Goal: Information Seeking & Learning: Find specific fact

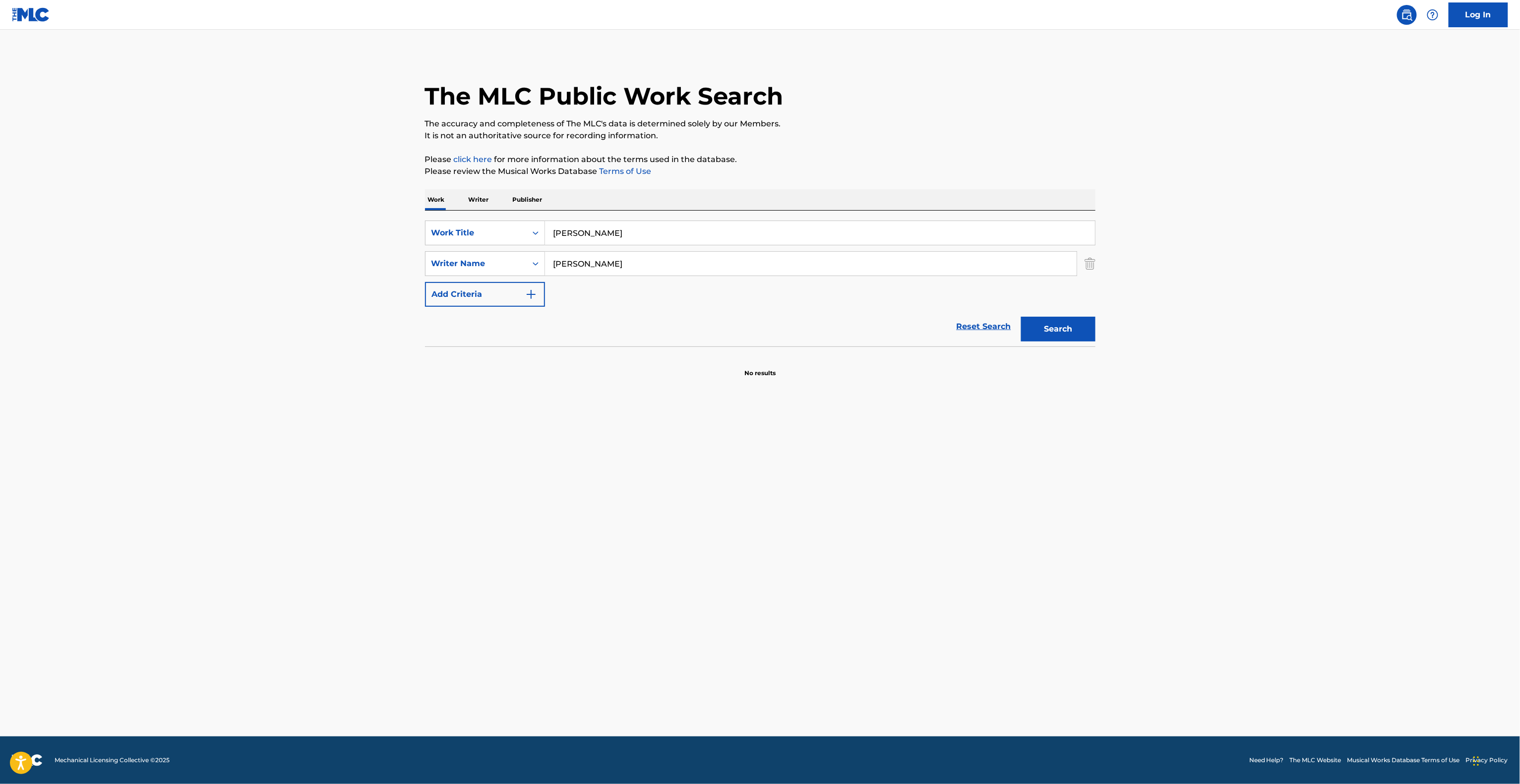
click at [343, 203] on main "The MLC Public Work Search The accuracy and completeness of The MLC's data is d…" at bounding box center [760, 383] width 1520 height 707
paste input "Tell Me What I Don't Know"
click at [1069, 333] on button "Search" at bounding box center [1058, 329] width 74 height 25
click at [1069, 332] on div "Search" at bounding box center [1056, 327] width 80 height 40
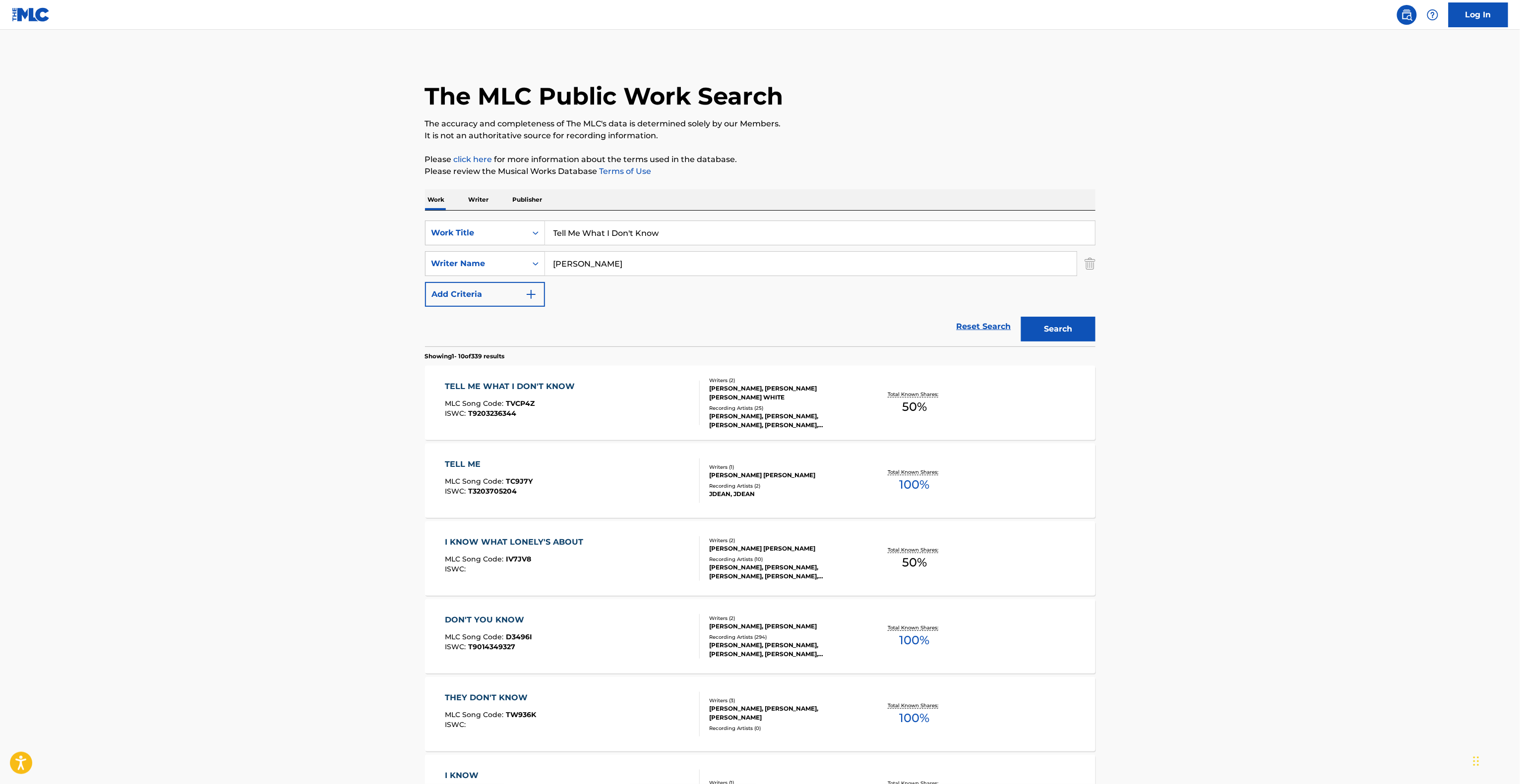
click at [1229, 265] on main "The MLC Public Work Search The accuracy and completeness of The MLC's data is d…" at bounding box center [760, 613] width 1520 height 1167
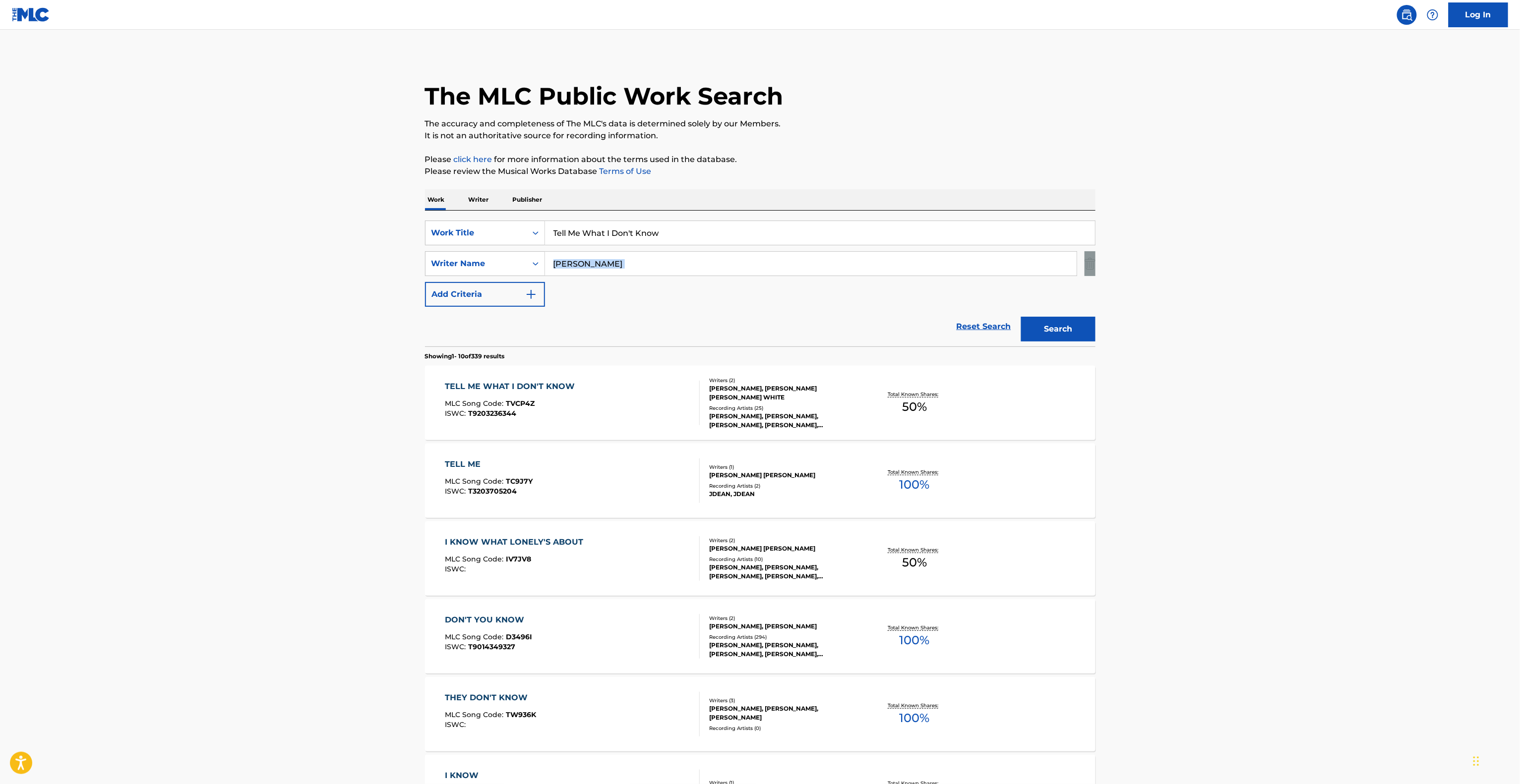
click at [1229, 265] on main "The MLC Public Work Search The accuracy and completeness of The MLC's data is d…" at bounding box center [760, 613] width 1520 height 1167
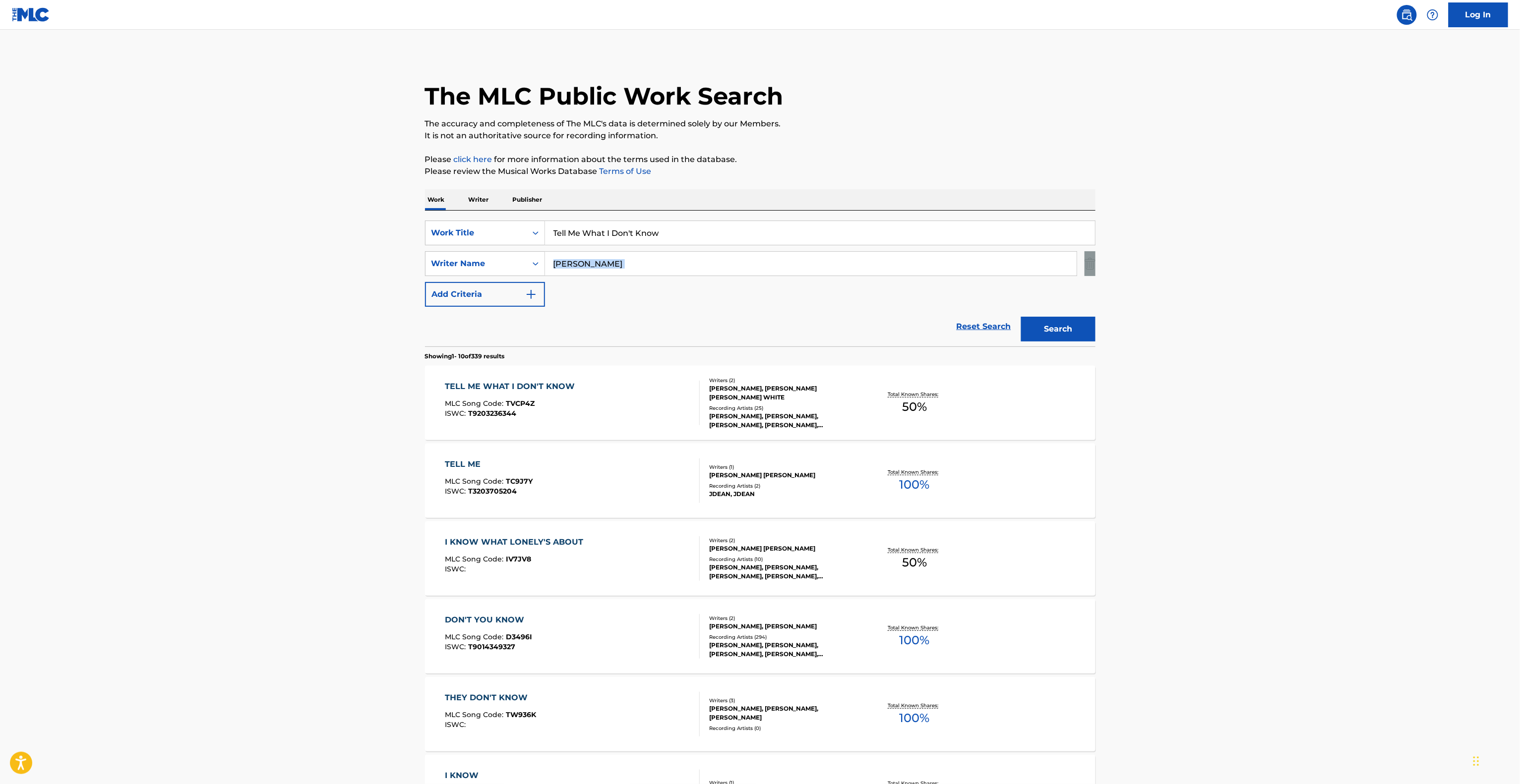
click at [1229, 265] on main "The MLC Public Work Search The accuracy and completeness of The MLC's data is d…" at bounding box center [760, 613] width 1520 height 1167
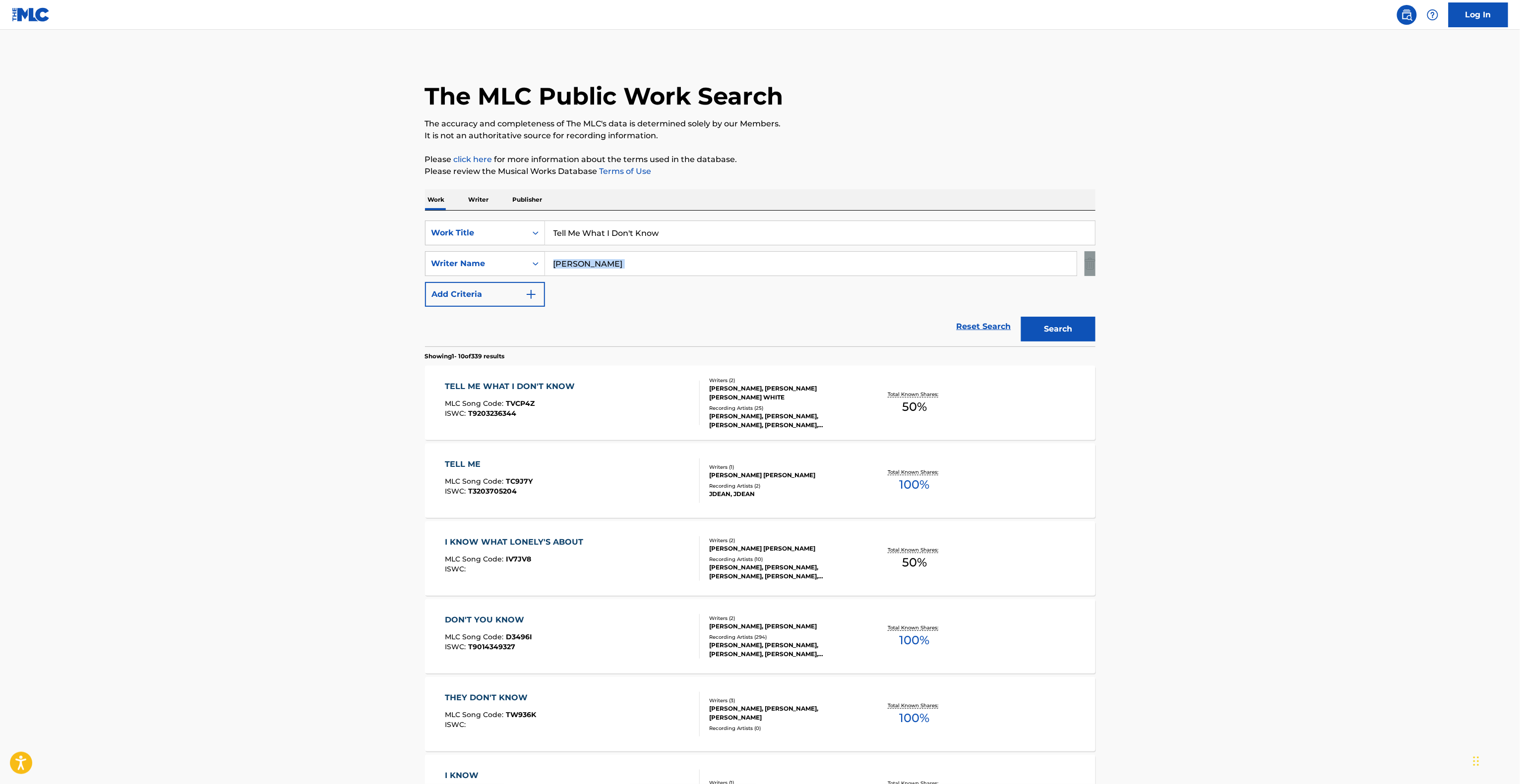
click at [1229, 265] on main "The MLC Public Work Search The accuracy and completeness of The MLC's data is d…" at bounding box center [760, 613] width 1520 height 1167
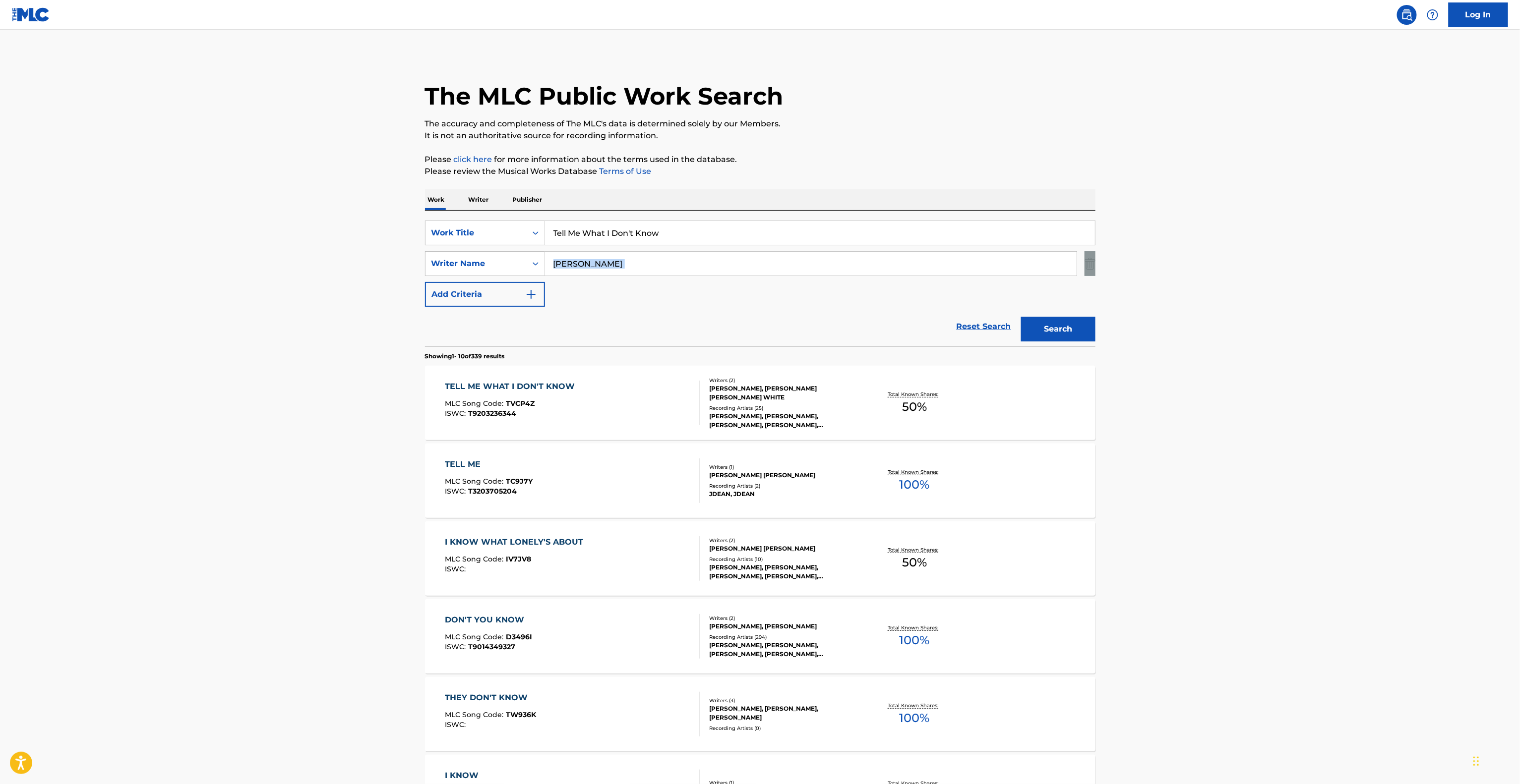
click at [1229, 265] on main "The MLC Public Work Search The accuracy and completeness of The MLC's data is d…" at bounding box center [760, 613] width 1520 height 1167
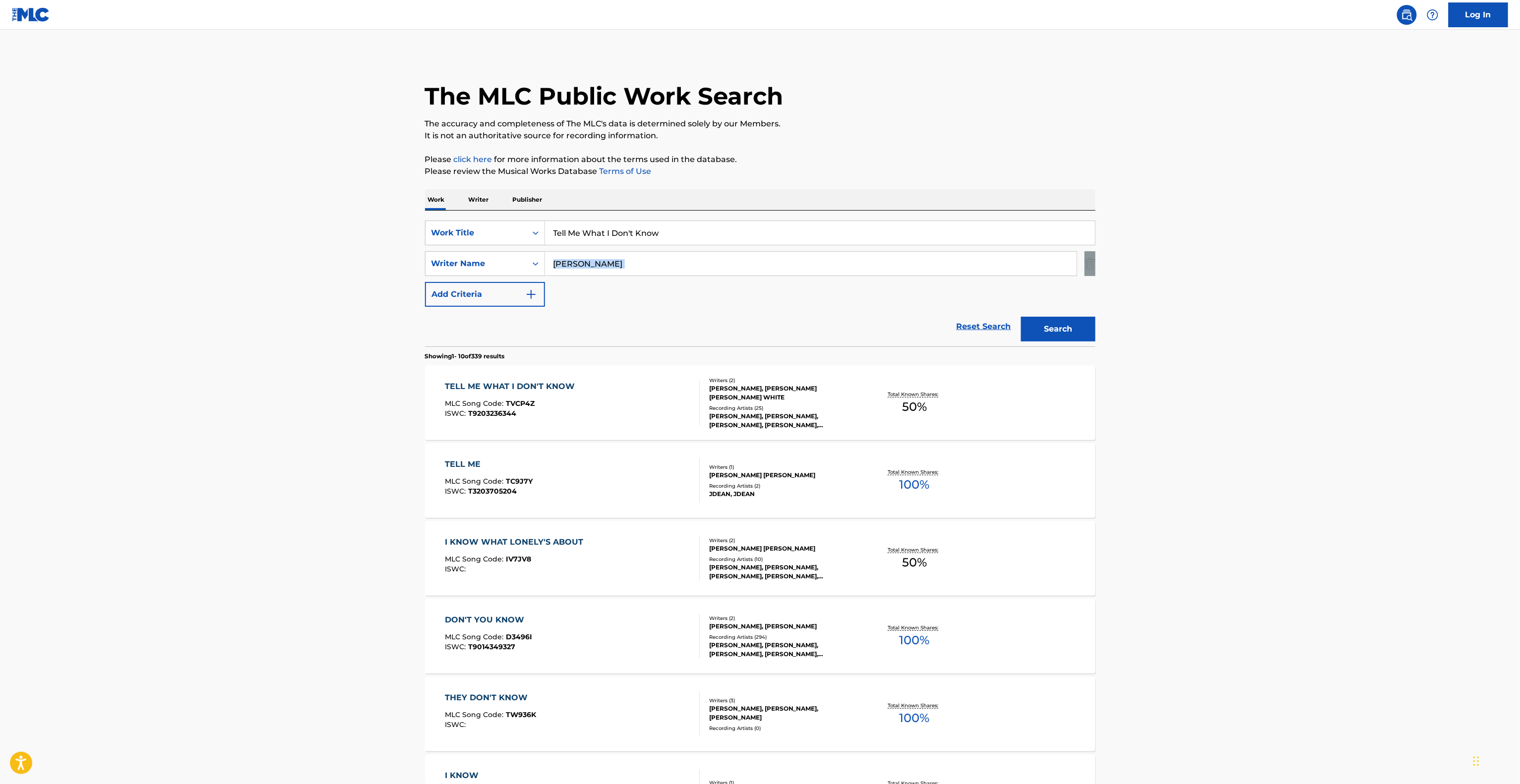
click at [1229, 265] on main "The MLC Public Work Search The accuracy and completeness of The MLC's data is d…" at bounding box center [760, 613] width 1520 height 1167
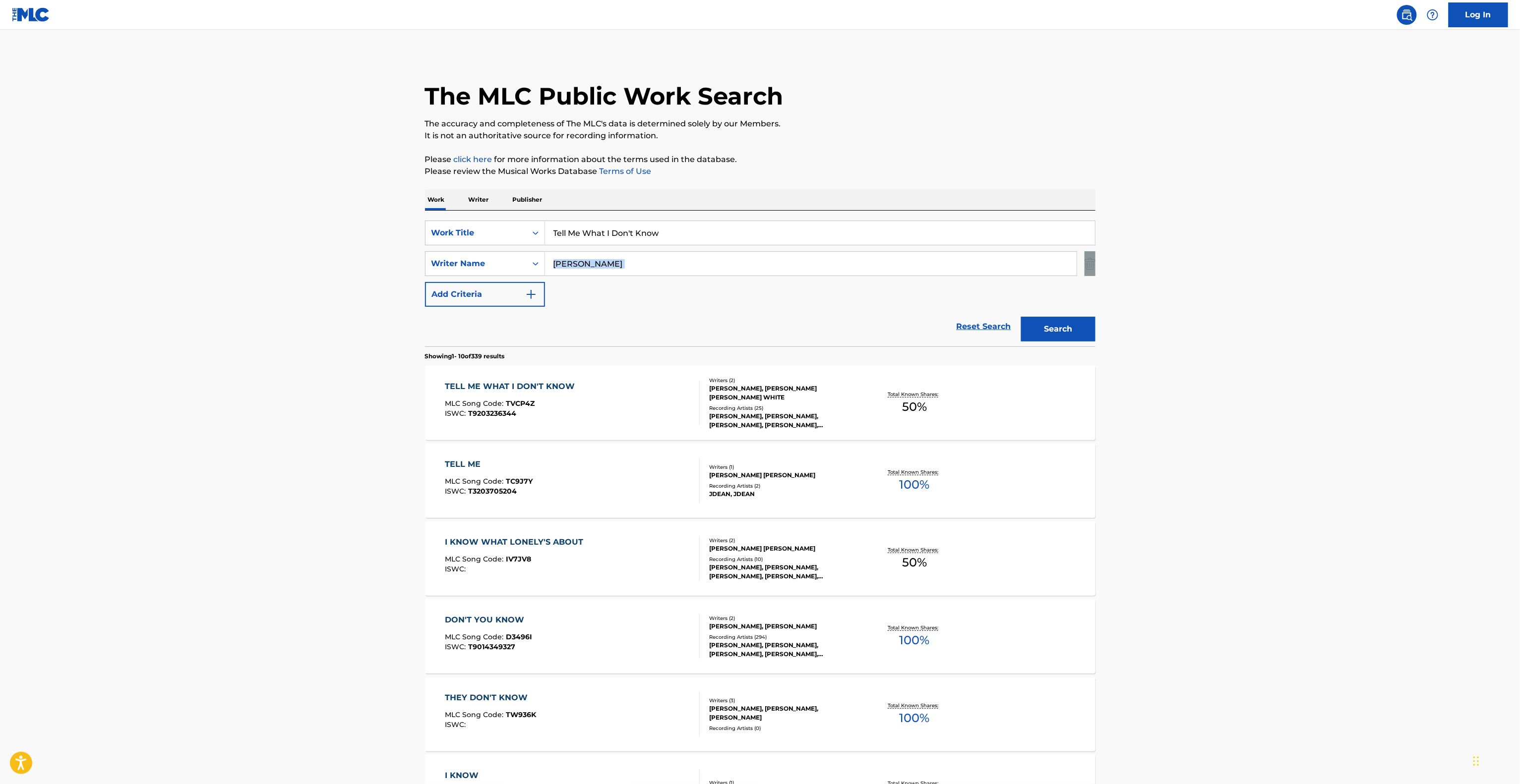
click at [1229, 265] on main "The MLC Public Work Search The accuracy and completeness of The MLC's data is d…" at bounding box center [760, 613] width 1520 height 1167
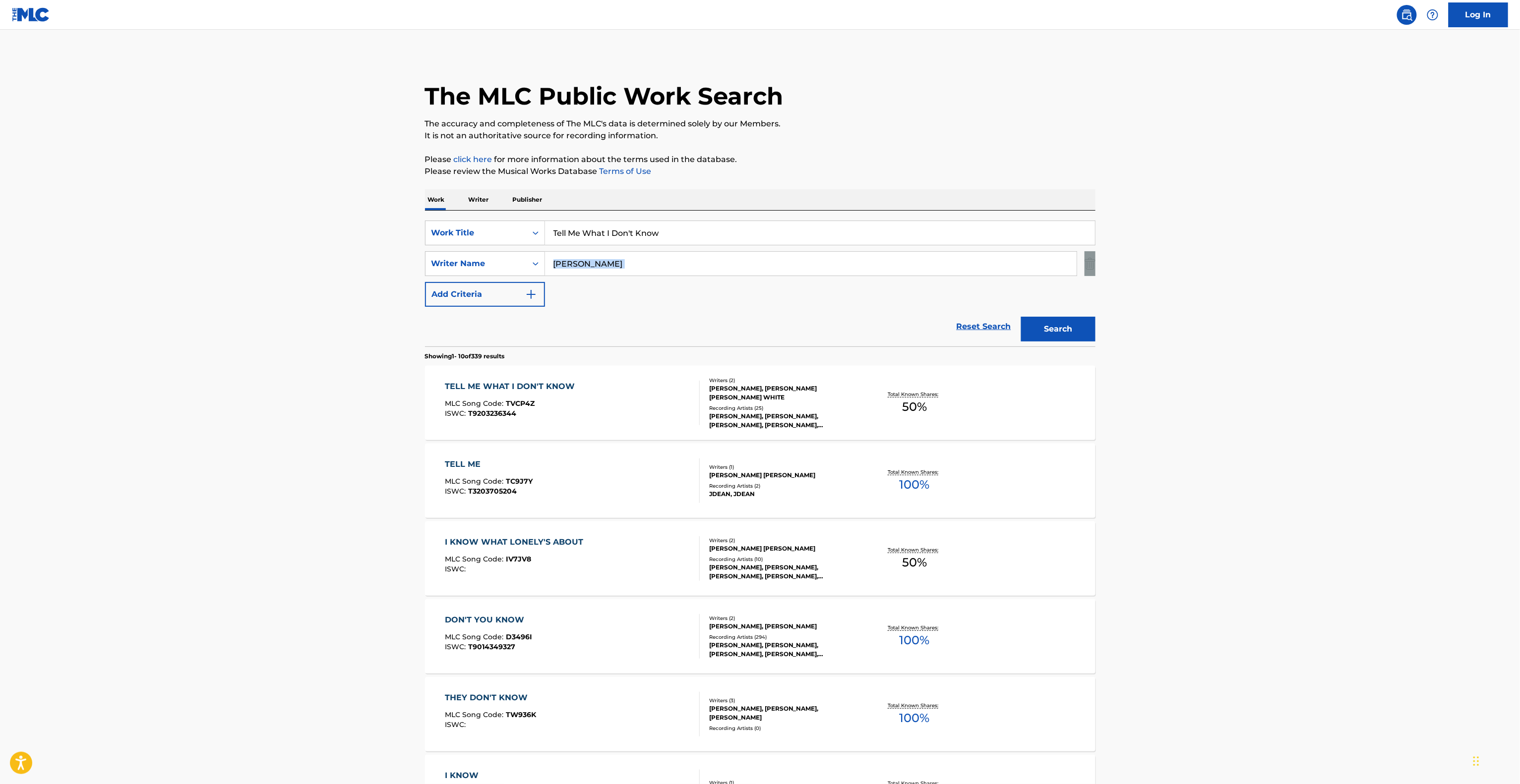
click at [1229, 265] on main "The MLC Public Work Search The accuracy and completeness of The MLC's data is d…" at bounding box center [760, 613] width 1520 height 1167
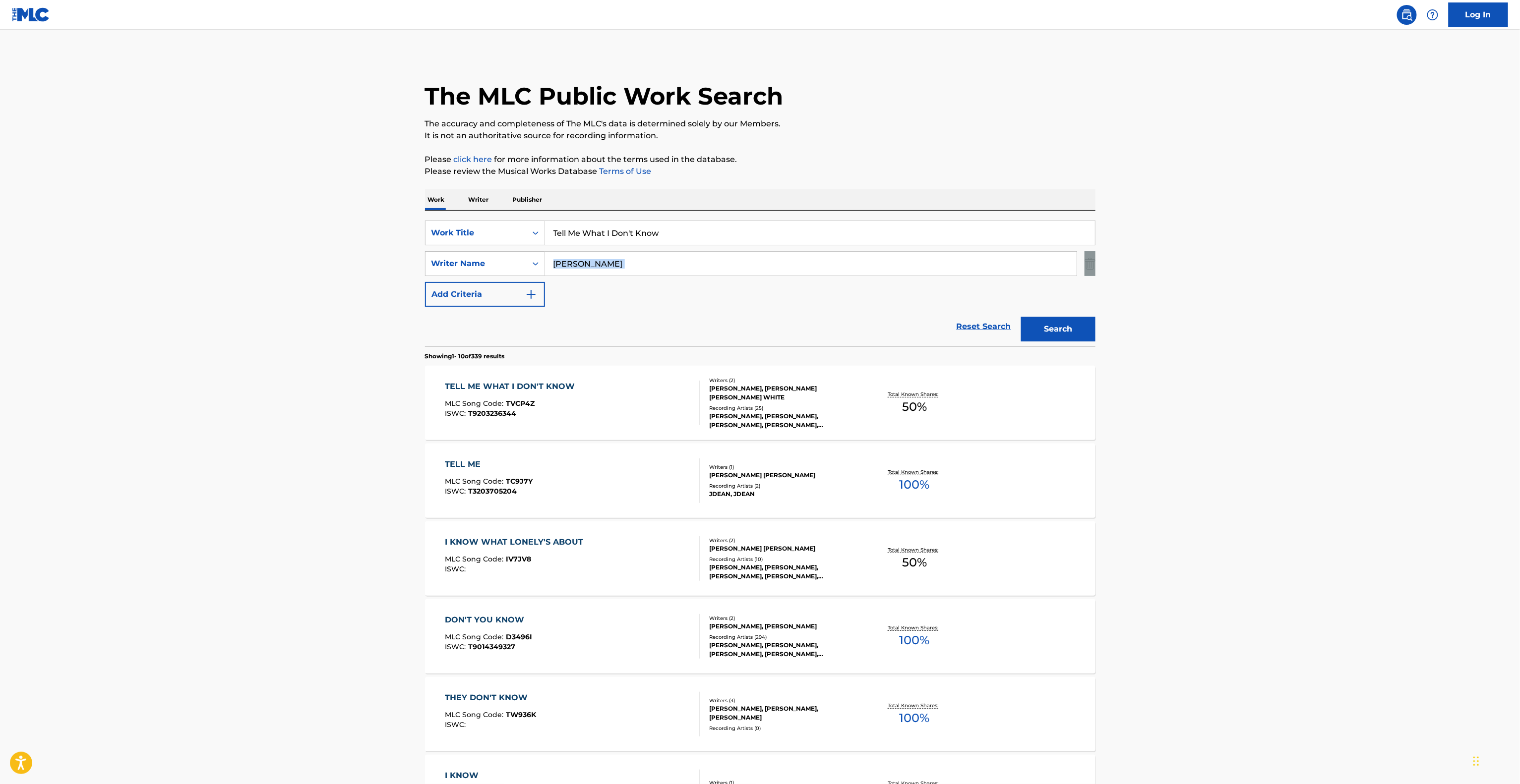
click at [1229, 265] on main "The MLC Public Work Search The accuracy and completeness of The MLC's data is d…" at bounding box center [760, 613] width 1520 height 1167
click at [1238, 213] on main "The MLC Public Work Search The accuracy and completeness of The MLC's data is d…" at bounding box center [760, 613] width 1520 height 1167
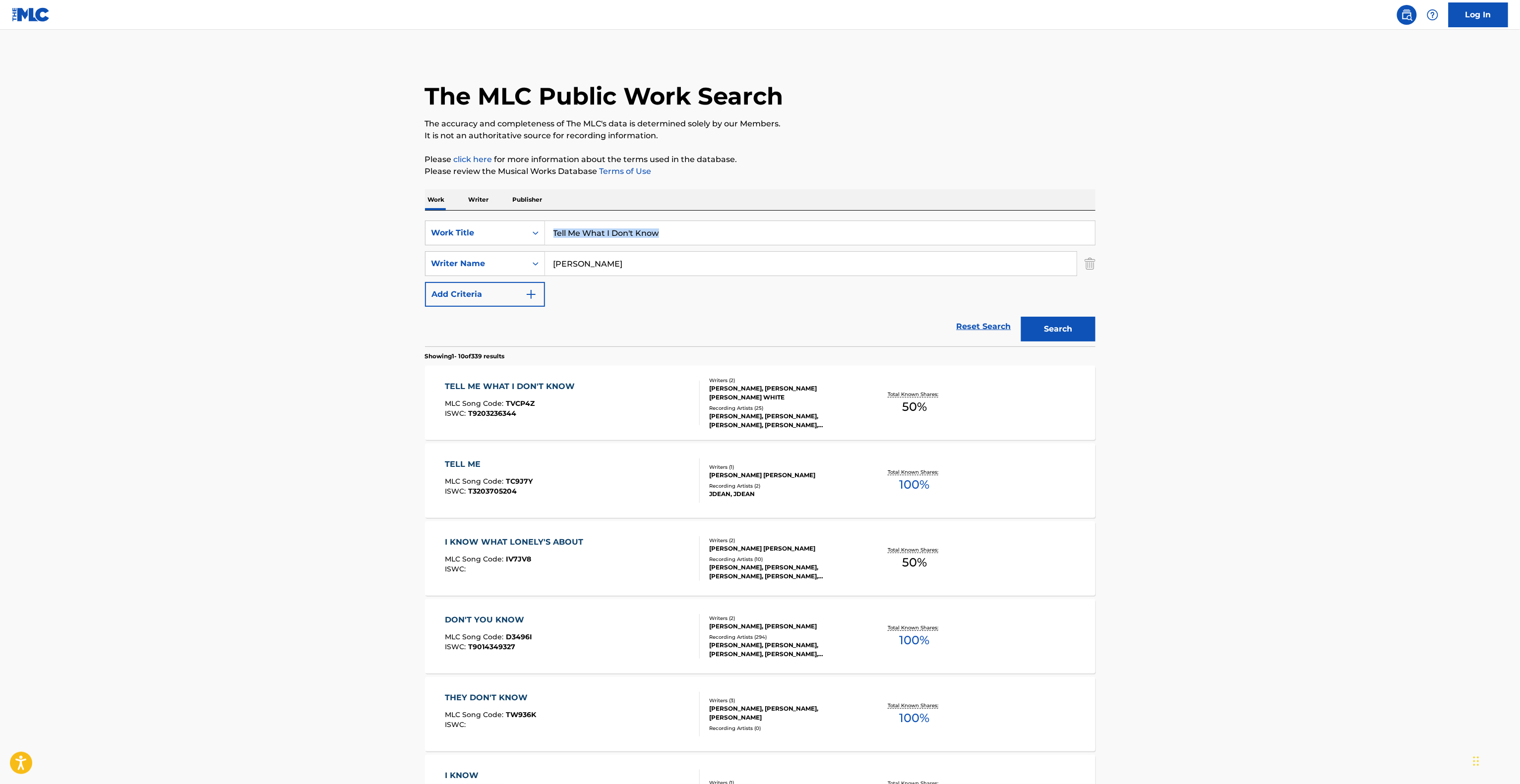
click at [1238, 213] on main "The MLC Public Work Search The accuracy and completeness of The MLC's data is d…" at bounding box center [760, 613] width 1520 height 1167
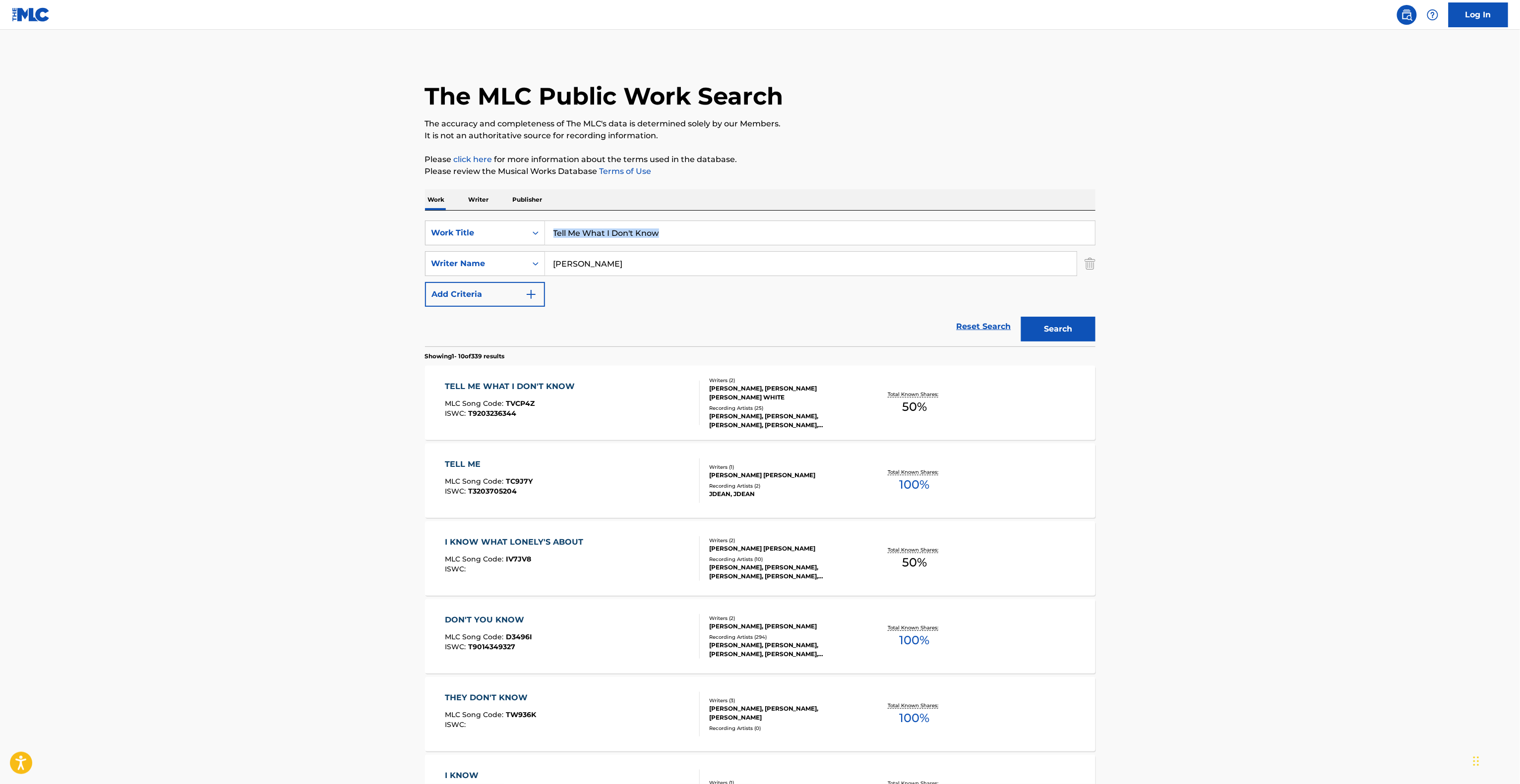
click at [1238, 213] on main "The MLC Public Work Search The accuracy and completeness of The MLC's data is d…" at bounding box center [760, 613] width 1520 height 1167
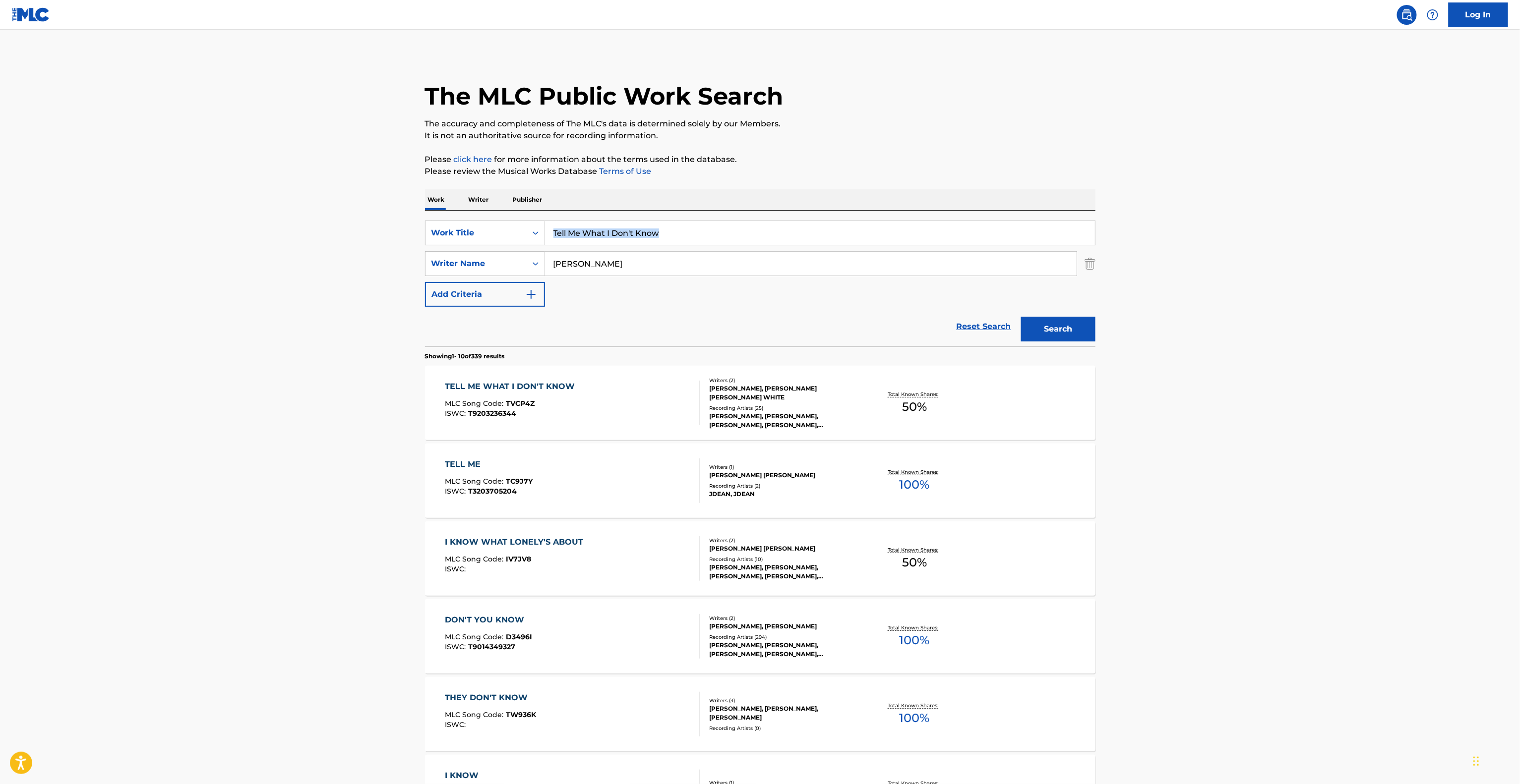
click at [1238, 213] on main "The MLC Public Work Search The accuracy and completeness of The MLC's data is d…" at bounding box center [760, 613] width 1520 height 1167
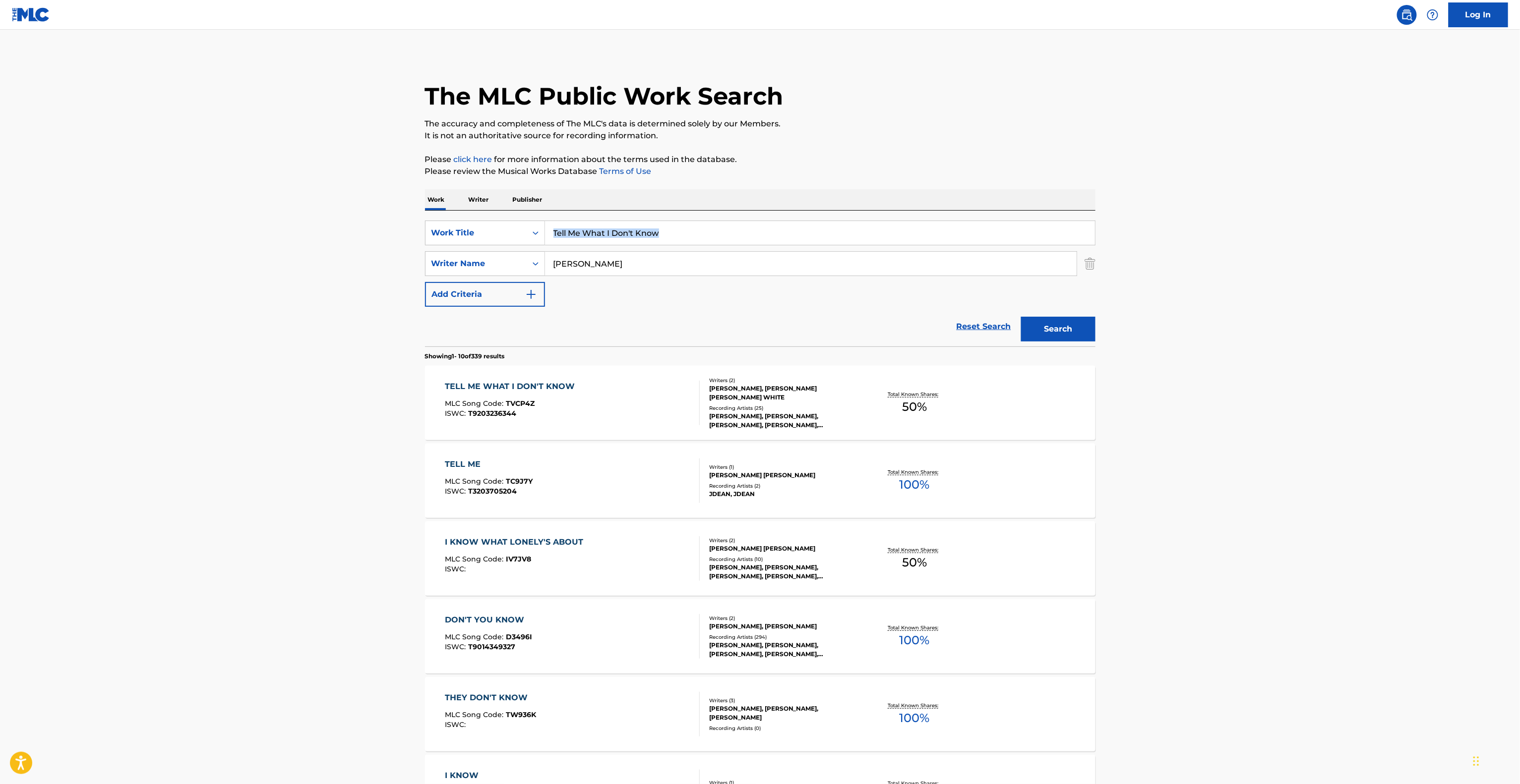
click at [1238, 213] on main "The MLC Public Work Search The accuracy and completeness of The MLC's data is d…" at bounding box center [760, 613] width 1520 height 1167
click at [1234, 208] on main "The MLC Public Work Search The accuracy and completeness of The MLC's data is d…" at bounding box center [760, 613] width 1520 height 1167
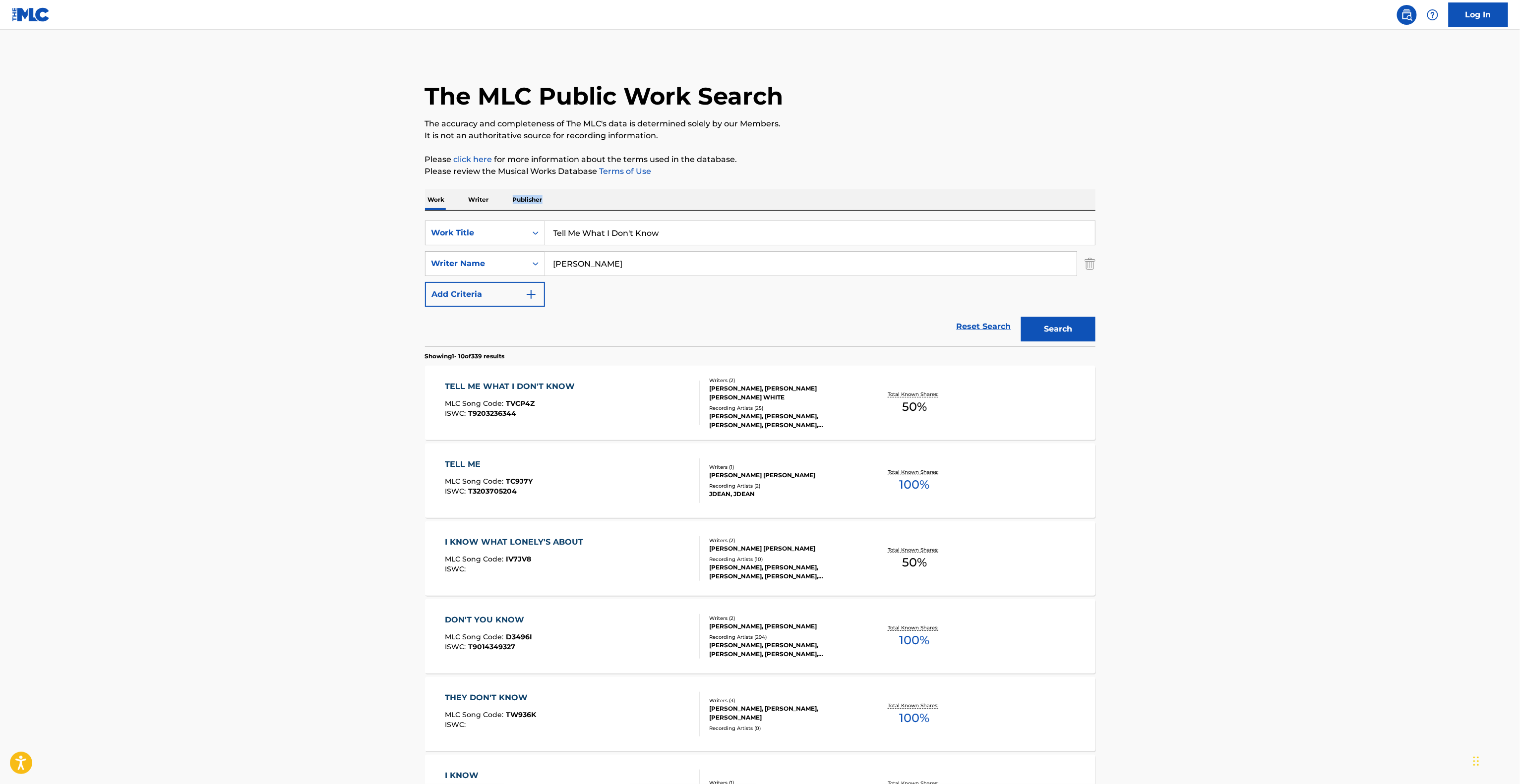
click at [1234, 208] on main "The MLC Public Work Search The accuracy and completeness of The MLC's data is d…" at bounding box center [760, 613] width 1520 height 1167
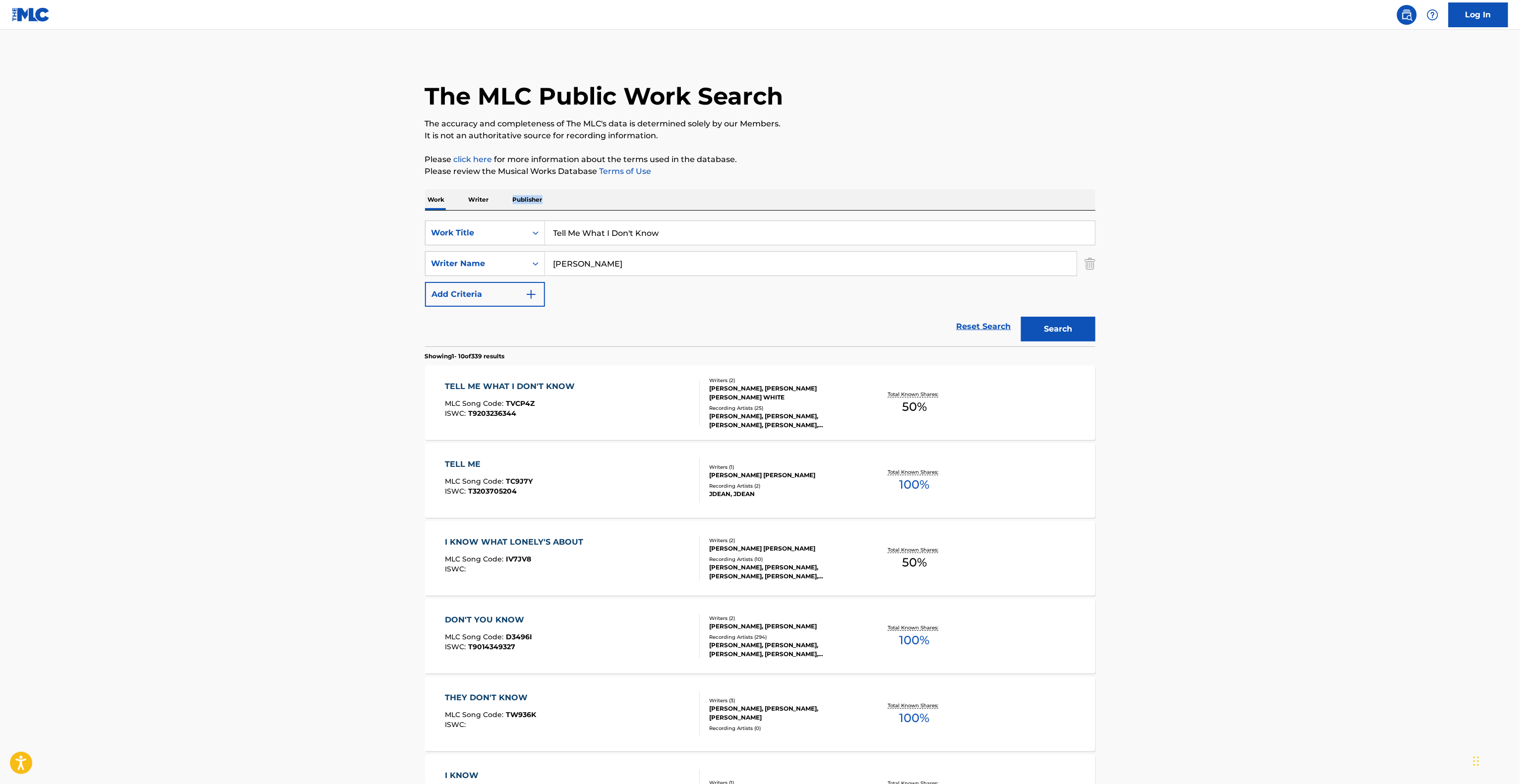
click at [1234, 208] on main "The MLC Public Work Search The accuracy and completeness of The MLC's data is d…" at bounding box center [760, 613] width 1520 height 1167
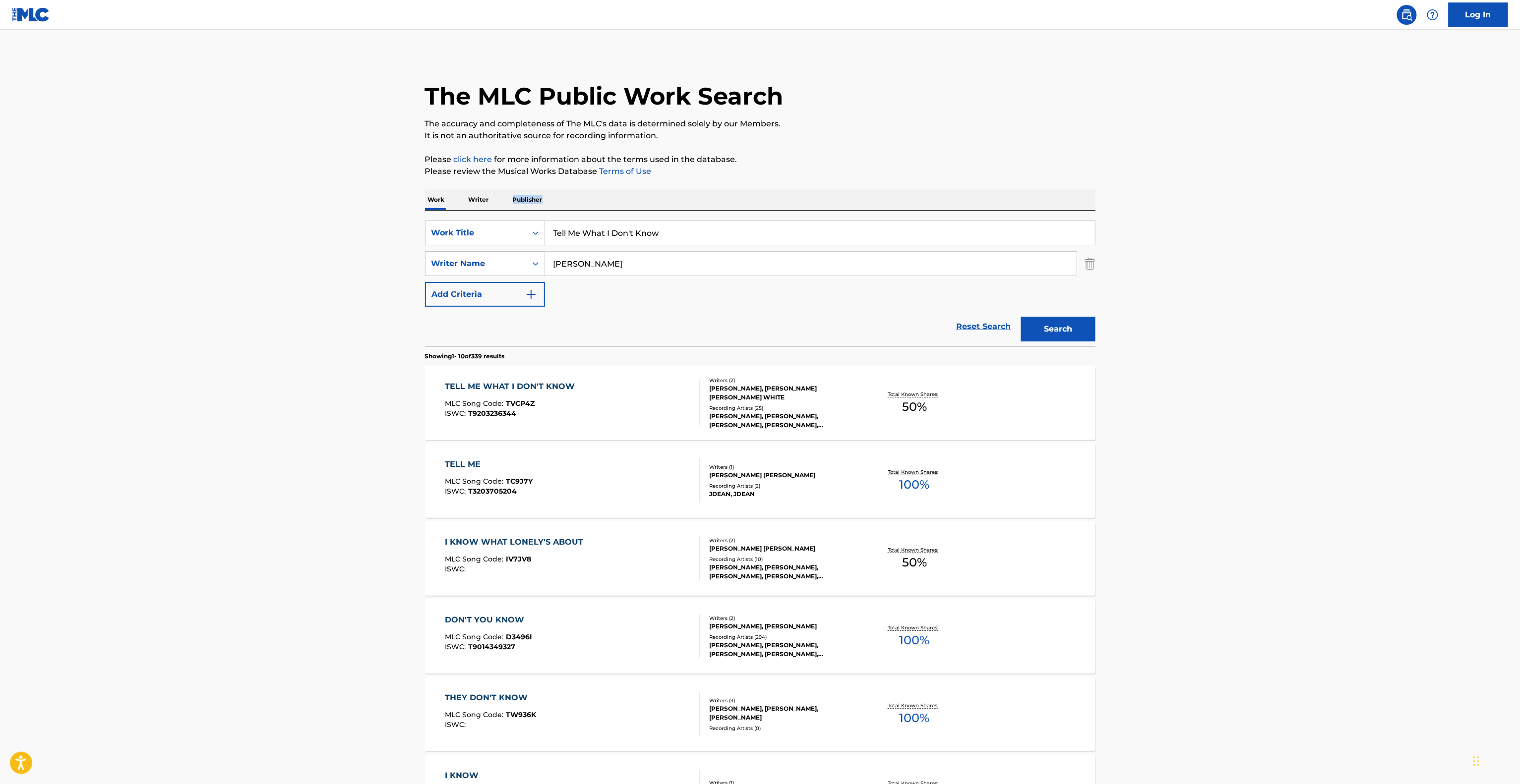
click at [1234, 208] on main "The MLC Public Work Search The accuracy and completeness of The MLC's data is d…" at bounding box center [760, 613] width 1520 height 1167
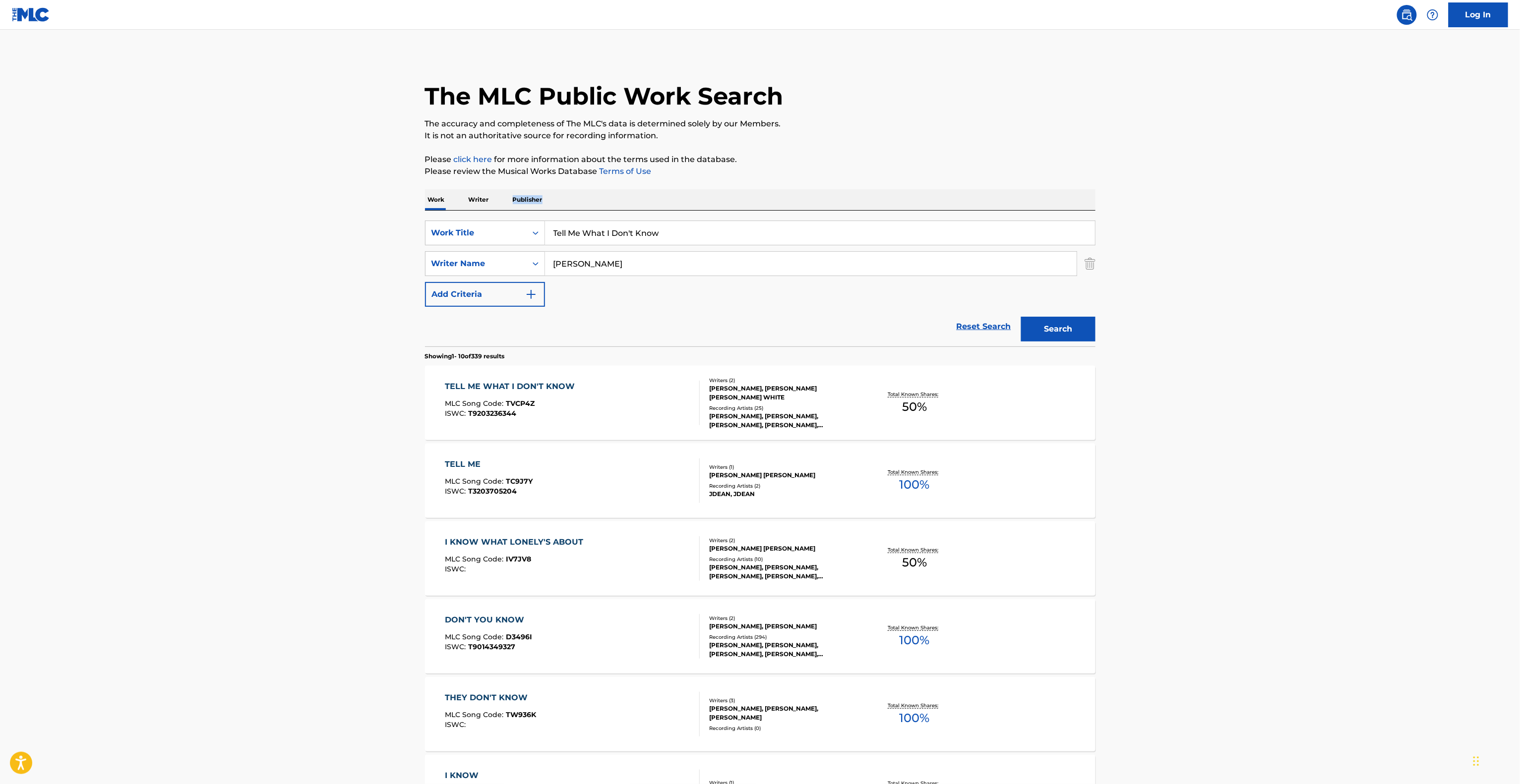
click at [1234, 208] on main "The MLC Public Work Search The accuracy and completeness of The MLC's data is d…" at bounding box center [760, 613] width 1520 height 1167
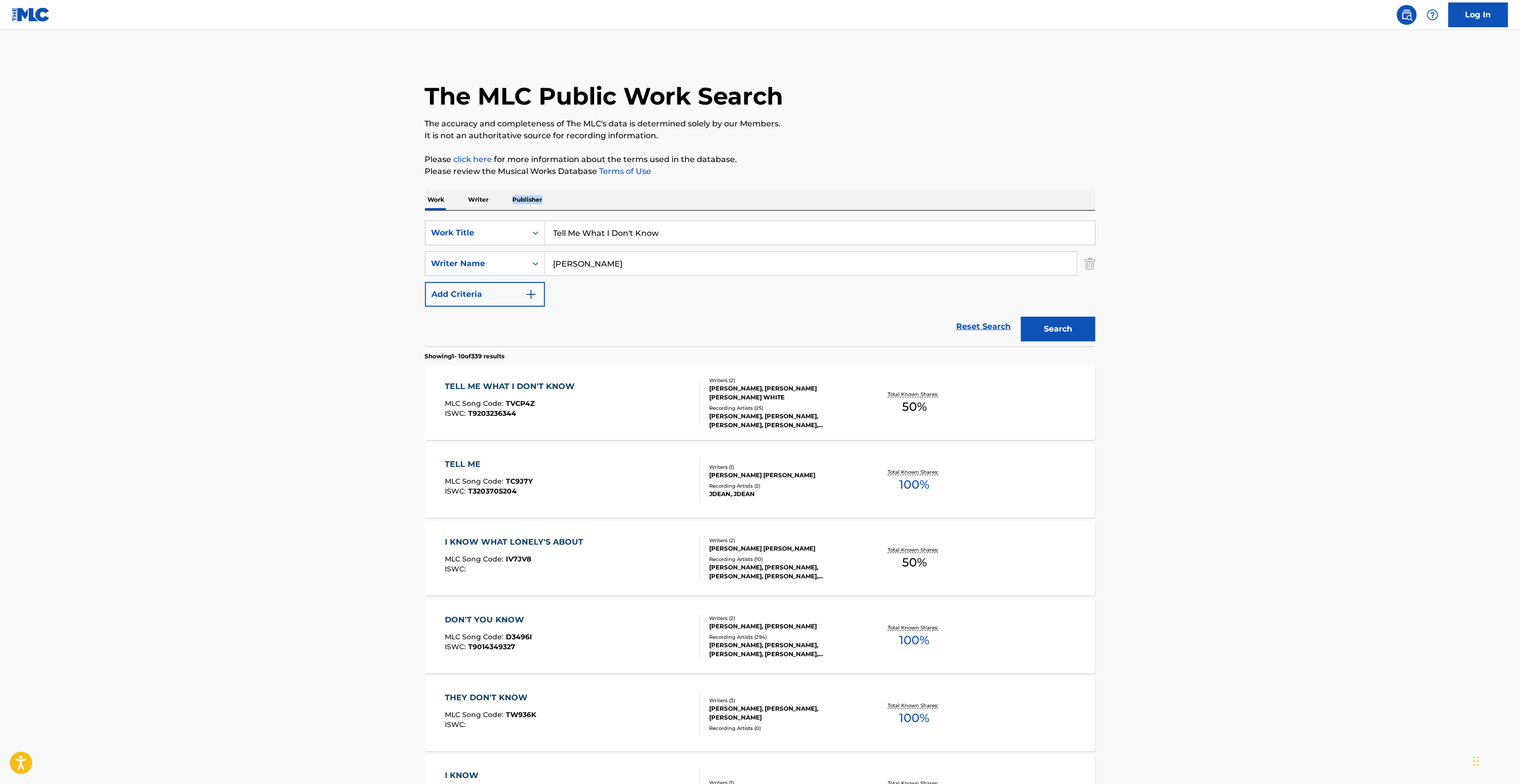
click at [1234, 208] on main "The MLC Public Work Search The accuracy and completeness of The MLC's data is d…" at bounding box center [760, 613] width 1520 height 1167
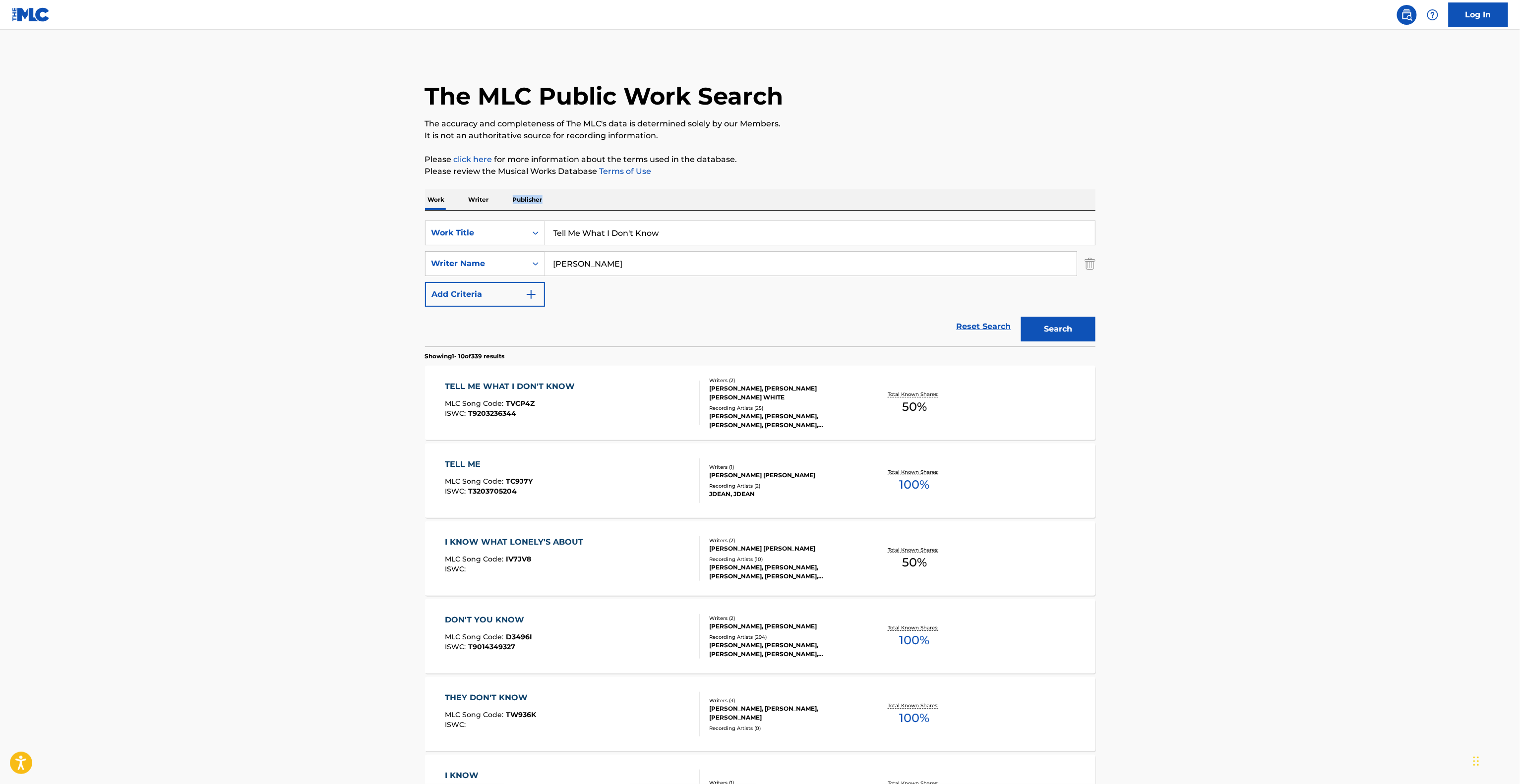
click at [1234, 208] on main "The MLC Public Work Search The accuracy and completeness of The MLC's data is d…" at bounding box center [760, 613] width 1520 height 1167
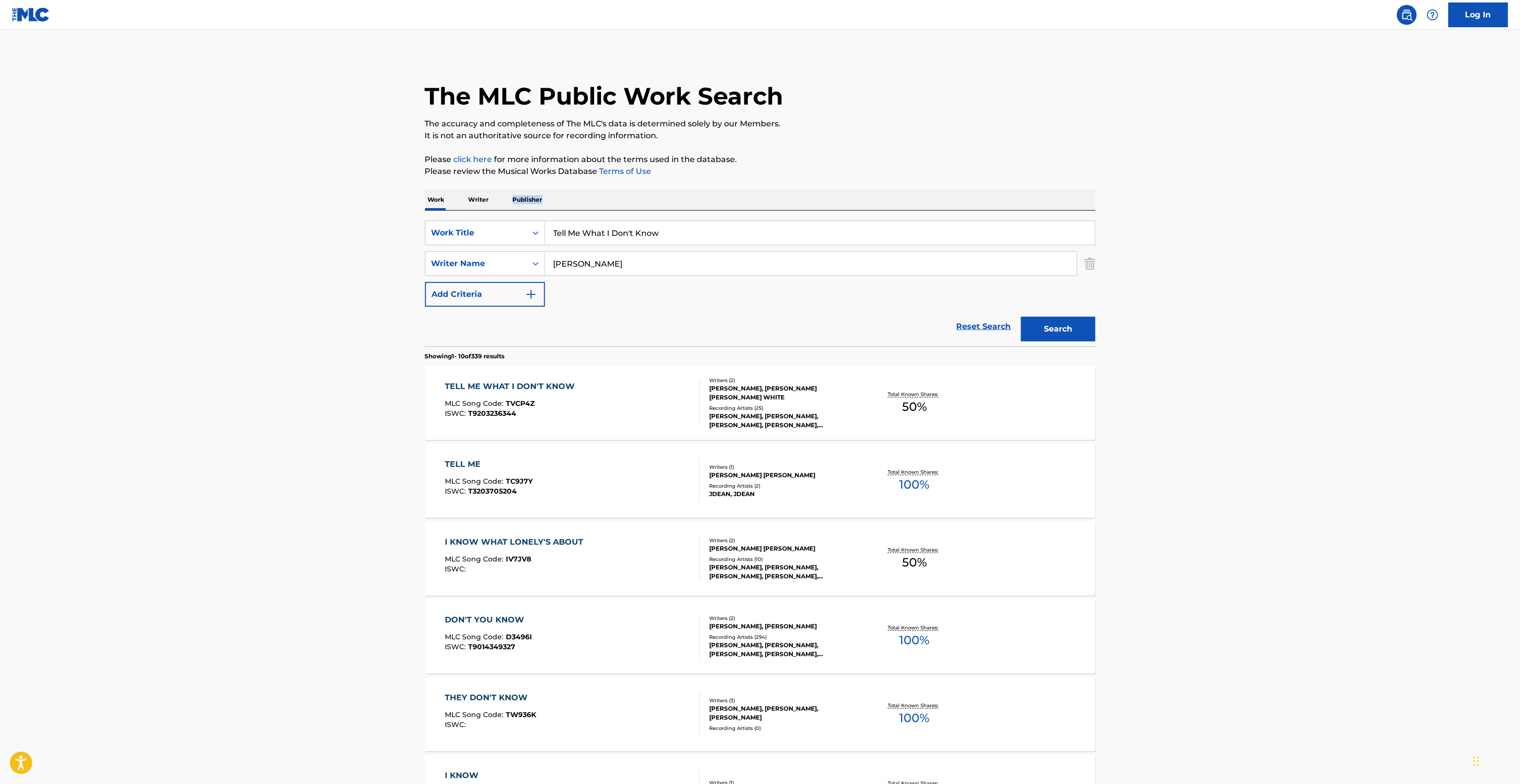
click at [1234, 208] on main "The MLC Public Work Search The accuracy and completeness of The MLC's data is d…" at bounding box center [760, 613] width 1520 height 1167
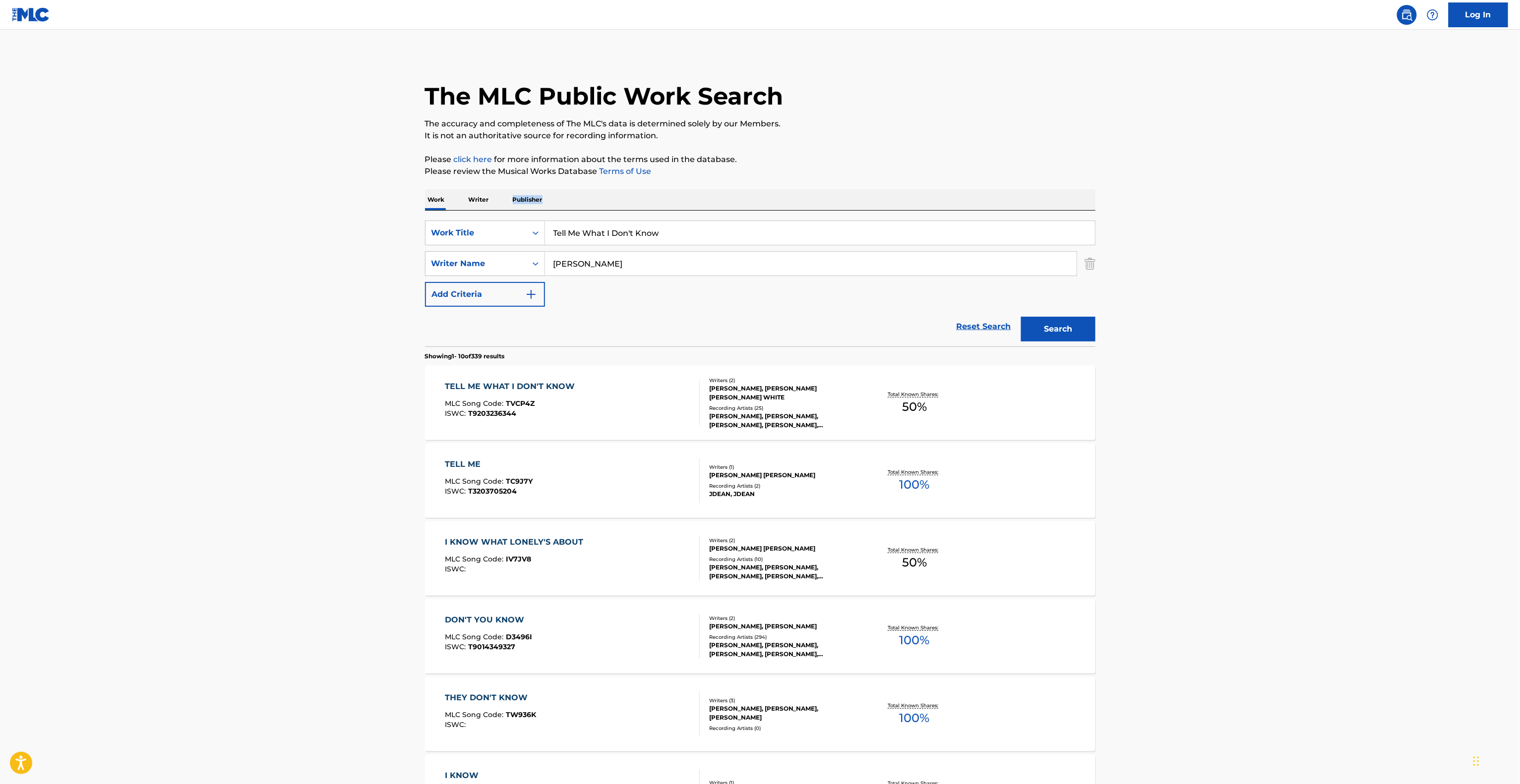
click at [1234, 208] on main "The MLC Public Work Search The accuracy and completeness of The MLC's data is d…" at bounding box center [760, 613] width 1520 height 1167
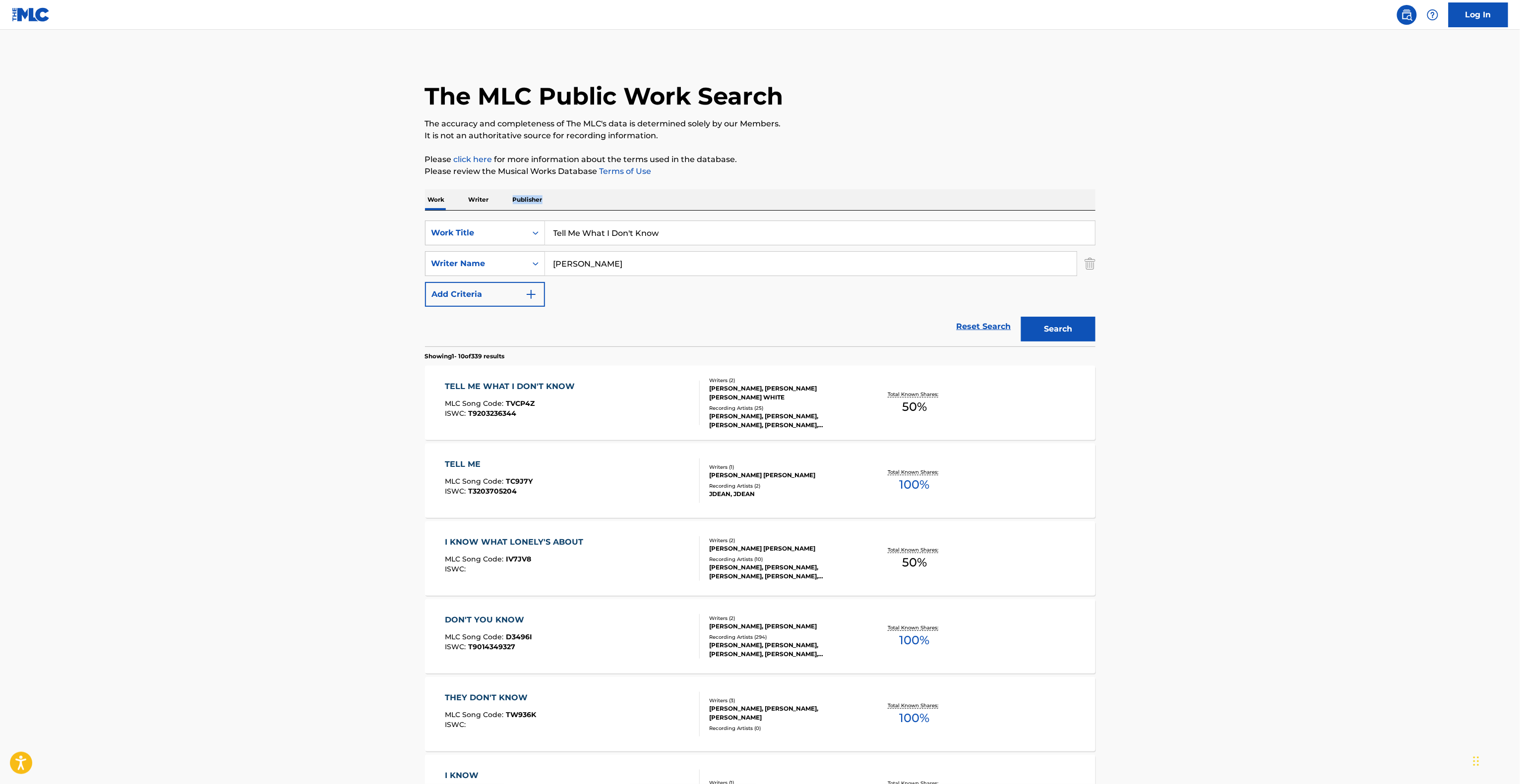
click at [1234, 208] on main "The MLC Public Work Search The accuracy and completeness of The MLC's data is d…" at bounding box center [760, 613] width 1520 height 1167
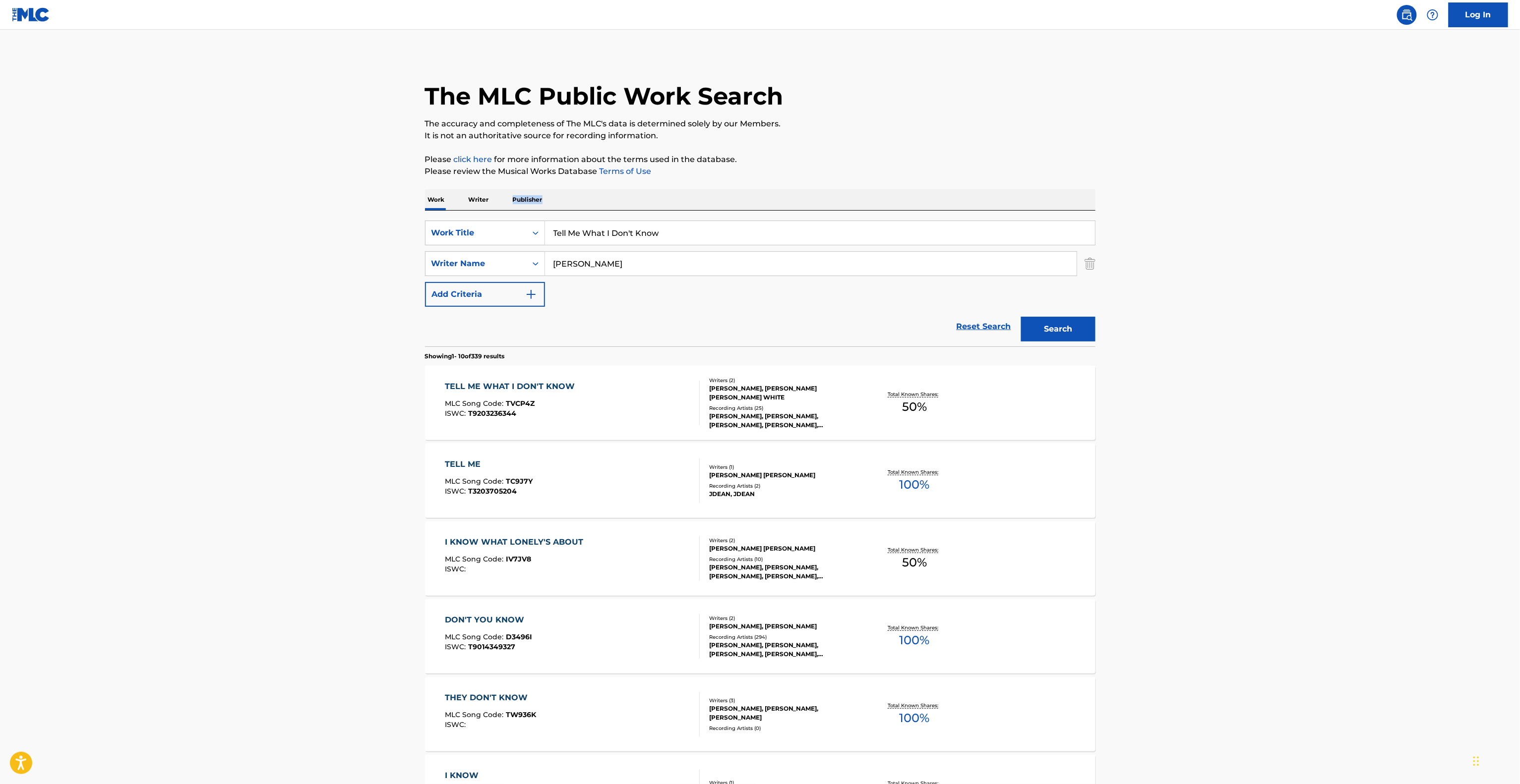
click at [1234, 208] on main "The MLC Public Work Search The accuracy and completeness of The MLC's data is d…" at bounding box center [760, 613] width 1520 height 1167
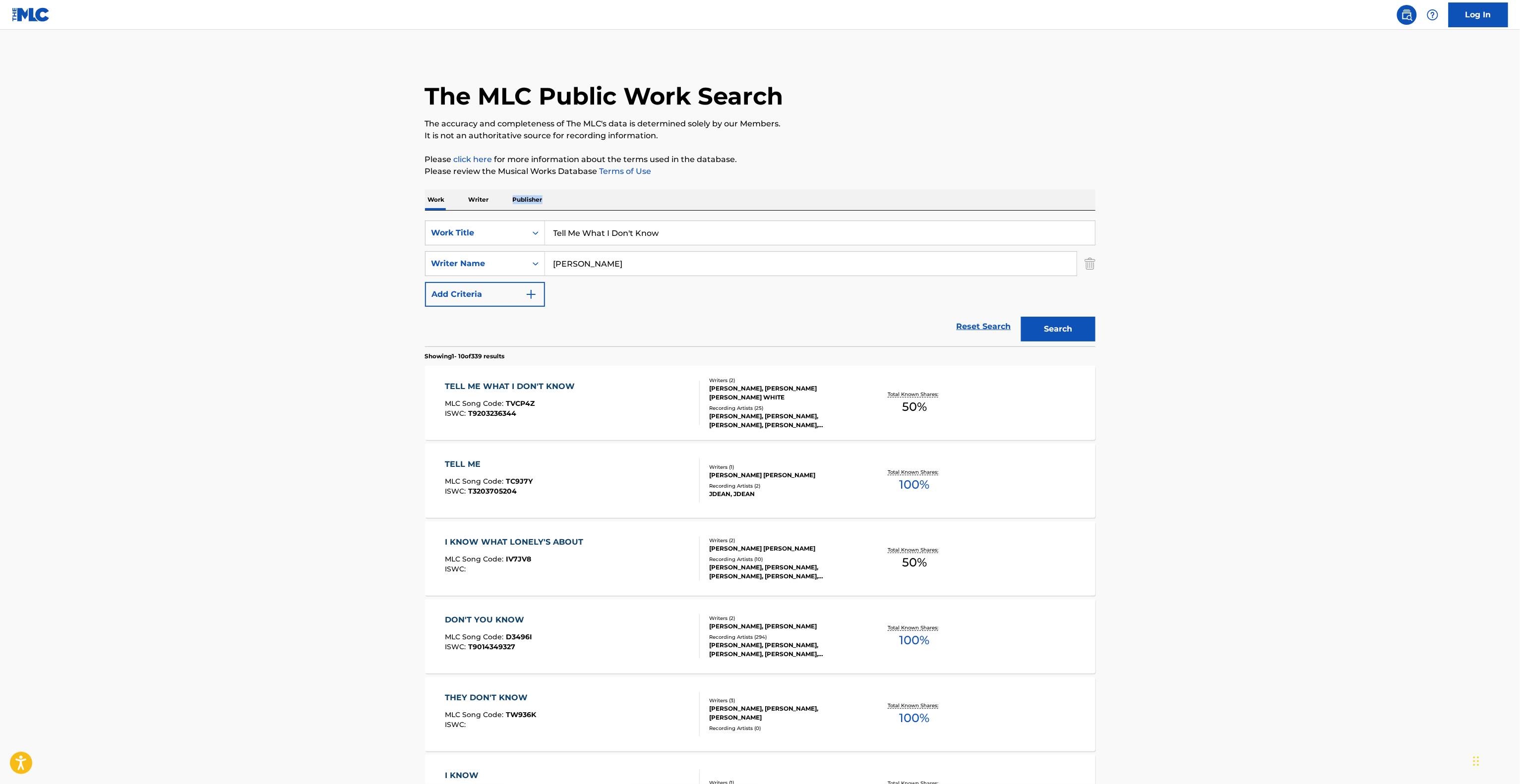
click at [1234, 208] on main "The MLC Public Work Search The accuracy and completeness of The MLC's data is d…" at bounding box center [760, 613] width 1520 height 1167
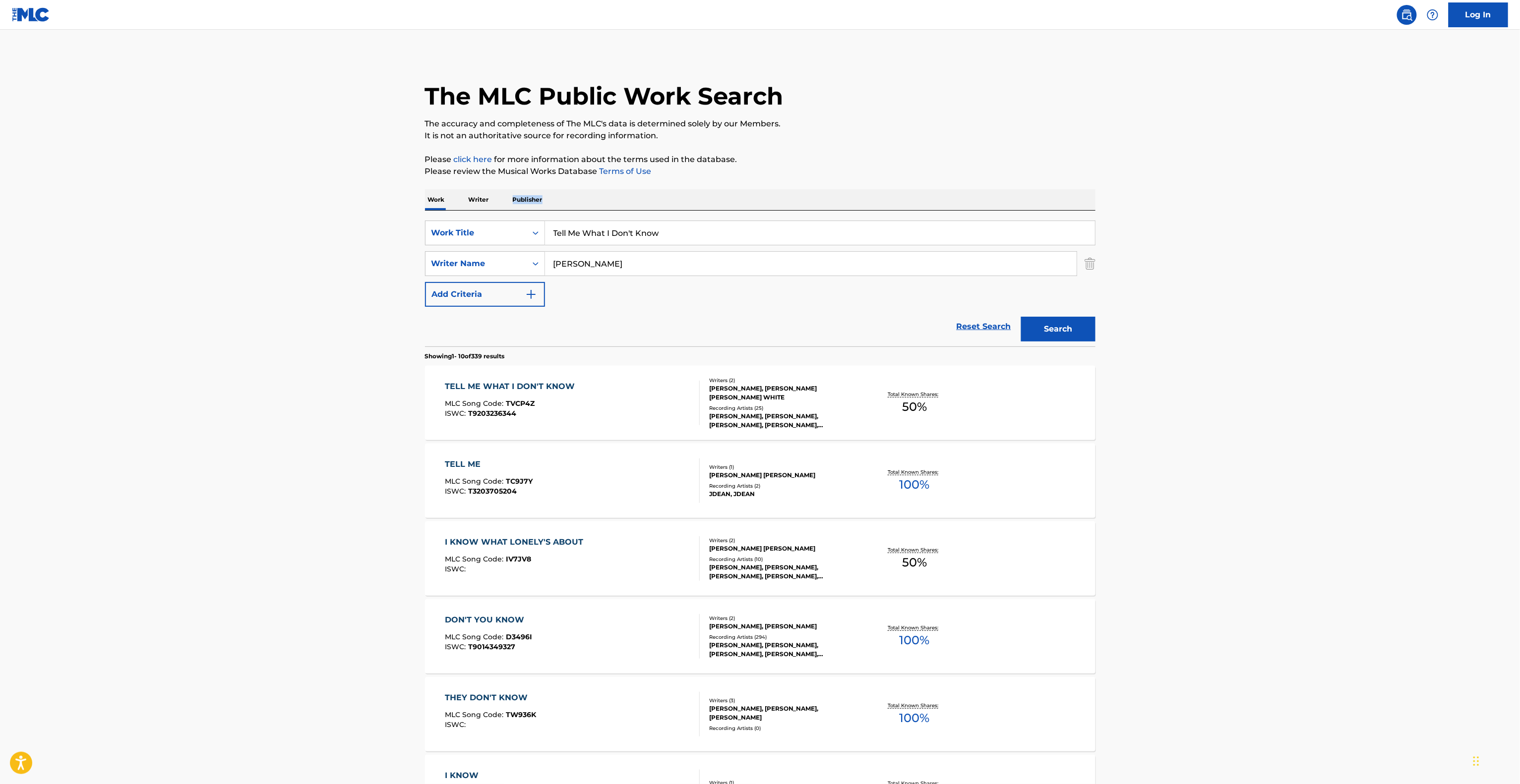
click at [1234, 208] on main "The MLC Public Work Search The accuracy and completeness of The MLC's data is d…" at bounding box center [760, 613] width 1520 height 1167
click at [1234, 209] on main "The MLC Public Work Search The accuracy and completeness of The MLC's data is d…" at bounding box center [760, 613] width 1520 height 1167
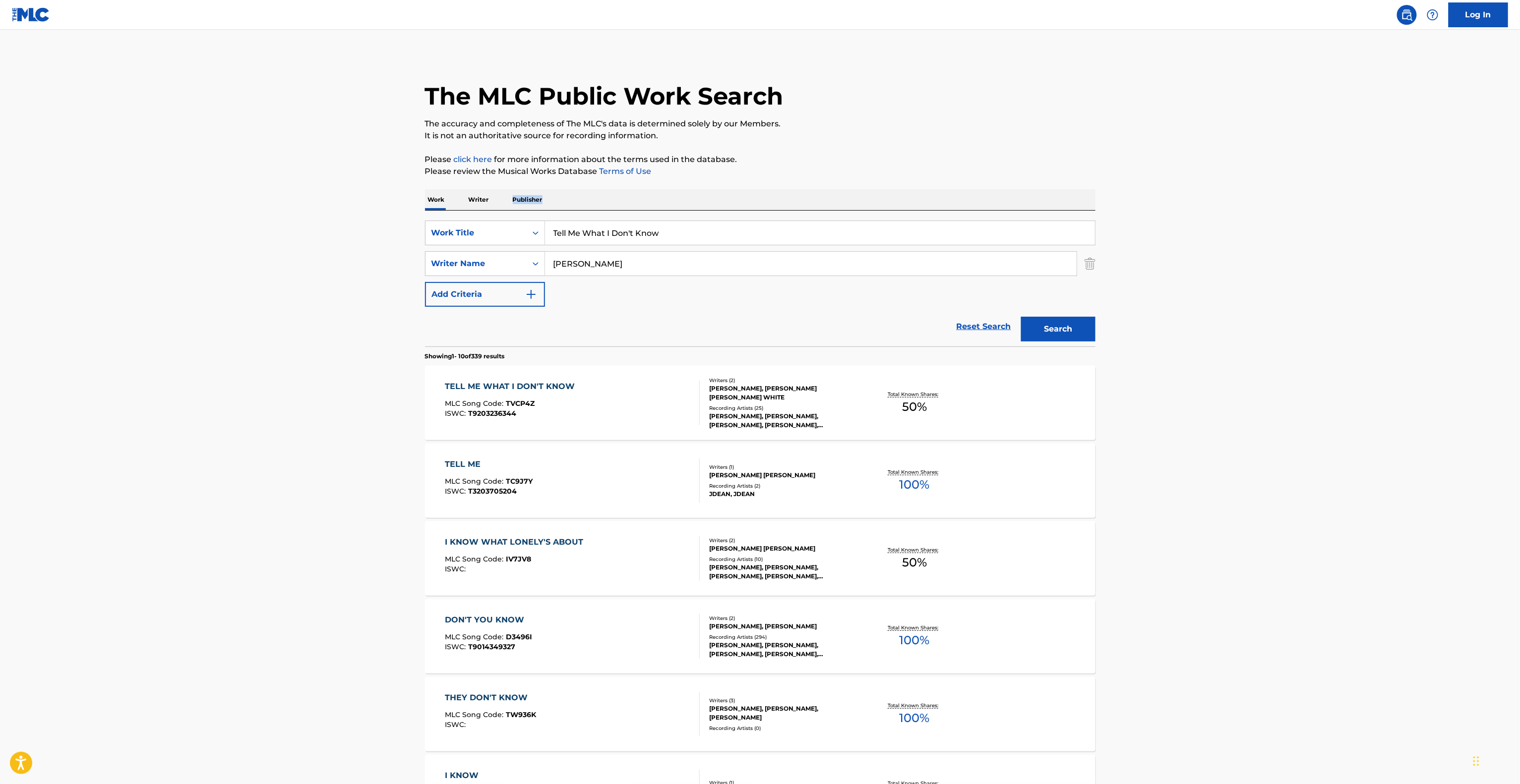
click at [1234, 209] on main "The MLC Public Work Search The accuracy and completeness of The MLC's data is d…" at bounding box center [760, 613] width 1520 height 1167
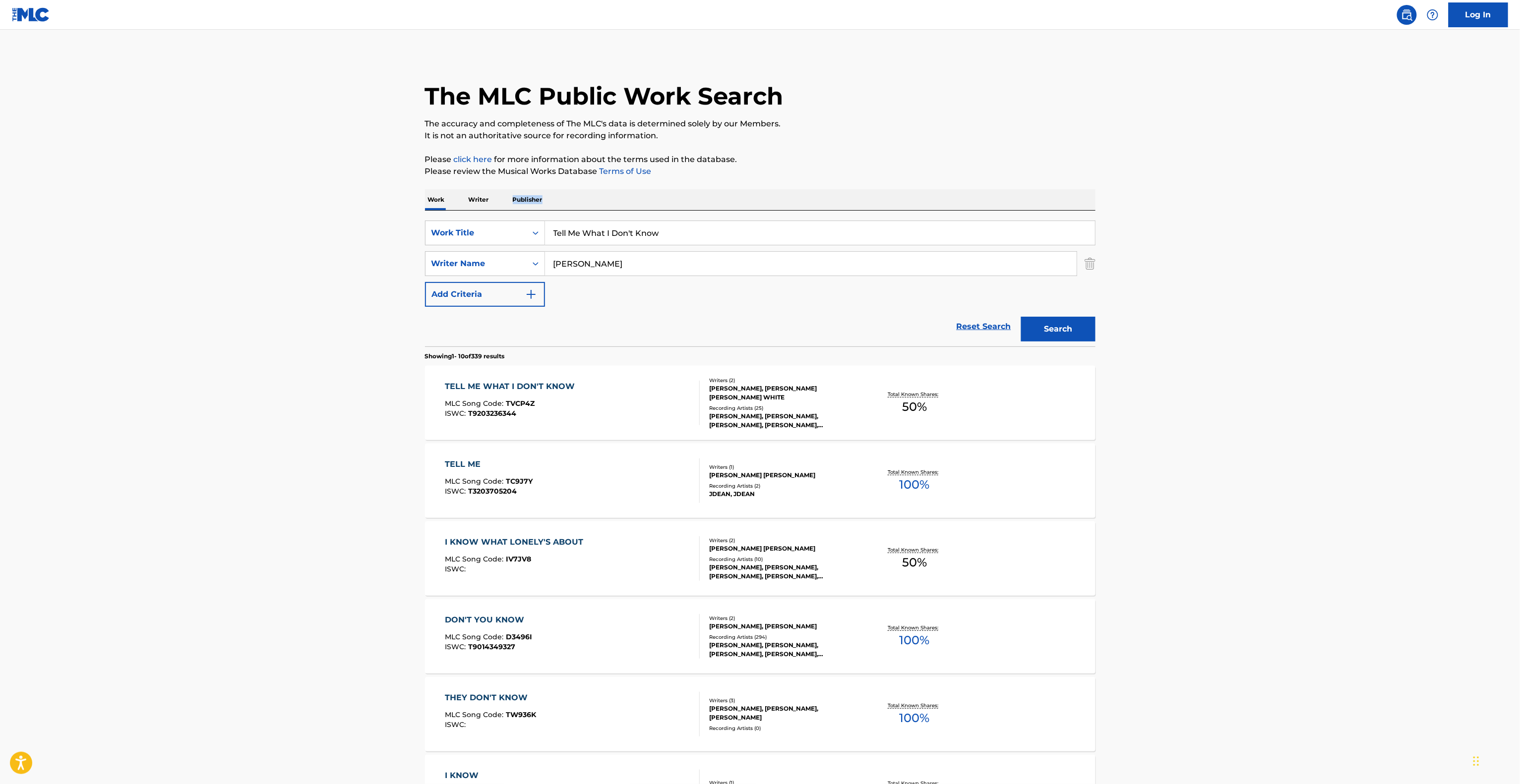
click at [1234, 209] on main "The MLC Public Work Search The accuracy and completeness of The MLC's data is d…" at bounding box center [760, 613] width 1520 height 1167
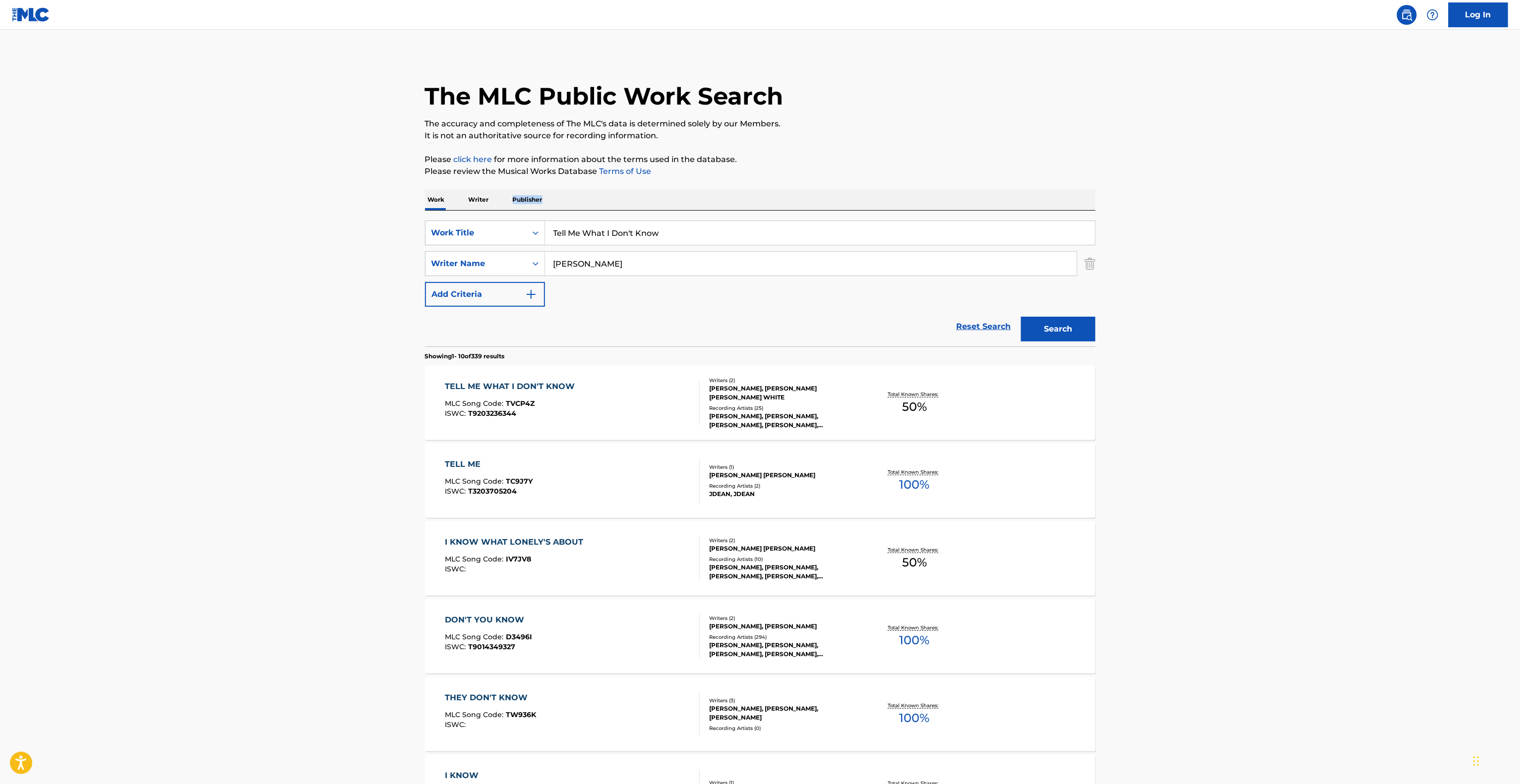
click at [1234, 209] on main "The MLC Public Work Search The accuracy and completeness of The MLC's data is d…" at bounding box center [760, 613] width 1520 height 1167
click at [1234, 210] on main "The MLC Public Work Search The accuracy and completeness of The MLC's data is d…" at bounding box center [760, 613] width 1520 height 1167
click at [1234, 211] on main "The MLC Public Work Search The accuracy and completeness of The MLC's data is d…" at bounding box center [760, 613] width 1520 height 1167
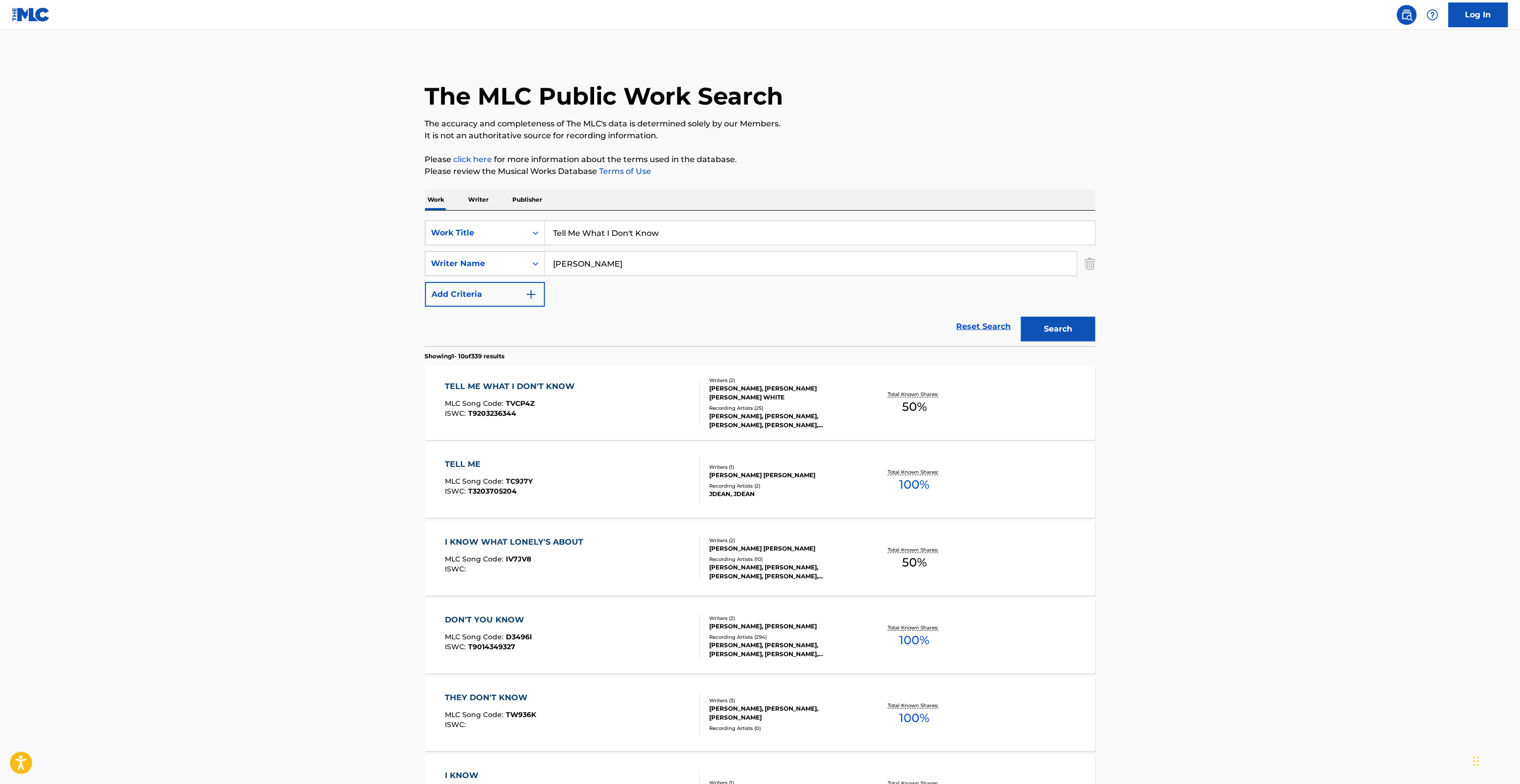
click at [1234, 211] on main "The MLC Public Work Search The accuracy and completeness of The MLC's data is d…" at bounding box center [760, 613] width 1520 height 1167
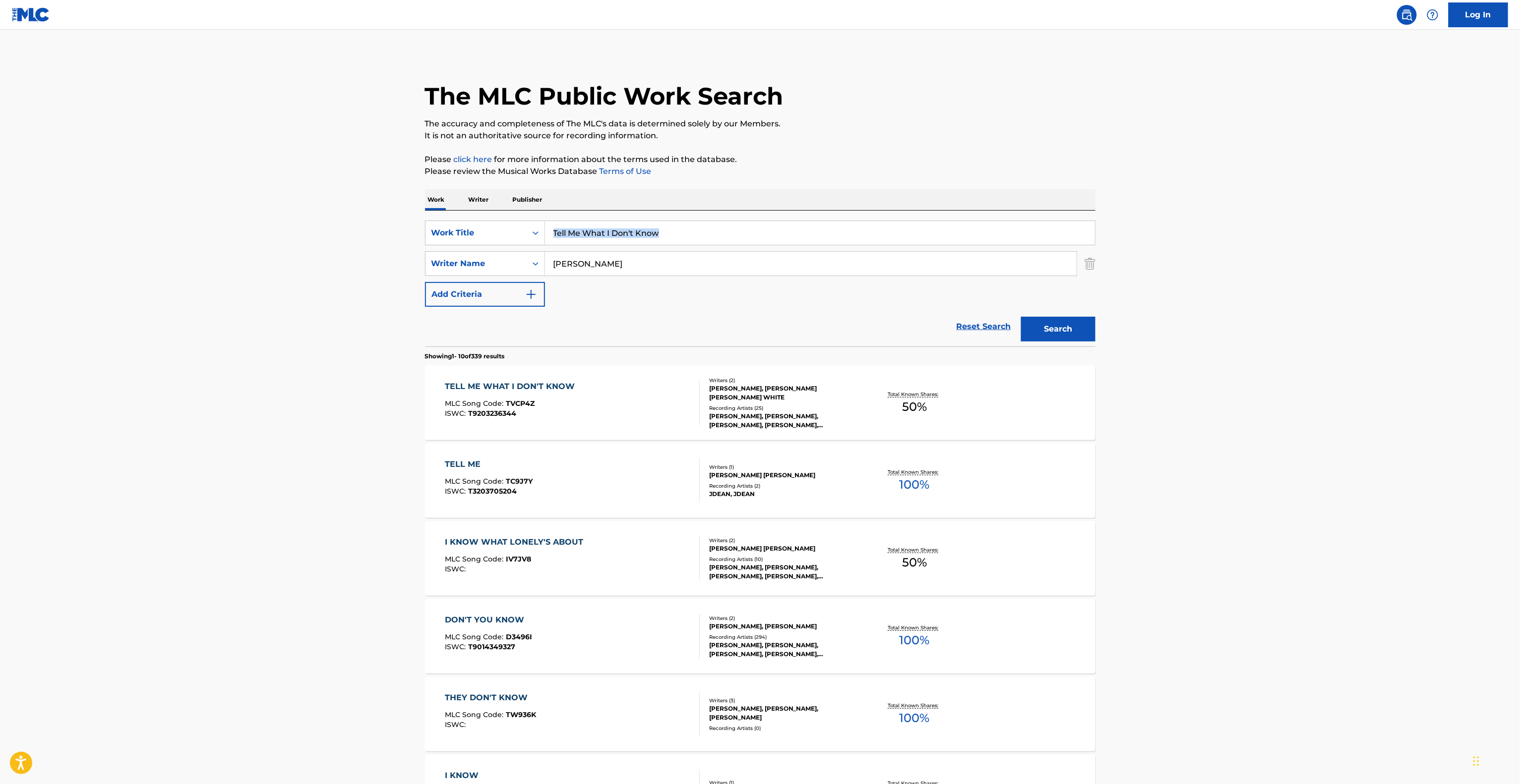
click at [1234, 211] on main "The MLC Public Work Search The accuracy and completeness of The MLC's data is d…" at bounding box center [760, 613] width 1520 height 1167
click at [1234, 212] on main "The MLC Public Work Search The accuracy and completeness of The MLC's data is d…" at bounding box center [760, 613] width 1520 height 1167
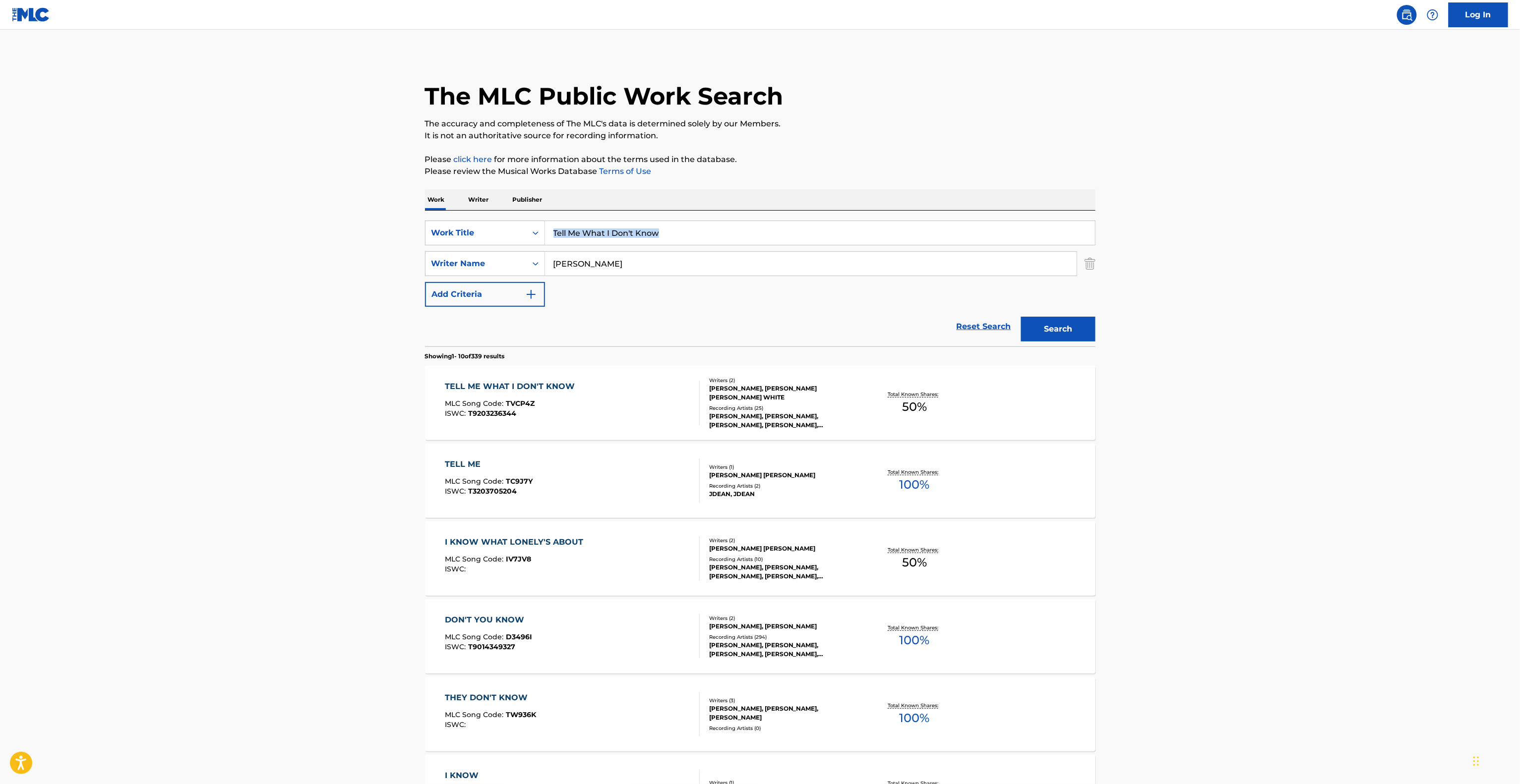
click at [1234, 212] on main "The MLC Public Work Search The accuracy and completeness of The MLC's data is d…" at bounding box center [760, 613] width 1520 height 1167
click at [1234, 213] on main "The MLC Public Work Search The accuracy and completeness of The MLC's data is d…" at bounding box center [760, 613] width 1520 height 1167
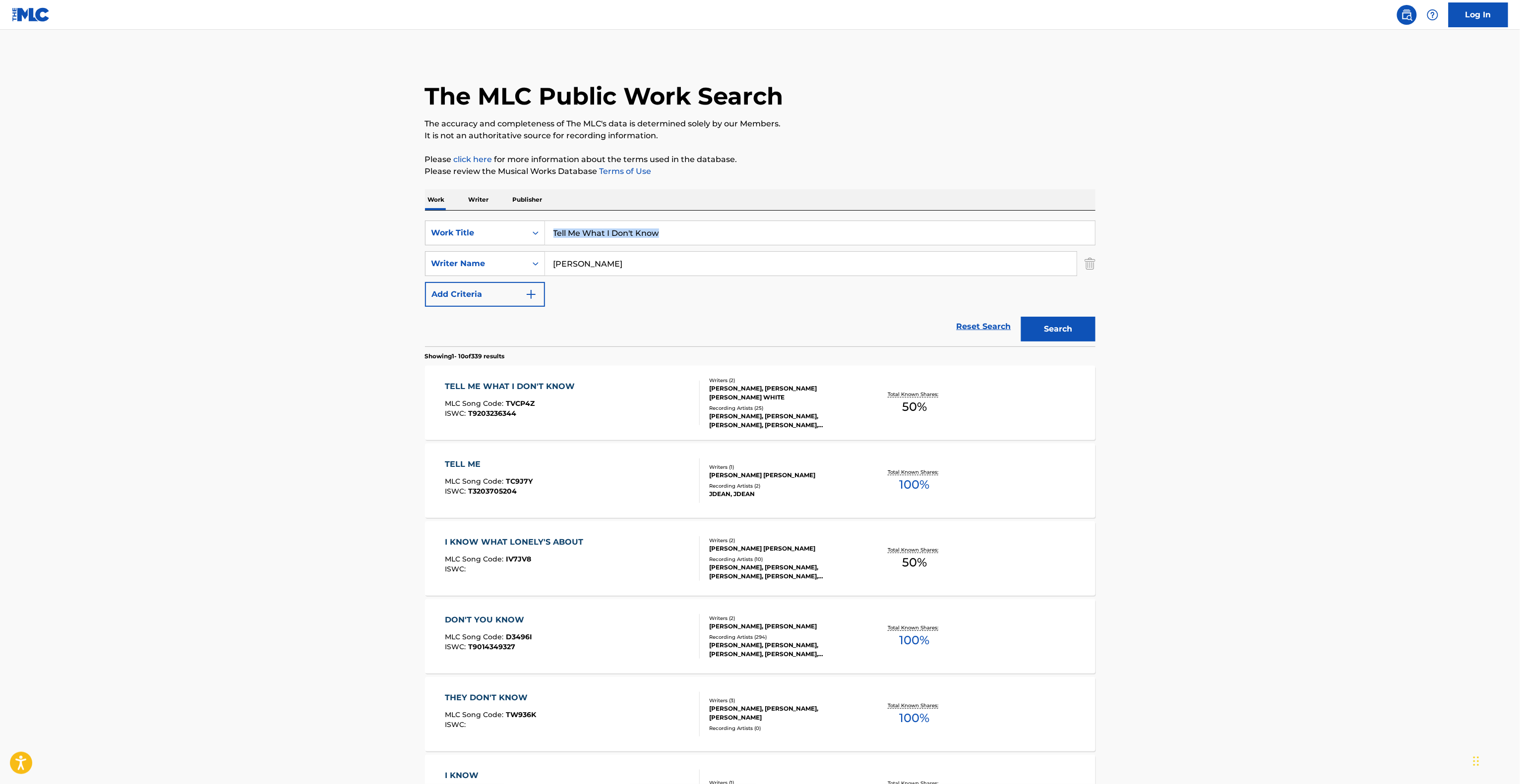
click at [1234, 215] on main "The MLC Public Work Search The accuracy and completeness of The MLC's data is d…" at bounding box center [760, 613] width 1520 height 1167
click at [1234, 216] on main "The MLC Public Work Search The accuracy and completeness of The MLC's data is d…" at bounding box center [760, 613] width 1520 height 1167
click at [1234, 218] on main "The MLC Public Work Search The accuracy and completeness of The MLC's data is d…" at bounding box center [760, 613] width 1520 height 1167
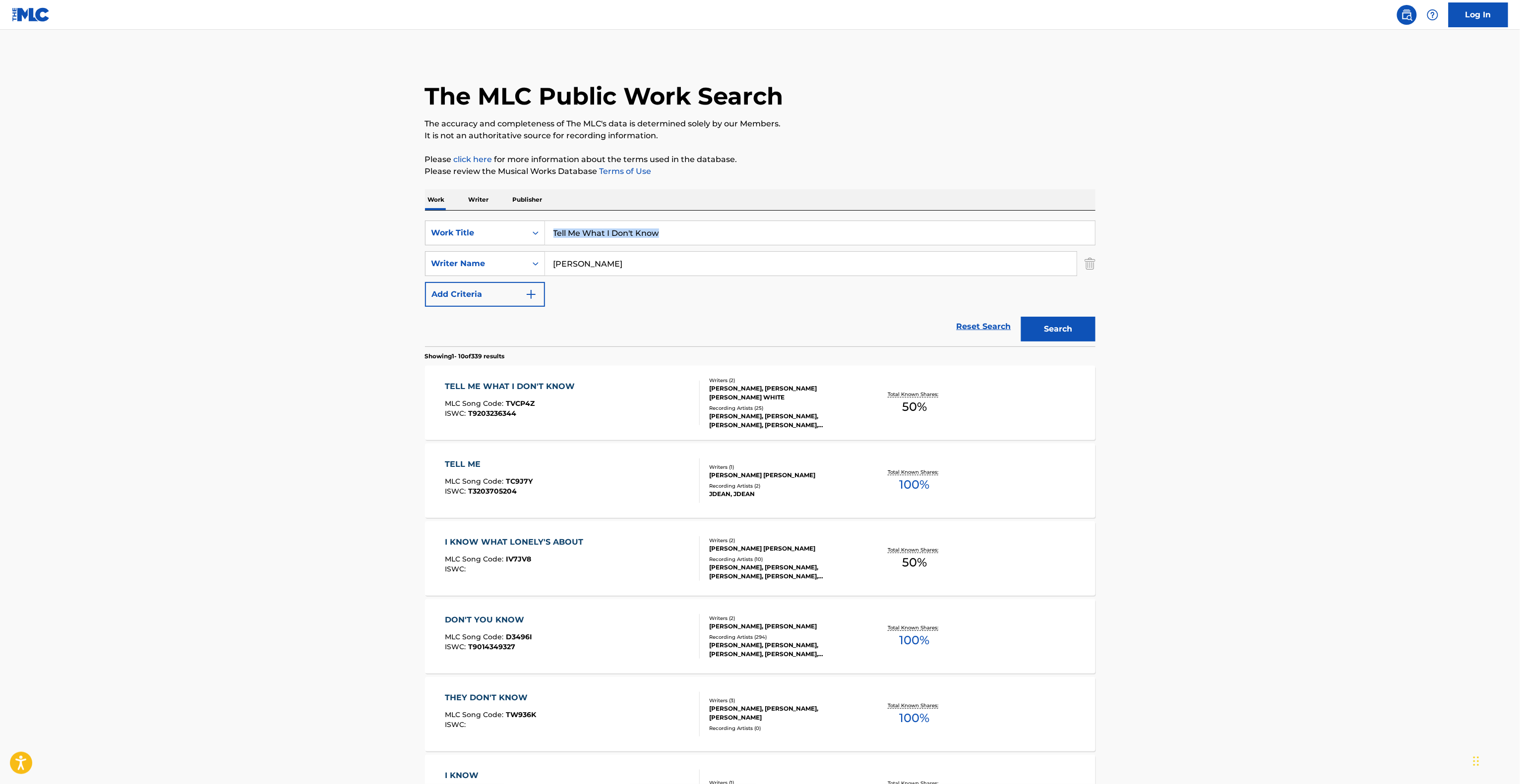
click at [1234, 218] on main "The MLC Public Work Search The accuracy and completeness of The MLC's data is d…" at bounding box center [760, 613] width 1520 height 1167
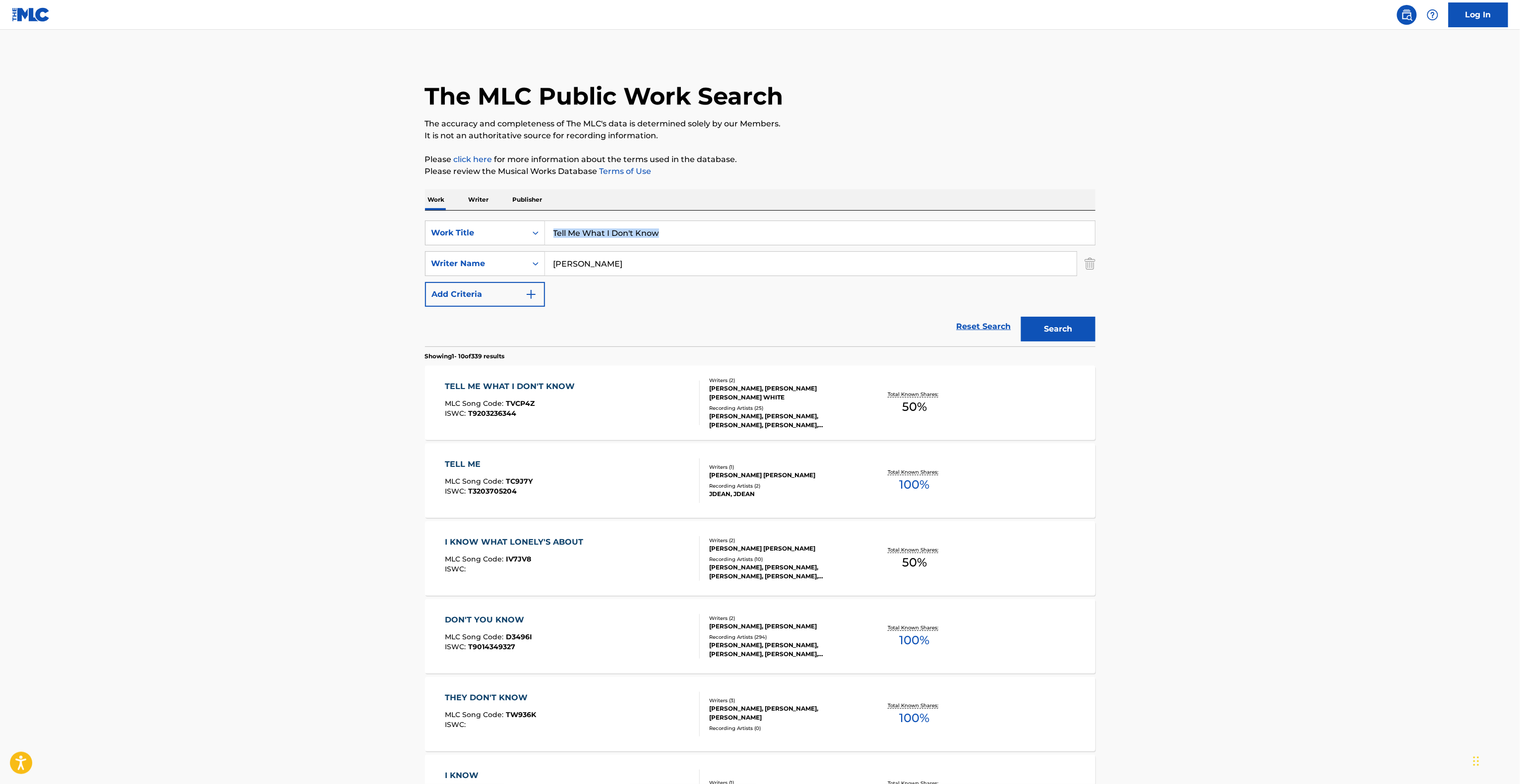
click at [1234, 218] on main "The MLC Public Work Search The accuracy and completeness of The MLC's data is d…" at bounding box center [760, 613] width 1520 height 1167
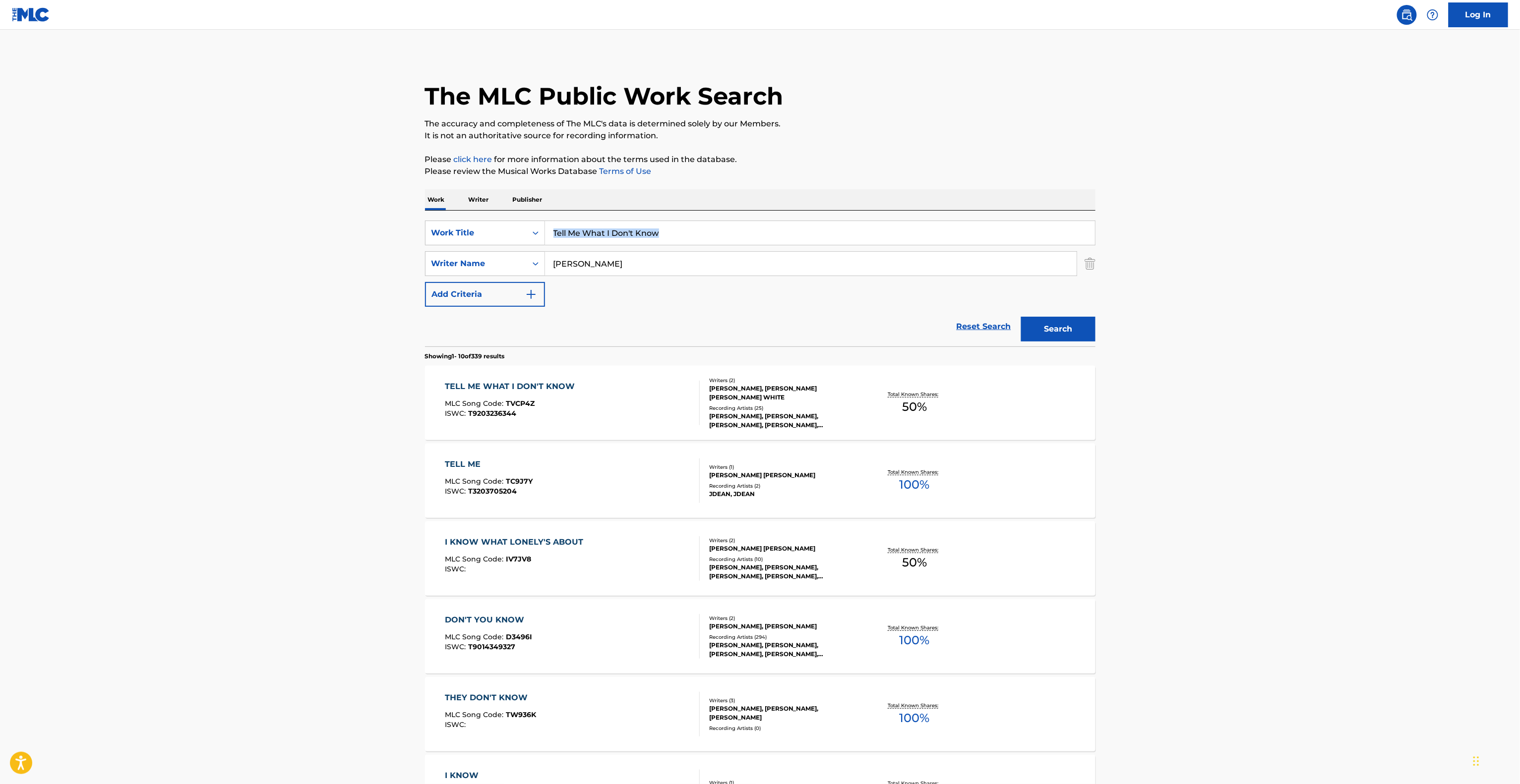
click at [1234, 219] on main "The MLC Public Work Search The accuracy and completeness of The MLC's data is d…" at bounding box center [760, 613] width 1520 height 1167
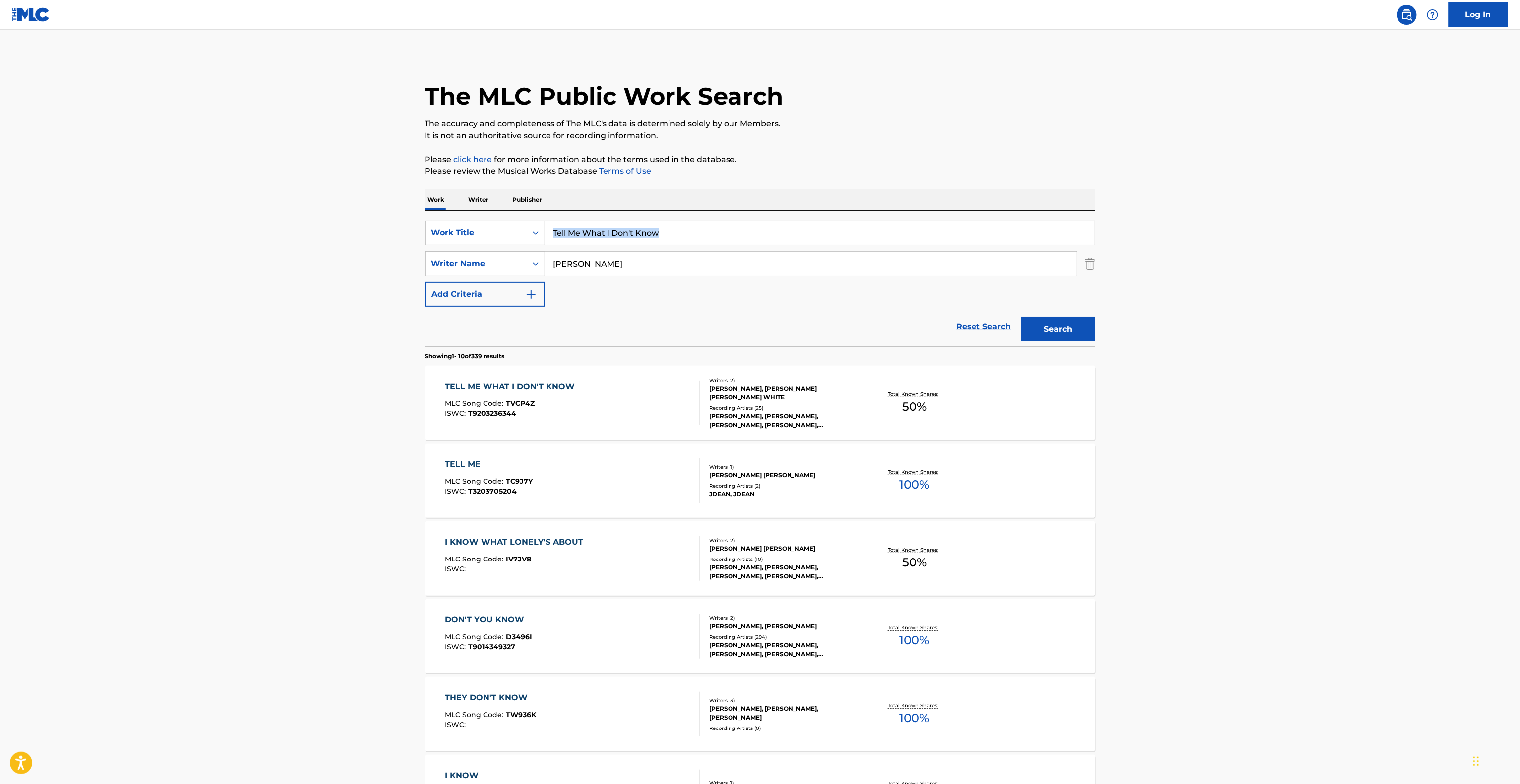
click at [1234, 219] on main "The MLC Public Work Search The accuracy and completeness of The MLC's data is d…" at bounding box center [760, 613] width 1520 height 1167
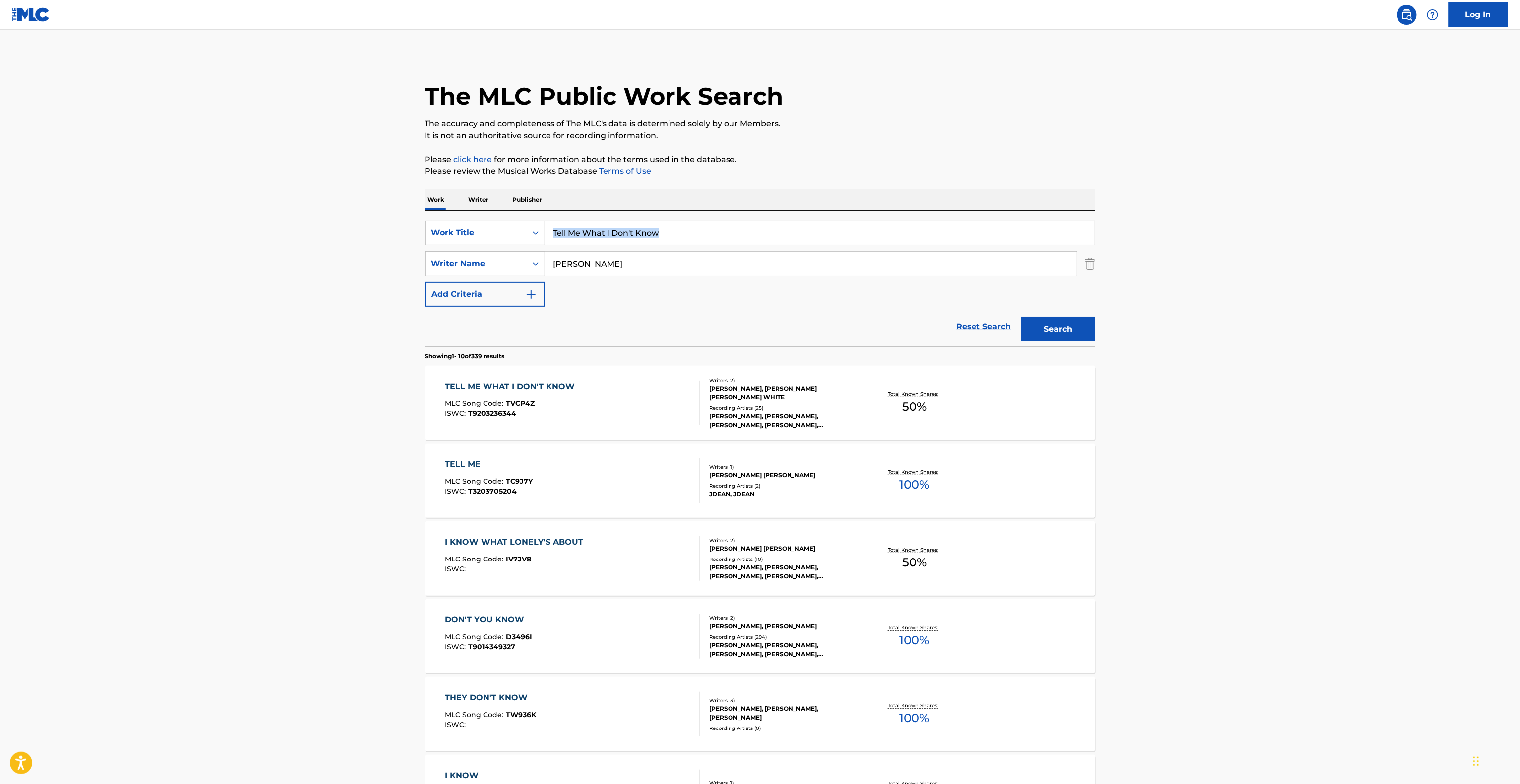
click at [1234, 219] on main "The MLC Public Work Search The accuracy and completeness of The MLC's data is d…" at bounding box center [760, 613] width 1520 height 1167
click at [1234, 219] on main "The MLC Public Work Search The accuracy and completeness of The MLC's data is d…" at bounding box center [760, 613] width 1520 height 1167
click at [1234, 220] on main "The MLC Public Work Search The accuracy and completeness of The MLC's data is d…" at bounding box center [760, 613] width 1520 height 1167
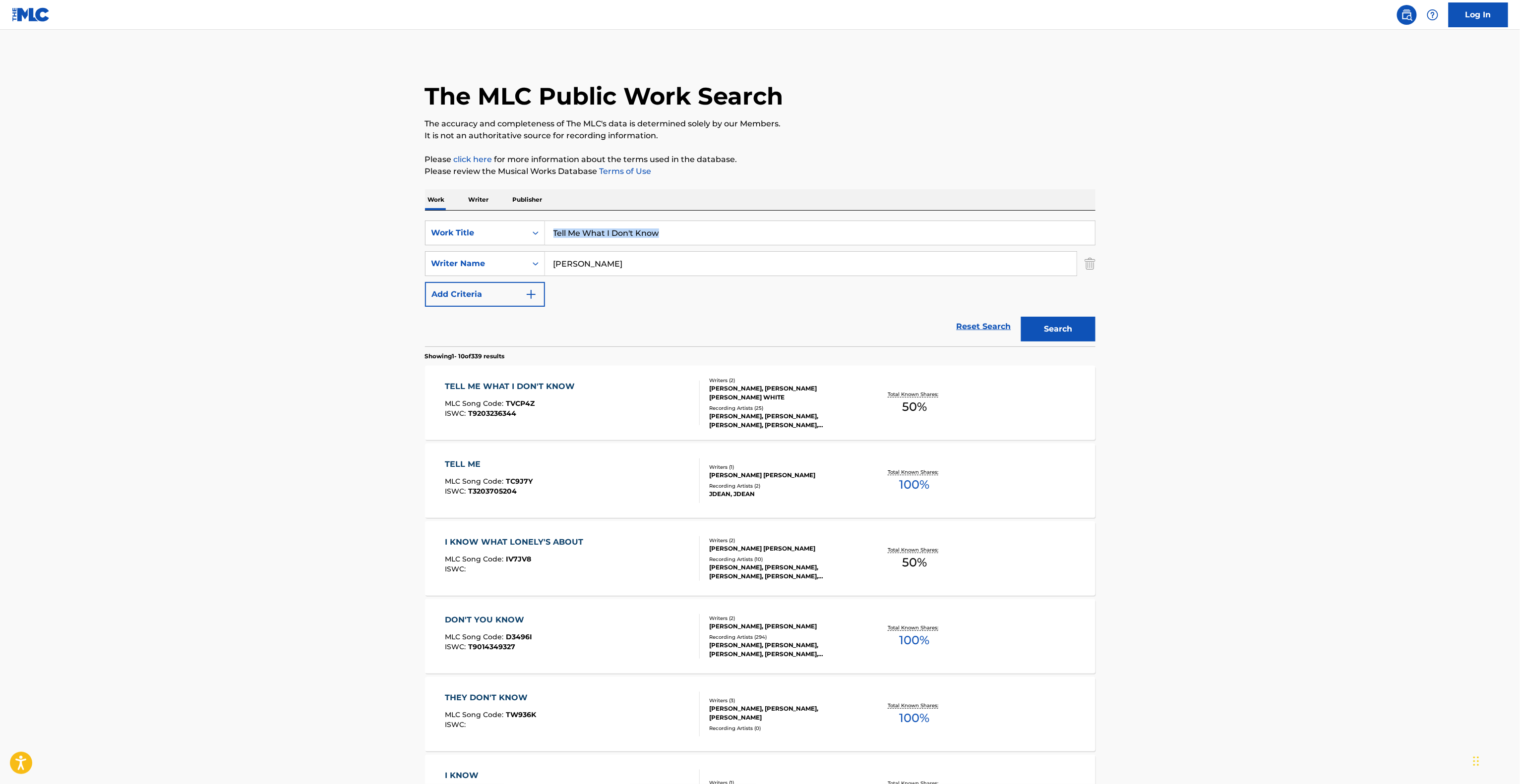
click at [1234, 220] on main "The MLC Public Work Search The accuracy and completeness of The MLC's data is d…" at bounding box center [760, 613] width 1520 height 1167
drag, startPoint x: 1234, startPoint y: 220, endPoint x: 1237, endPoint y: 225, distance: 5.8
click at [1237, 225] on main "The MLC Public Work Search The accuracy and completeness of The MLC's data is d…" at bounding box center [760, 613] width 1520 height 1167
click at [1237, 225] on main "The MLC Public Work Search The accuracy and completeness of The MLC's data is d…" at bounding box center [760, 613] width 1520 height 1167
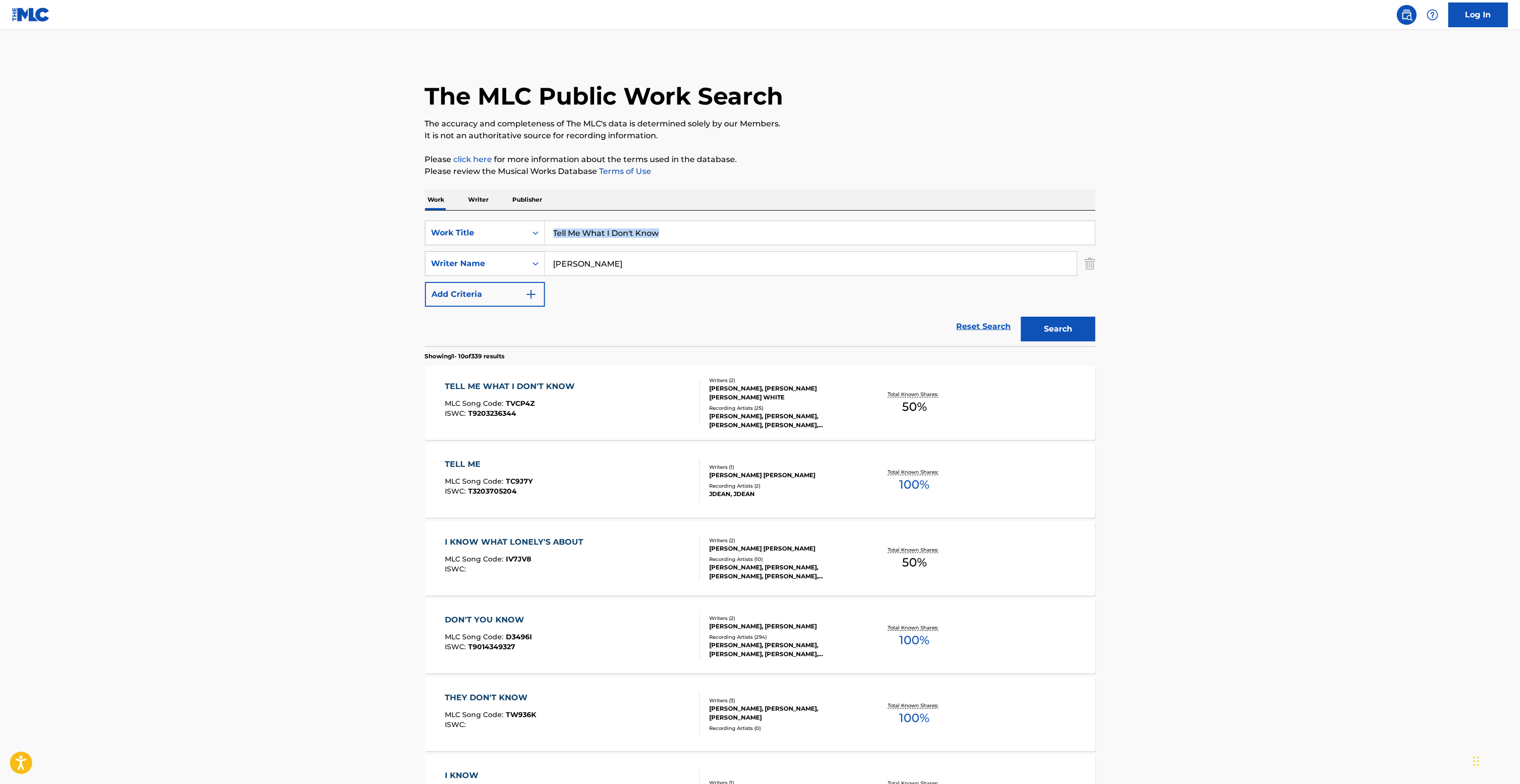
click at [1237, 227] on main "The MLC Public Work Search The accuracy and completeness of The MLC's data is d…" at bounding box center [760, 613] width 1520 height 1167
click at [1238, 228] on main "The MLC Public Work Search The accuracy and completeness of The MLC's data is d…" at bounding box center [760, 613] width 1520 height 1167
click at [1239, 231] on main "The MLC Public Work Search The accuracy and completeness of The MLC's data is d…" at bounding box center [760, 613] width 1520 height 1167
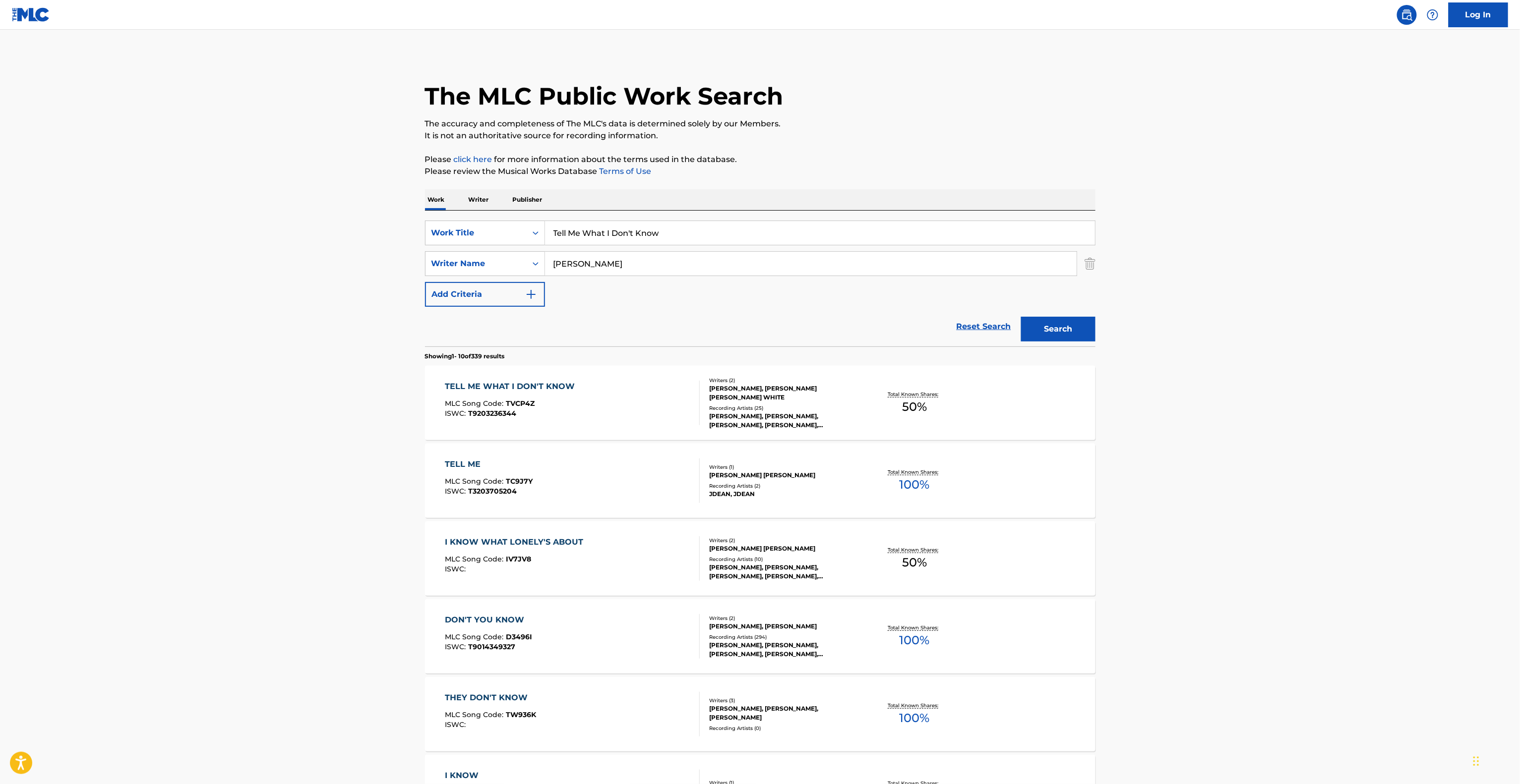
click at [1240, 231] on main "The MLC Public Work Search The accuracy and completeness of The MLC's data is d…" at bounding box center [760, 613] width 1520 height 1167
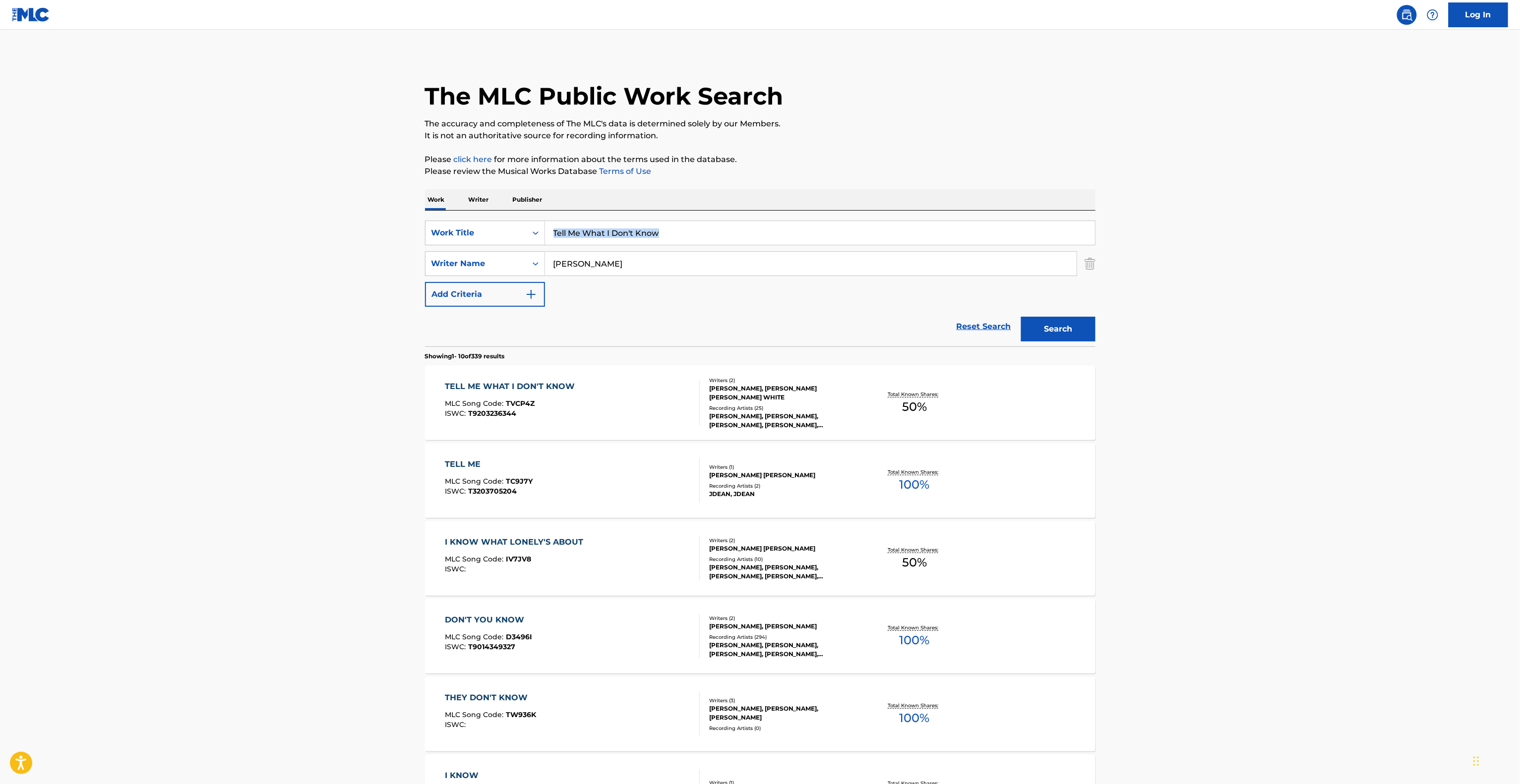
click at [1240, 231] on main "The MLC Public Work Search The accuracy and completeness of The MLC's data is d…" at bounding box center [760, 613] width 1520 height 1167
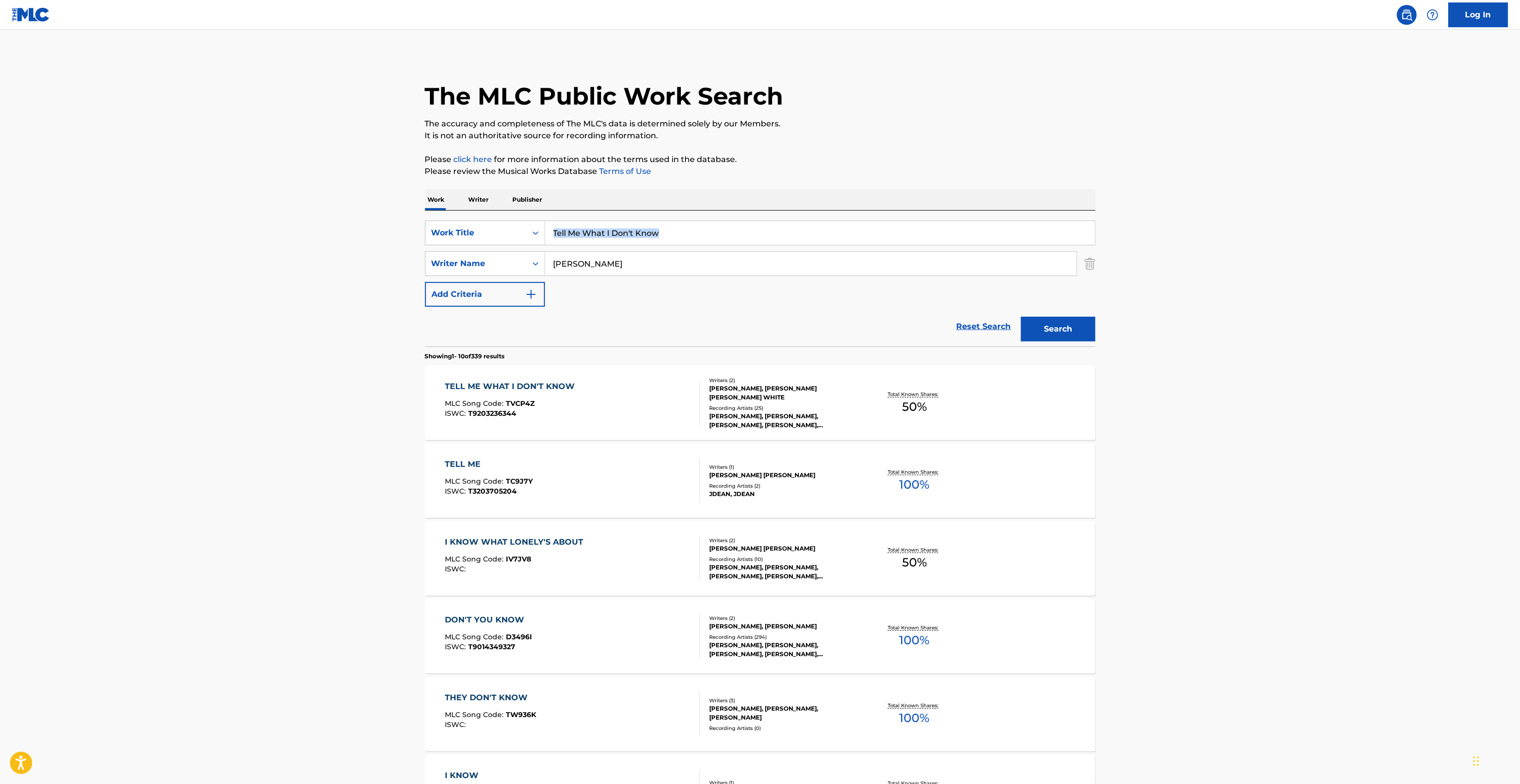
click at [1240, 231] on main "The MLC Public Work Search The accuracy and completeness of The MLC's data is d…" at bounding box center [760, 613] width 1520 height 1167
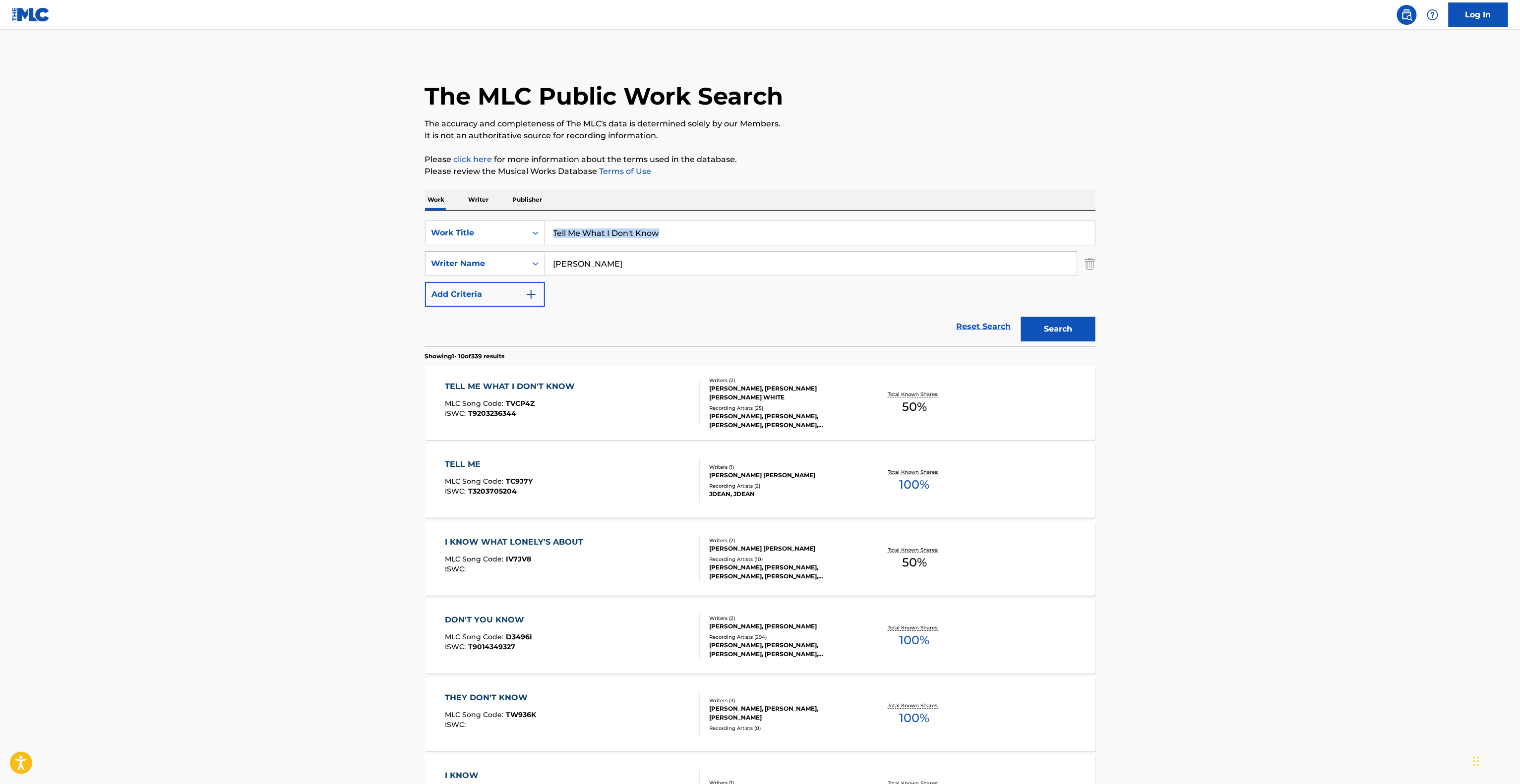
click at [1240, 231] on main "The MLC Public Work Search The accuracy and completeness of The MLC's data is d…" at bounding box center [760, 613] width 1520 height 1167
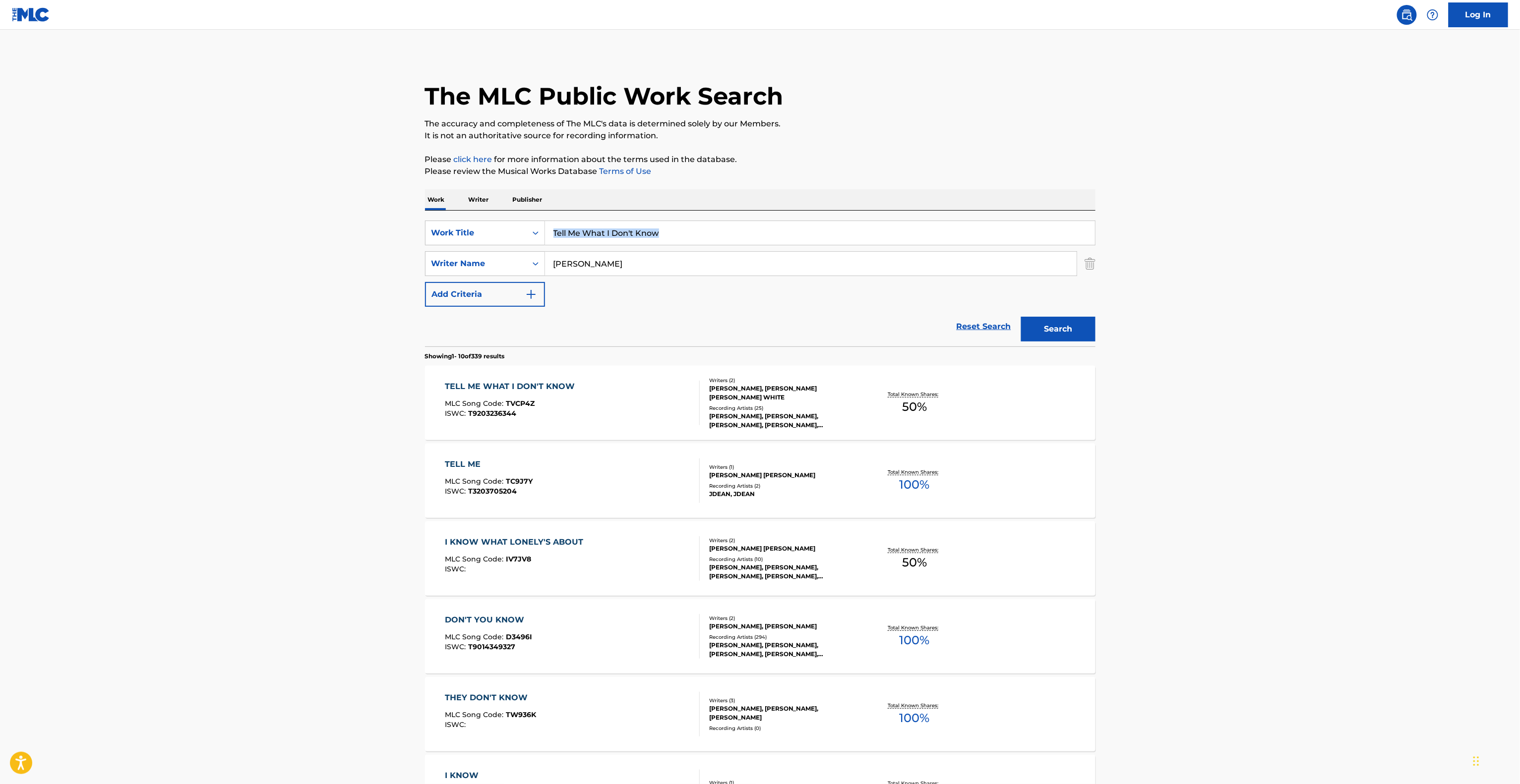
click at [1240, 231] on main "The MLC Public Work Search The accuracy and completeness of The MLC's data is d…" at bounding box center [760, 613] width 1520 height 1167
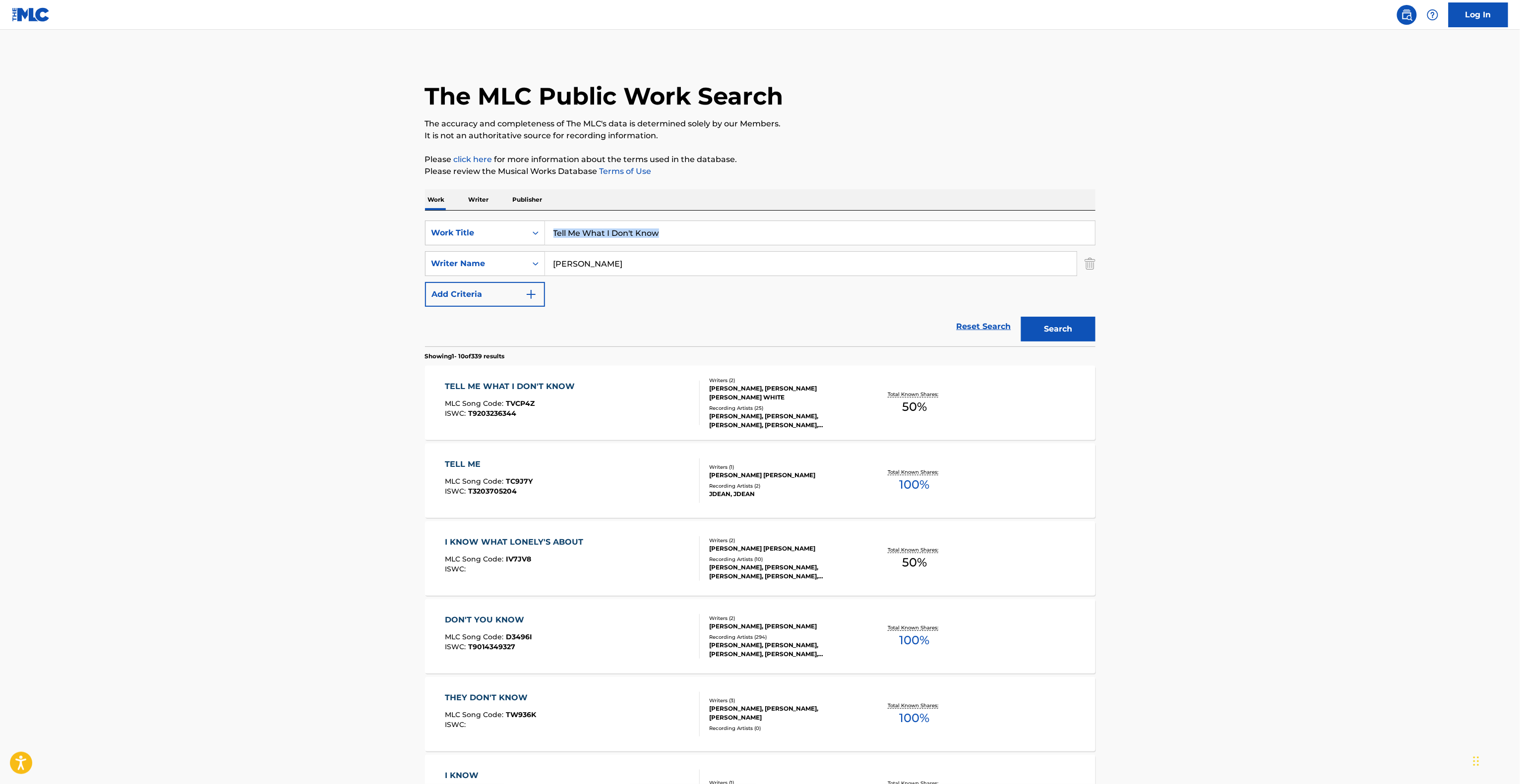
click at [1240, 231] on main "The MLC Public Work Search The accuracy and completeness of The MLC's data is d…" at bounding box center [760, 613] width 1520 height 1167
click at [1249, 233] on main "The MLC Public Work Search The accuracy and completeness of The MLC's data is d…" at bounding box center [760, 613] width 1520 height 1167
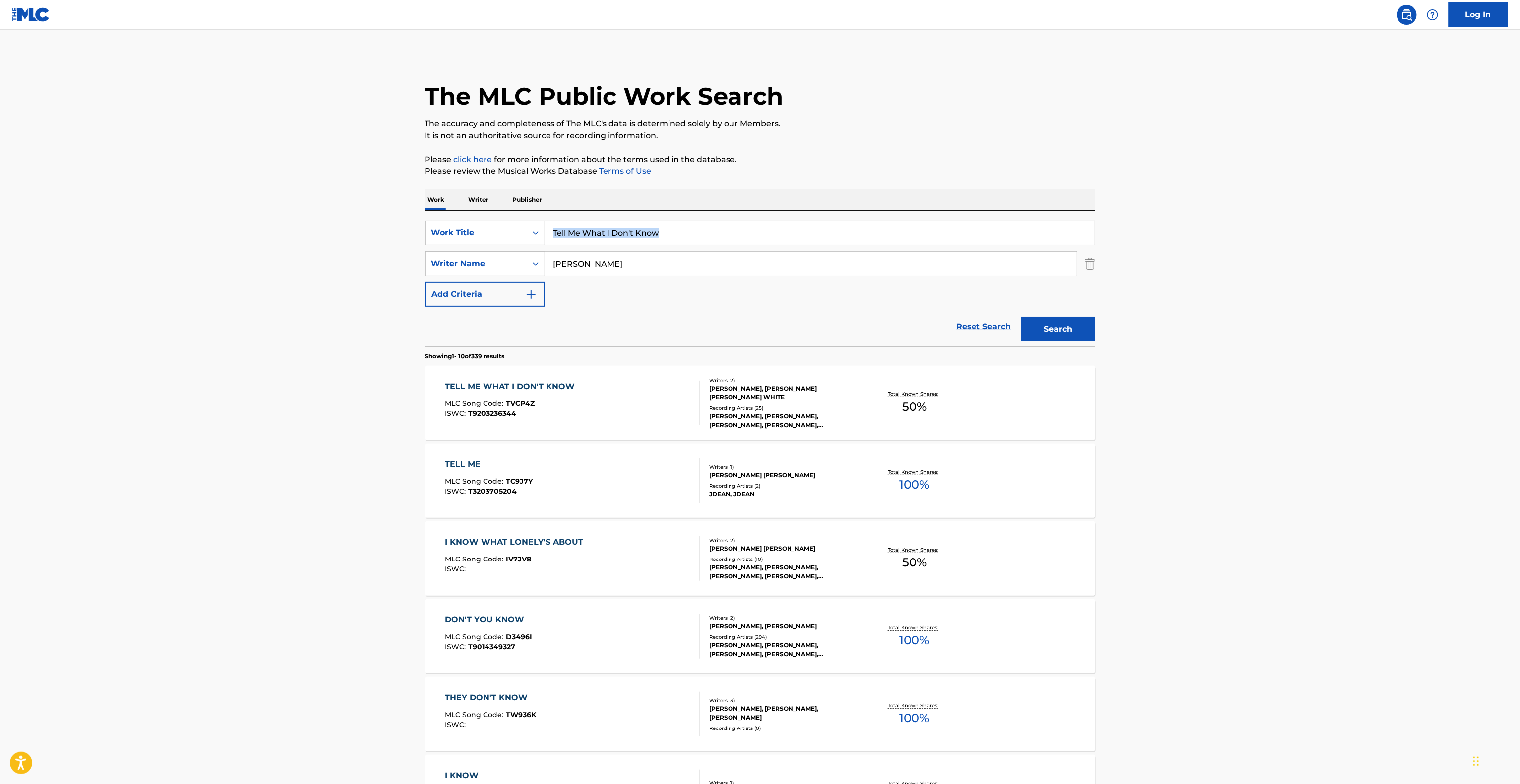
click at [1249, 233] on main "The MLC Public Work Search The accuracy and completeness of The MLC's data is d…" at bounding box center [760, 613] width 1520 height 1167
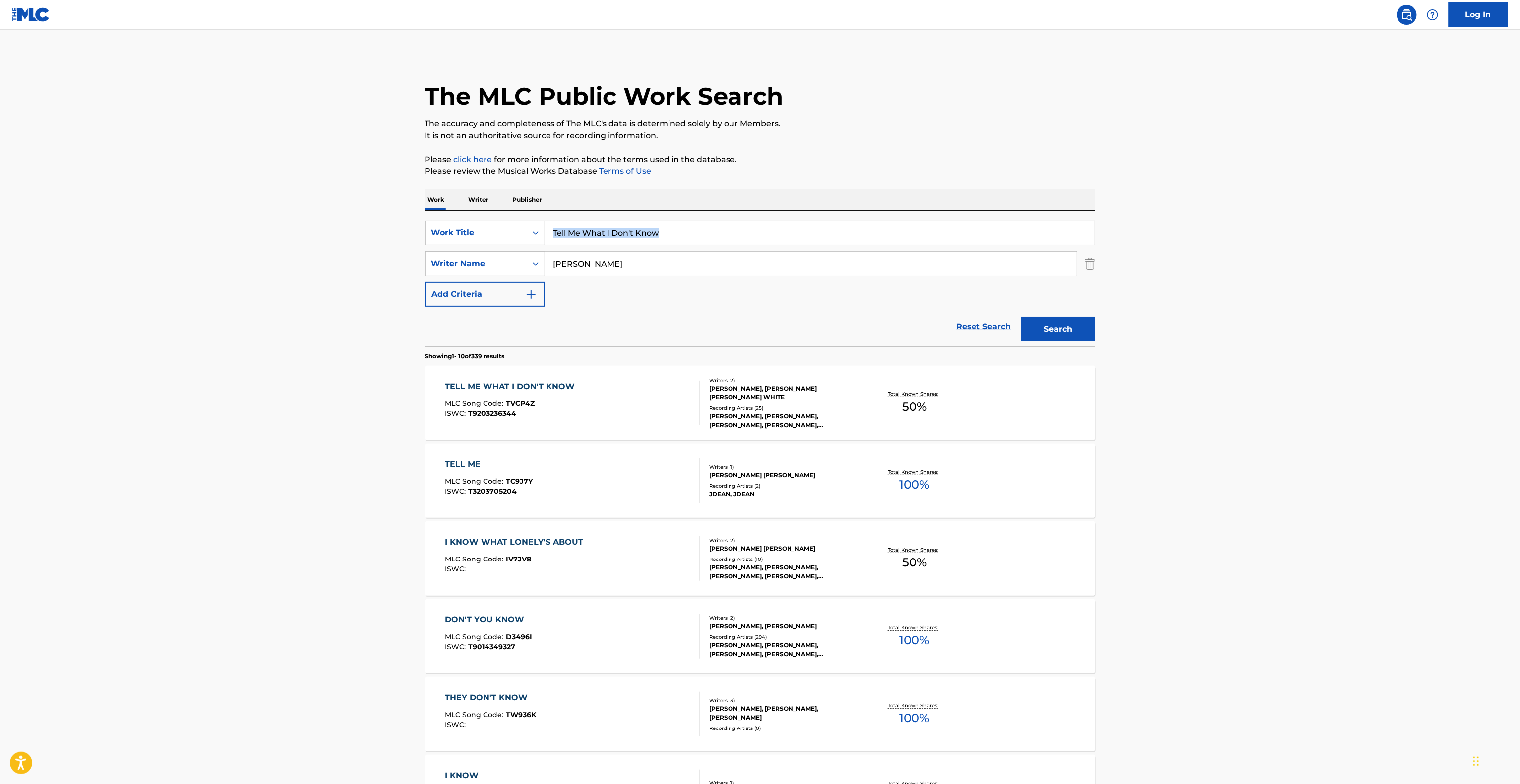
click at [1249, 233] on main "The MLC Public Work Search The accuracy and completeness of The MLC's data is d…" at bounding box center [760, 613] width 1520 height 1167
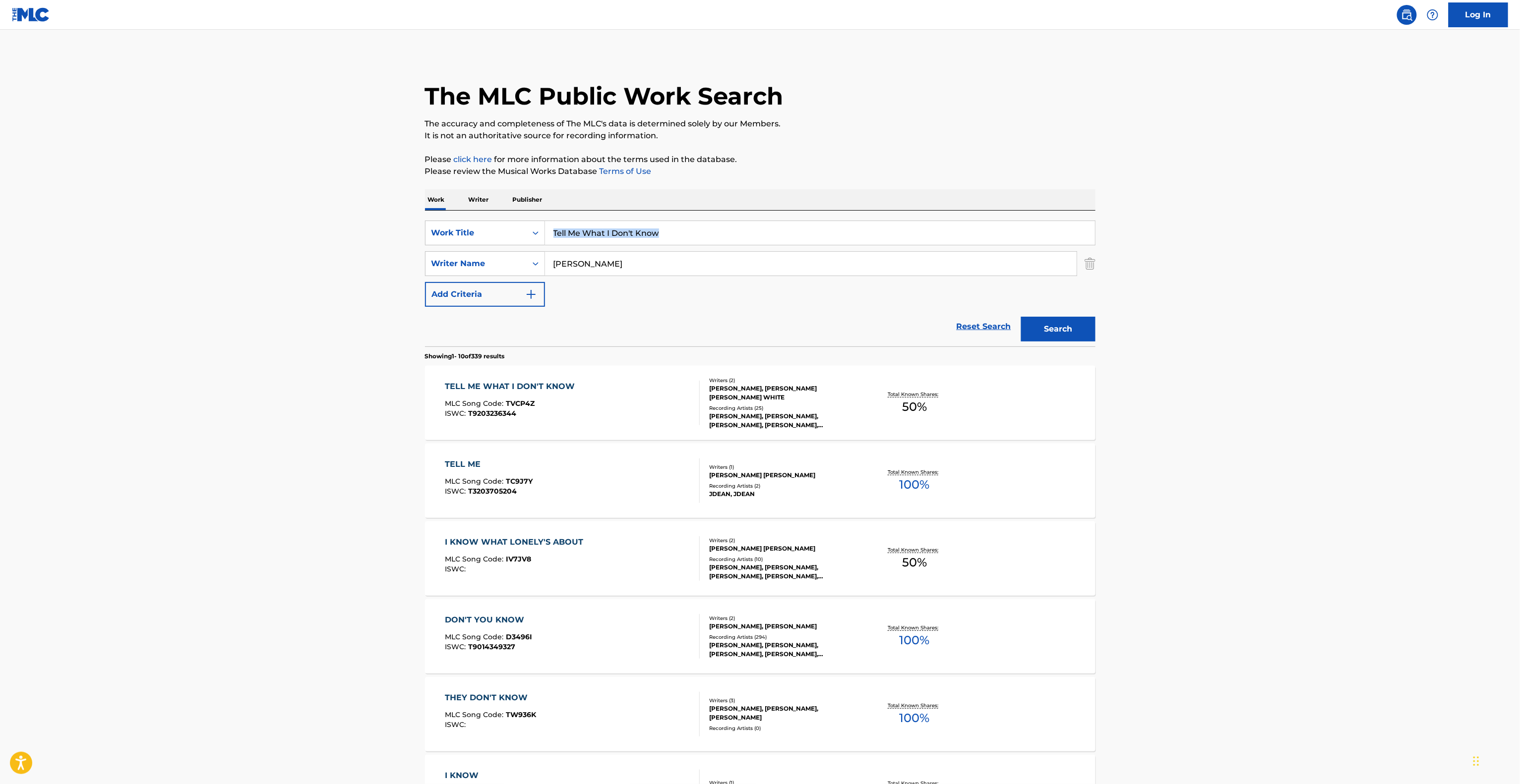
click at [1249, 233] on main "The MLC Public Work Search The accuracy and completeness of The MLC's data is d…" at bounding box center [760, 613] width 1520 height 1167
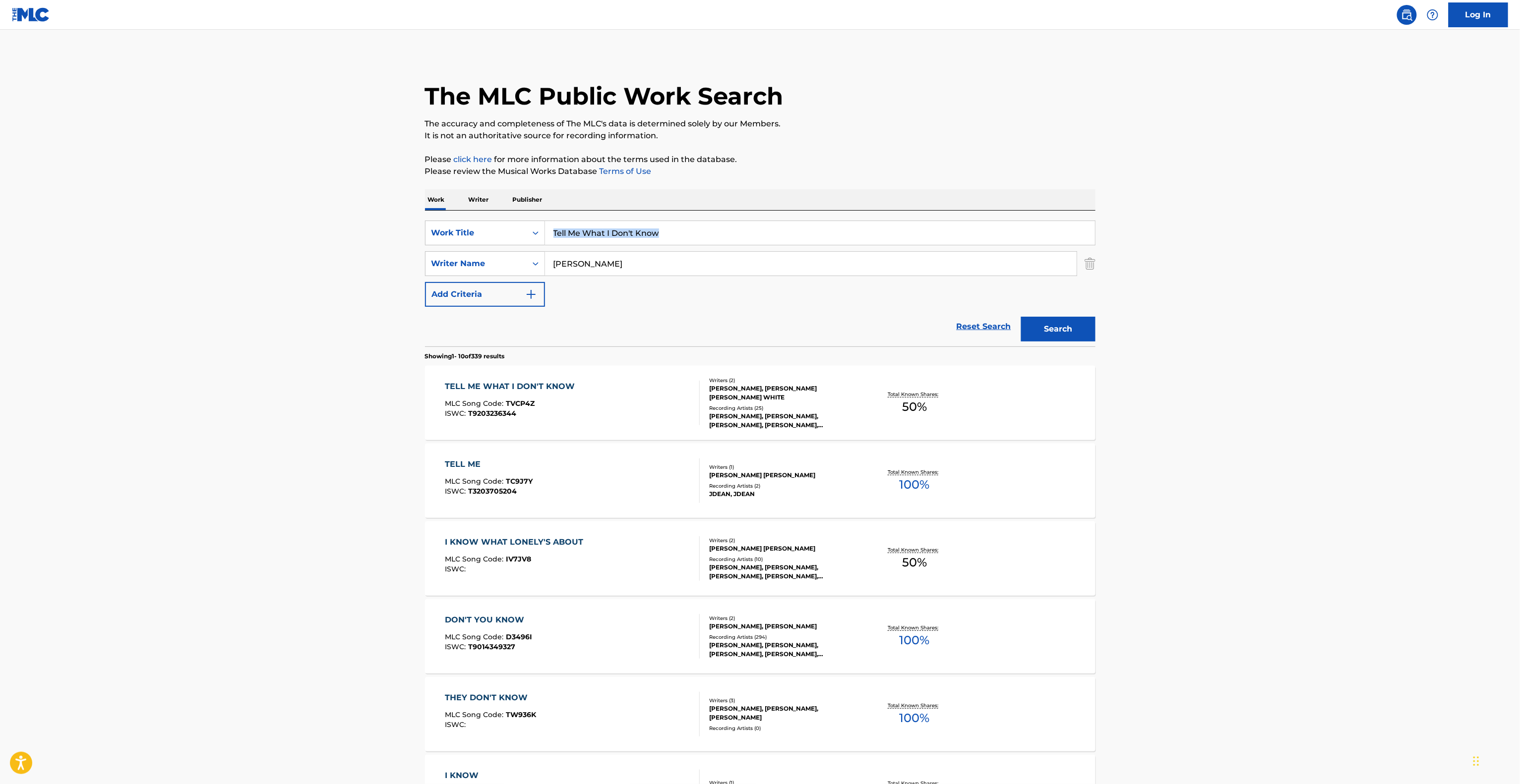
click at [1249, 233] on main "The MLC Public Work Search The accuracy and completeness of The MLC's data is d…" at bounding box center [760, 613] width 1520 height 1167
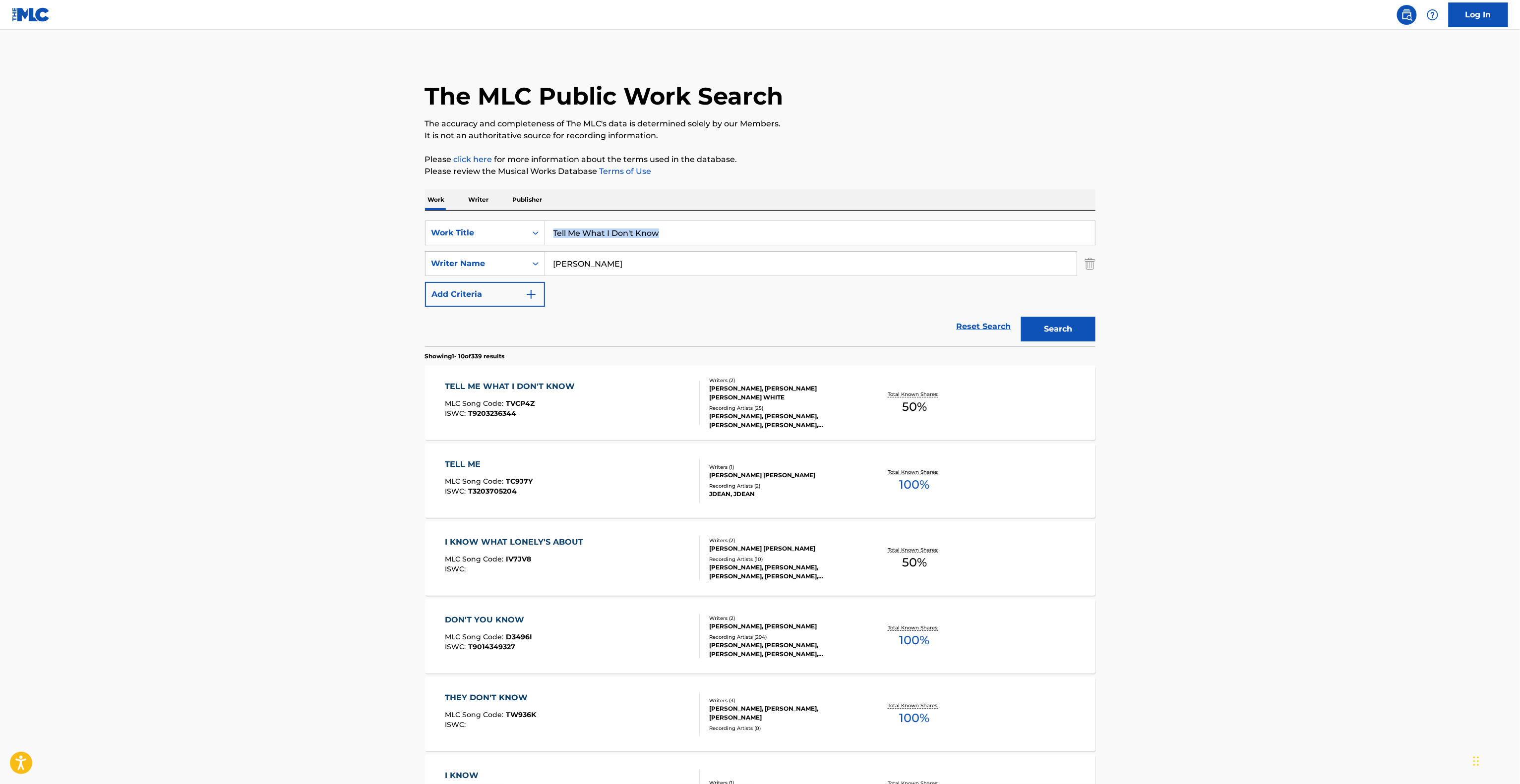
click at [1249, 233] on main "The MLC Public Work Search The accuracy and completeness of The MLC's data is d…" at bounding box center [760, 613] width 1520 height 1167
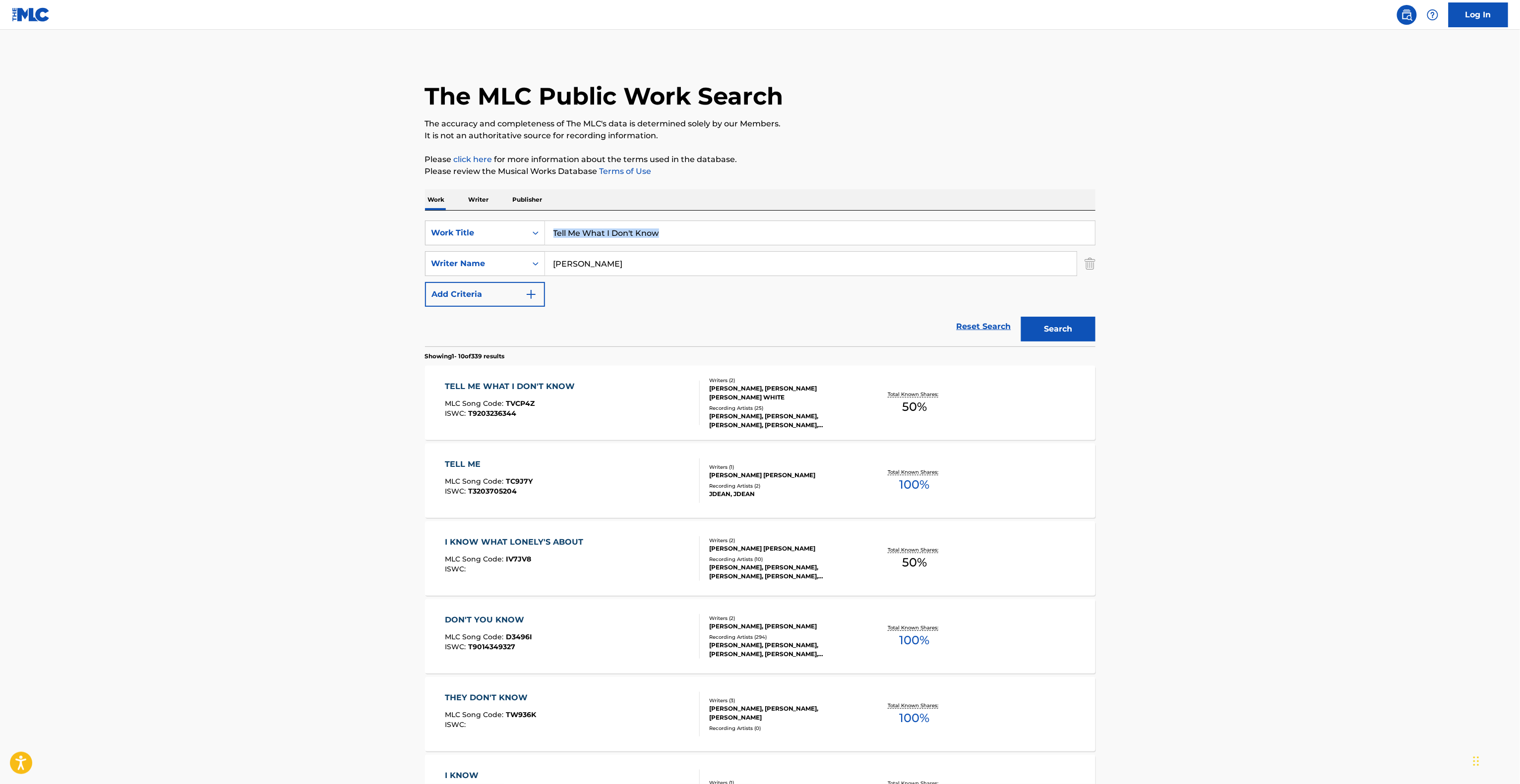
click at [1249, 233] on main "The MLC Public Work Search The accuracy and completeness of The MLC's data is d…" at bounding box center [760, 613] width 1520 height 1167
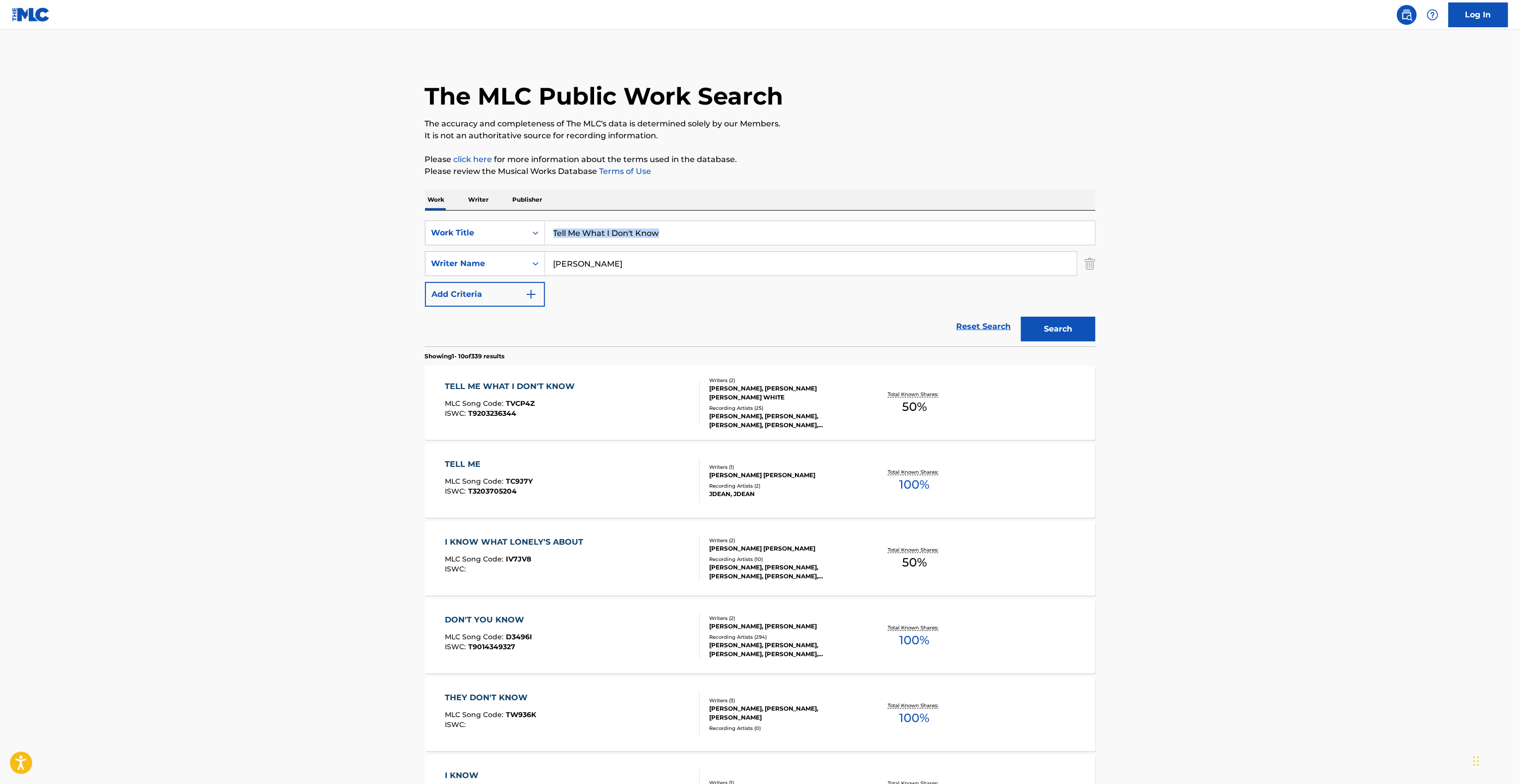
click at [1249, 233] on main "The MLC Public Work Search The accuracy and completeness of The MLC's data is d…" at bounding box center [760, 613] width 1520 height 1167
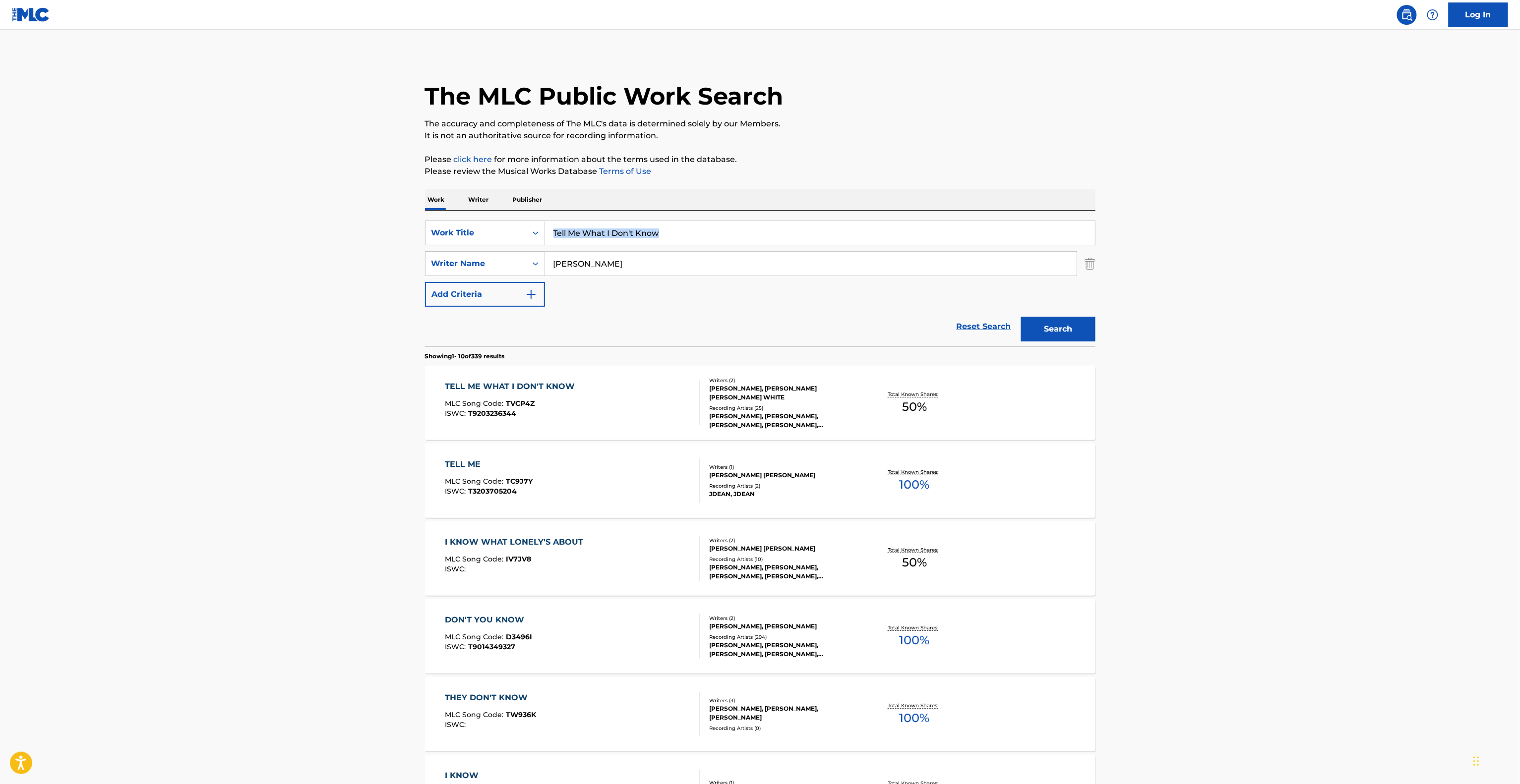
click at [1249, 233] on main "The MLC Public Work Search The accuracy and completeness of The MLC's data is d…" at bounding box center [760, 613] width 1520 height 1167
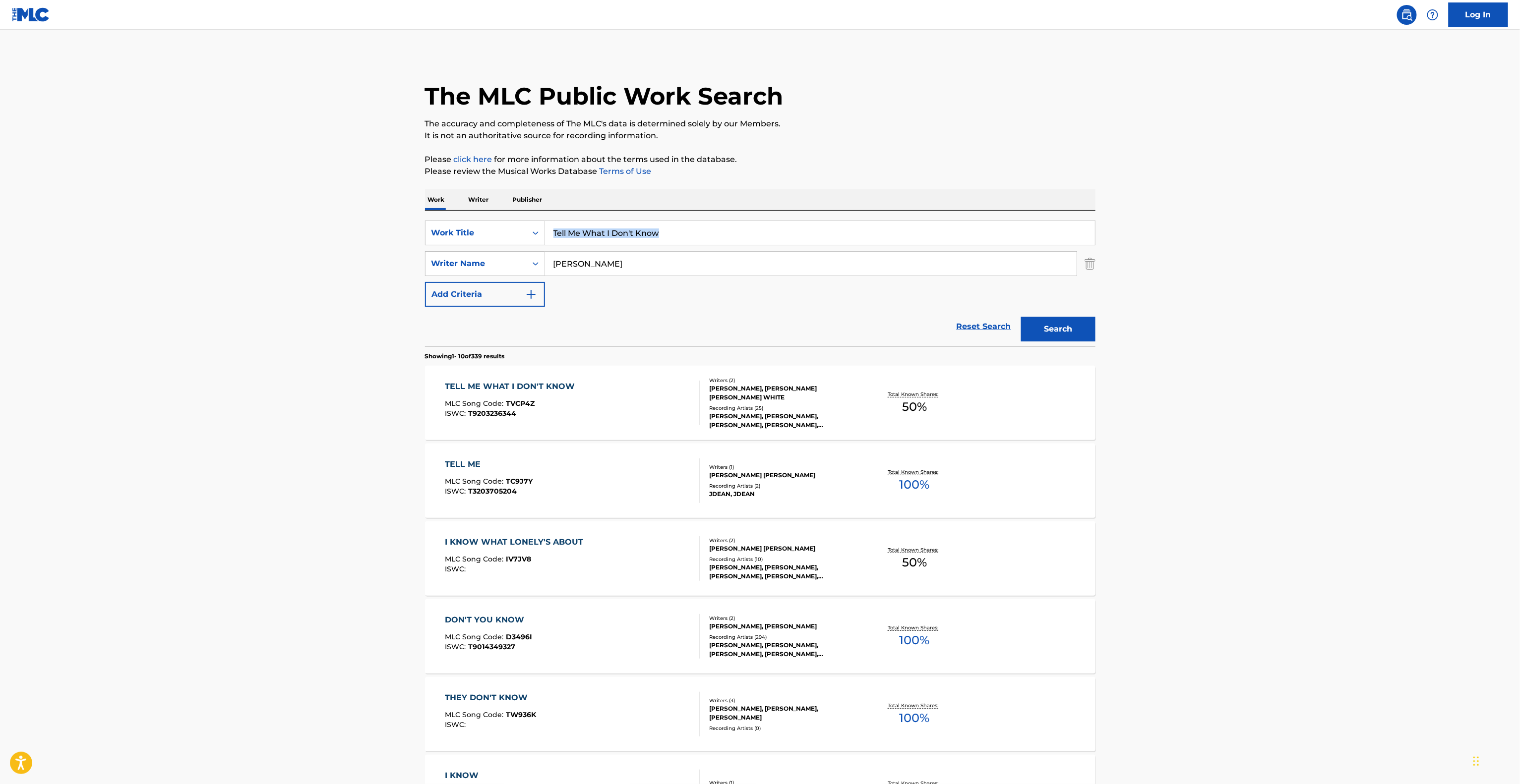
drag, startPoint x: 1249, startPoint y: 233, endPoint x: 1262, endPoint y: 227, distance: 14.3
click at [1261, 229] on main "The MLC Public Work Search The accuracy and completeness of The MLC's data is d…" at bounding box center [760, 613] width 1520 height 1167
drag, startPoint x: 1264, startPoint y: 225, endPoint x: 1283, endPoint y: 224, distance: 19.0
click at [1272, 224] on main "The MLC Public Work Search The accuracy and completeness of The MLC's data is d…" at bounding box center [760, 613] width 1520 height 1167
click at [1283, 224] on main "The MLC Public Work Search The accuracy and completeness of The MLC's data is d…" at bounding box center [760, 613] width 1520 height 1167
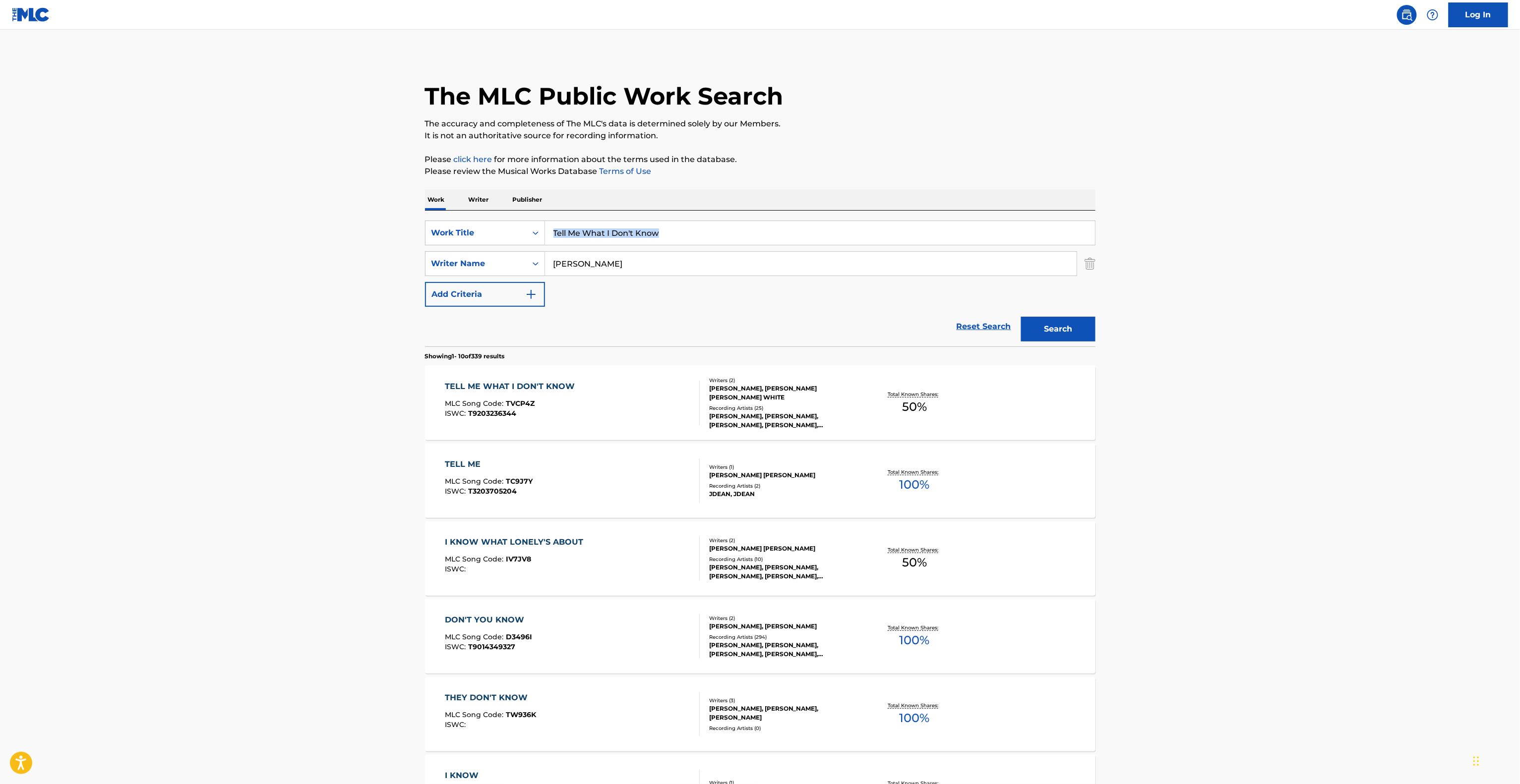
click at [1283, 224] on main "The MLC Public Work Search The accuracy and completeness of The MLC's data is d…" at bounding box center [760, 613] width 1520 height 1167
click at [1283, 225] on main "The MLC Public Work Search The accuracy and completeness of The MLC's data is d…" at bounding box center [760, 613] width 1520 height 1167
click at [1283, 228] on main "The MLC Public Work Search The accuracy and completeness of The MLC's data is d…" at bounding box center [760, 613] width 1520 height 1167
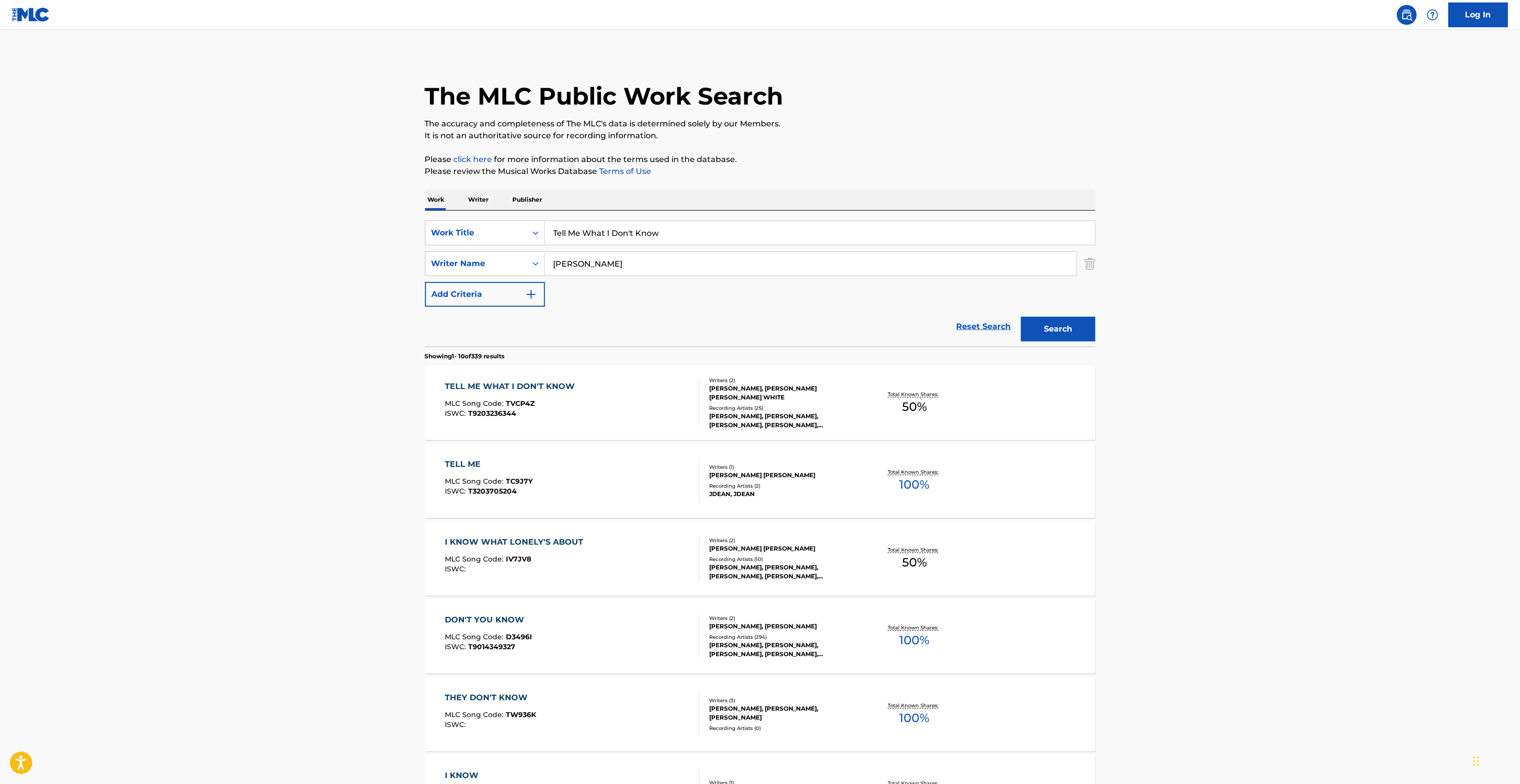
click at [1301, 254] on main "The MLC Public Work Search The accuracy and completeness of The MLC's data is d…" at bounding box center [760, 613] width 1520 height 1167
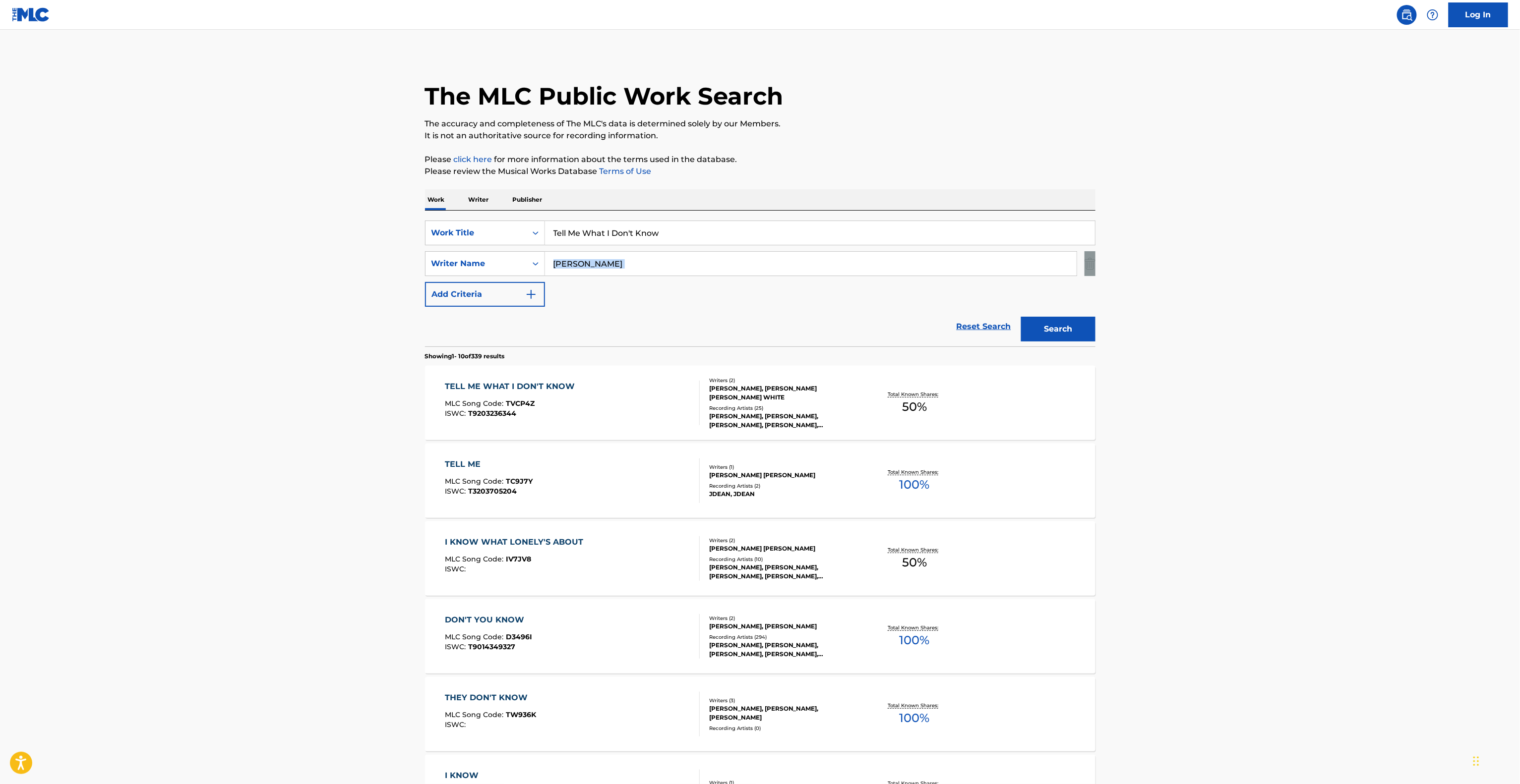
click at [1301, 254] on main "The MLC Public Work Search The accuracy and completeness of The MLC's data is d…" at bounding box center [760, 613] width 1520 height 1167
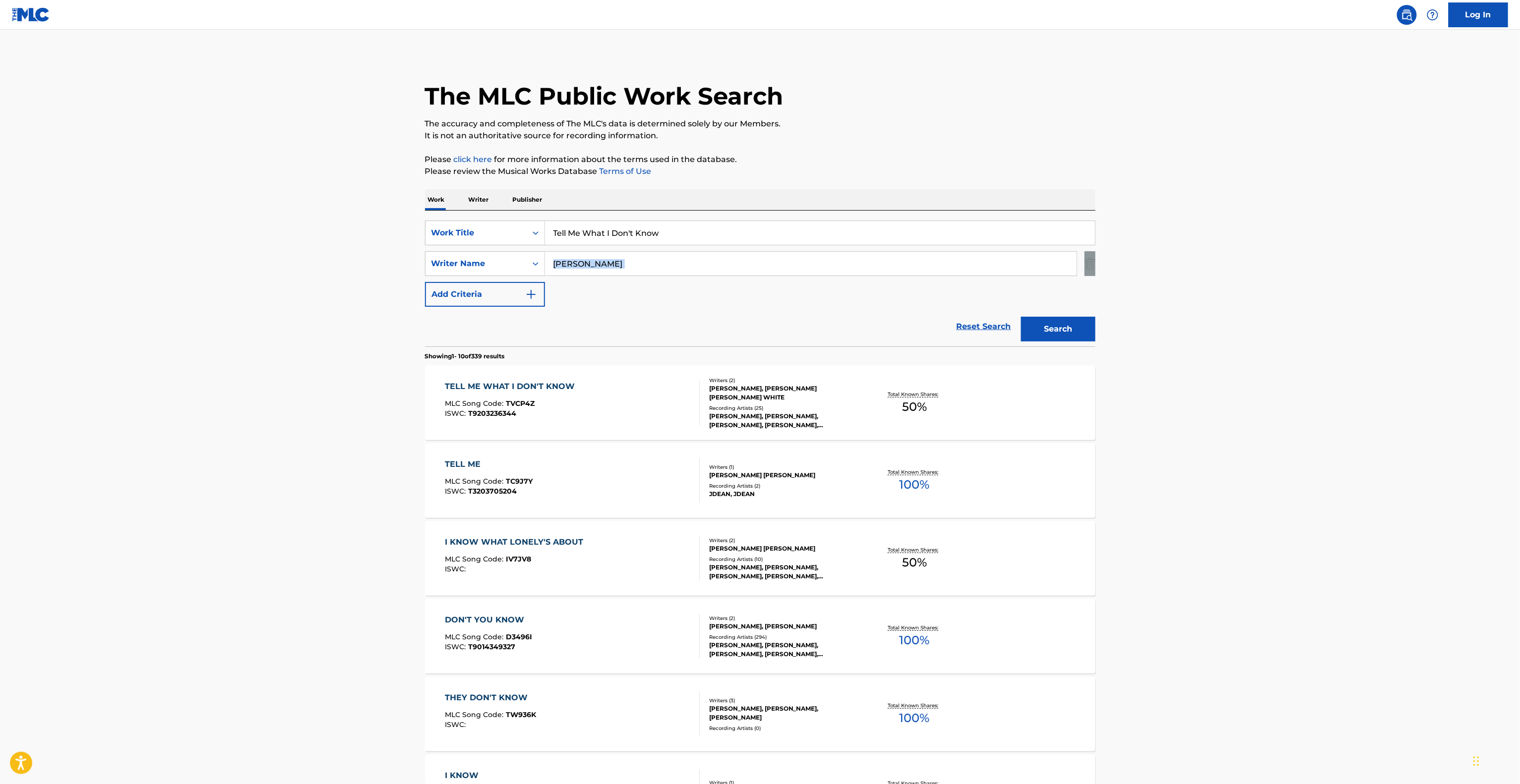
click at [1301, 254] on main "The MLC Public Work Search The accuracy and completeness of The MLC's data is d…" at bounding box center [760, 613] width 1520 height 1167
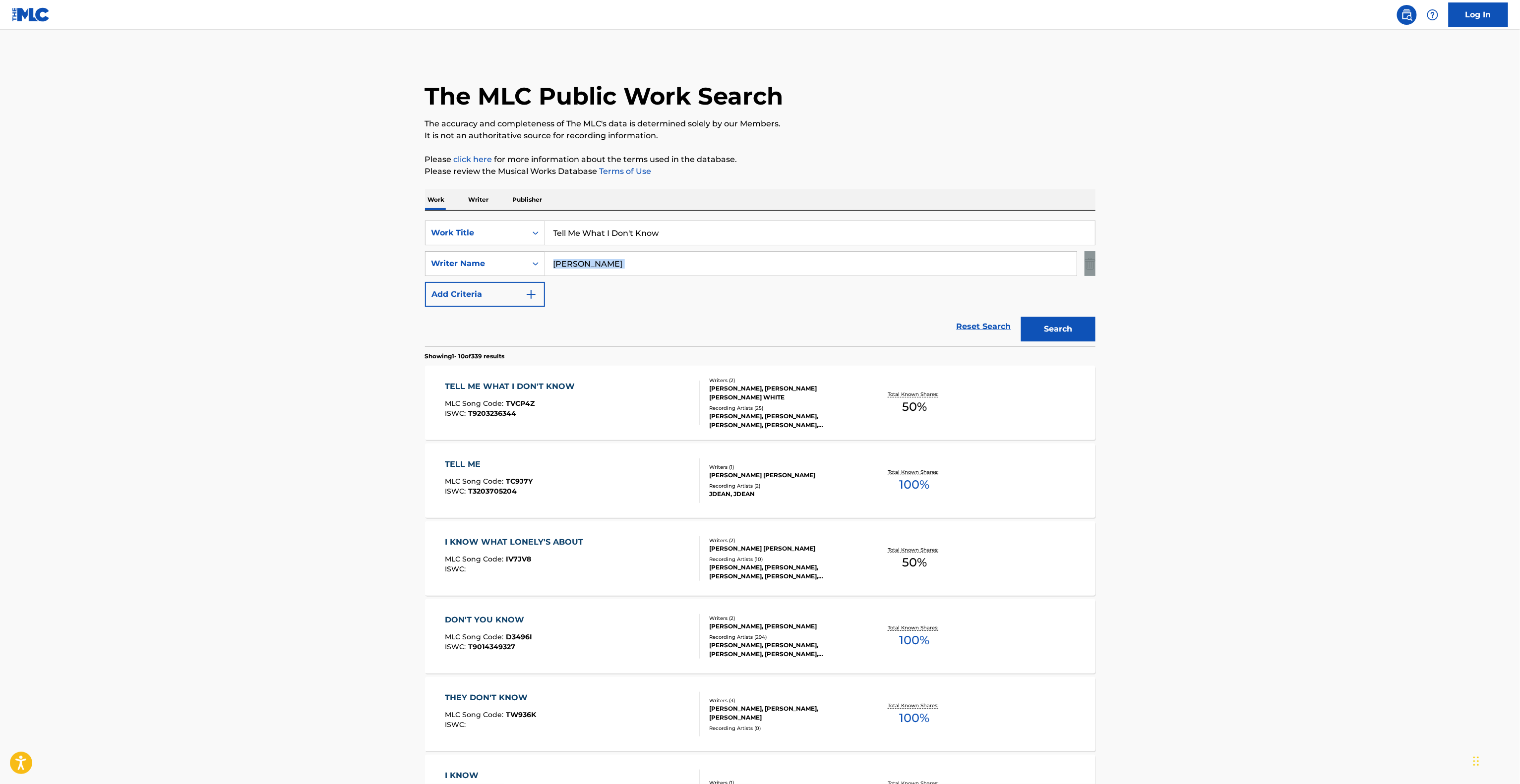
click at [1301, 254] on main "The MLC Public Work Search The accuracy and completeness of The MLC's data is d…" at bounding box center [760, 613] width 1520 height 1167
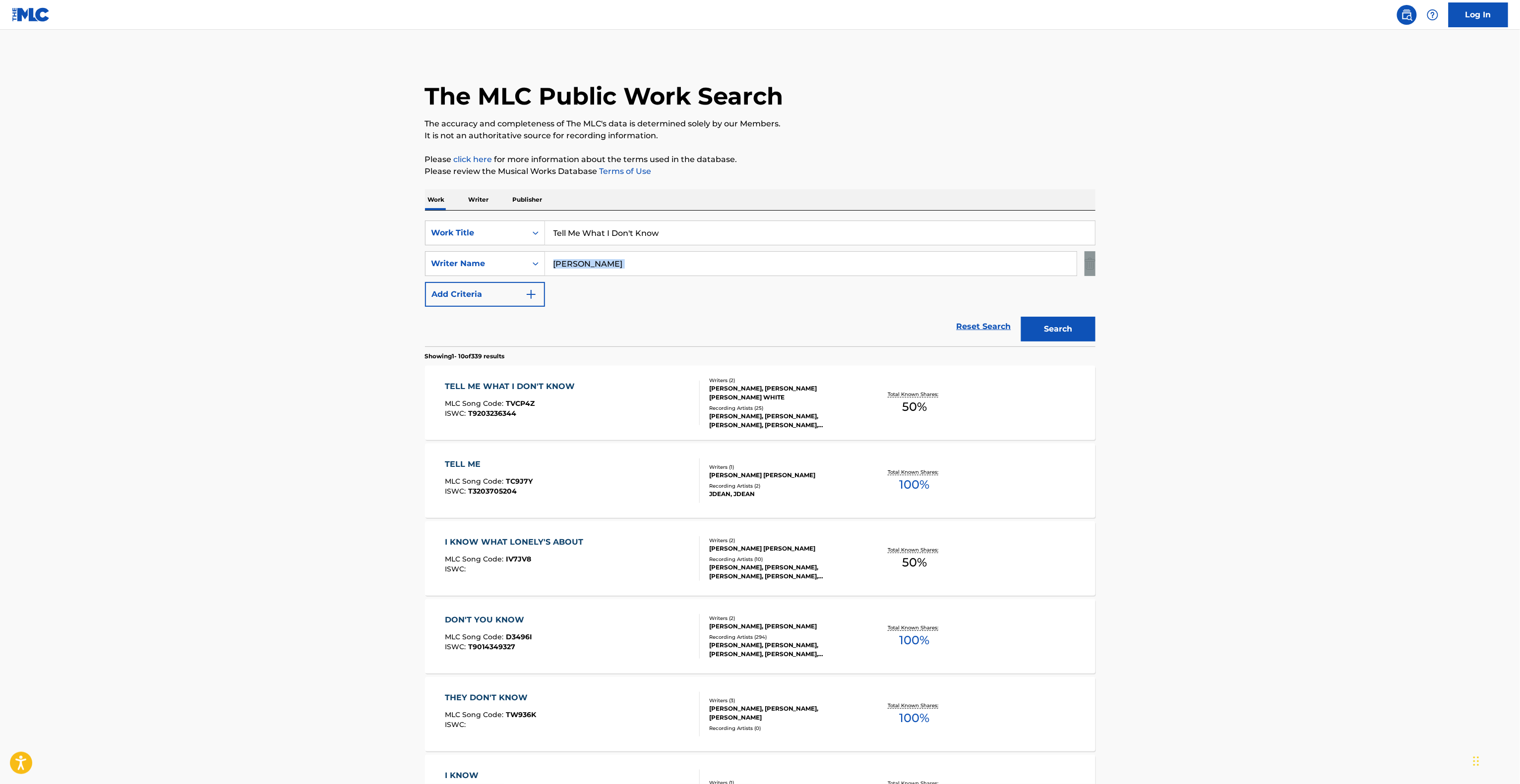
click at [1301, 254] on main "The MLC Public Work Search The accuracy and completeness of The MLC's data is d…" at bounding box center [760, 613] width 1520 height 1167
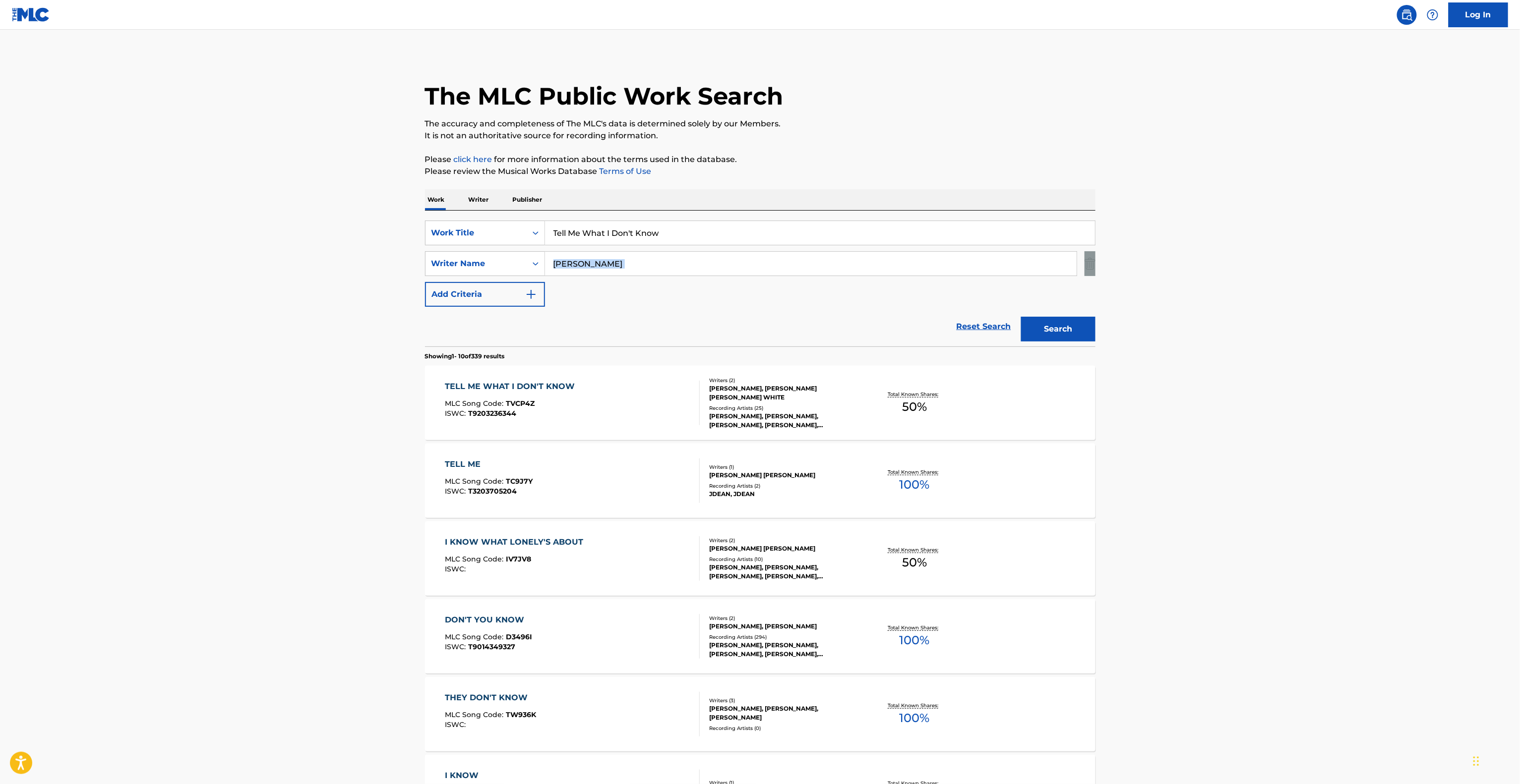
click at [1301, 254] on main "The MLC Public Work Search The accuracy and completeness of The MLC's data is d…" at bounding box center [760, 613] width 1520 height 1167
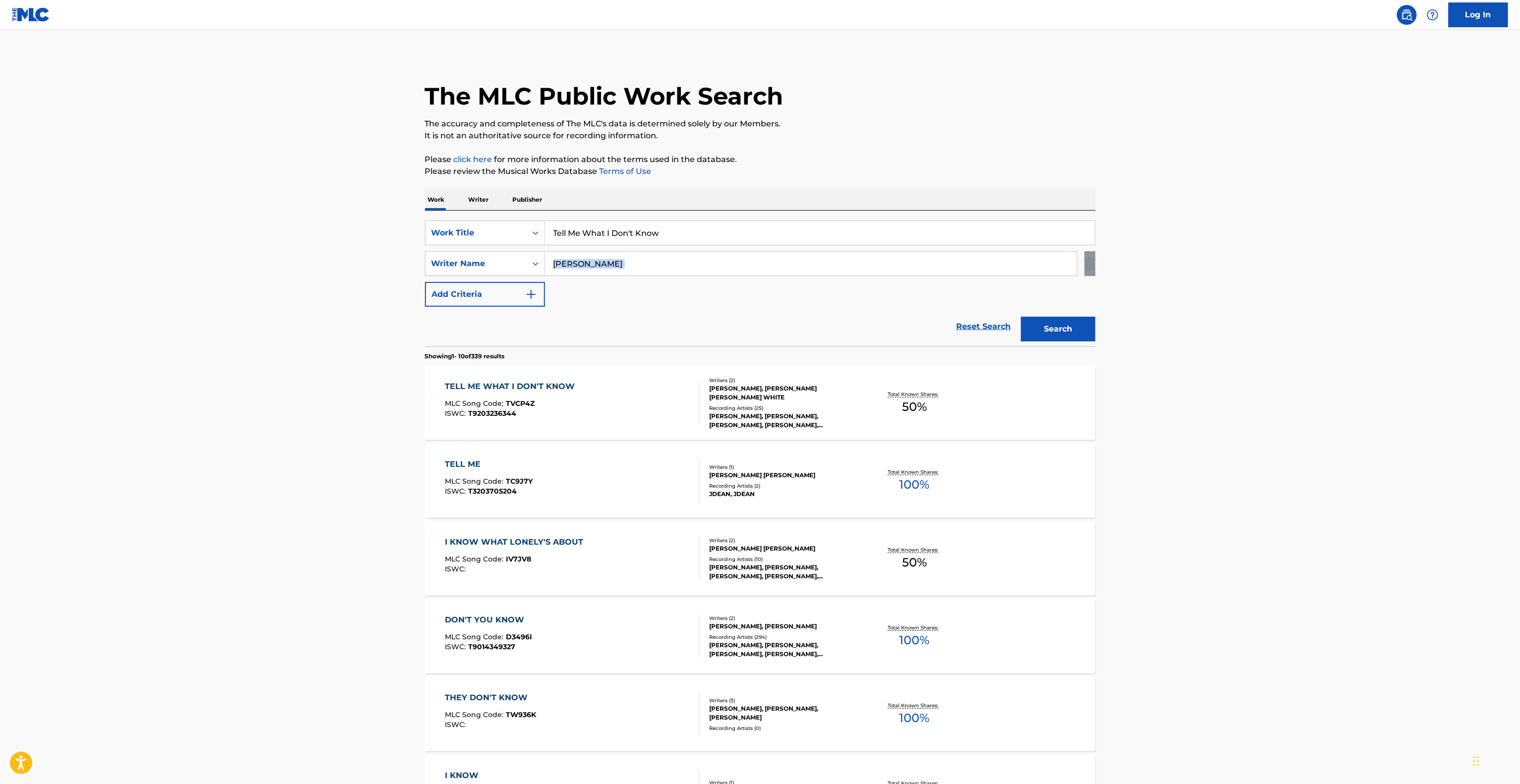
click at [1301, 254] on main "The MLC Public Work Search The accuracy and completeness of The MLC's data is d…" at bounding box center [760, 613] width 1520 height 1167
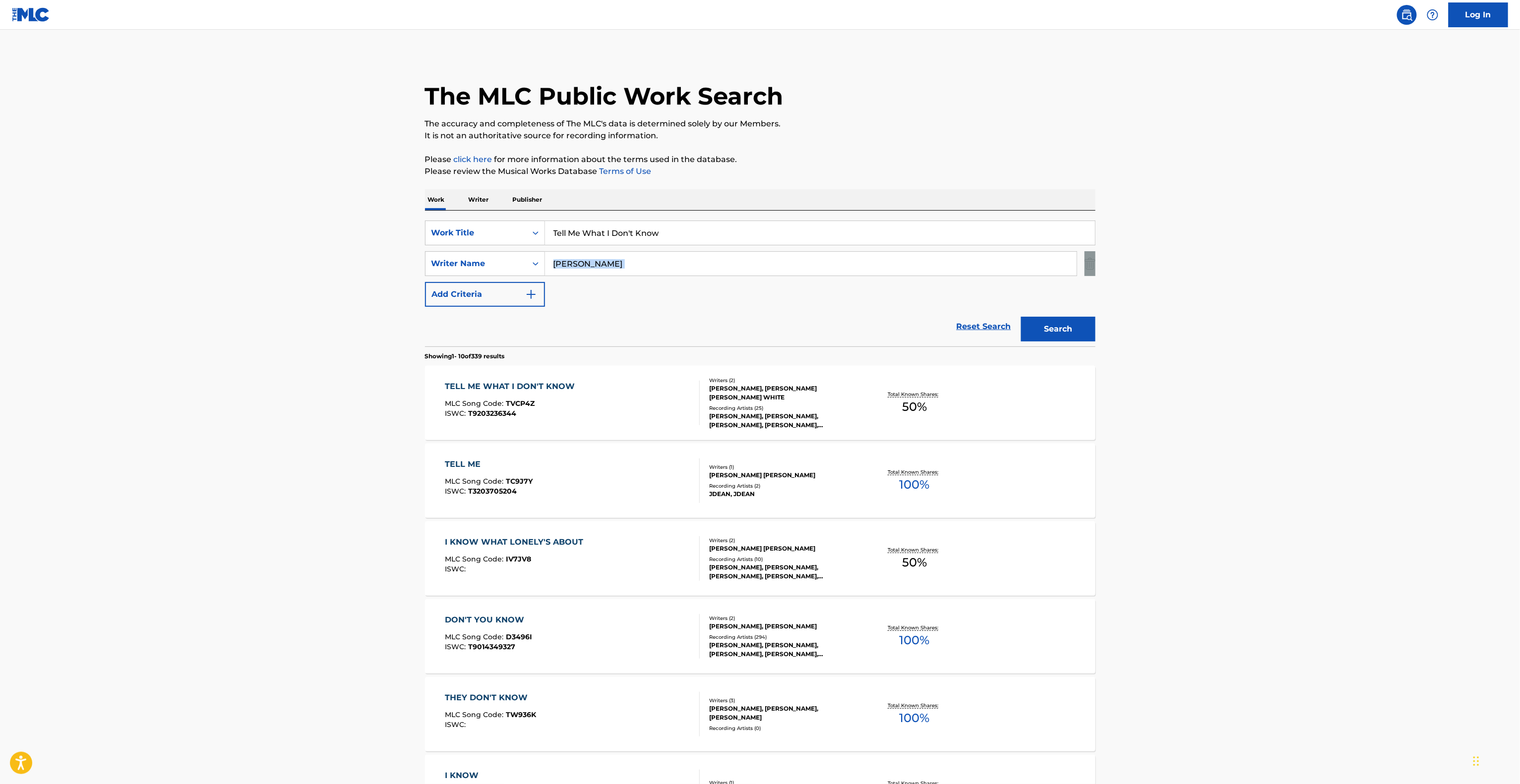
click at [1301, 254] on main "The MLC Public Work Search The accuracy and completeness of The MLC's data is d…" at bounding box center [760, 613] width 1520 height 1167
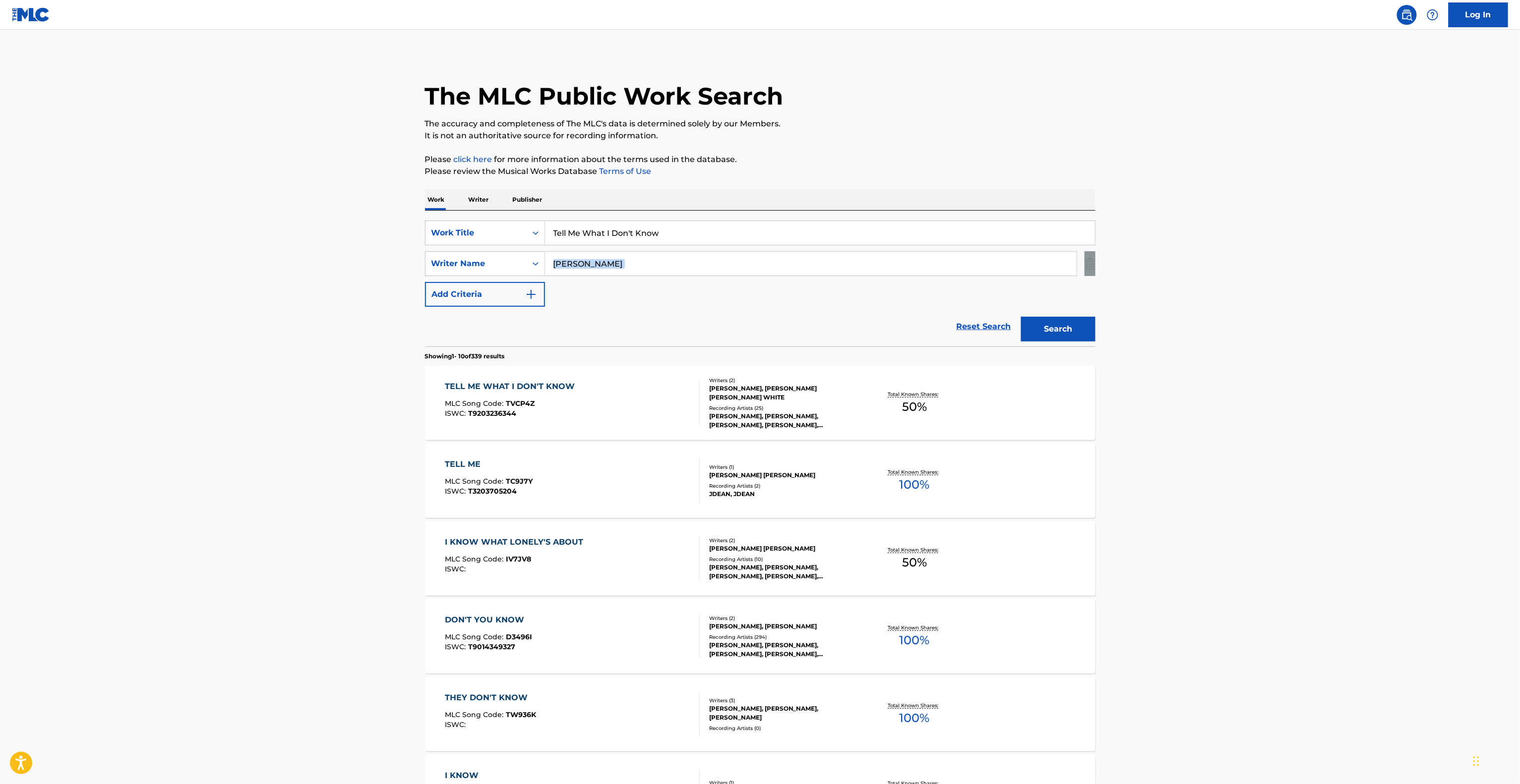
click at [1301, 254] on main "The MLC Public Work Search The accuracy and completeness of The MLC's data is d…" at bounding box center [760, 613] width 1520 height 1167
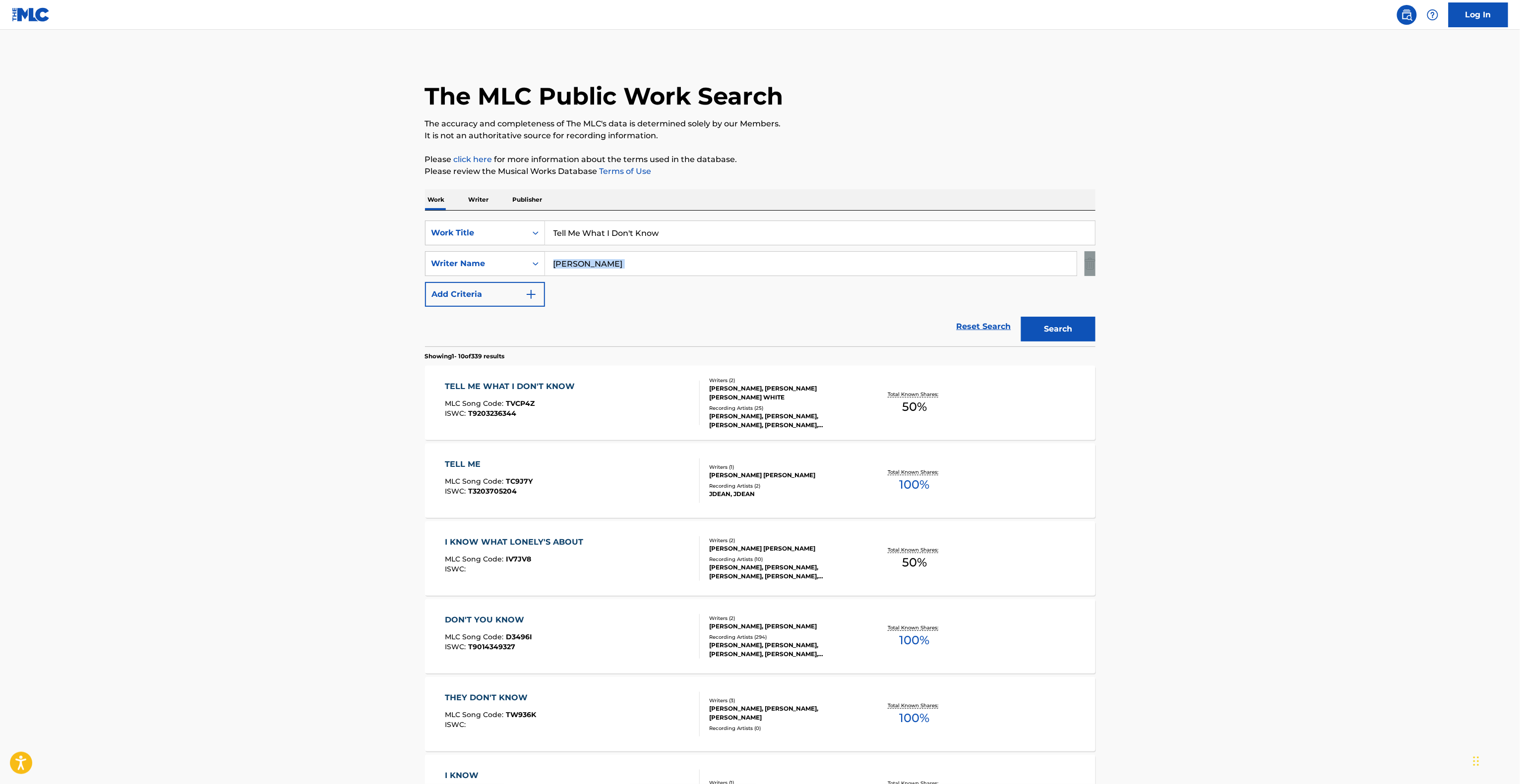
click at [1301, 254] on main "The MLC Public Work Search The accuracy and completeness of The MLC's data is d…" at bounding box center [760, 613] width 1520 height 1167
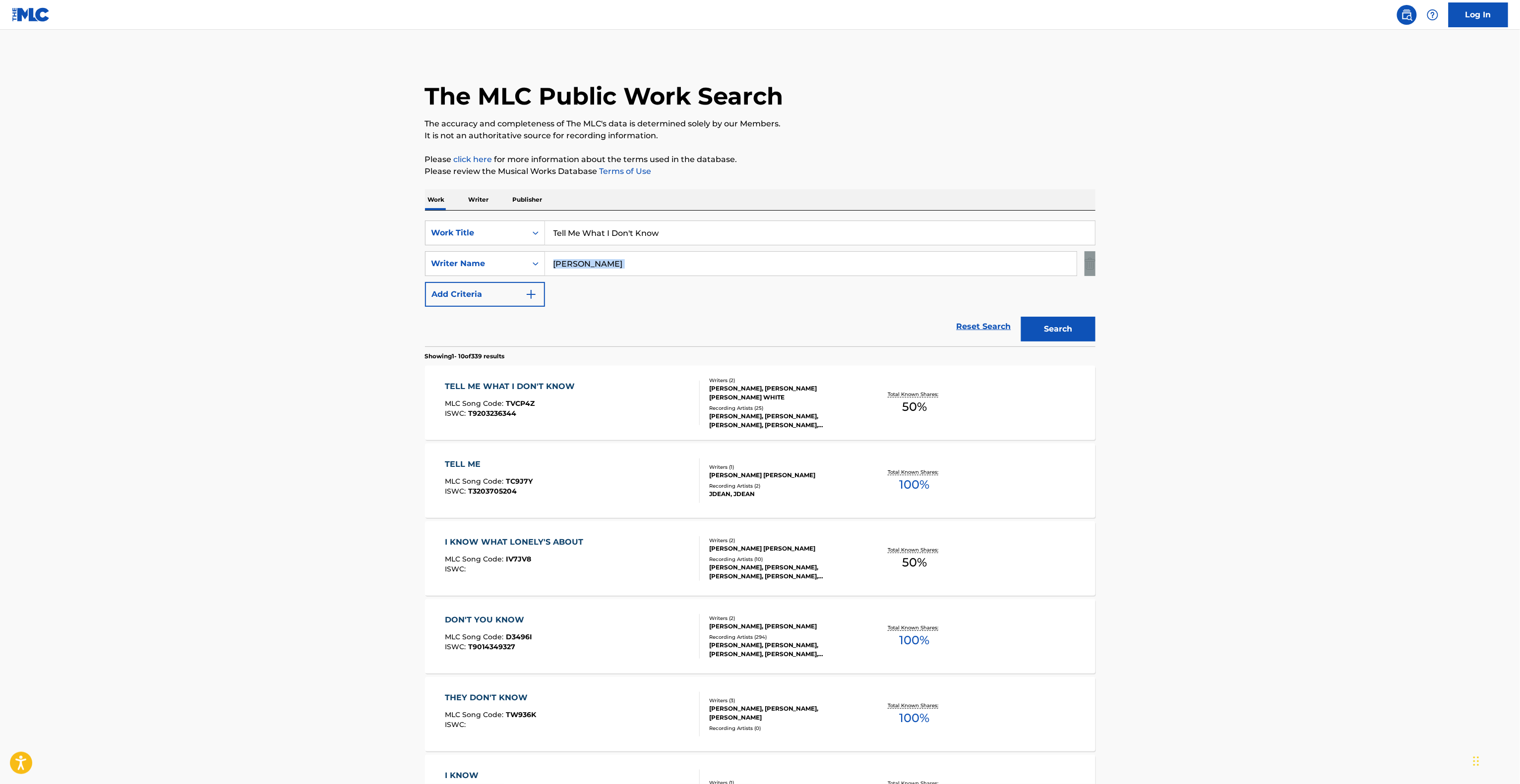
click at [1301, 254] on main "The MLC Public Work Search The accuracy and completeness of The MLC's data is d…" at bounding box center [760, 613] width 1520 height 1167
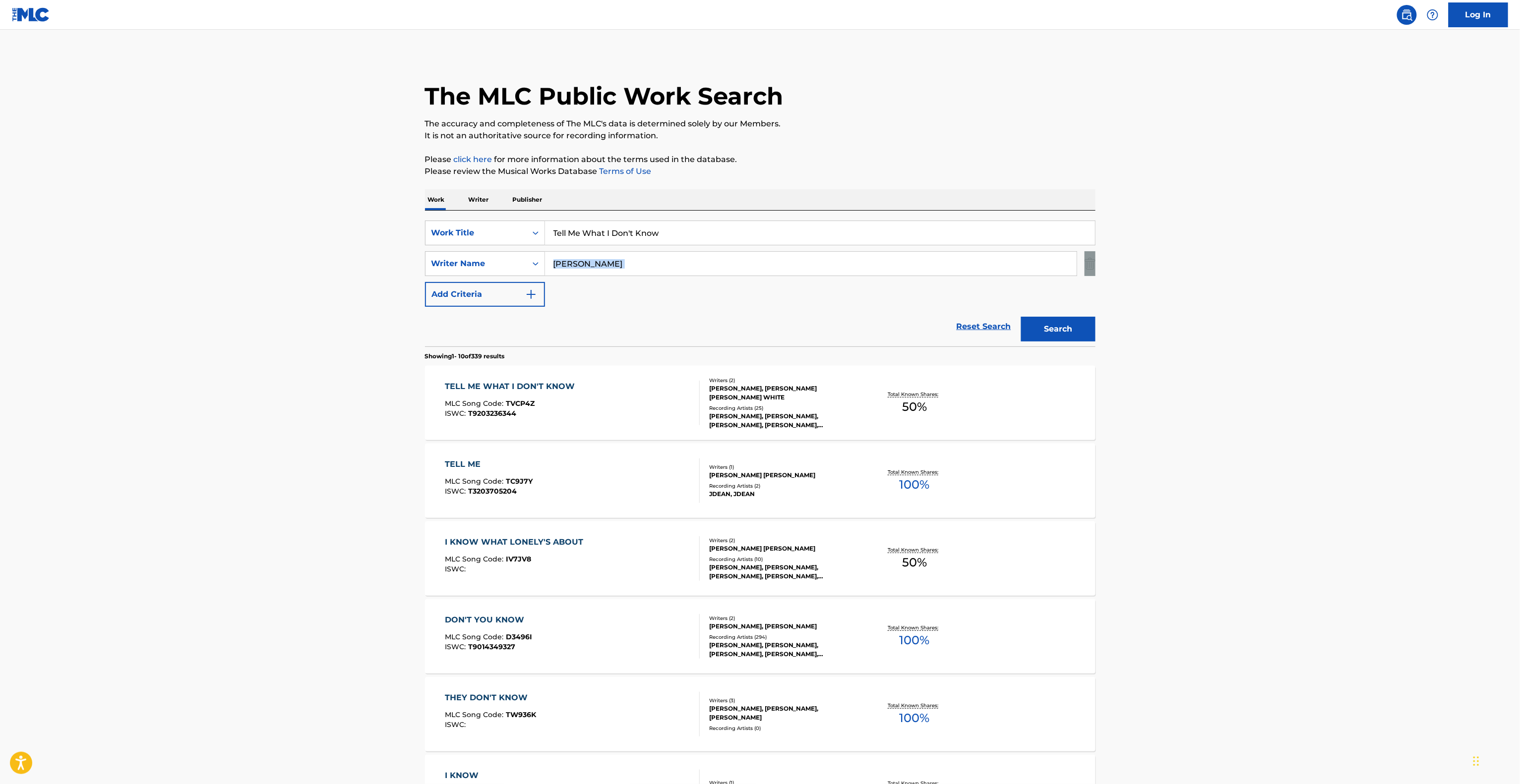
click at [1301, 254] on main "The MLC Public Work Search The accuracy and completeness of The MLC's data is d…" at bounding box center [760, 613] width 1520 height 1167
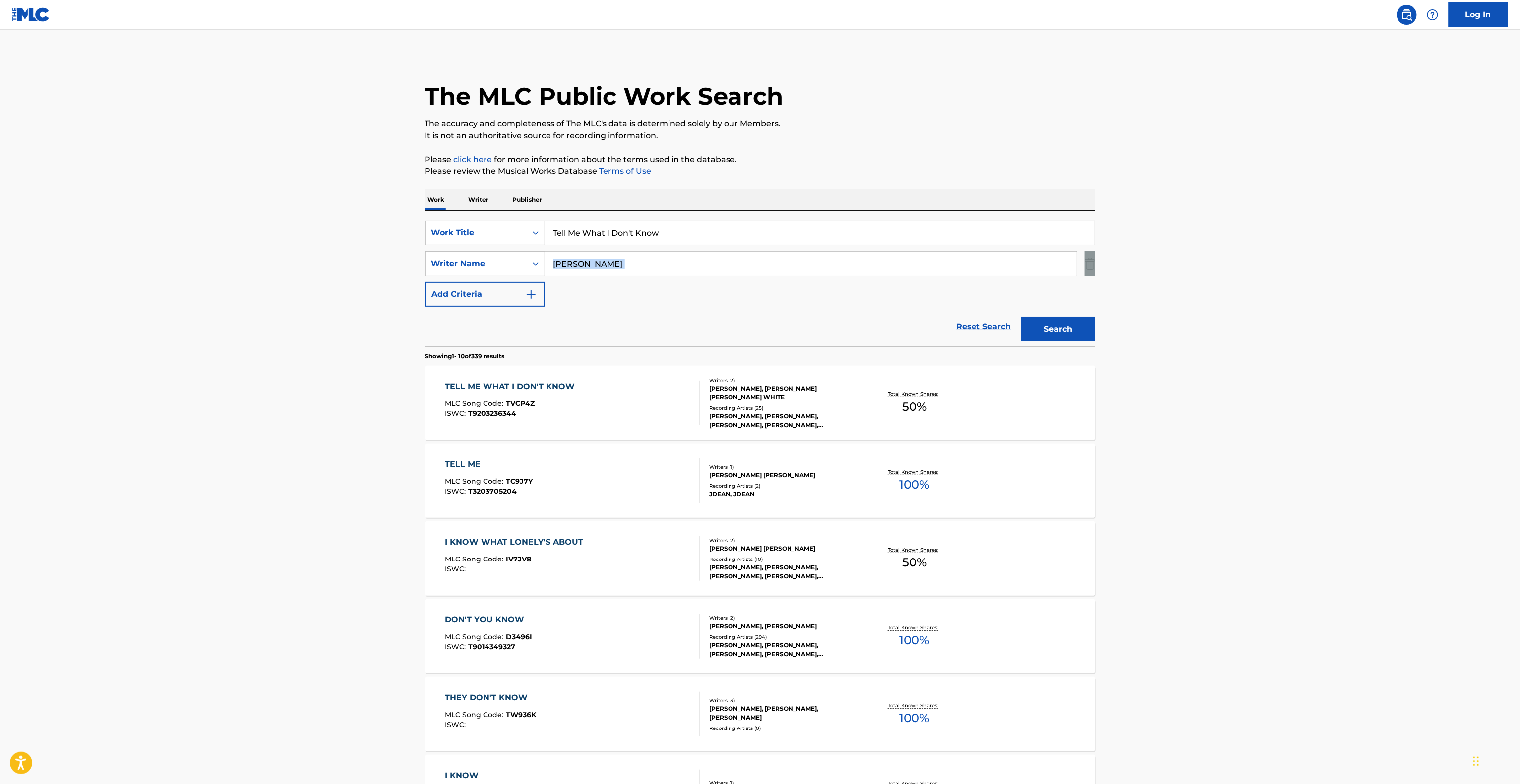
click at [1301, 254] on main "The MLC Public Work Search The accuracy and completeness of The MLC's data is d…" at bounding box center [760, 613] width 1520 height 1167
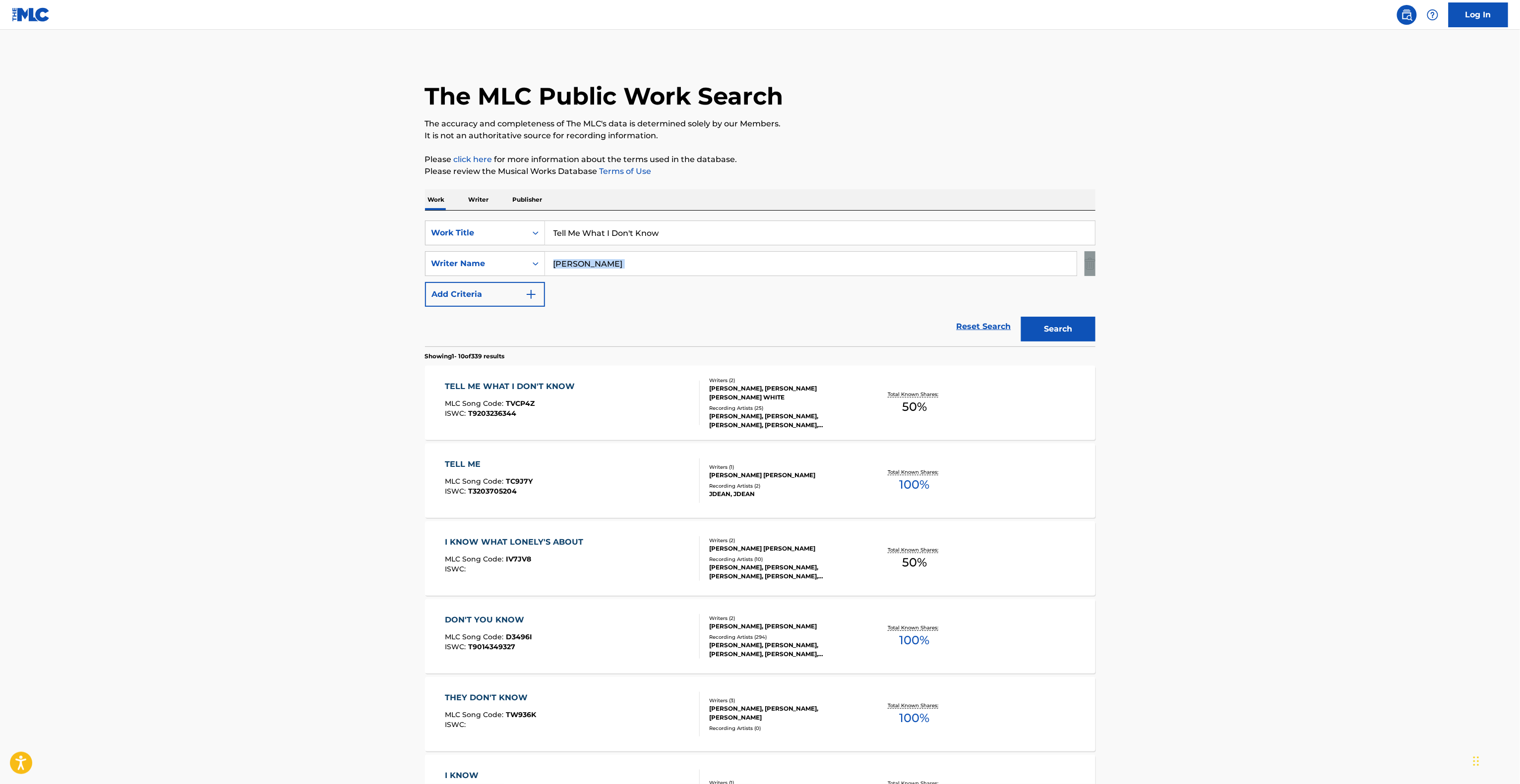
click at [1301, 254] on main "The MLC Public Work Search The accuracy and completeness of The MLC's data is d…" at bounding box center [760, 613] width 1520 height 1167
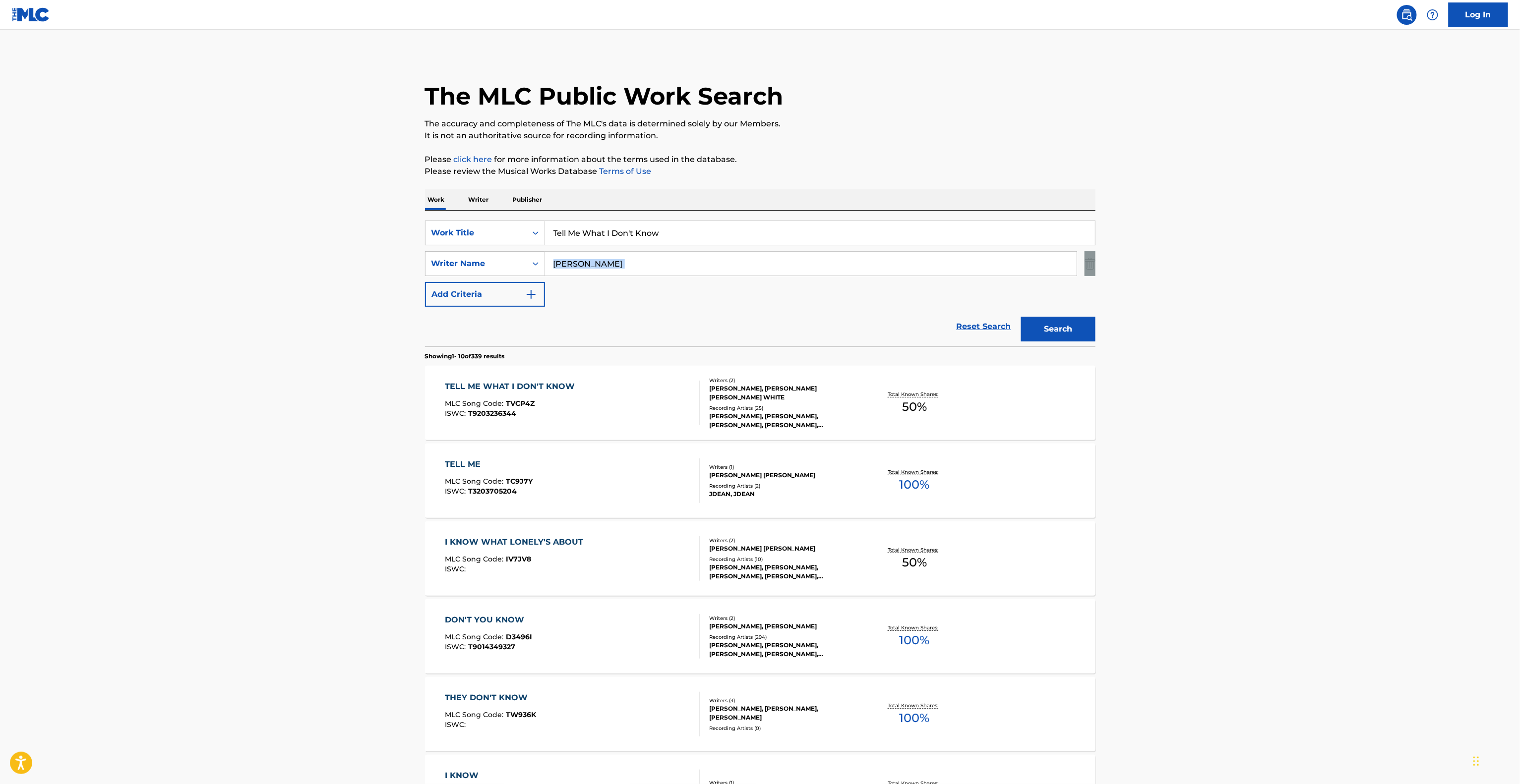
click at [1301, 254] on main "The MLC Public Work Search The accuracy and completeness of The MLC's data is d…" at bounding box center [760, 613] width 1520 height 1167
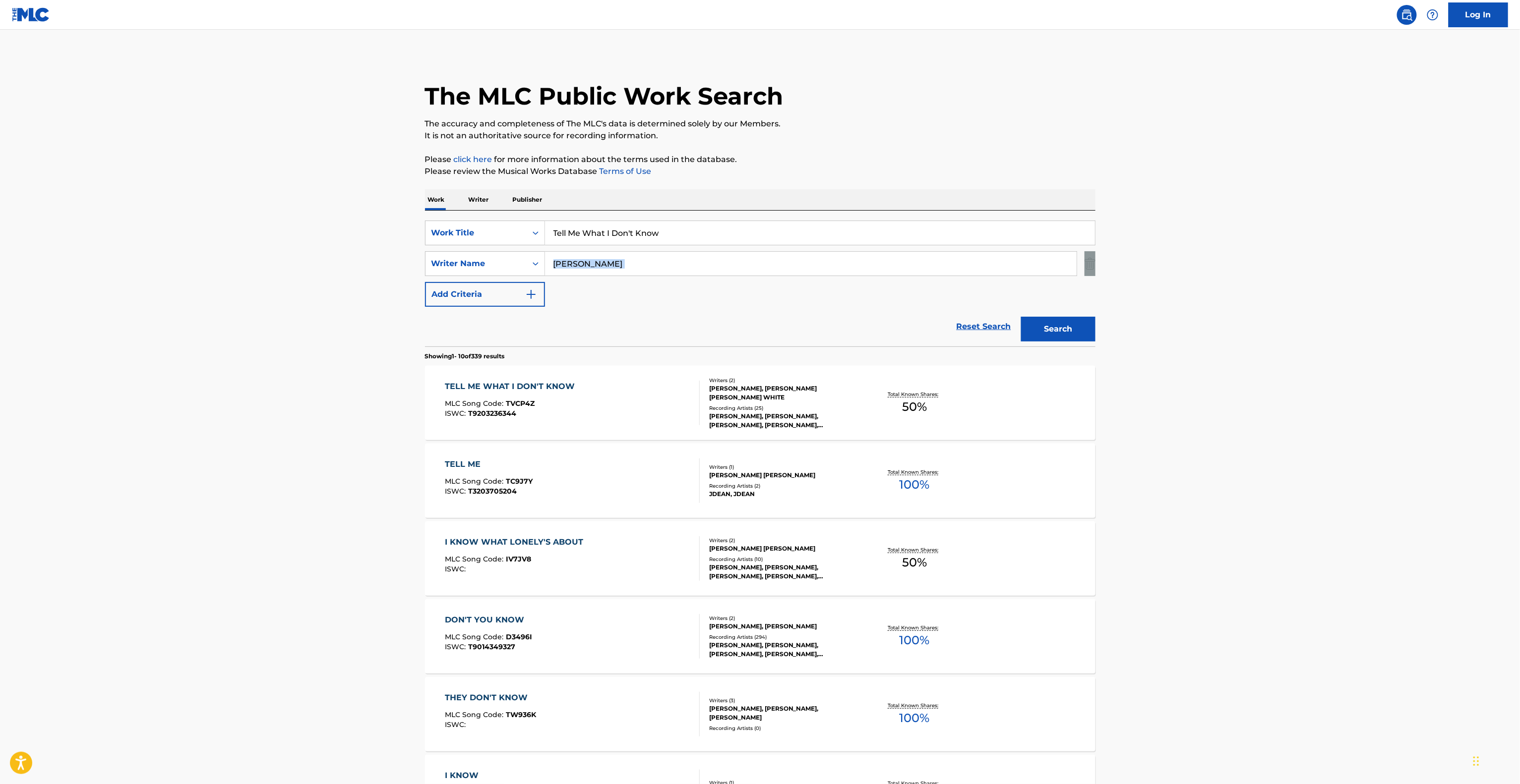
click at [1301, 254] on main "The MLC Public Work Search The accuracy and completeness of The MLC's data is d…" at bounding box center [760, 613] width 1520 height 1167
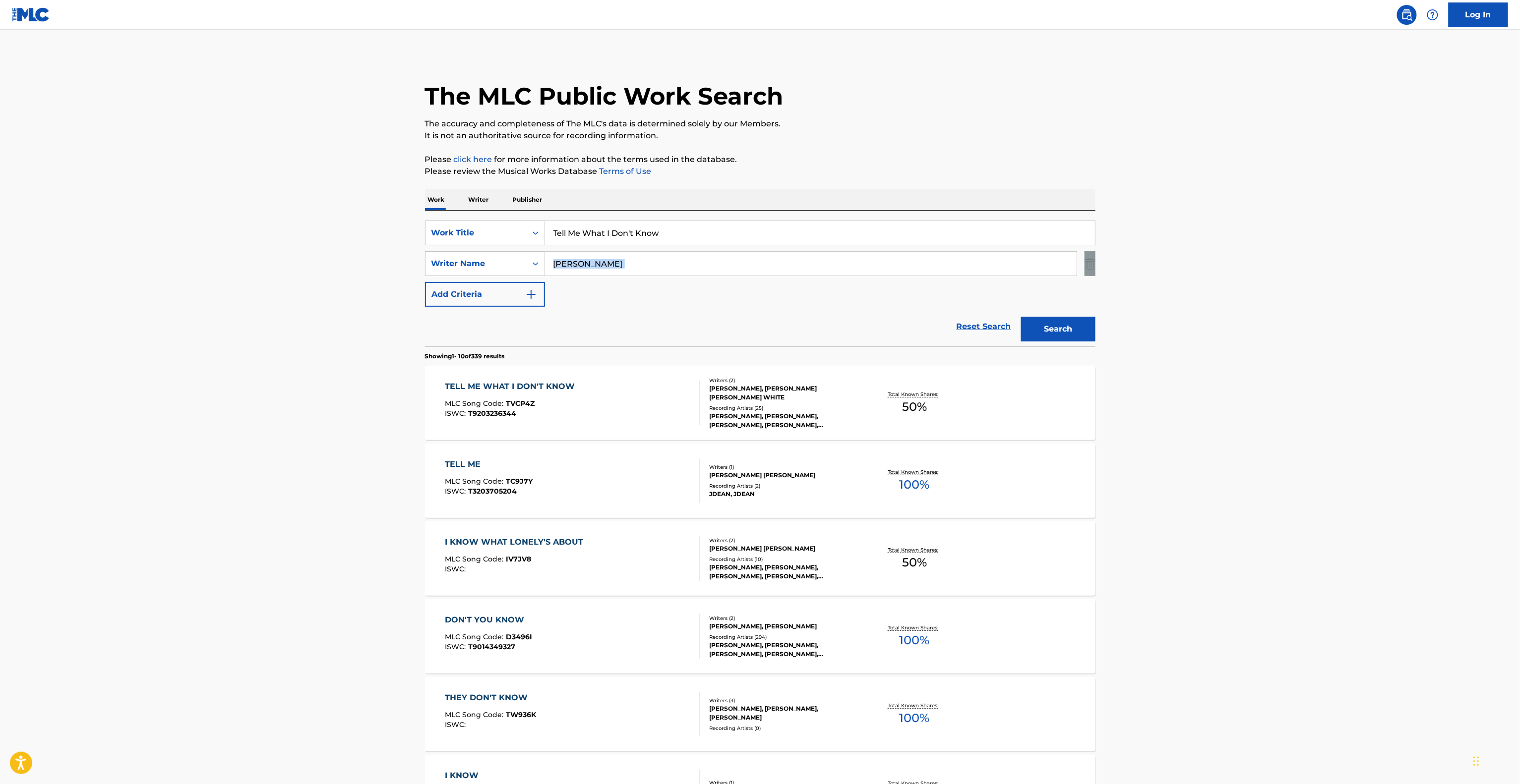
click at [1301, 254] on main "The MLC Public Work Search The accuracy and completeness of The MLC's data is d…" at bounding box center [760, 613] width 1520 height 1167
click at [1300, 253] on main "The MLC Public Work Search The accuracy and completeness of The MLC's data is d…" at bounding box center [760, 613] width 1520 height 1167
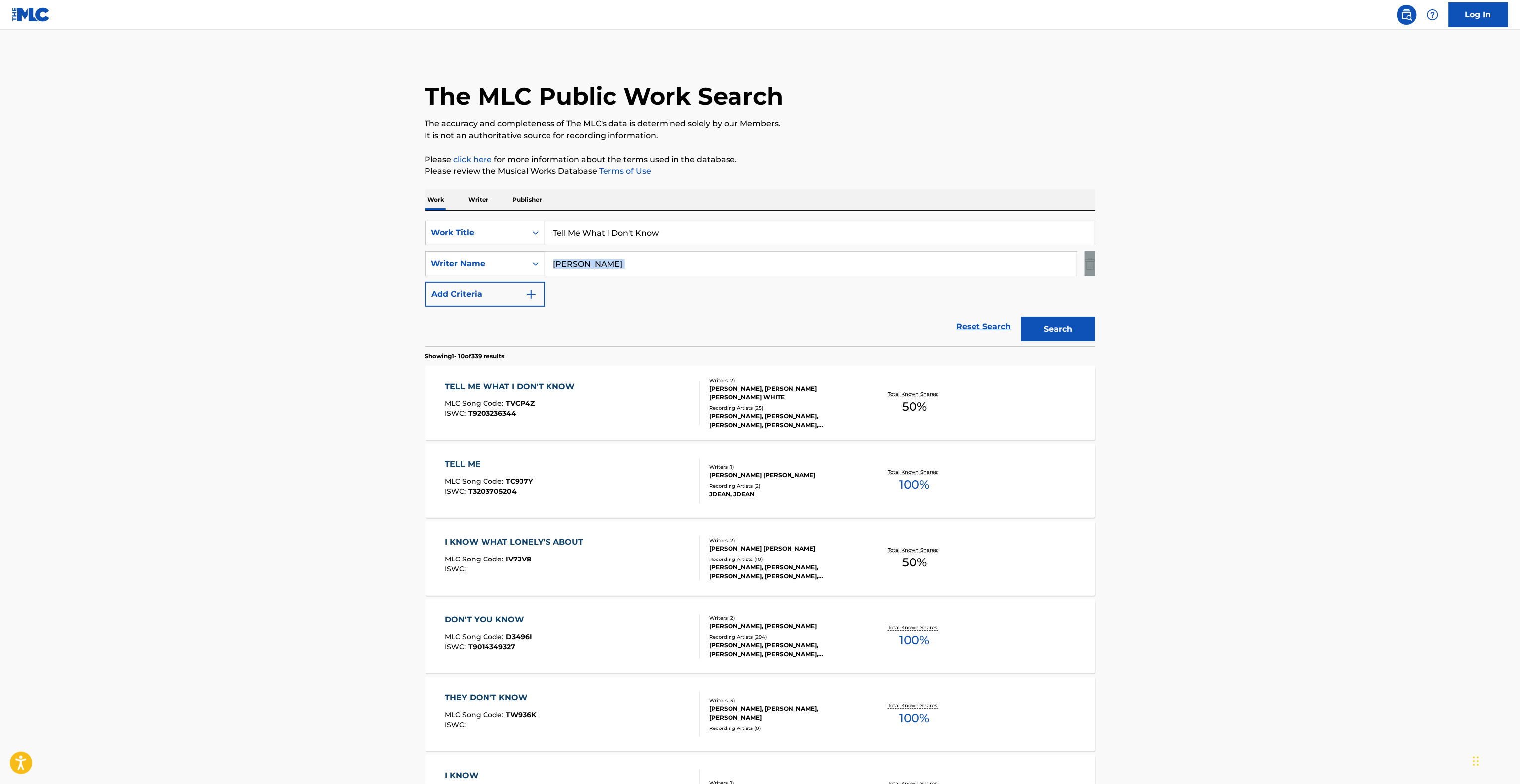
click at [1300, 253] on main "The MLC Public Work Search The accuracy and completeness of The MLC's data is d…" at bounding box center [760, 613] width 1520 height 1167
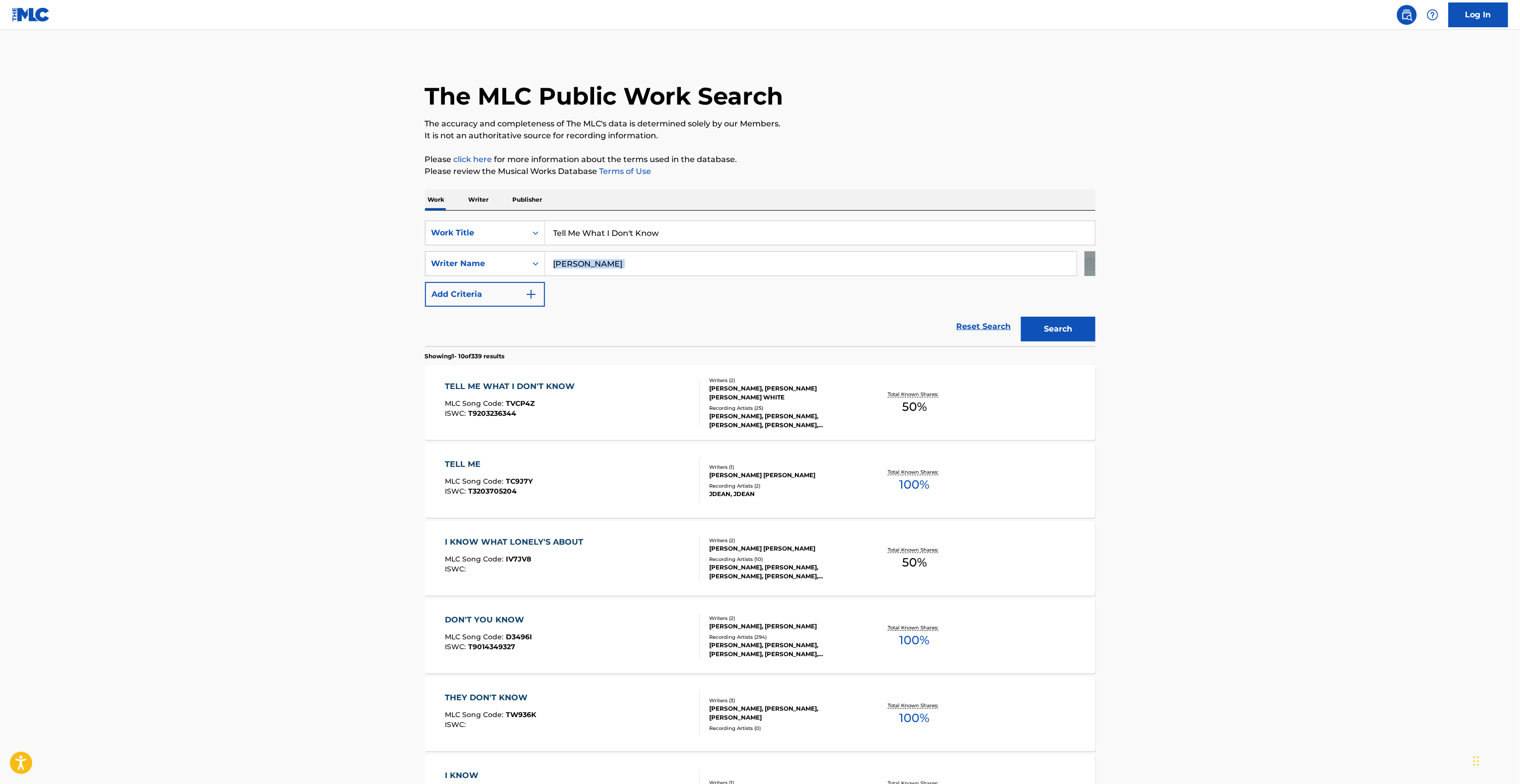
click at [1300, 253] on main "The MLC Public Work Search The accuracy and completeness of The MLC's data is d…" at bounding box center [760, 613] width 1520 height 1167
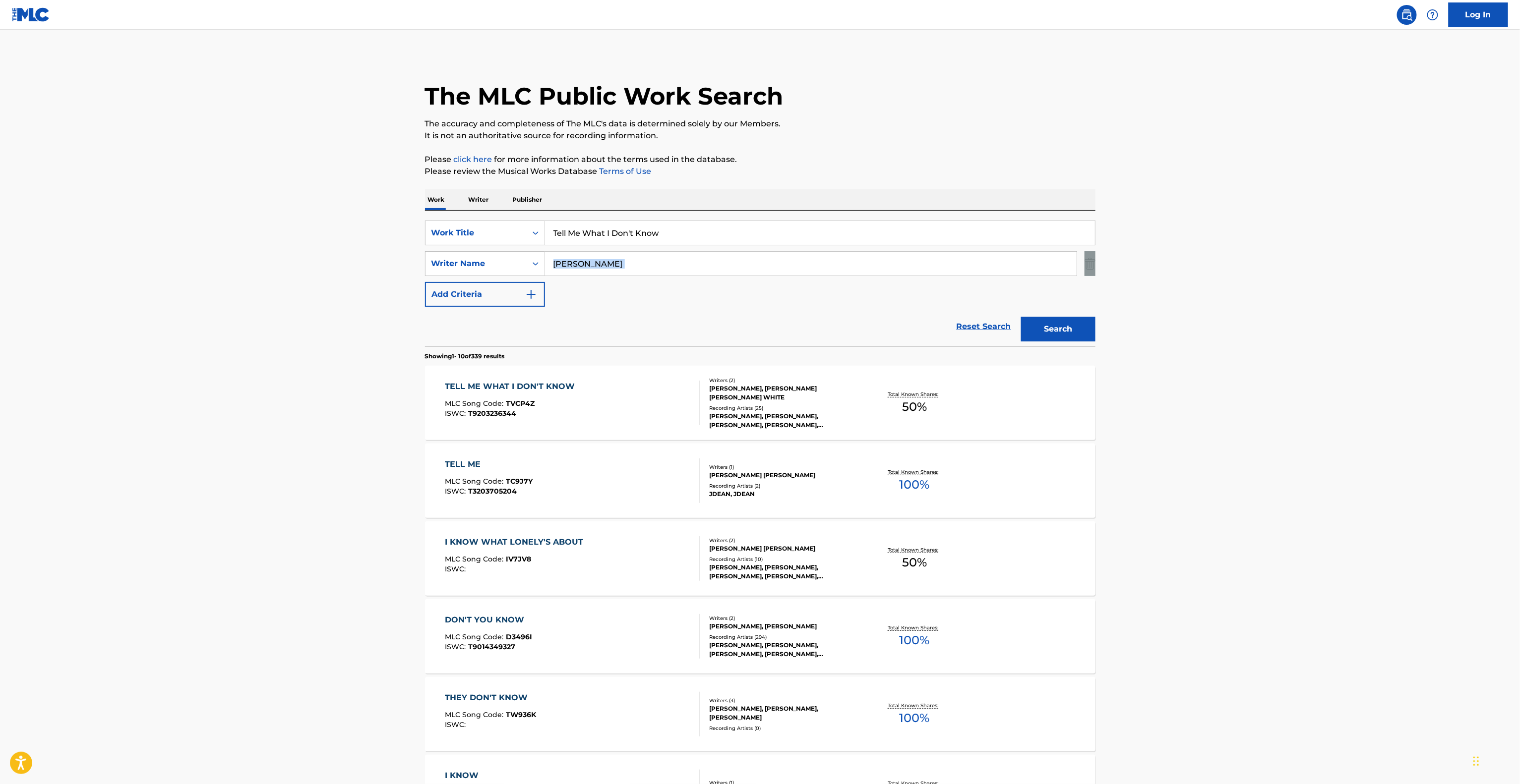
click at [1299, 253] on main "The MLC Public Work Search The accuracy and completeness of The MLC's data is d…" at bounding box center [760, 613] width 1520 height 1167
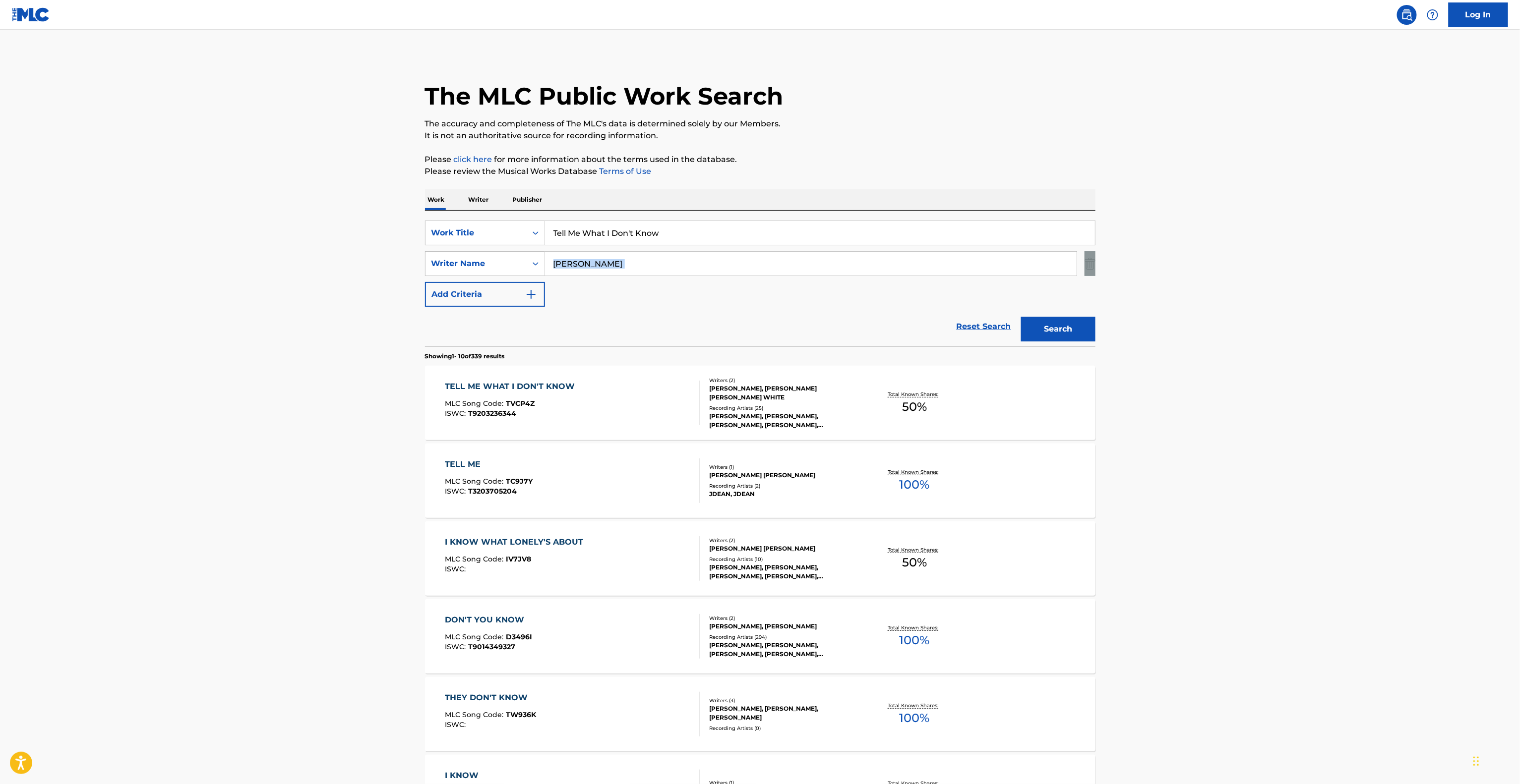
click at [1299, 253] on main "The MLC Public Work Search The accuracy and completeness of The MLC's data is d…" at bounding box center [760, 613] width 1520 height 1167
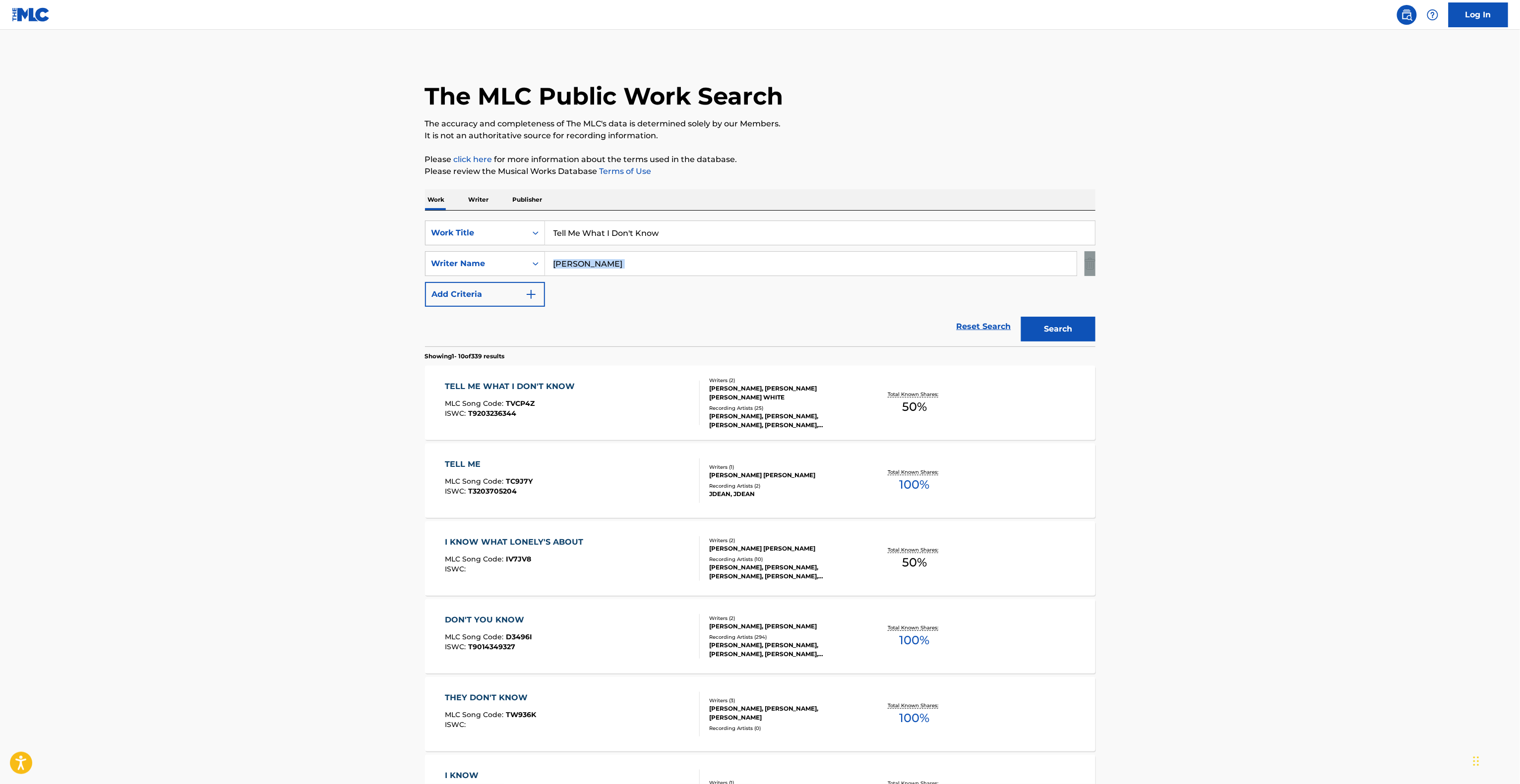
click at [1299, 253] on main "The MLC Public Work Search The accuracy and completeness of The MLC's data is d…" at bounding box center [760, 613] width 1520 height 1167
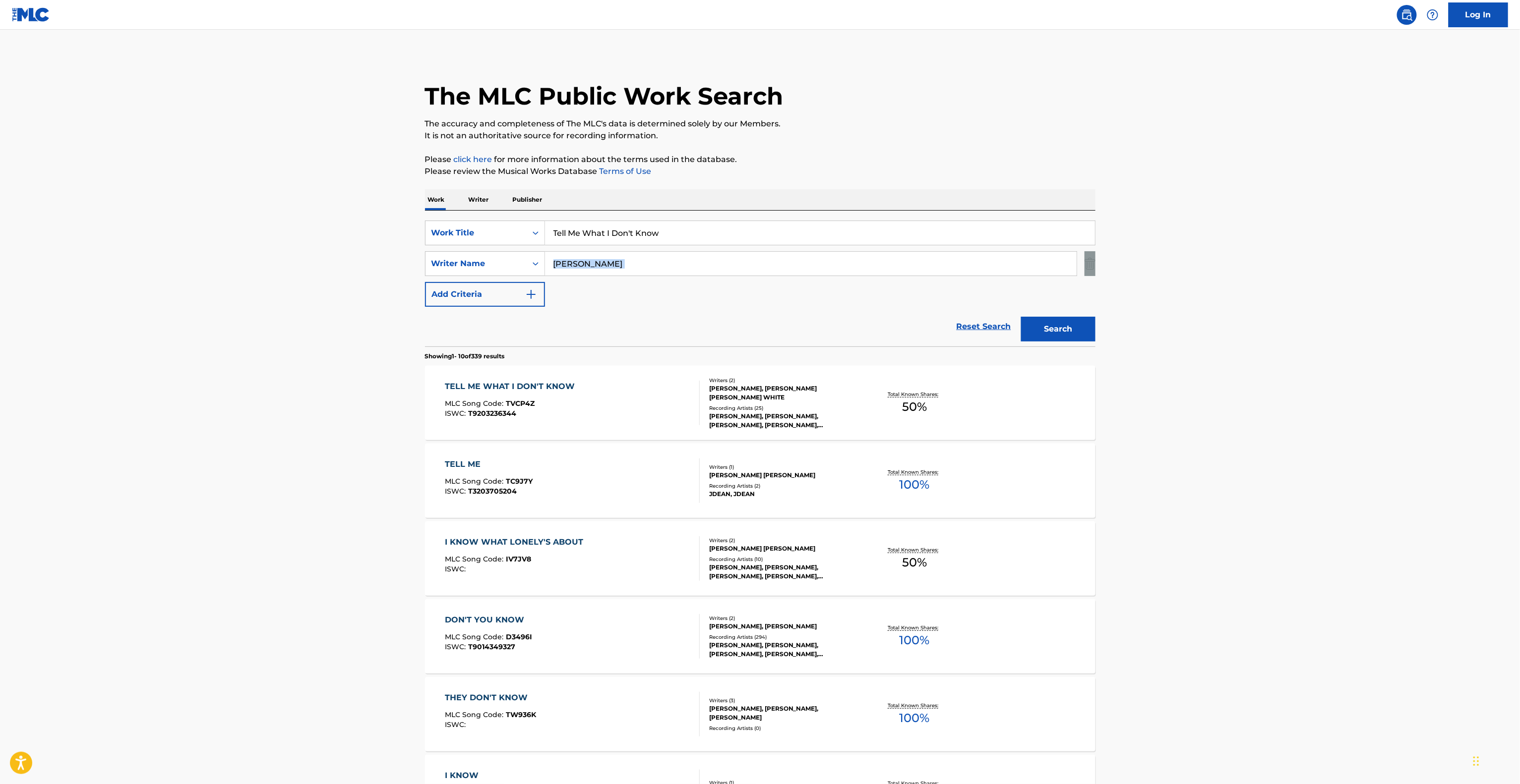
click at [1299, 253] on main "The MLC Public Work Search The accuracy and completeness of The MLC's data is d…" at bounding box center [760, 613] width 1520 height 1167
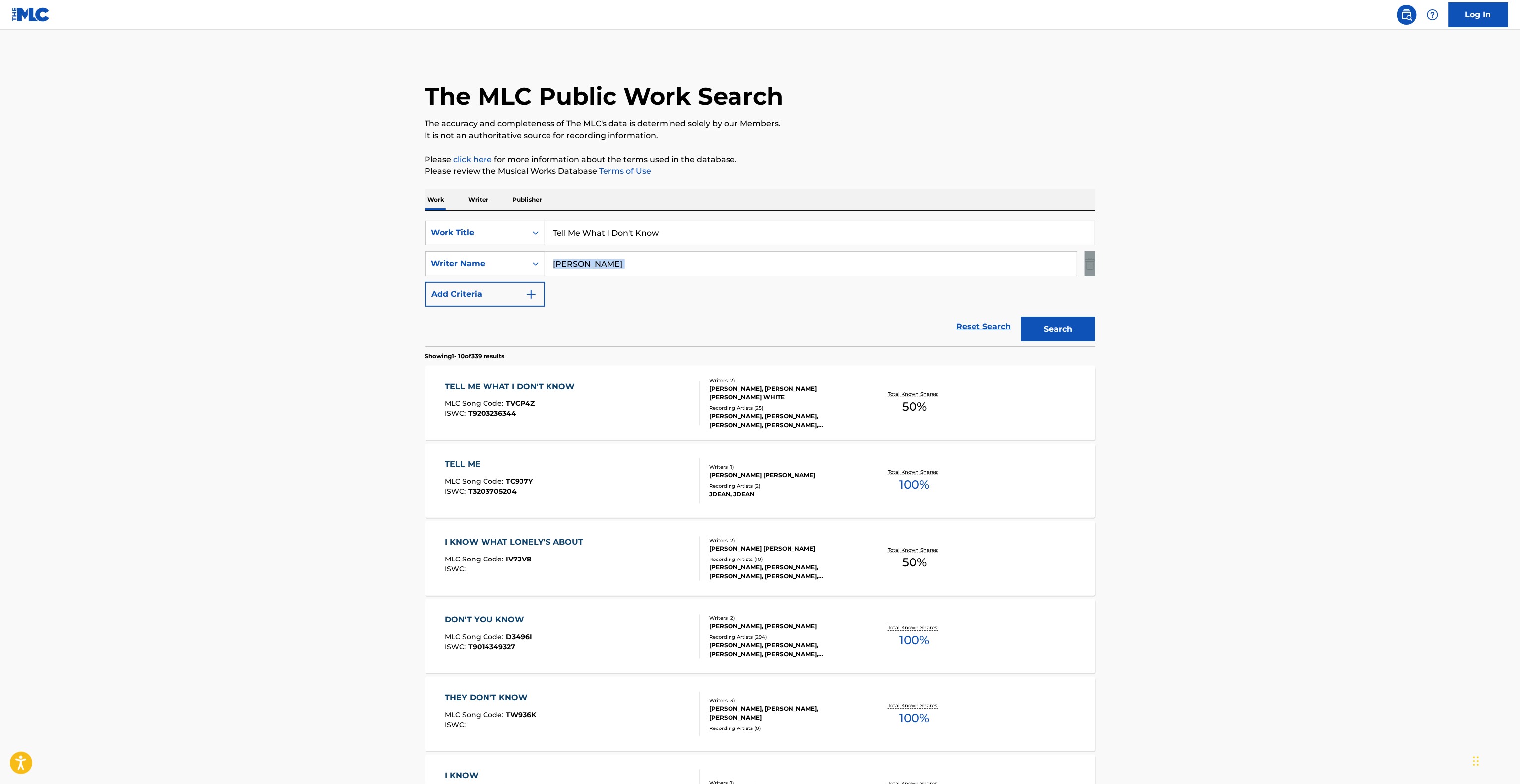
click at [1299, 253] on main "The MLC Public Work Search The accuracy and completeness of The MLC's data is d…" at bounding box center [760, 613] width 1520 height 1167
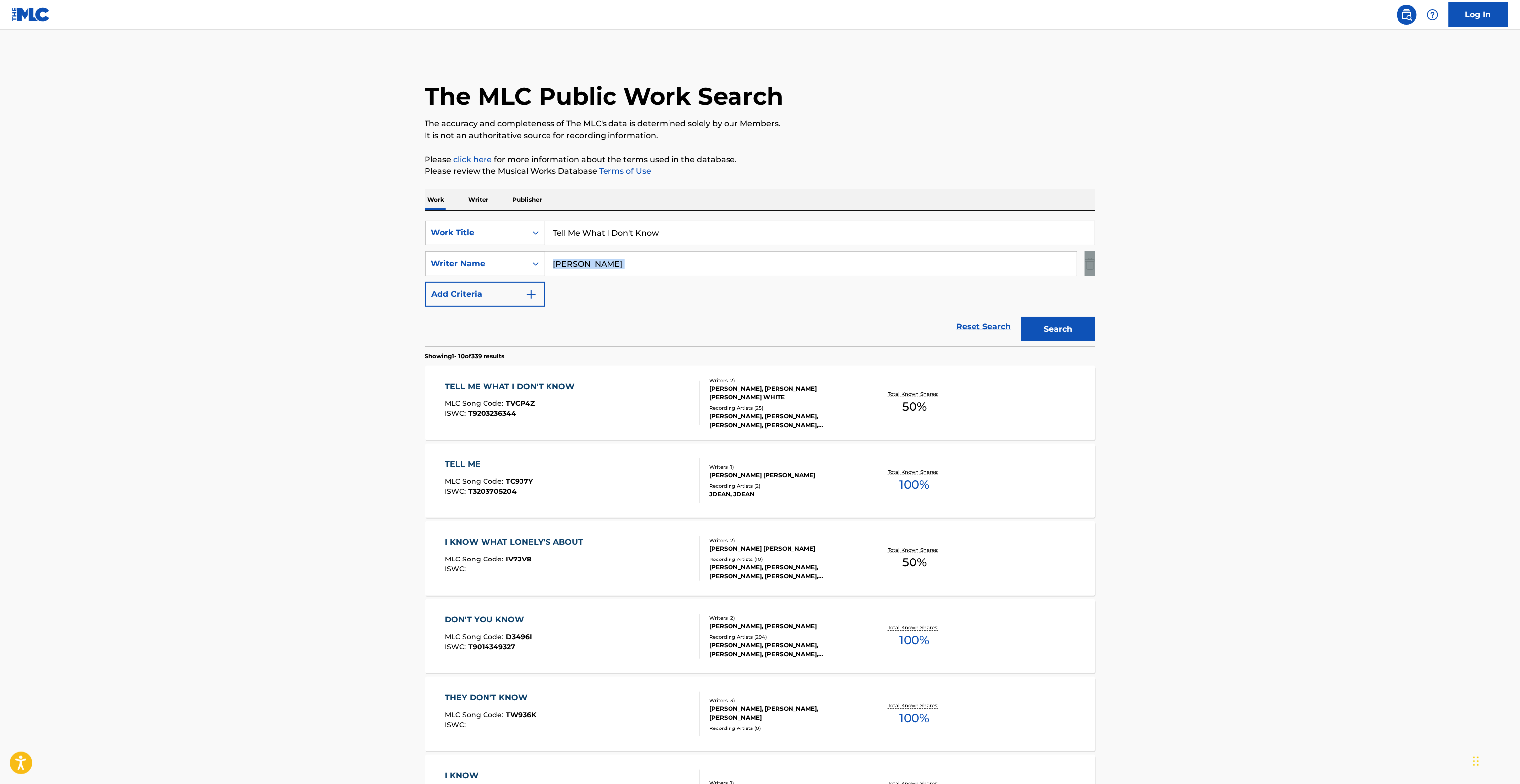
click at [1299, 253] on main "The MLC Public Work Search The accuracy and completeness of The MLC's data is d…" at bounding box center [760, 613] width 1520 height 1167
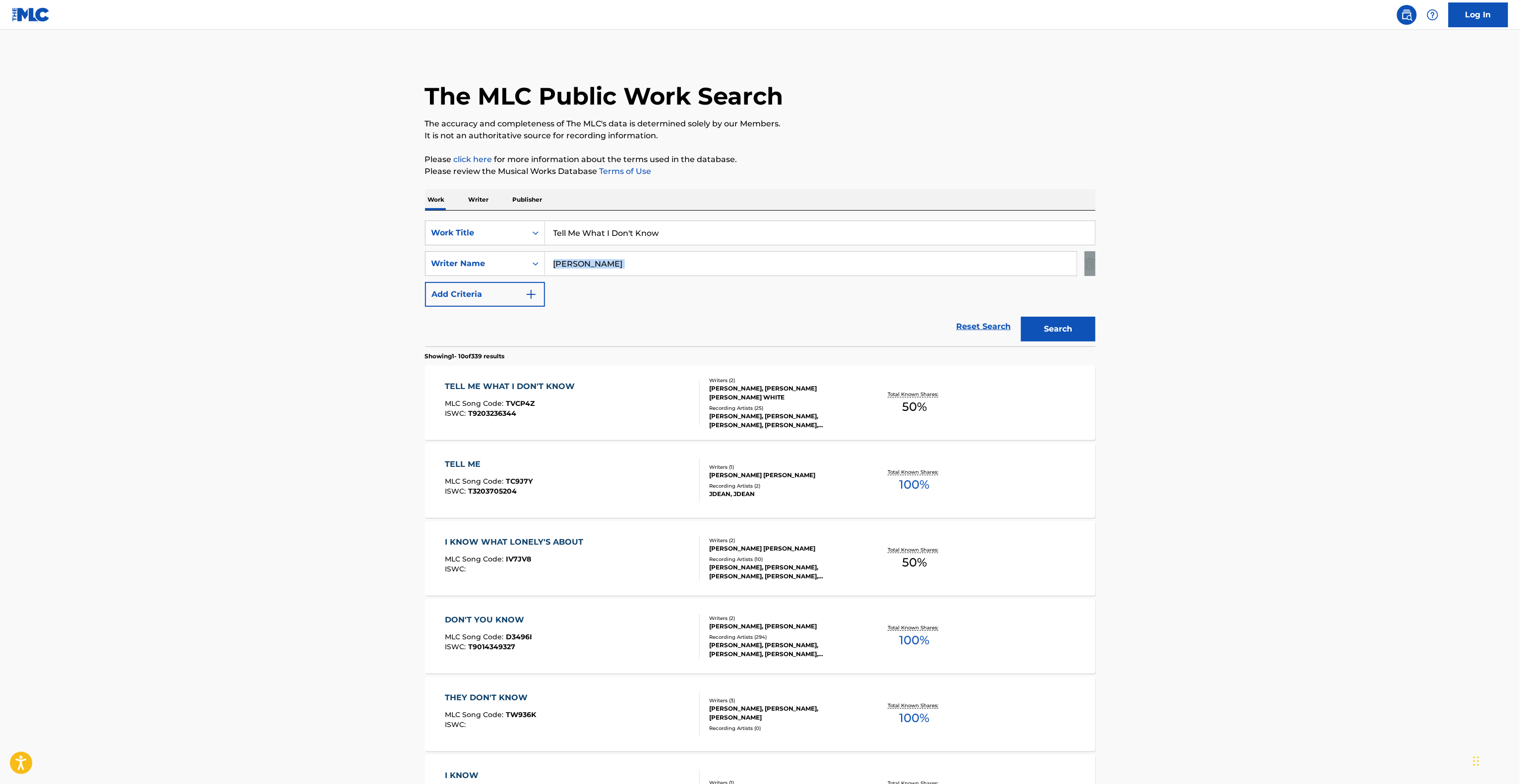
click at [1299, 253] on main "The MLC Public Work Search The accuracy and completeness of The MLC's data is d…" at bounding box center [760, 613] width 1520 height 1167
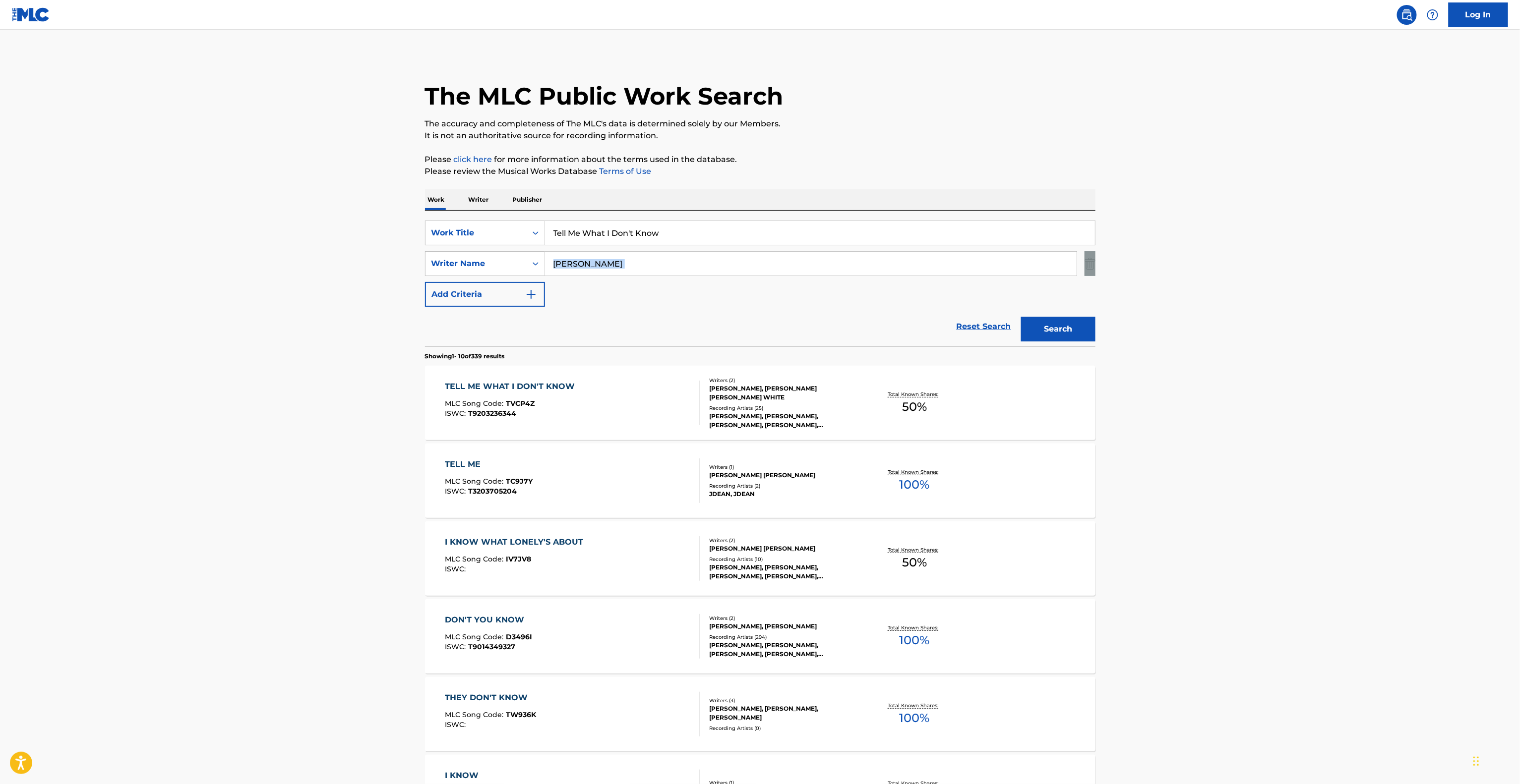
click at [1299, 253] on main "The MLC Public Work Search The accuracy and completeness of The MLC's data is d…" at bounding box center [760, 613] width 1520 height 1167
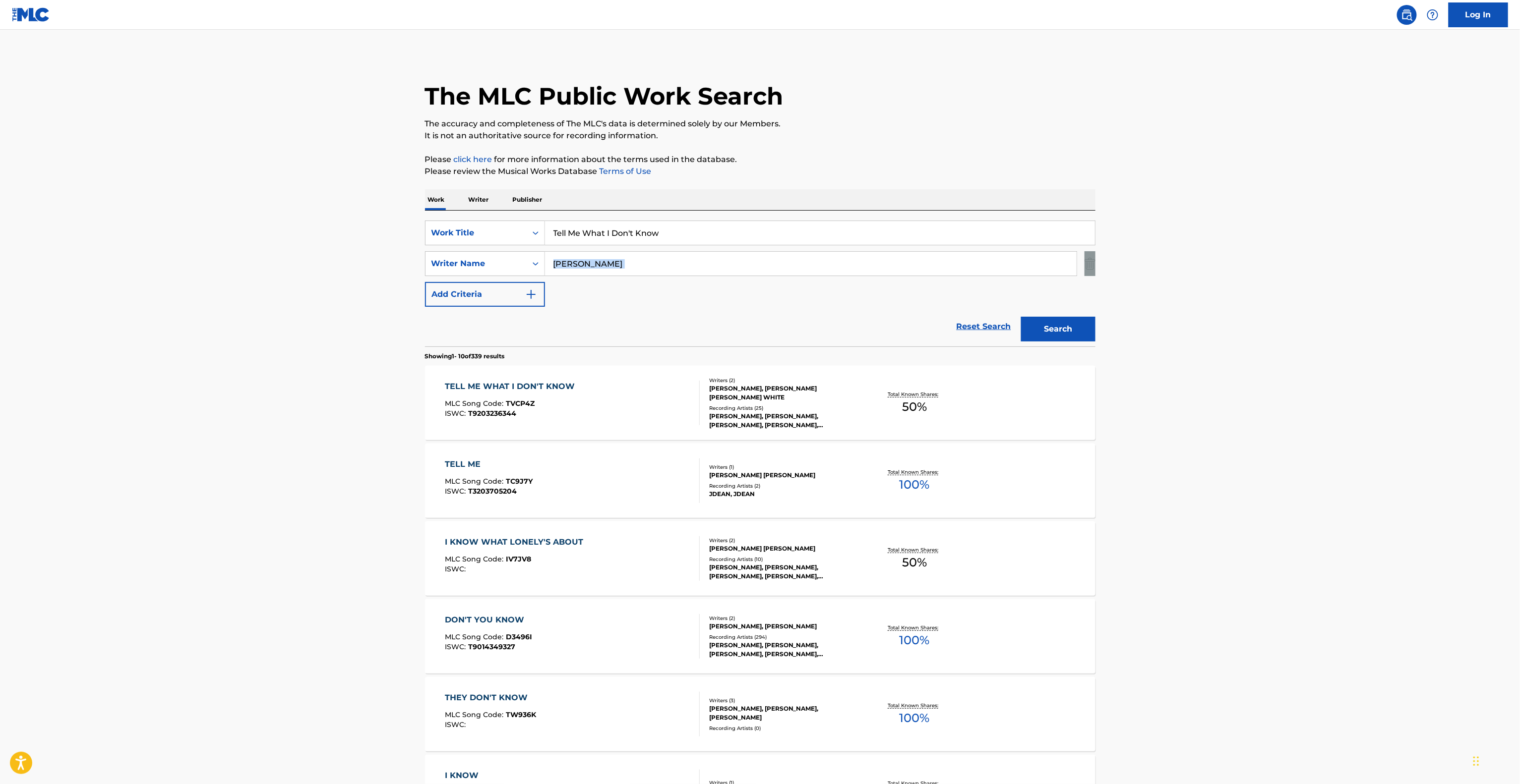
click at [1299, 253] on main "The MLC Public Work Search The accuracy and completeness of The MLC's data is d…" at bounding box center [760, 613] width 1520 height 1167
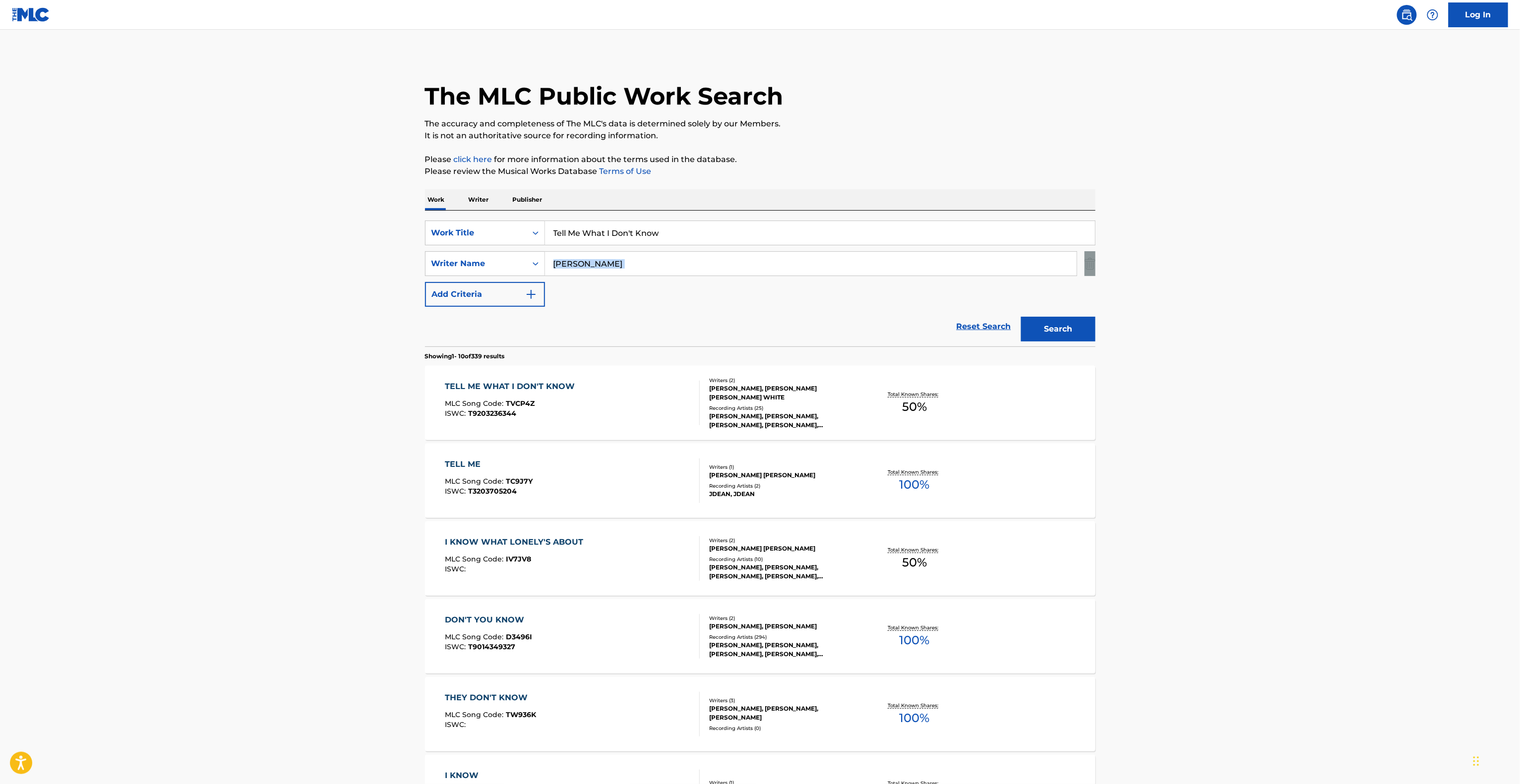
click at [1299, 253] on main "The MLC Public Work Search The accuracy and completeness of The MLC's data is d…" at bounding box center [760, 613] width 1520 height 1167
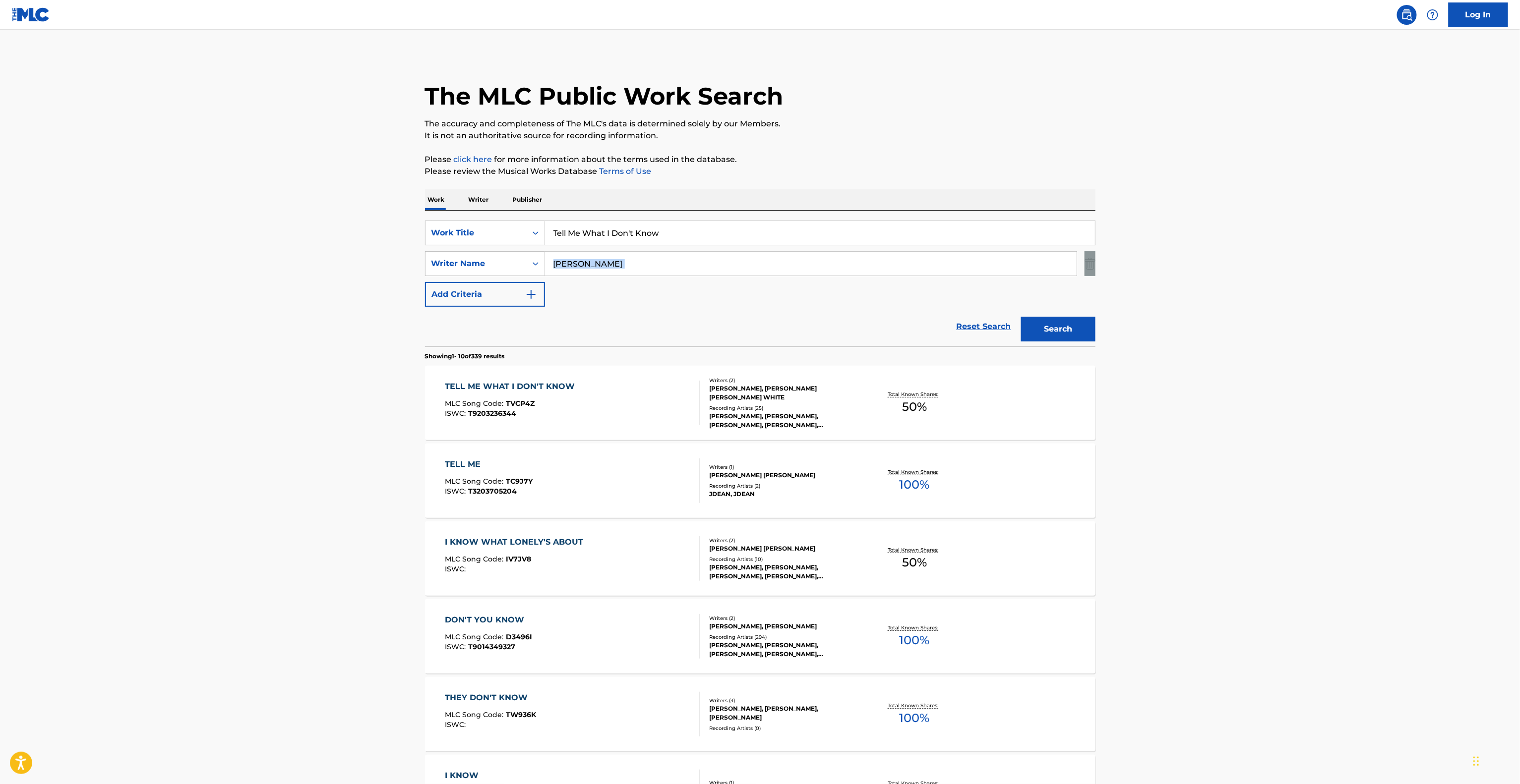
click at [1299, 253] on main "The MLC Public Work Search The accuracy and completeness of The MLC's data is d…" at bounding box center [760, 613] width 1520 height 1167
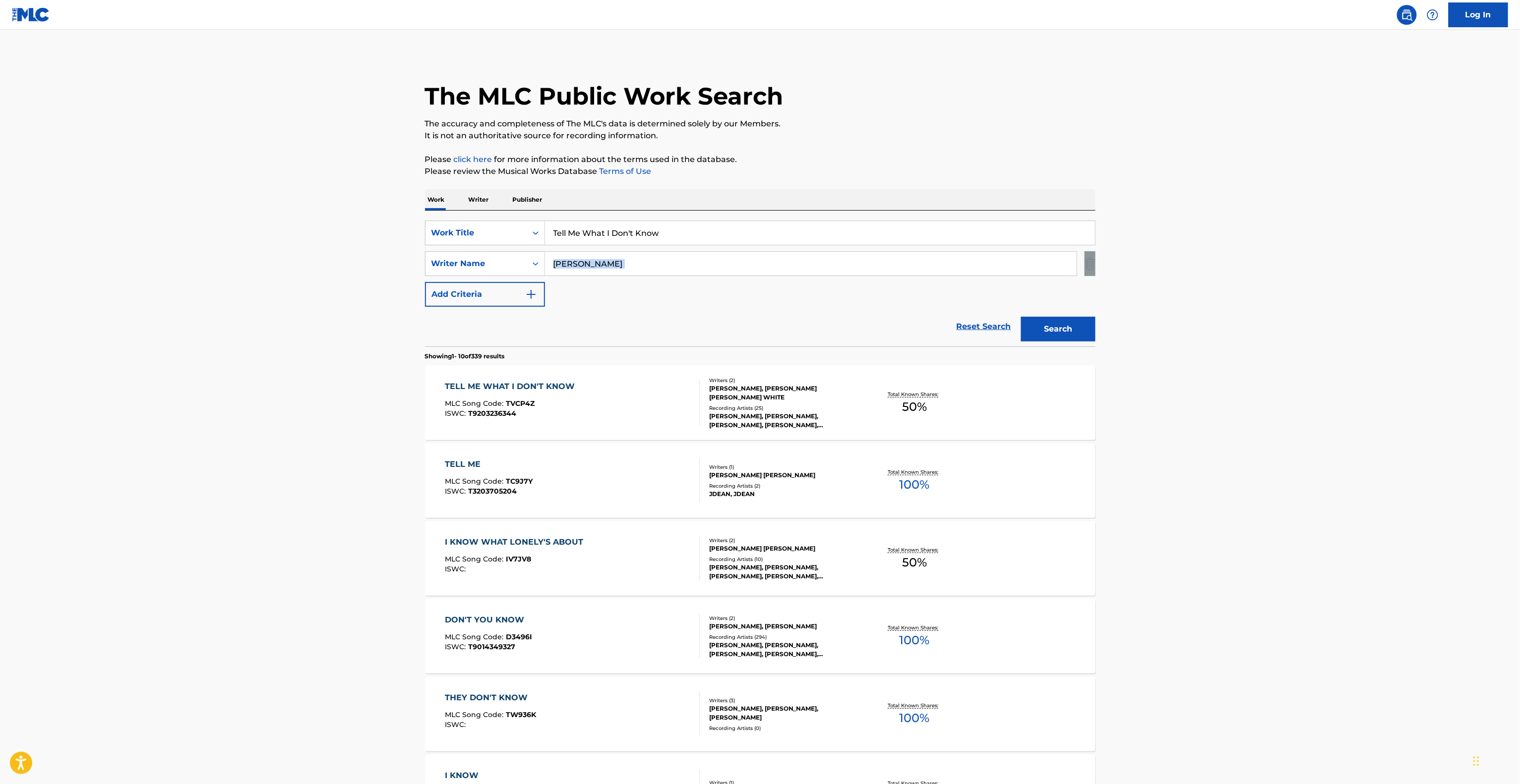
click at [1299, 253] on main "The MLC Public Work Search The accuracy and completeness of The MLC's data is d…" at bounding box center [760, 613] width 1520 height 1167
click at [1302, 250] on main "The MLC Public Work Search The accuracy and completeness of The MLC's data is d…" at bounding box center [760, 613] width 1520 height 1167
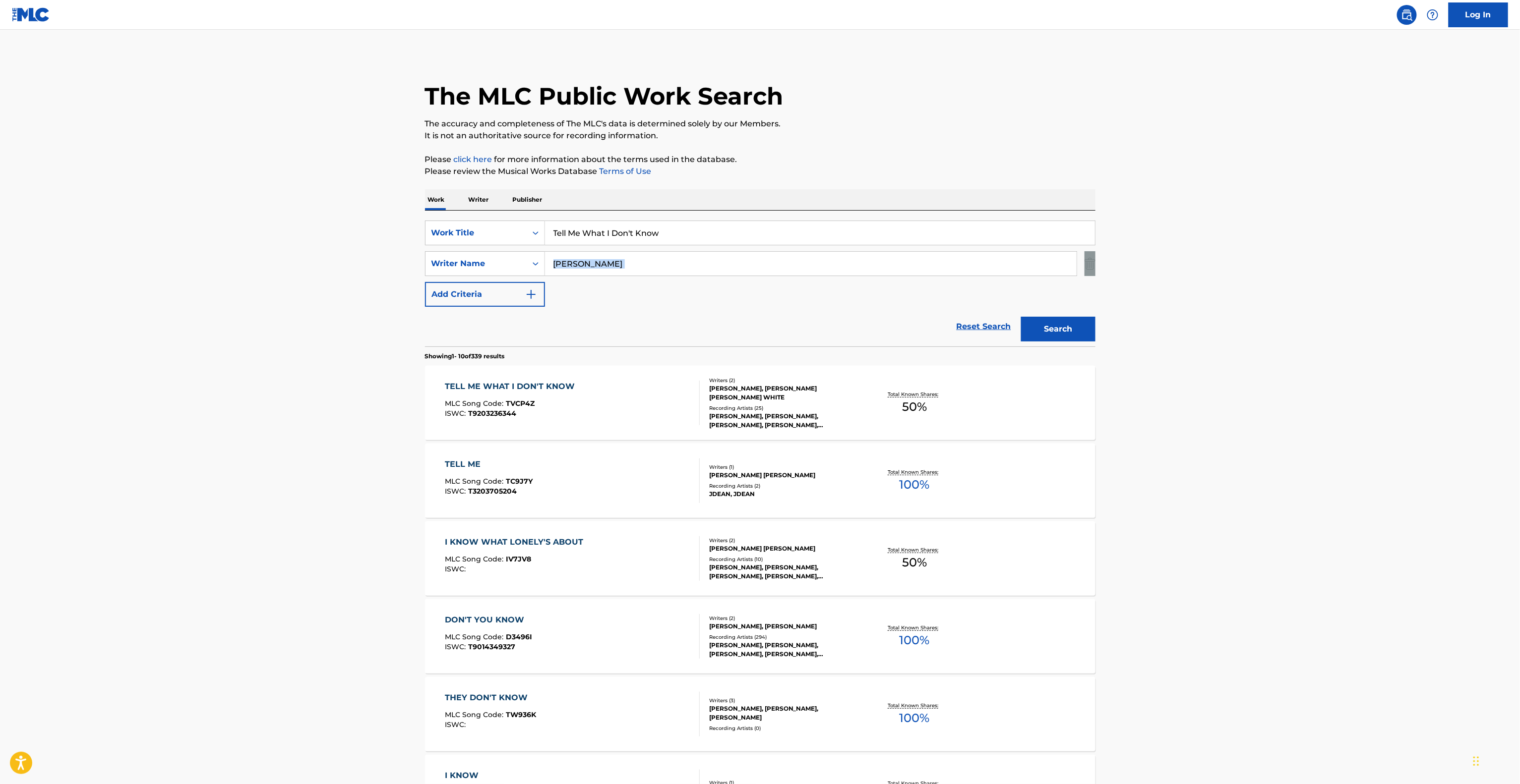
click at [1302, 250] on main "The MLC Public Work Search The accuracy and completeness of The MLC's data is d…" at bounding box center [760, 613] width 1520 height 1167
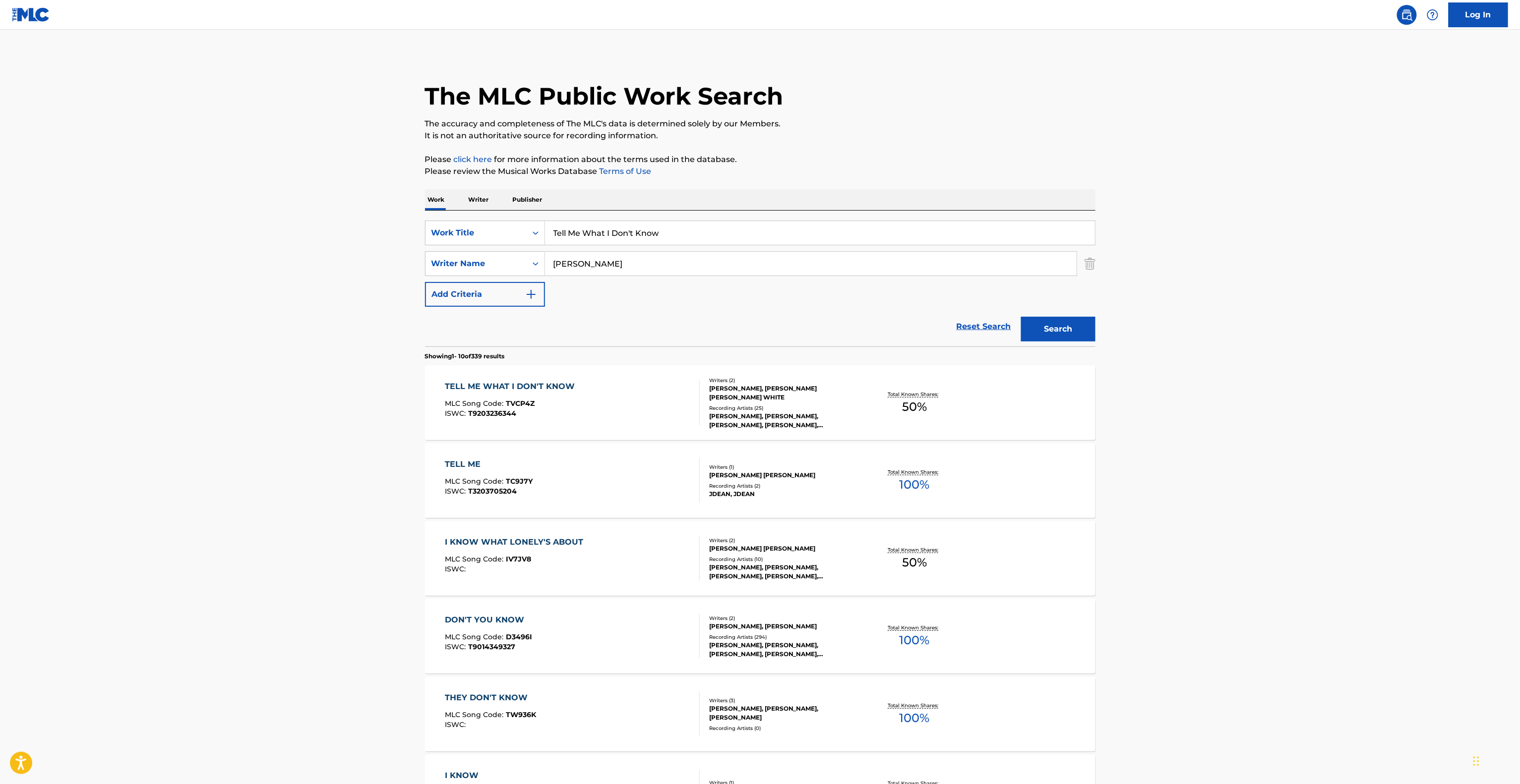
click at [1302, 250] on main "The MLC Public Work Search The accuracy and completeness of The MLC's data is d…" at bounding box center [760, 613] width 1520 height 1167
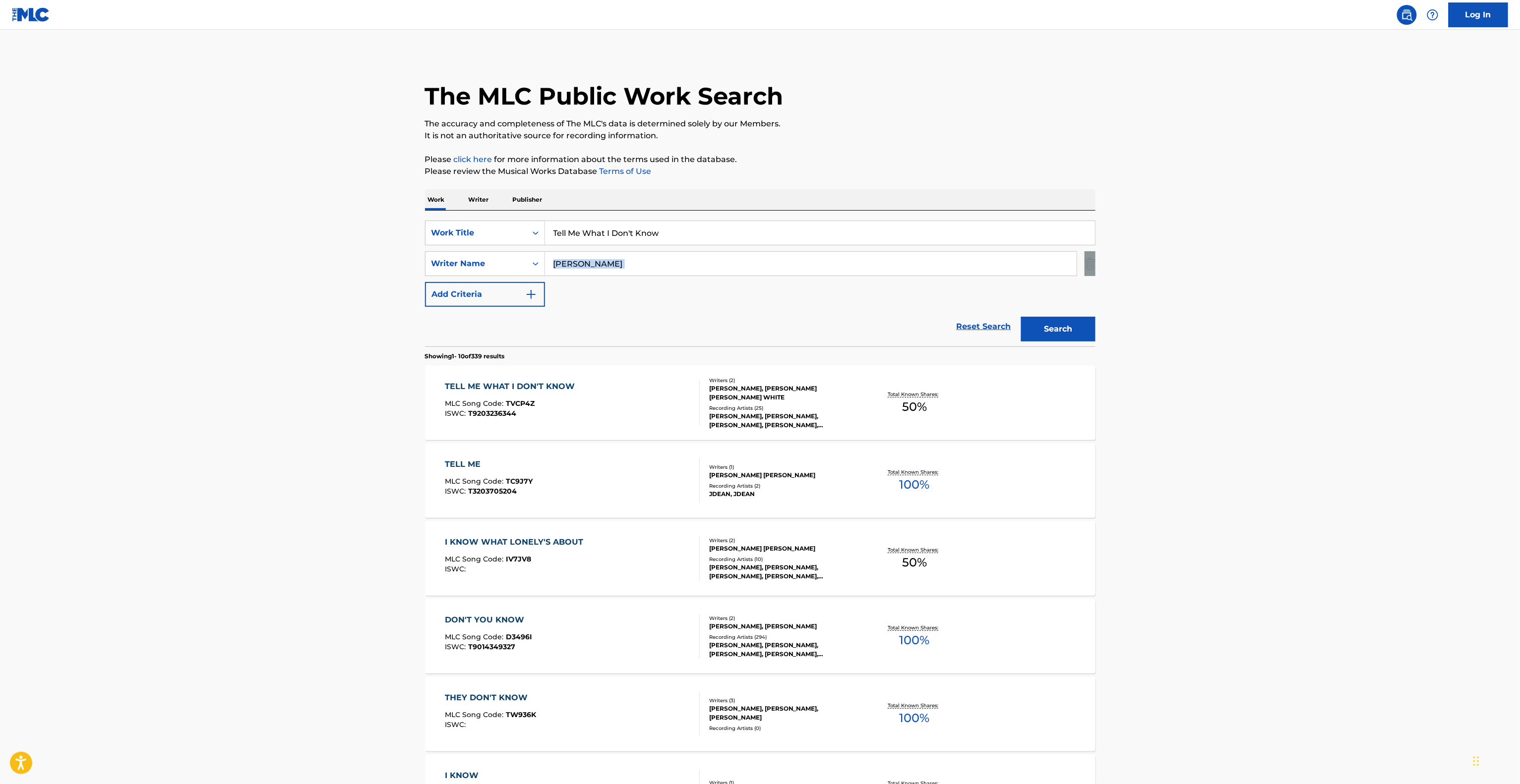
click at [1302, 250] on main "The MLC Public Work Search The accuracy and completeness of The MLC's data is d…" at bounding box center [760, 613] width 1520 height 1167
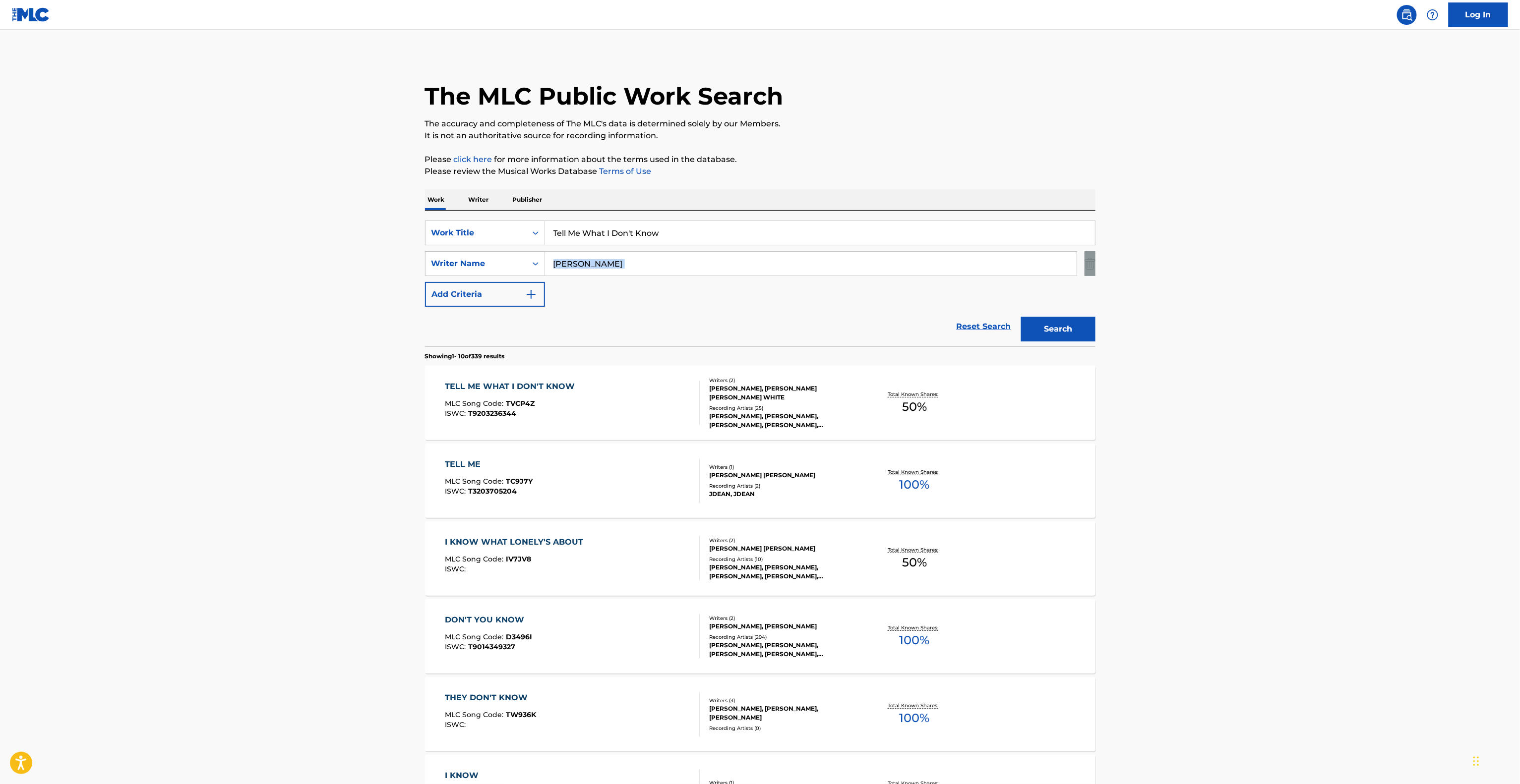
click at [1302, 250] on main "The MLC Public Work Search The accuracy and completeness of The MLC's data is d…" at bounding box center [760, 613] width 1520 height 1167
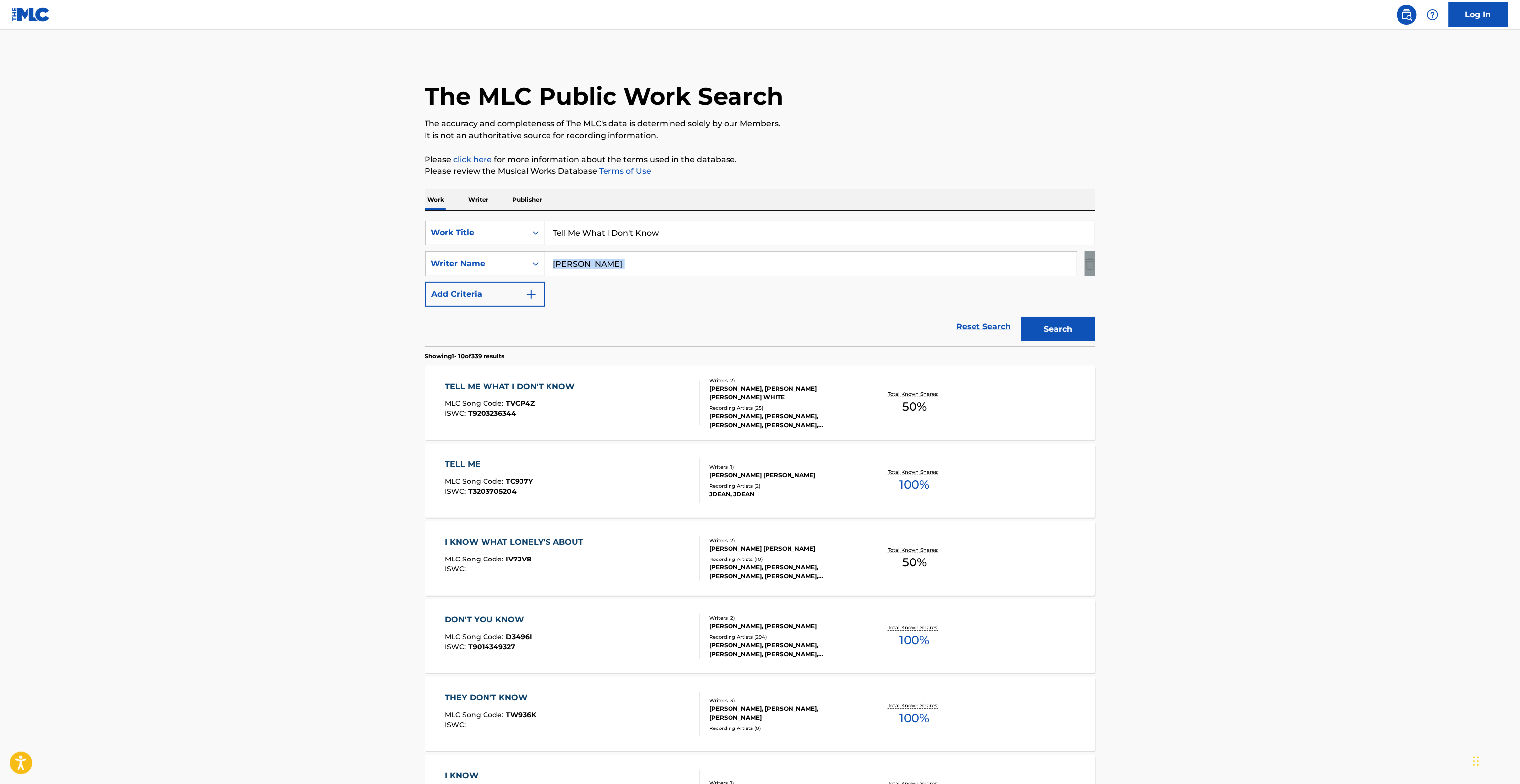
click at [1302, 250] on main "The MLC Public Work Search The accuracy and completeness of The MLC's data is d…" at bounding box center [760, 613] width 1520 height 1167
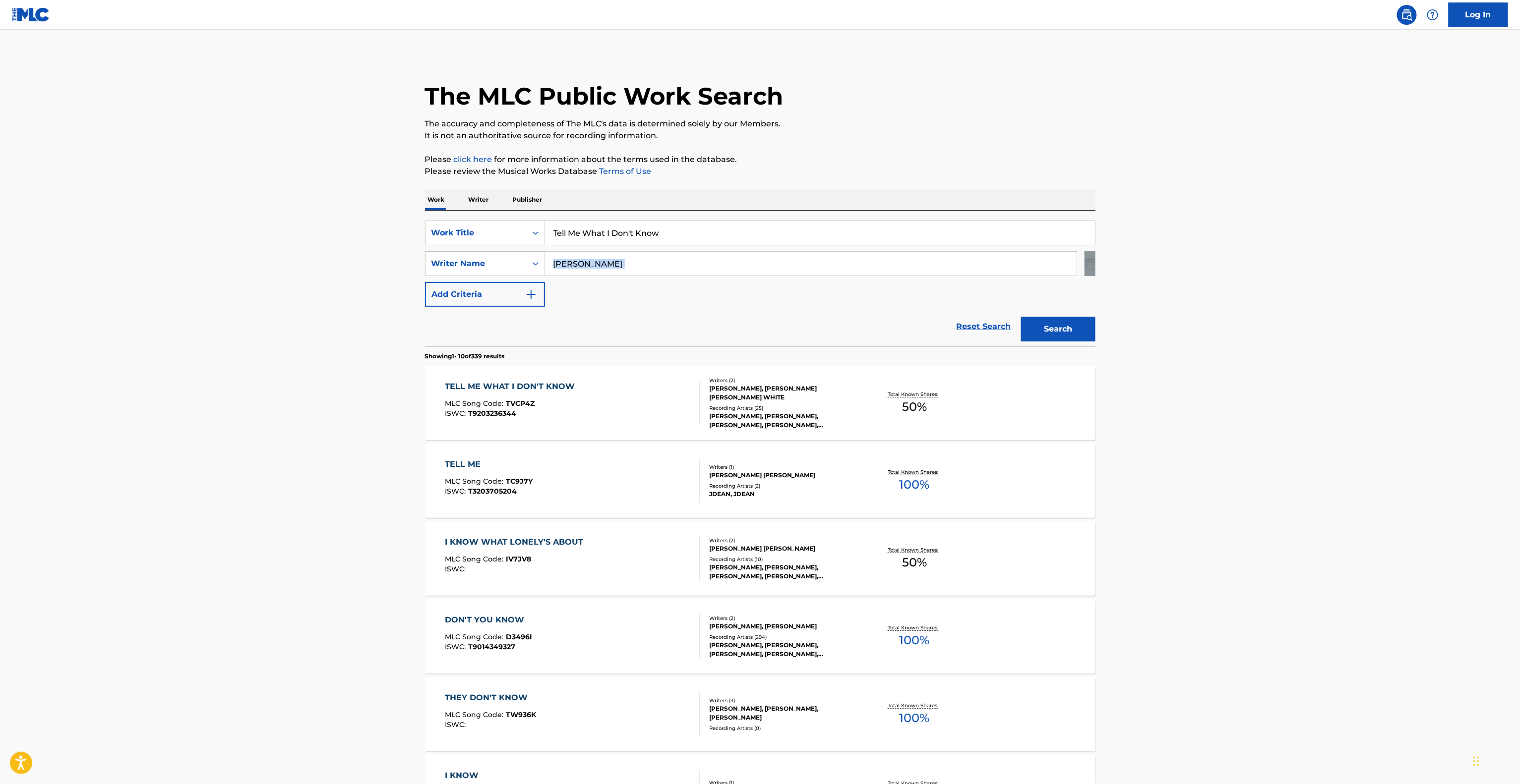
click at [1302, 250] on main "The MLC Public Work Search The accuracy and completeness of The MLC's data is d…" at bounding box center [760, 613] width 1520 height 1167
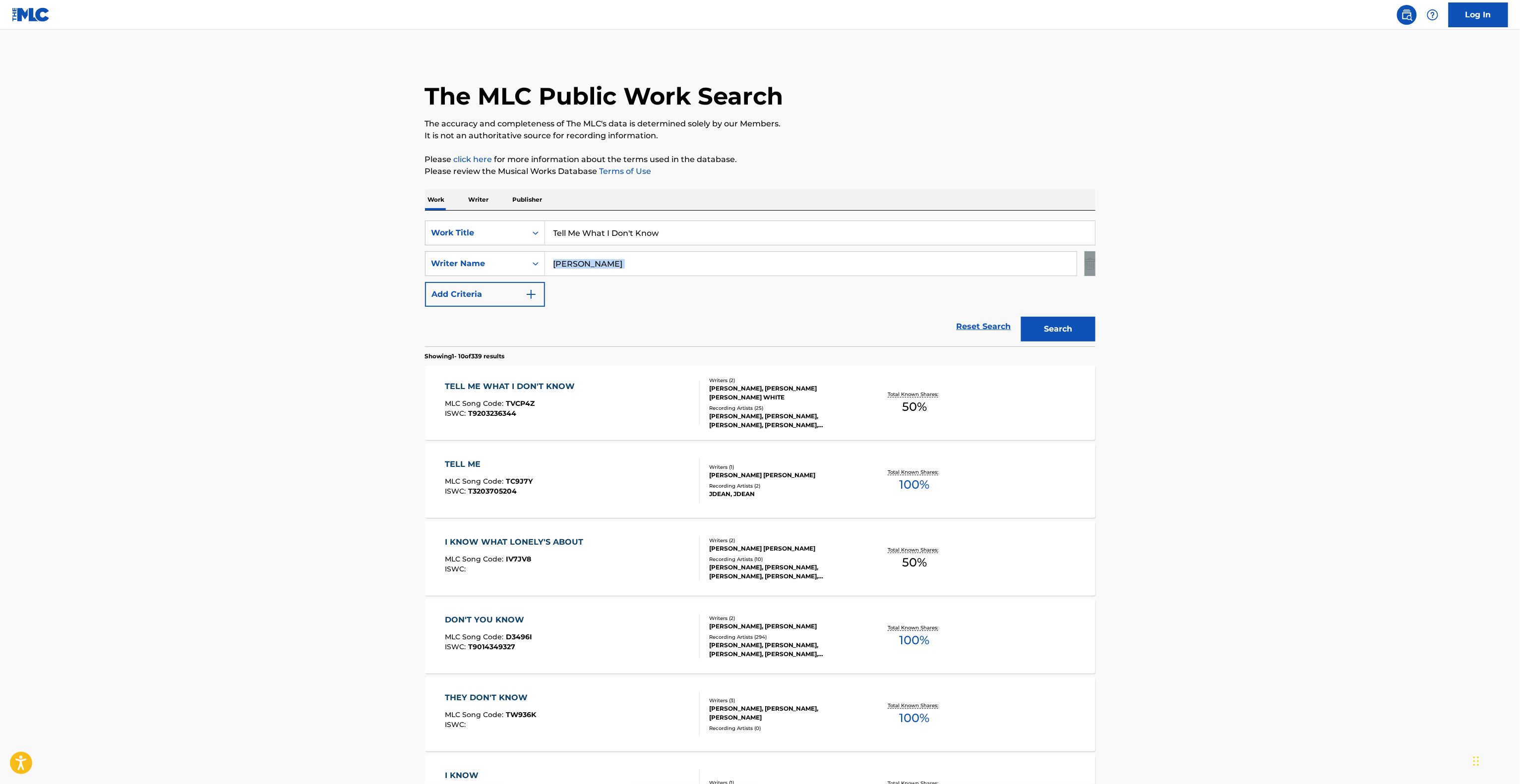
click at [1302, 250] on main "The MLC Public Work Search The accuracy and completeness of The MLC's data is d…" at bounding box center [760, 613] width 1520 height 1167
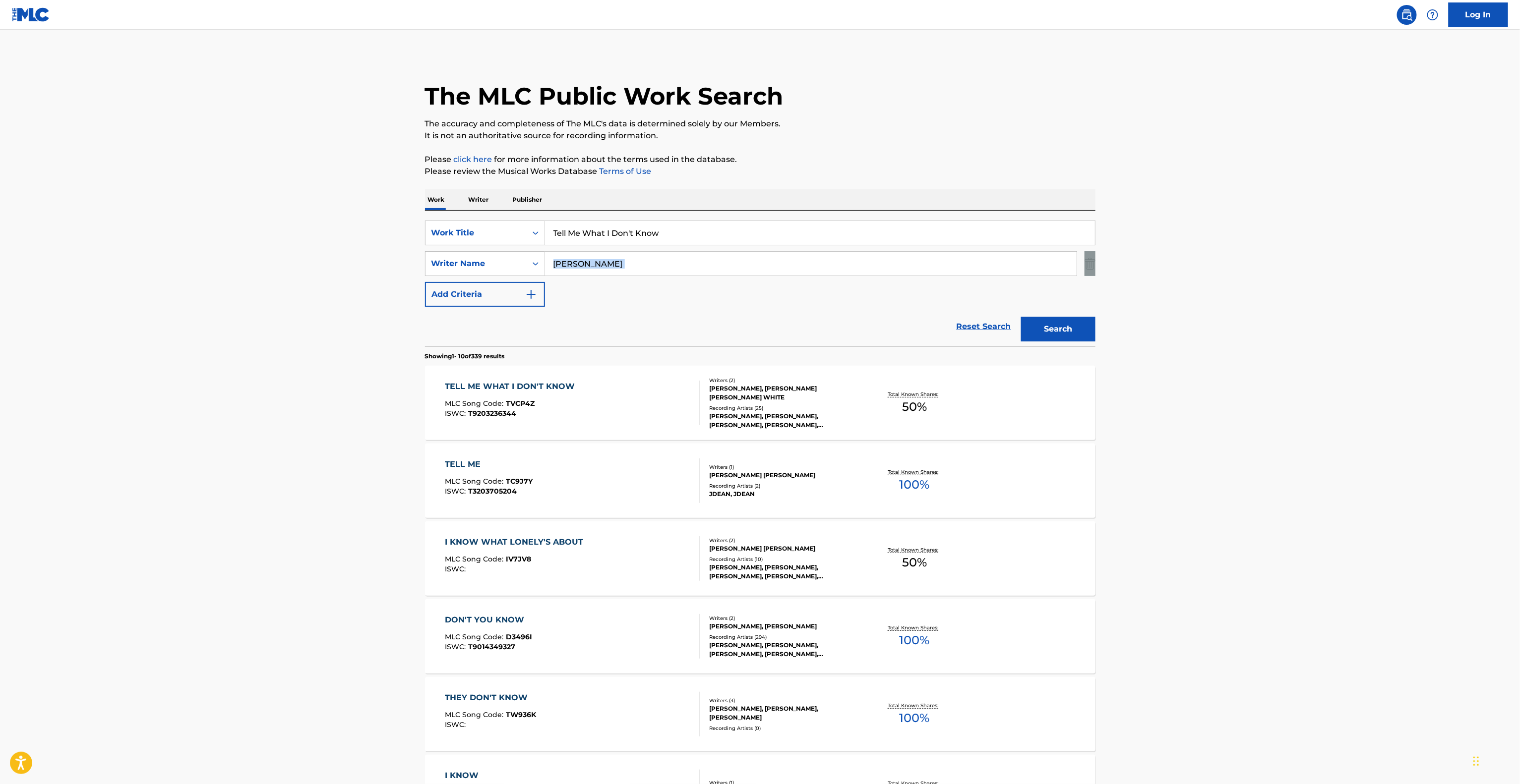
click at [1302, 250] on main "The MLC Public Work Search The accuracy and completeness of The MLC's data is d…" at bounding box center [760, 613] width 1520 height 1167
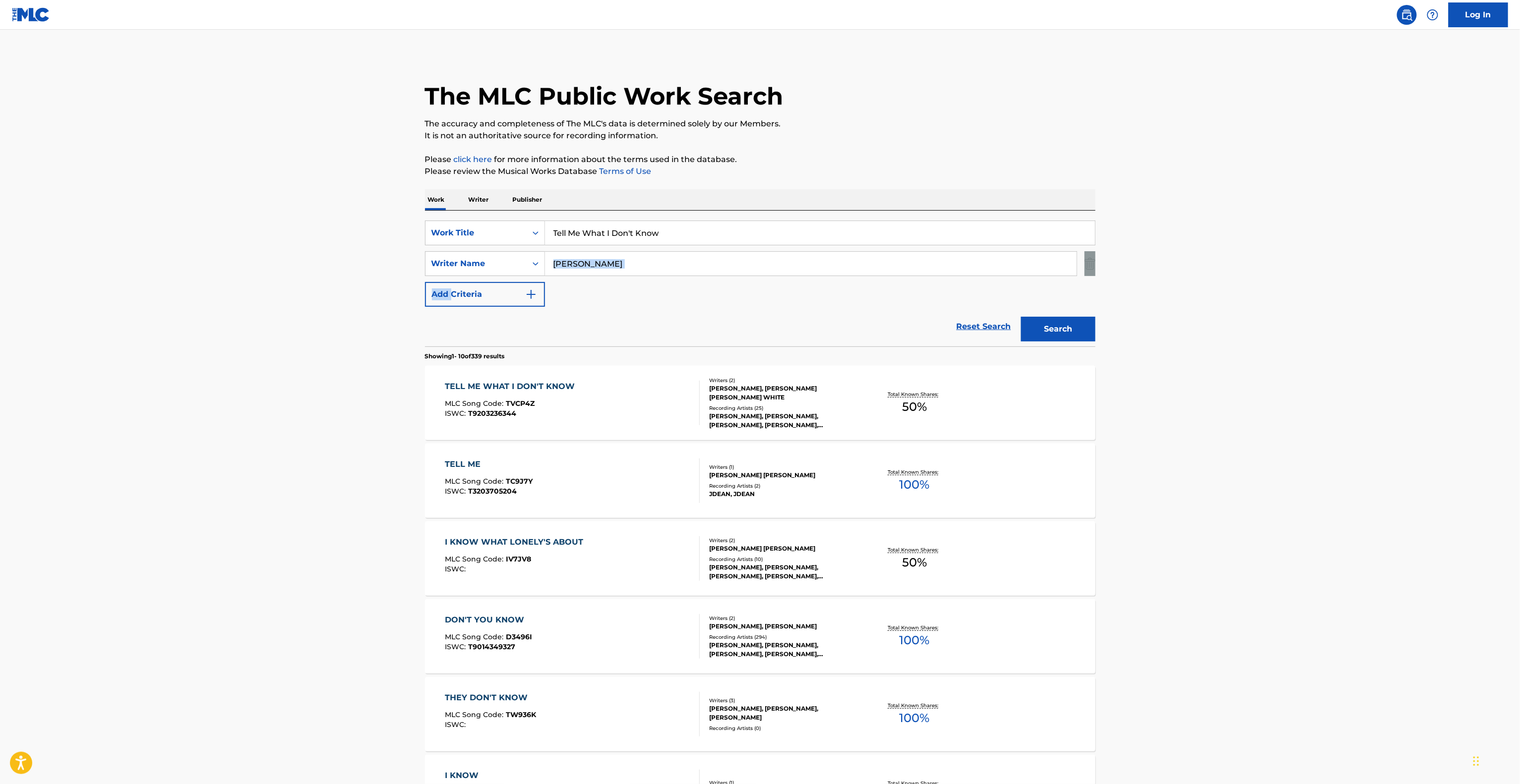
click at [1302, 250] on main "The MLC Public Work Search The accuracy and completeness of The MLC's data is d…" at bounding box center [760, 613] width 1520 height 1167
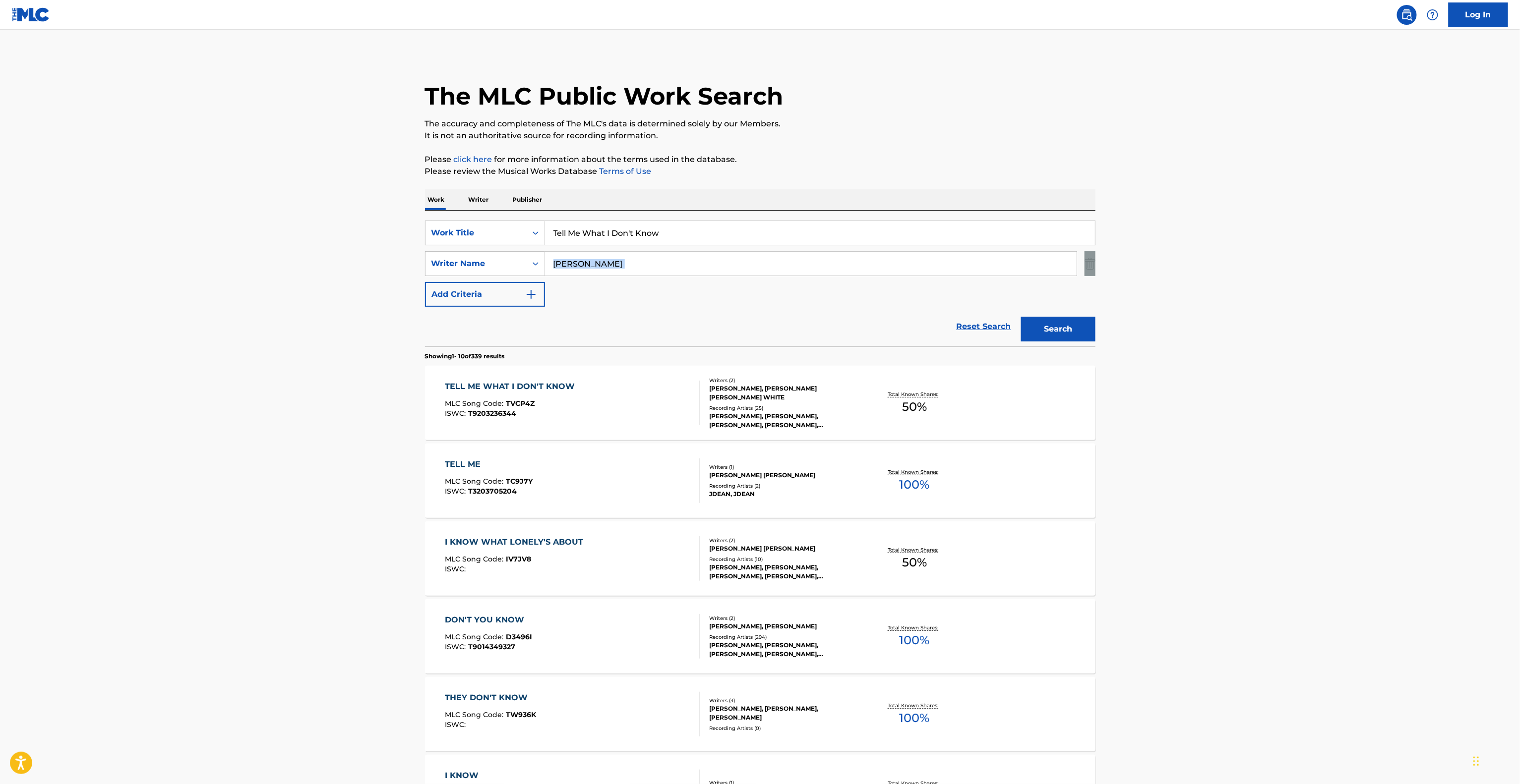
click at [1302, 250] on main "The MLC Public Work Search The accuracy and completeness of The MLC's data is d…" at bounding box center [760, 613] width 1520 height 1167
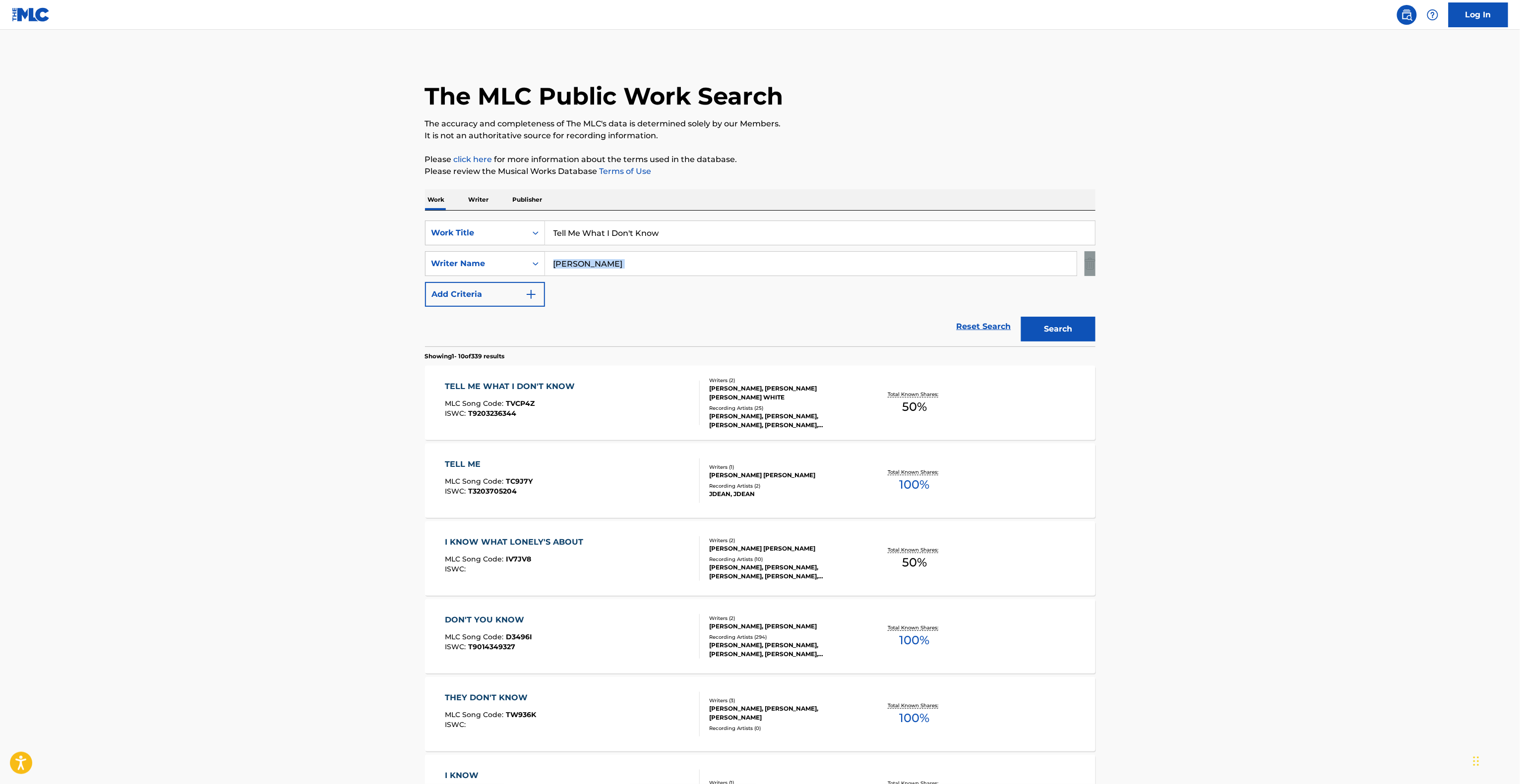
click at [1302, 250] on main "The MLC Public Work Search The accuracy and completeness of The MLC's data is d…" at bounding box center [760, 613] width 1520 height 1167
click at [1312, 237] on main "The MLC Public Work Search The accuracy and completeness of The MLC's data is d…" at bounding box center [760, 613] width 1520 height 1167
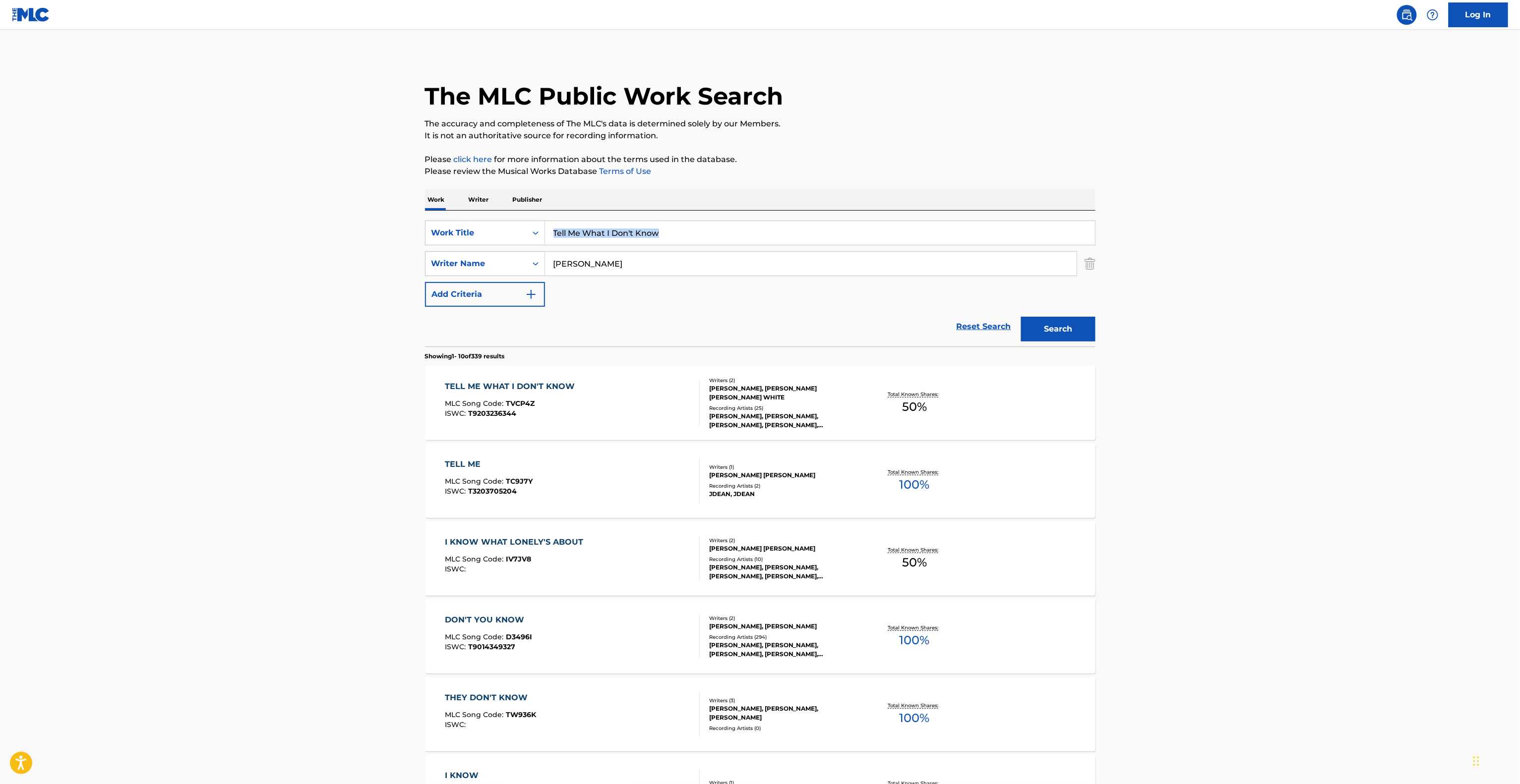
click at [1312, 237] on main "The MLC Public Work Search The accuracy and completeness of The MLC's data is d…" at bounding box center [760, 613] width 1520 height 1167
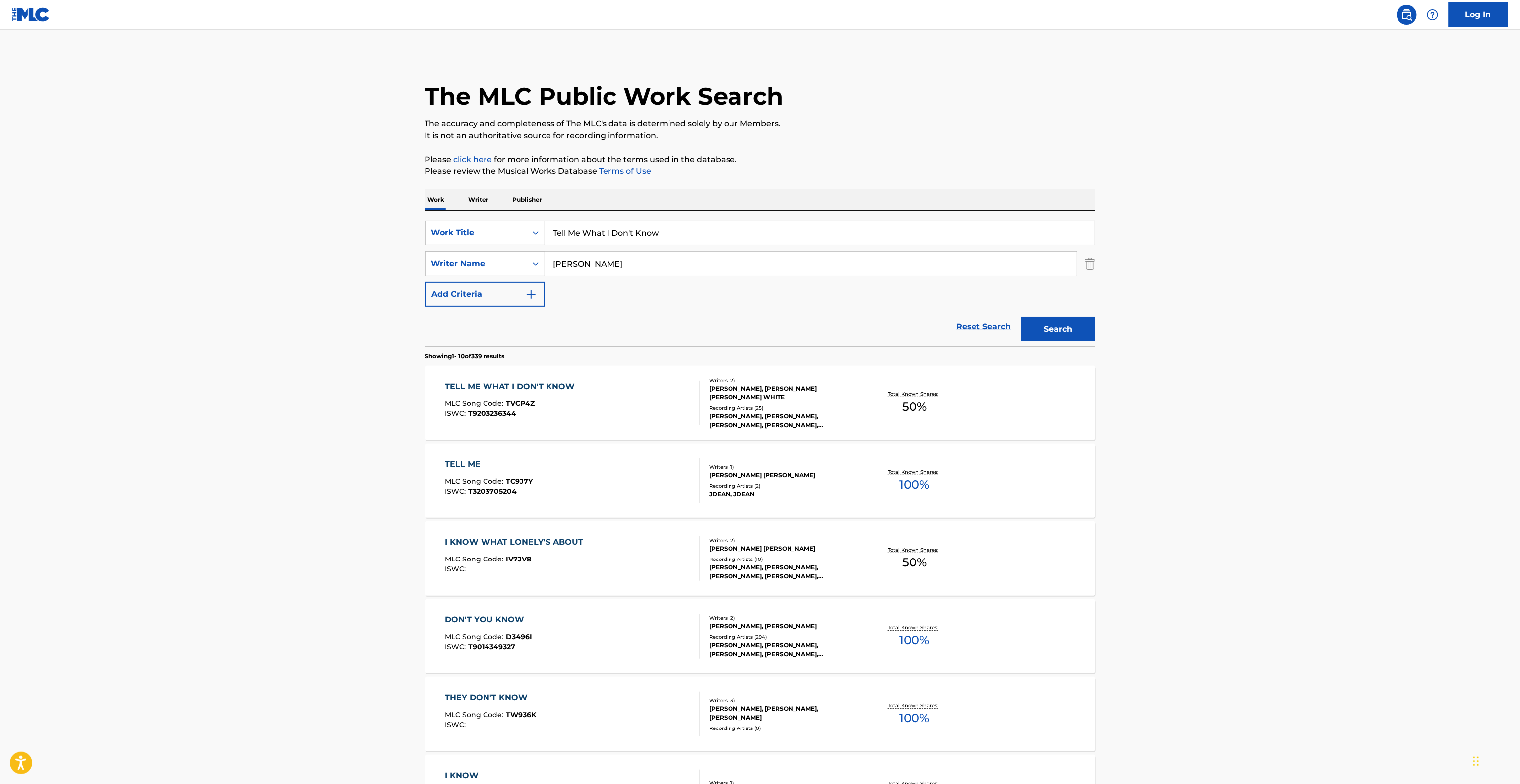
click at [1312, 237] on main "The MLC Public Work Search The accuracy and completeness of The MLC's data is d…" at bounding box center [760, 613] width 1520 height 1167
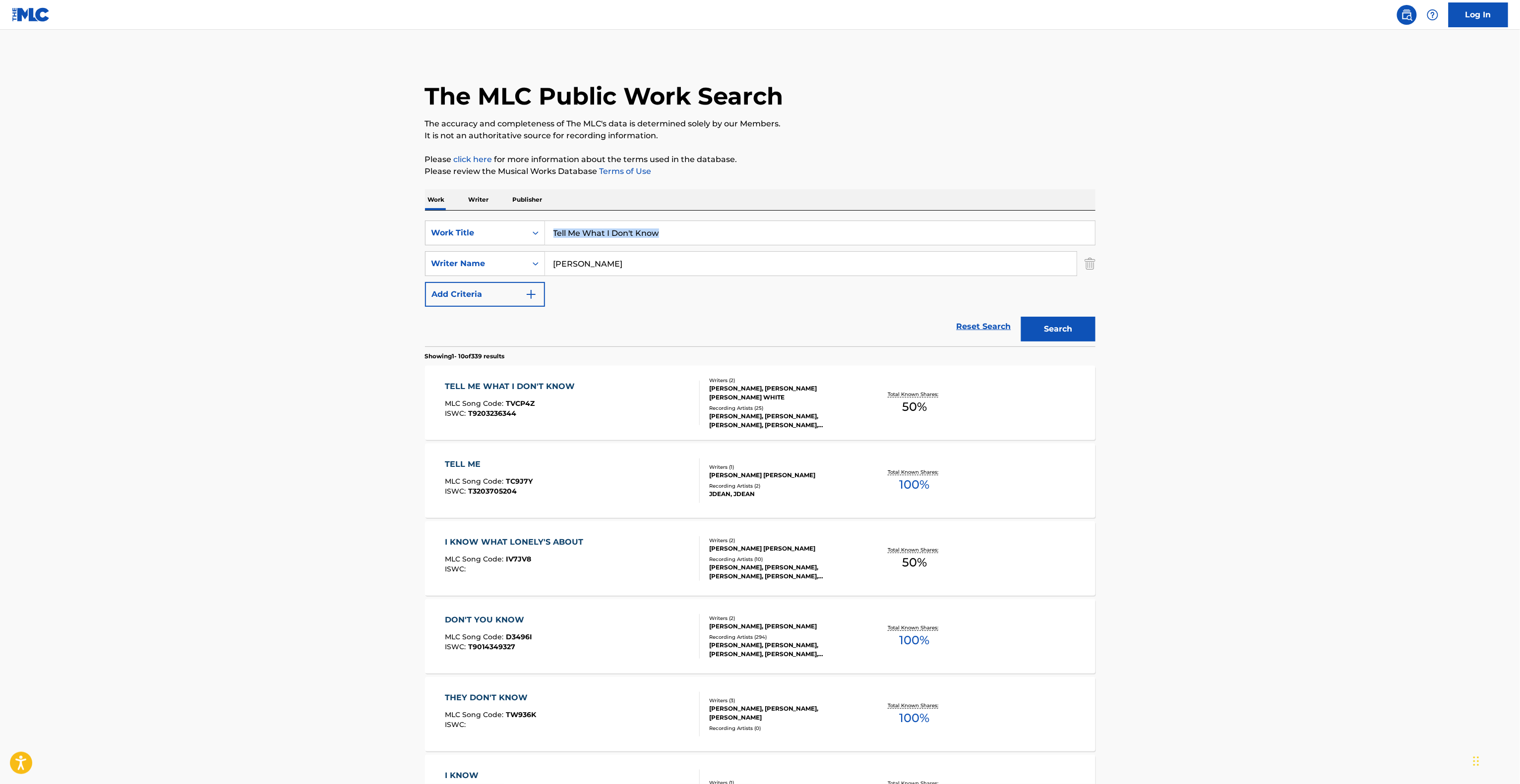
click at [1312, 237] on main "The MLC Public Work Search The accuracy and completeness of The MLC's data is d…" at bounding box center [760, 613] width 1520 height 1167
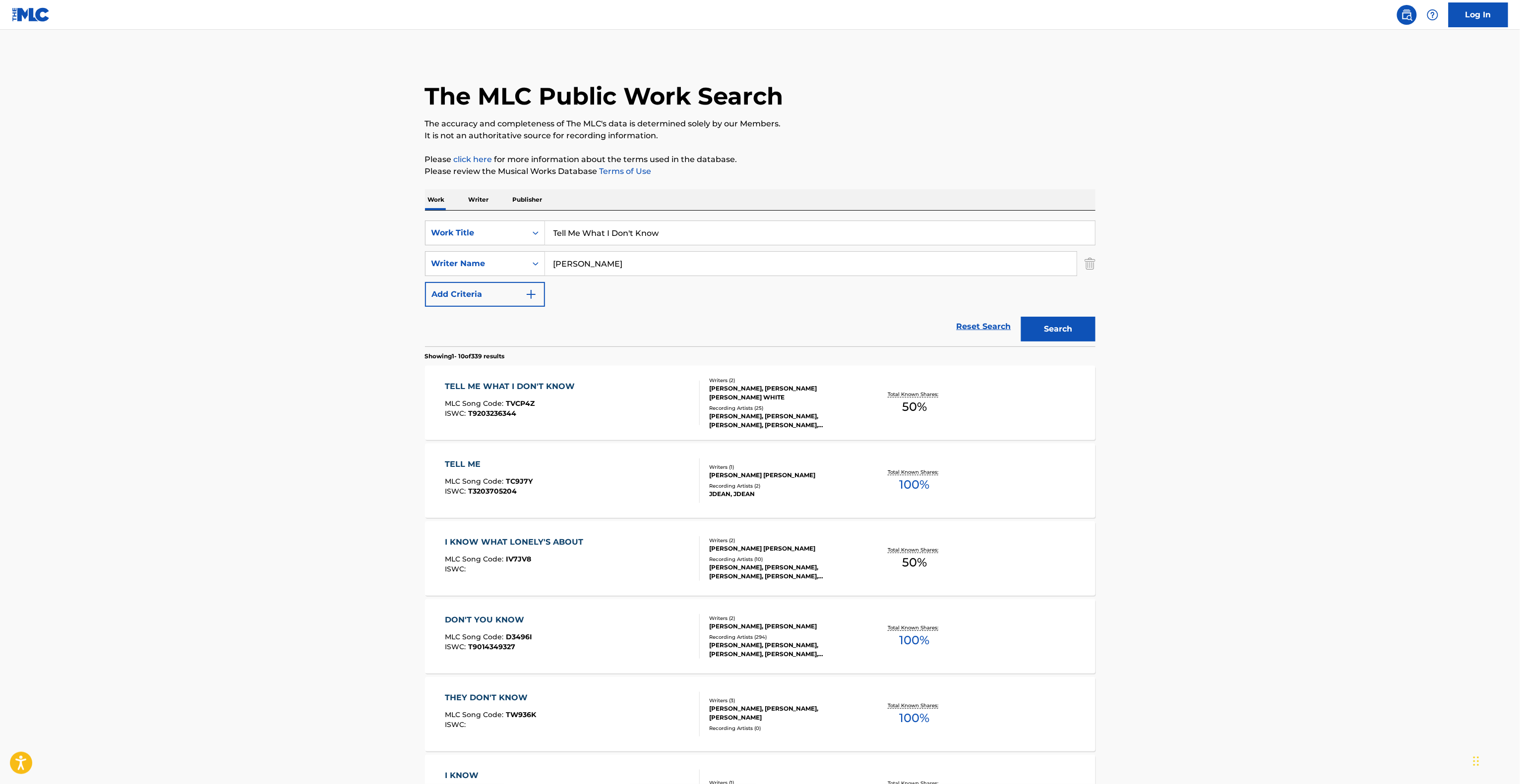
click at [1312, 237] on main "The MLC Public Work Search The accuracy and completeness of The MLC's data is d…" at bounding box center [760, 613] width 1520 height 1167
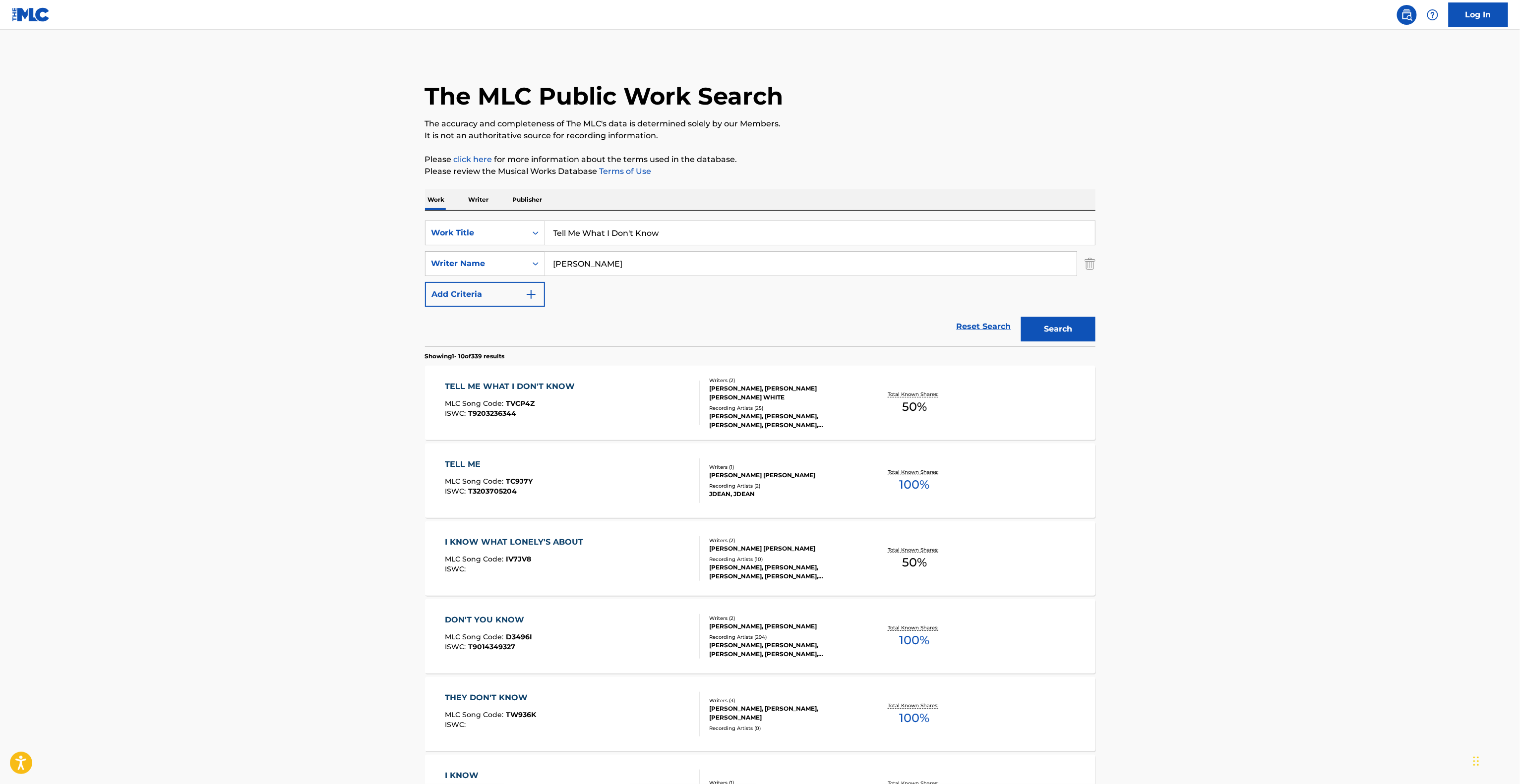
click at [1312, 237] on main "The MLC Public Work Search The accuracy and completeness of The MLC's data is d…" at bounding box center [760, 613] width 1520 height 1167
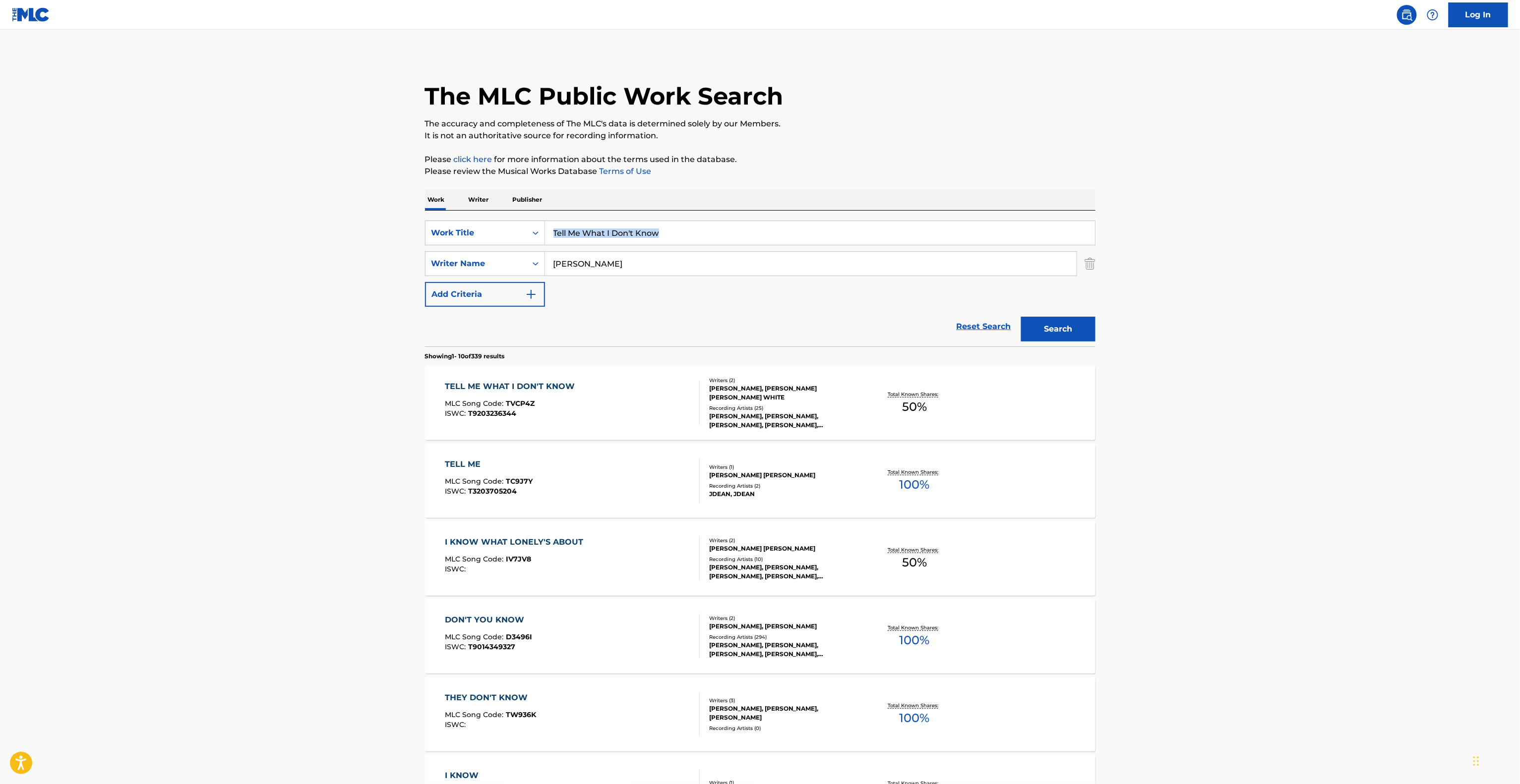
click at [1312, 237] on main "The MLC Public Work Search The accuracy and completeness of The MLC's data is d…" at bounding box center [760, 613] width 1520 height 1167
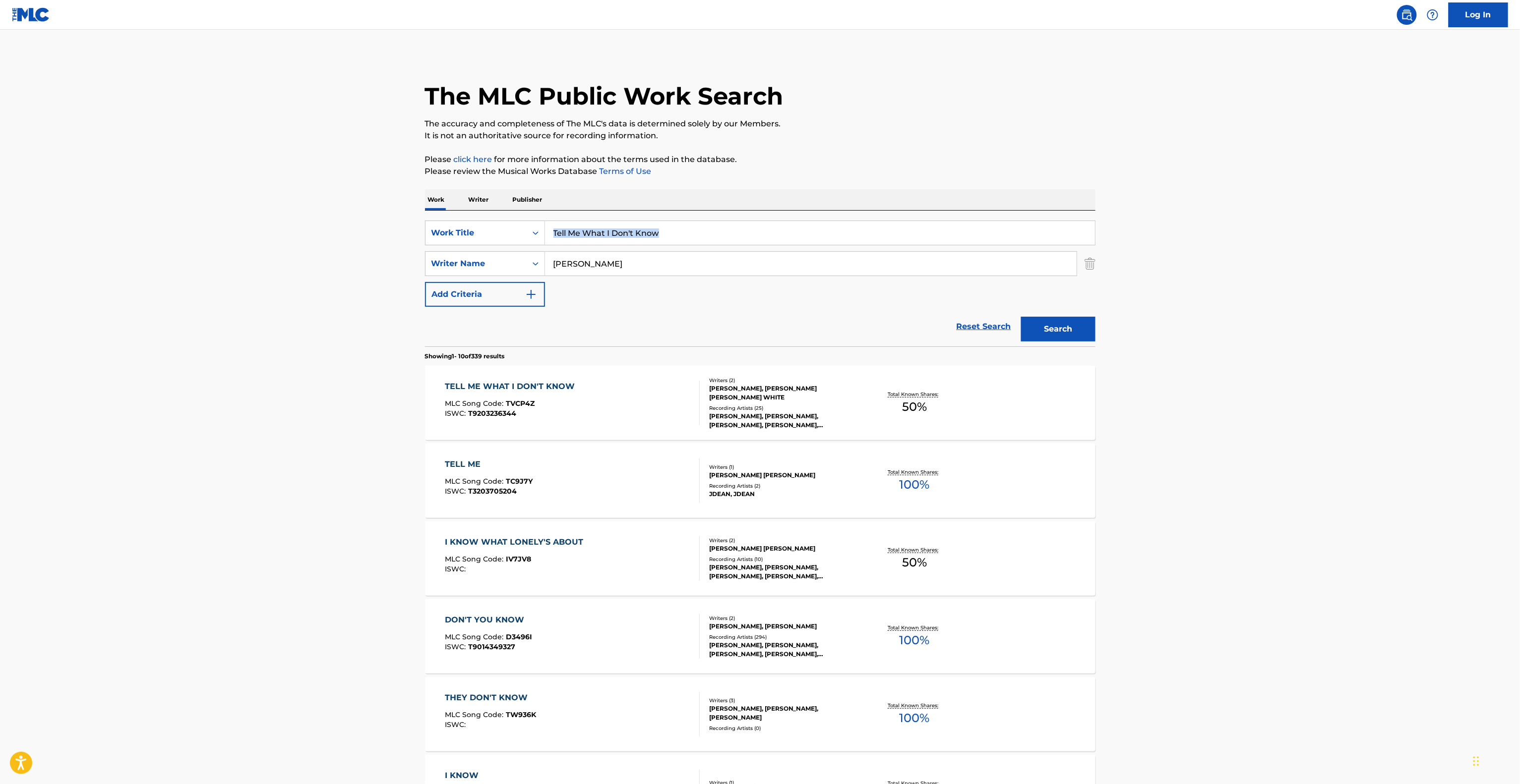
click at [1312, 237] on main "The MLC Public Work Search The accuracy and completeness of The MLC's data is d…" at bounding box center [760, 613] width 1520 height 1167
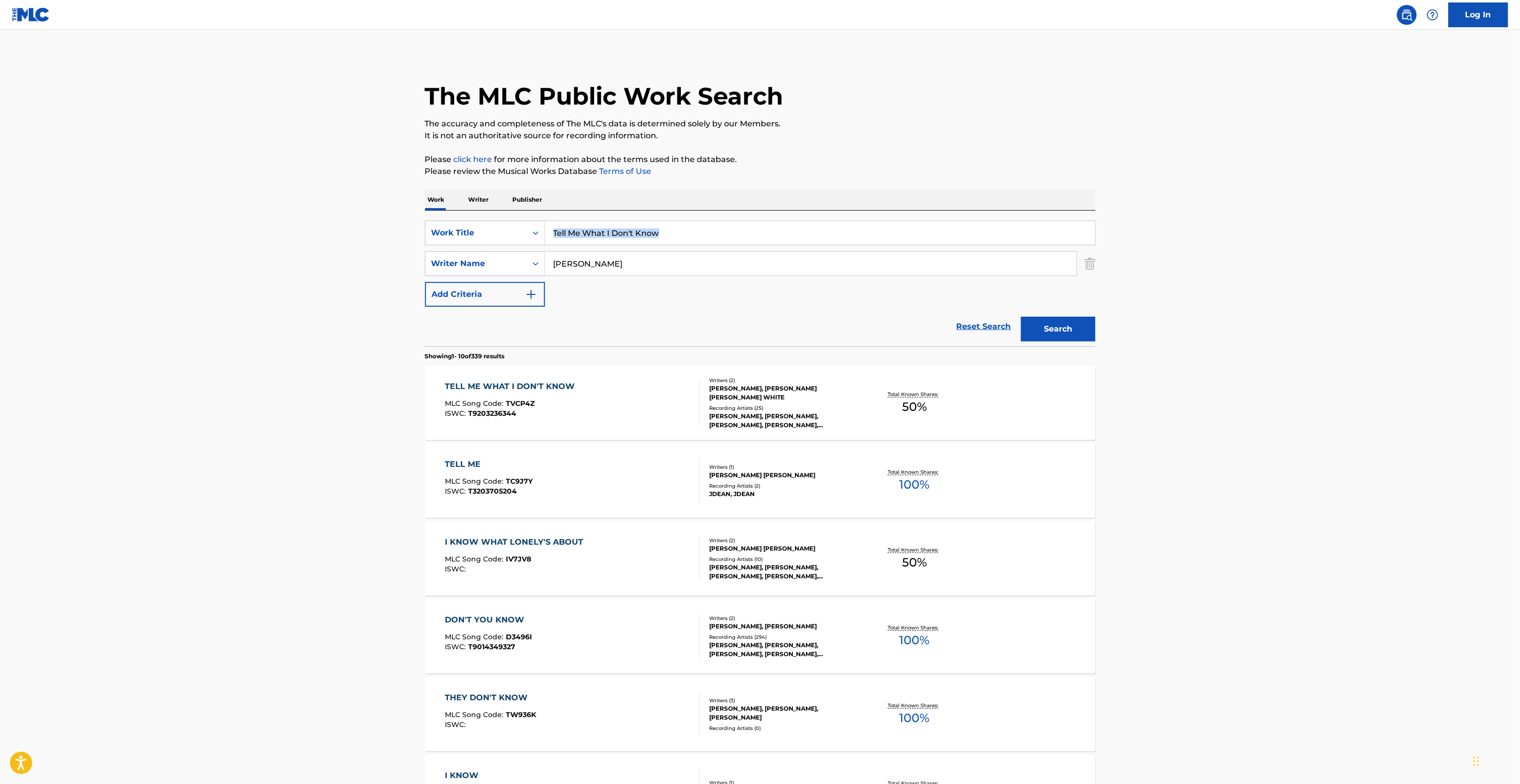
click at [1312, 237] on main "The MLC Public Work Search The accuracy and completeness of The MLC's data is d…" at bounding box center [760, 613] width 1520 height 1167
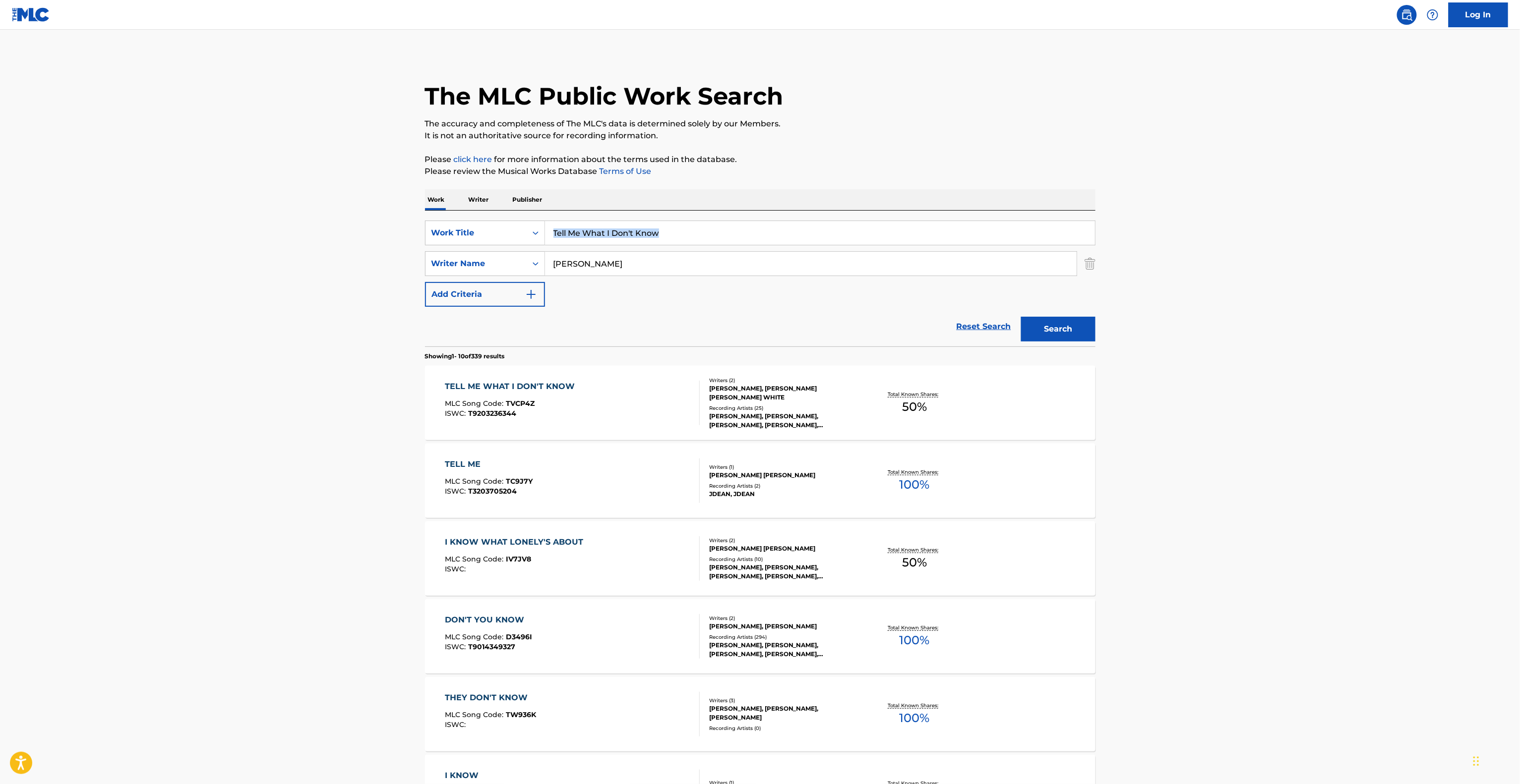
click at [1312, 237] on main "The MLC Public Work Search The accuracy and completeness of The MLC's data is d…" at bounding box center [760, 613] width 1520 height 1167
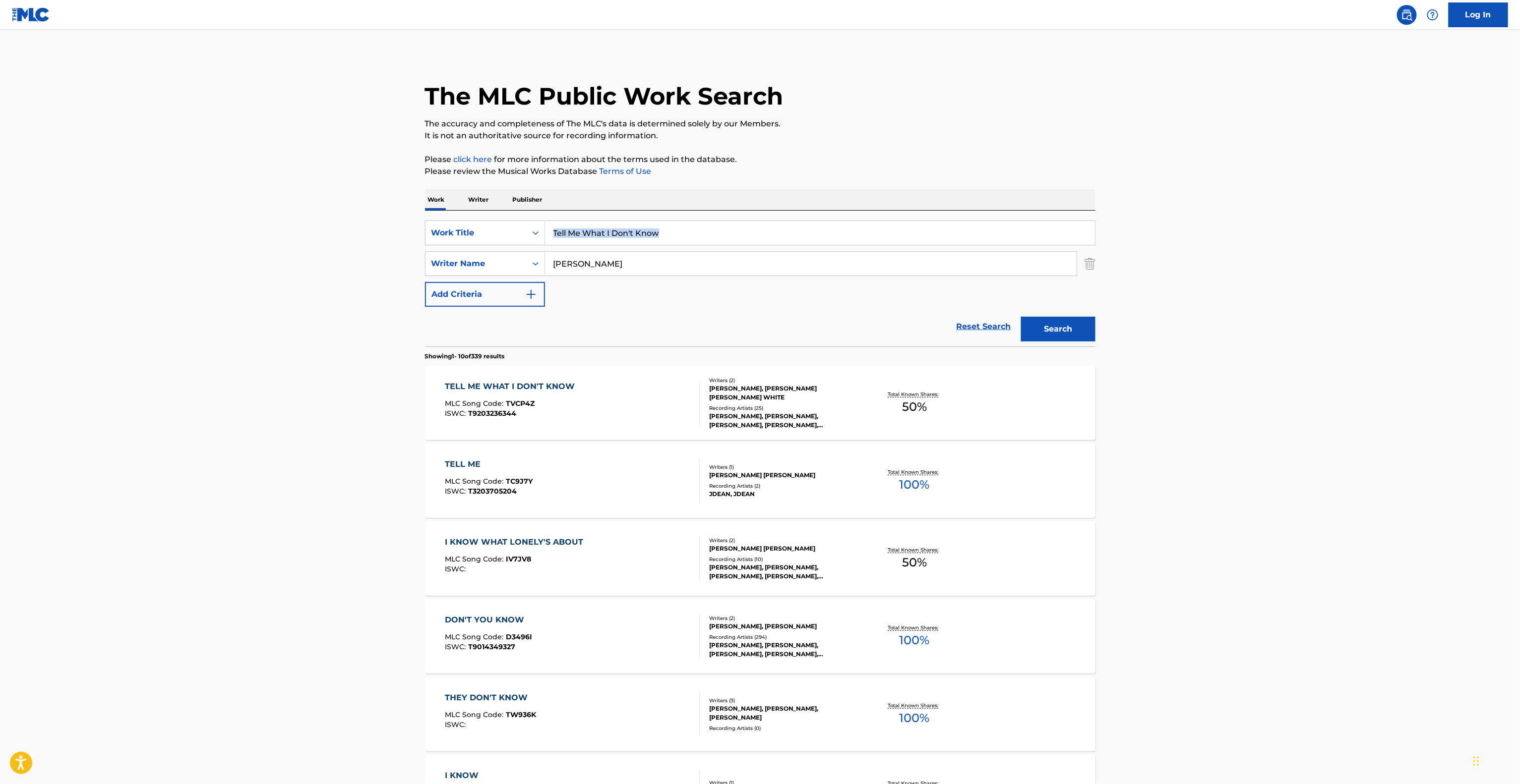
click at [1312, 237] on main "The MLC Public Work Search The accuracy and completeness of The MLC's data is d…" at bounding box center [760, 613] width 1520 height 1167
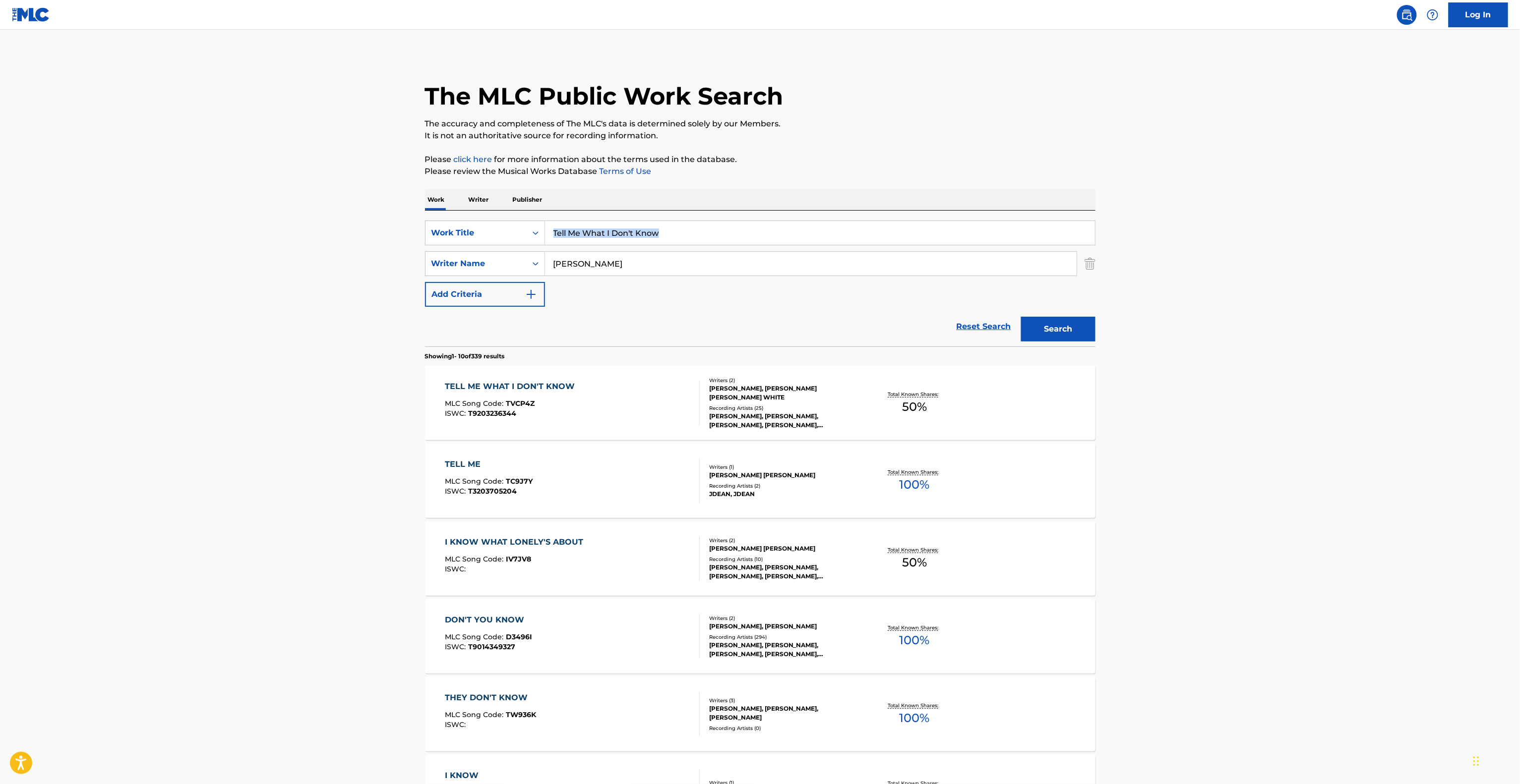
click at [1312, 237] on main "The MLC Public Work Search The accuracy and completeness of The MLC's data is d…" at bounding box center [760, 613] width 1520 height 1167
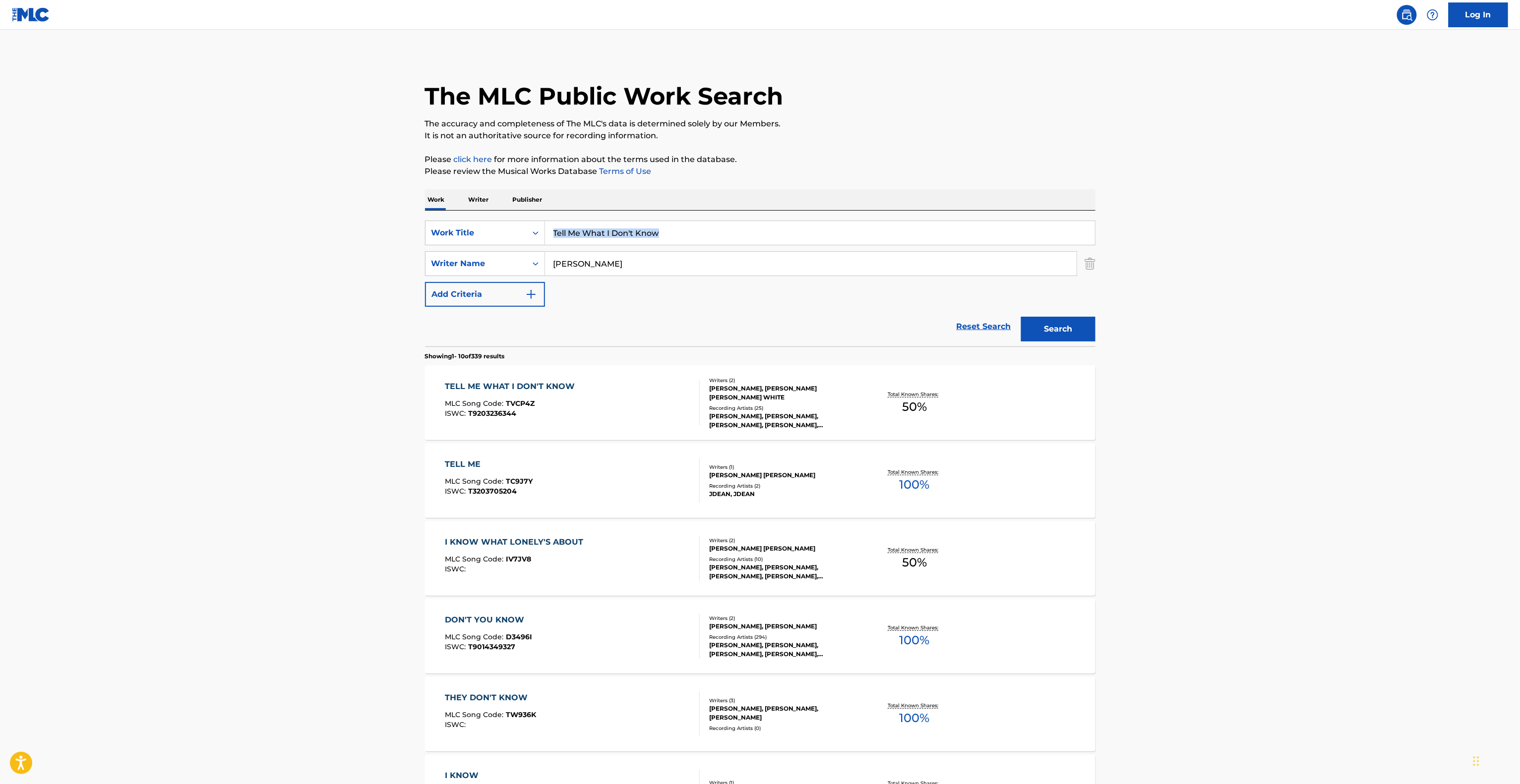
click at [1312, 237] on main "The MLC Public Work Search The accuracy and completeness of The MLC's data is d…" at bounding box center [760, 613] width 1520 height 1167
click at [1311, 253] on main "The MLC Public Work Search The accuracy and completeness of The MLC's data is d…" at bounding box center [760, 613] width 1520 height 1167
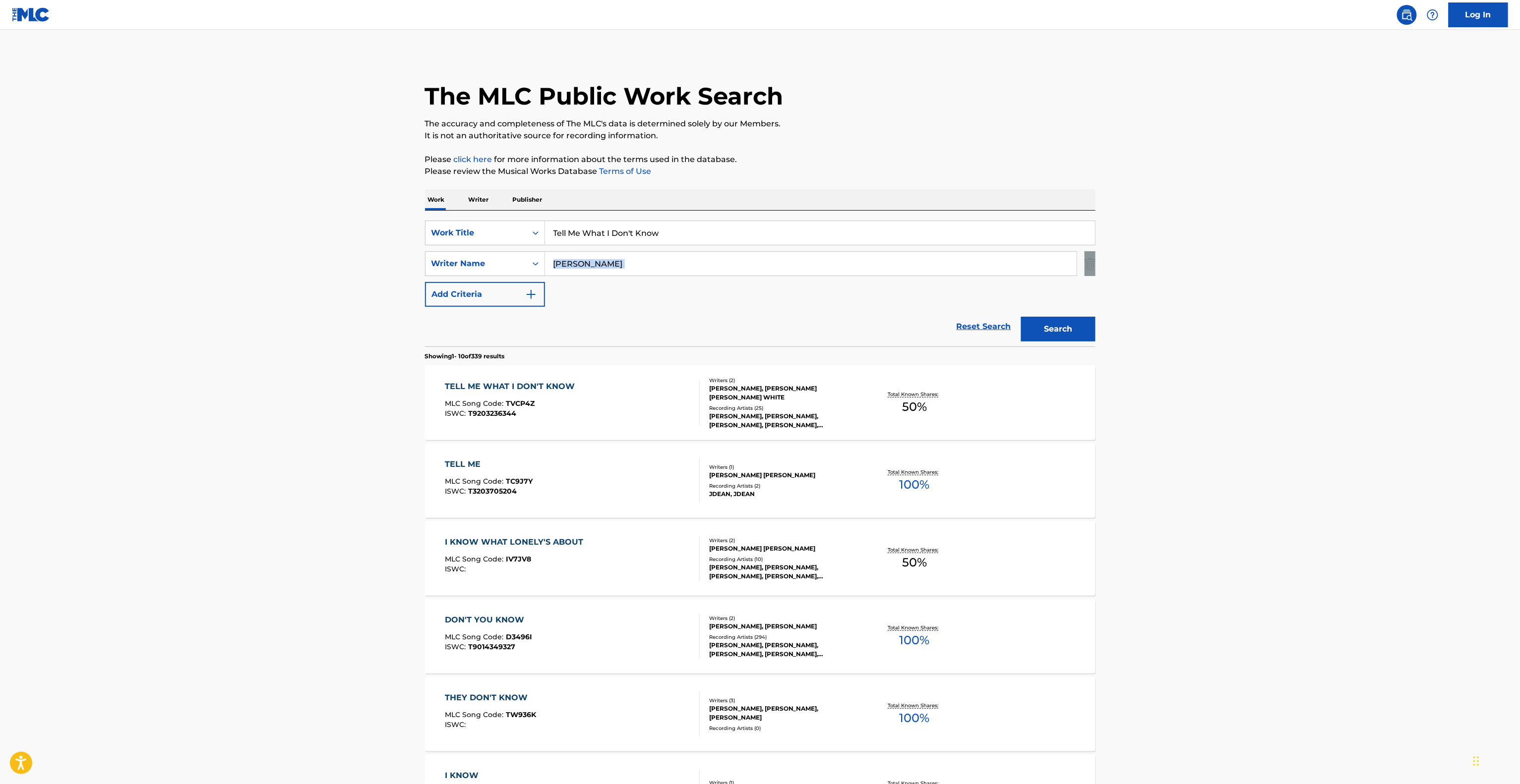
click at [1311, 253] on main "The MLC Public Work Search The accuracy and completeness of The MLC's data is d…" at bounding box center [760, 613] width 1520 height 1167
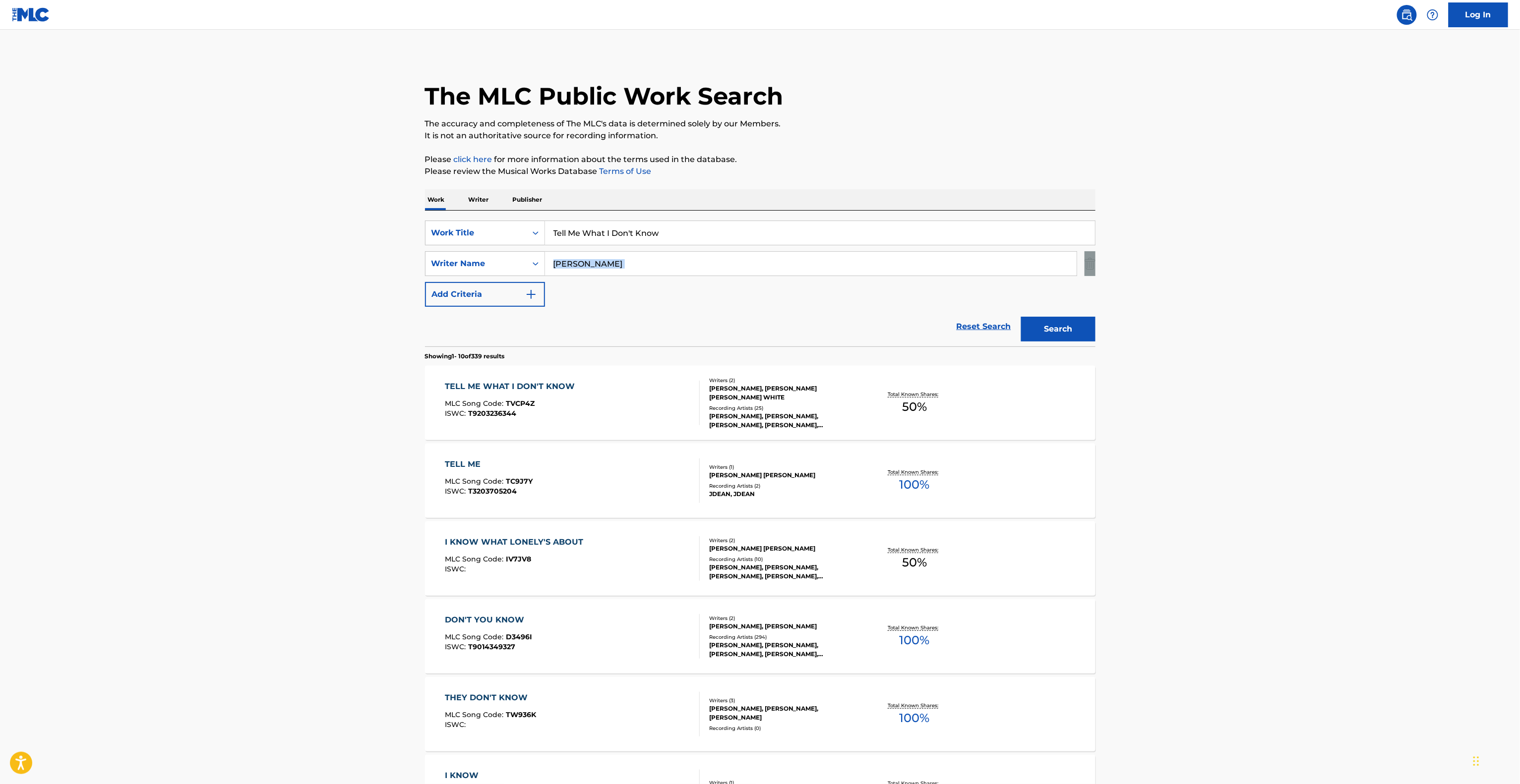
click at [1311, 253] on main "The MLC Public Work Search The accuracy and completeness of The MLC's data is d…" at bounding box center [760, 613] width 1520 height 1167
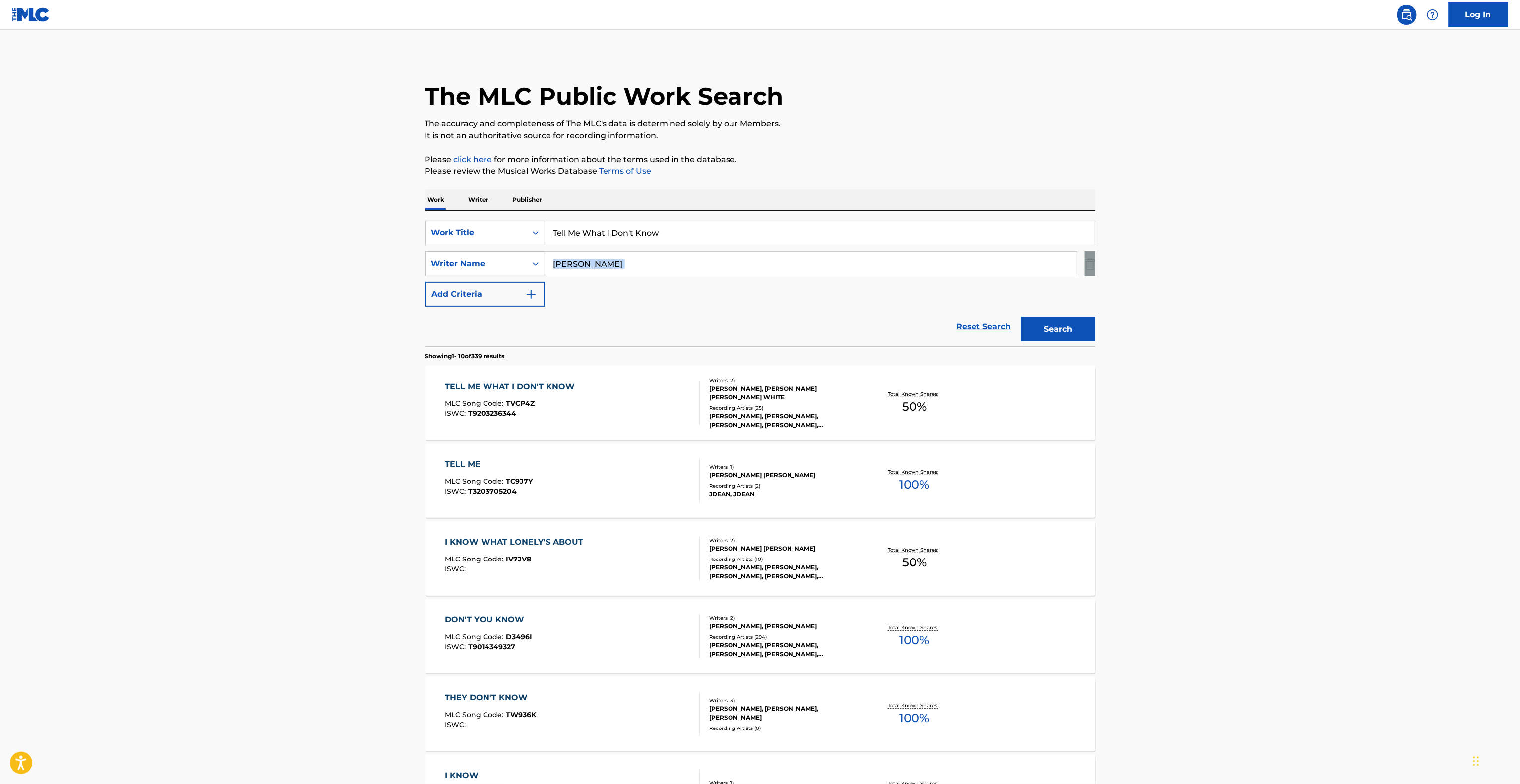
click at [1311, 253] on main "The MLC Public Work Search The accuracy and completeness of The MLC's data is d…" at bounding box center [760, 613] width 1520 height 1167
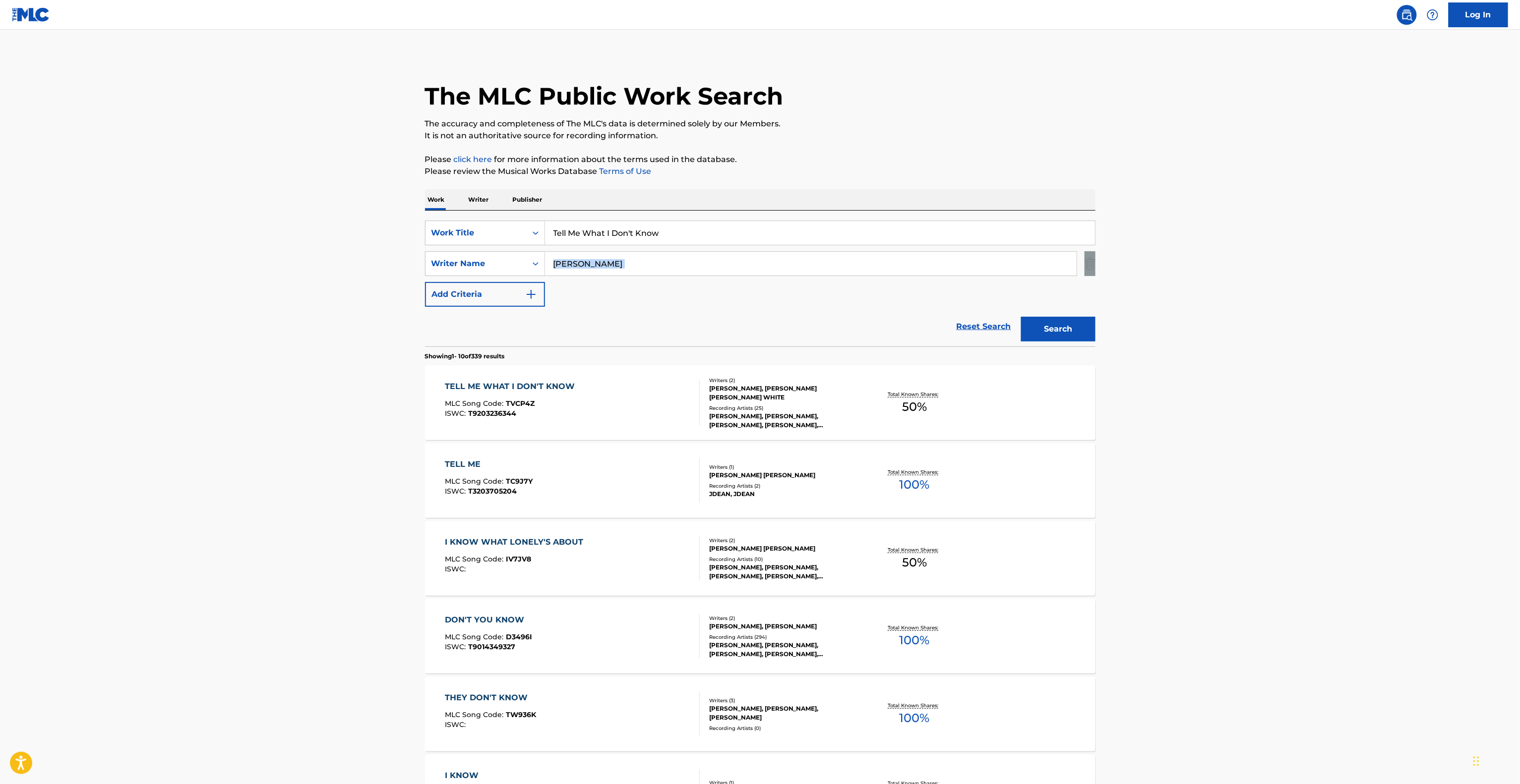
click at [1311, 253] on main "The MLC Public Work Search The accuracy and completeness of The MLC's data is d…" at bounding box center [760, 613] width 1520 height 1167
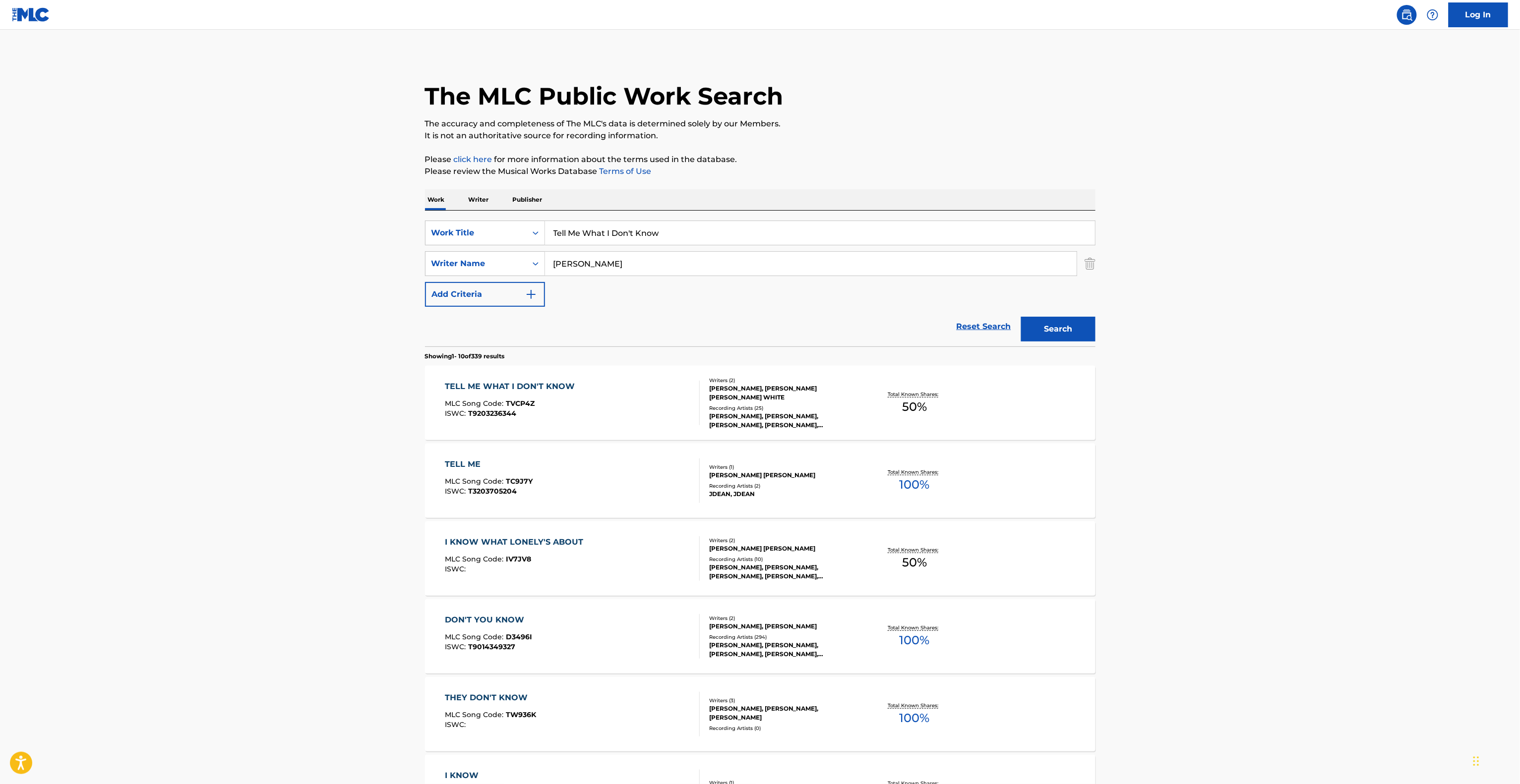
click at [1311, 253] on main "The MLC Public Work Search The accuracy and completeness of The MLC's data is d…" at bounding box center [760, 613] width 1520 height 1167
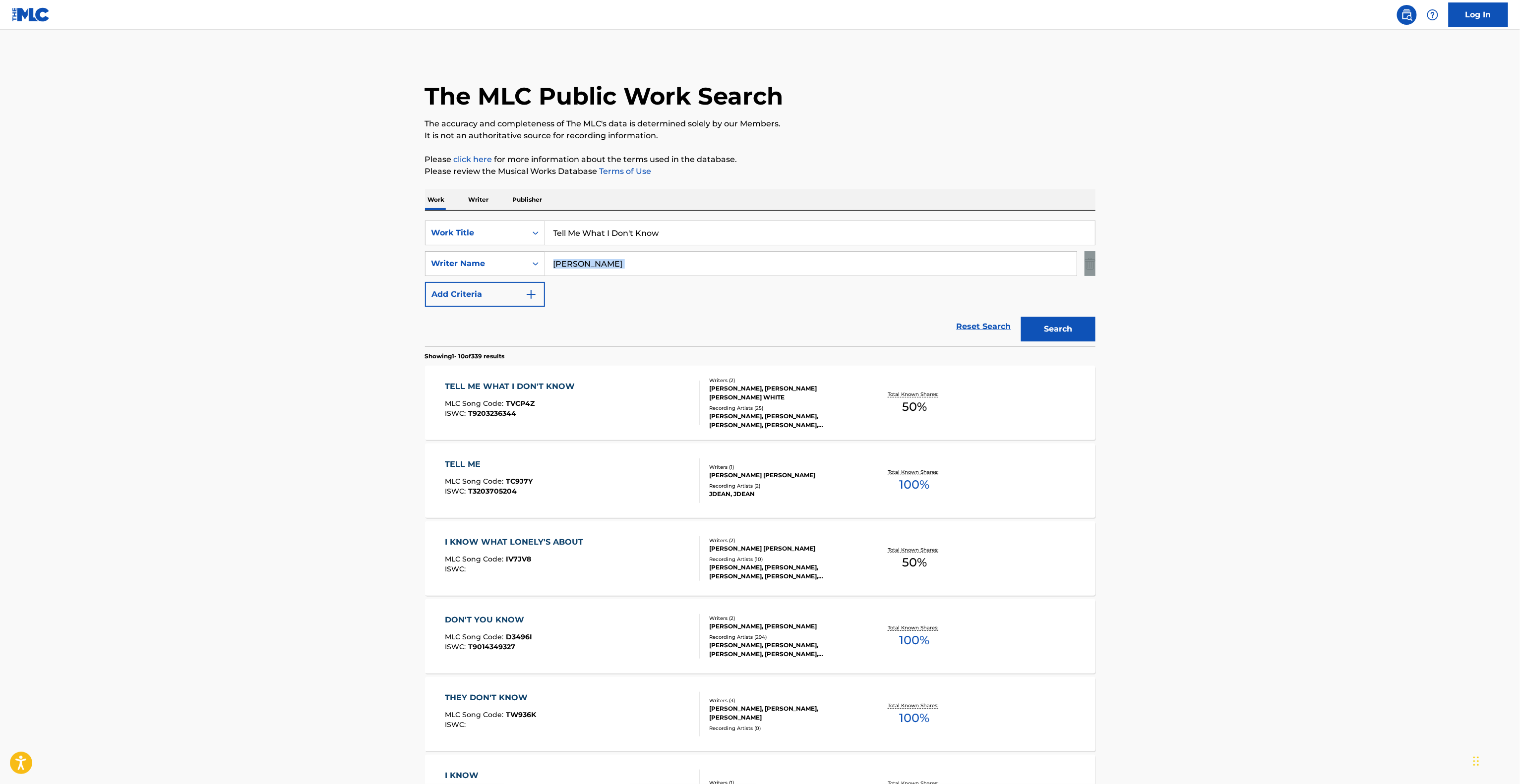
click at [1311, 253] on main "The MLC Public Work Search The accuracy and completeness of The MLC's data is d…" at bounding box center [760, 613] width 1520 height 1167
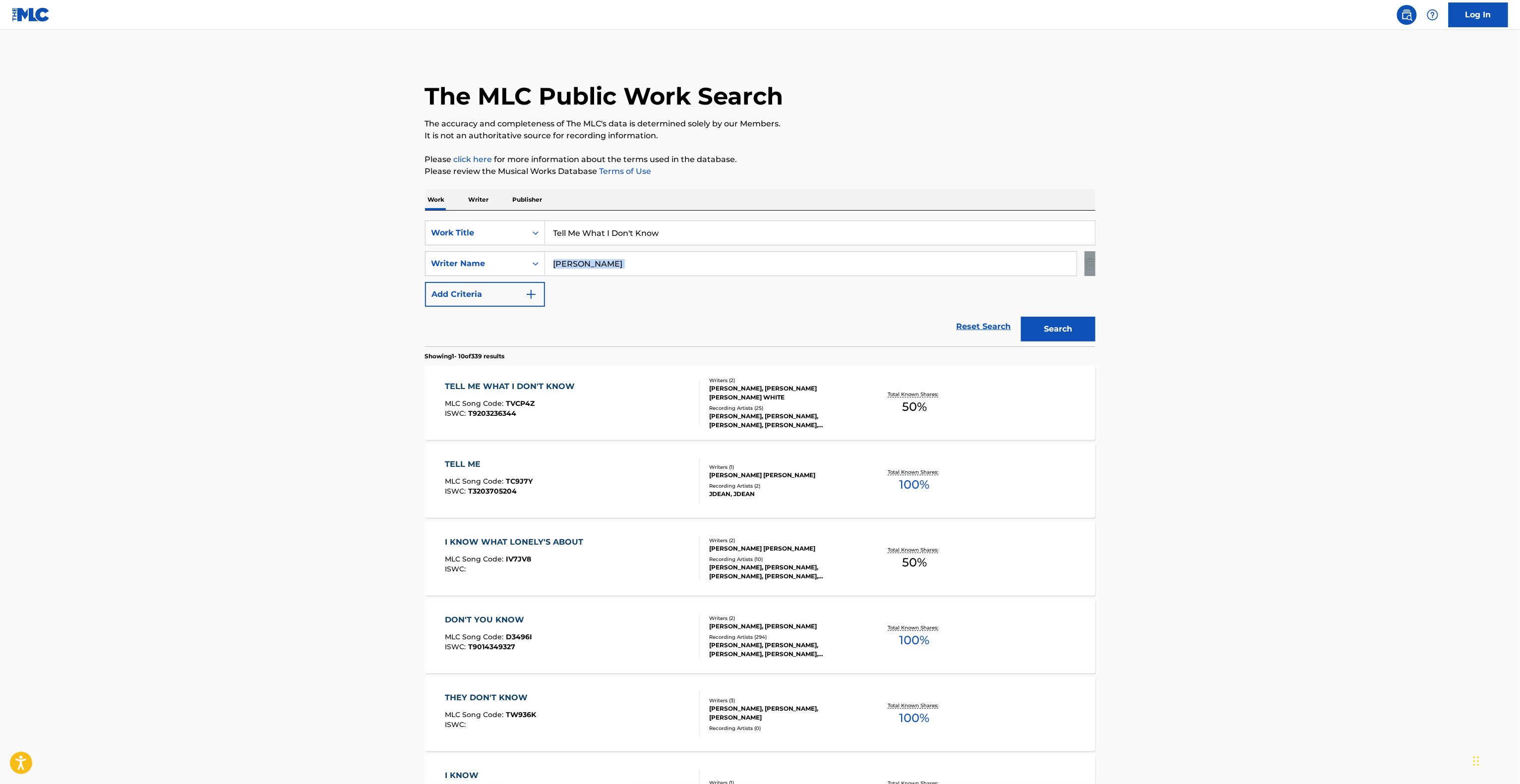
click at [1311, 253] on main "The MLC Public Work Search The accuracy and completeness of The MLC's data is d…" at bounding box center [760, 613] width 1520 height 1167
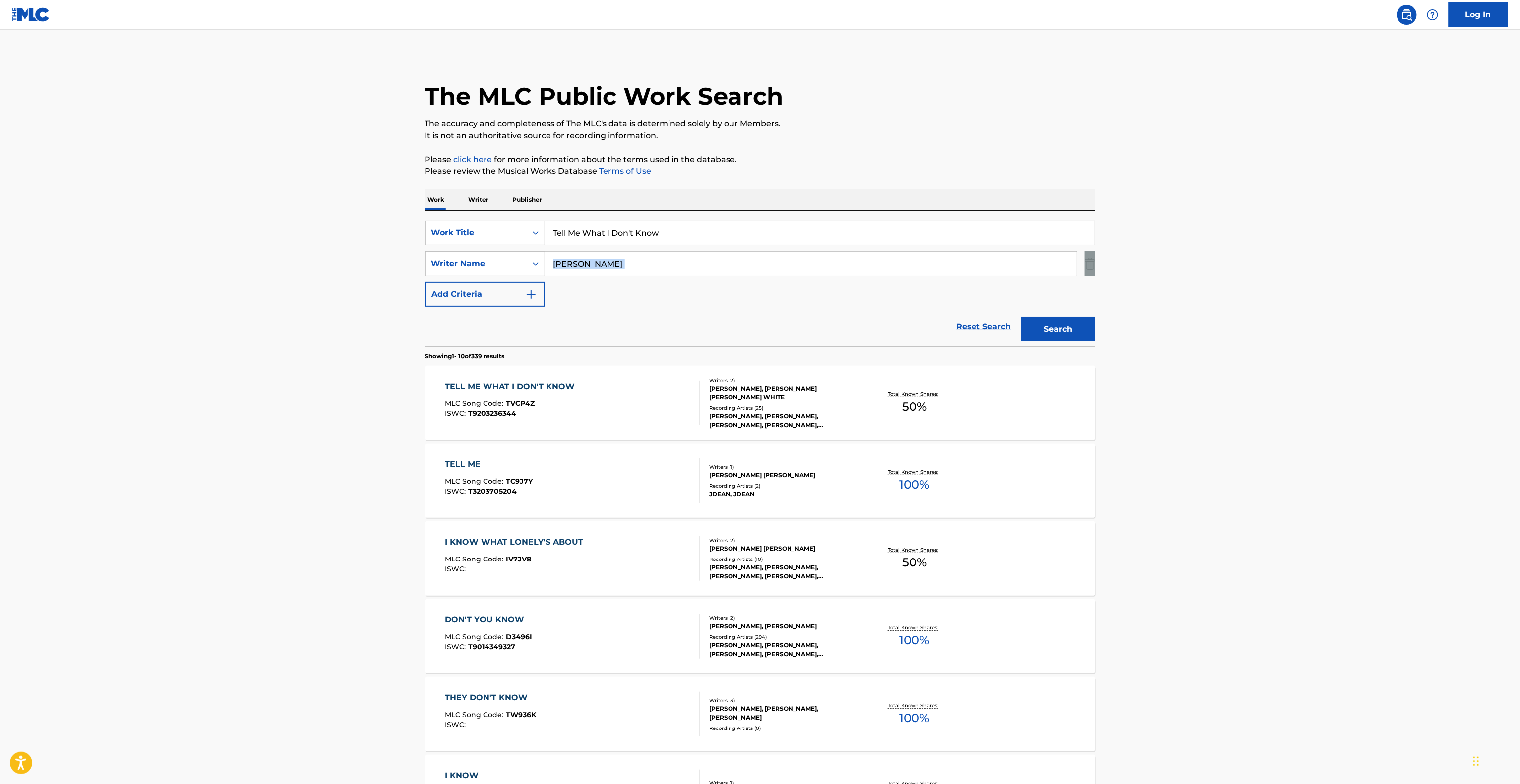
click at [1311, 253] on main "The MLC Public Work Search The accuracy and completeness of The MLC's data is d…" at bounding box center [760, 613] width 1520 height 1167
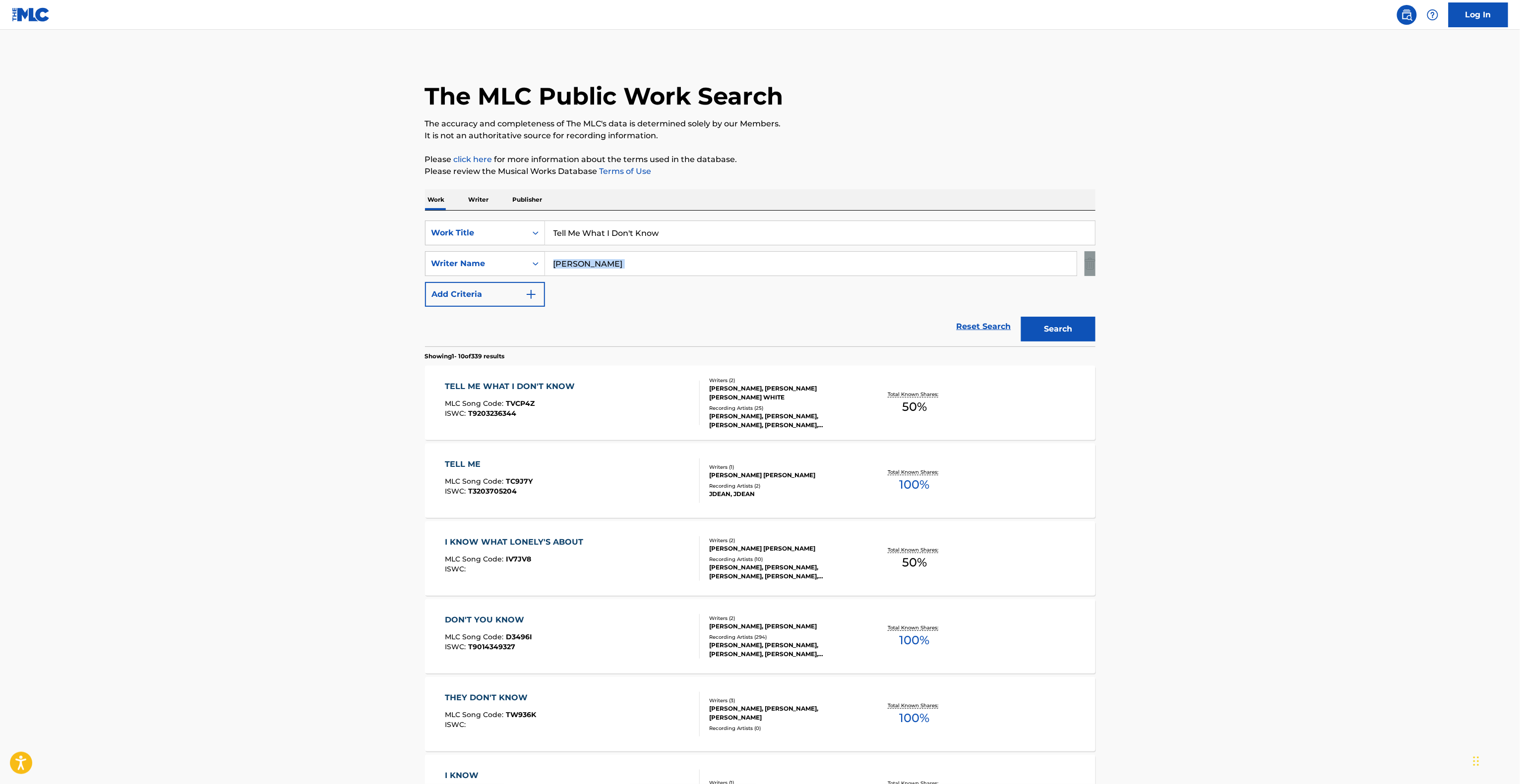
click at [1311, 253] on main "The MLC Public Work Search The accuracy and completeness of The MLC's data is d…" at bounding box center [760, 613] width 1520 height 1167
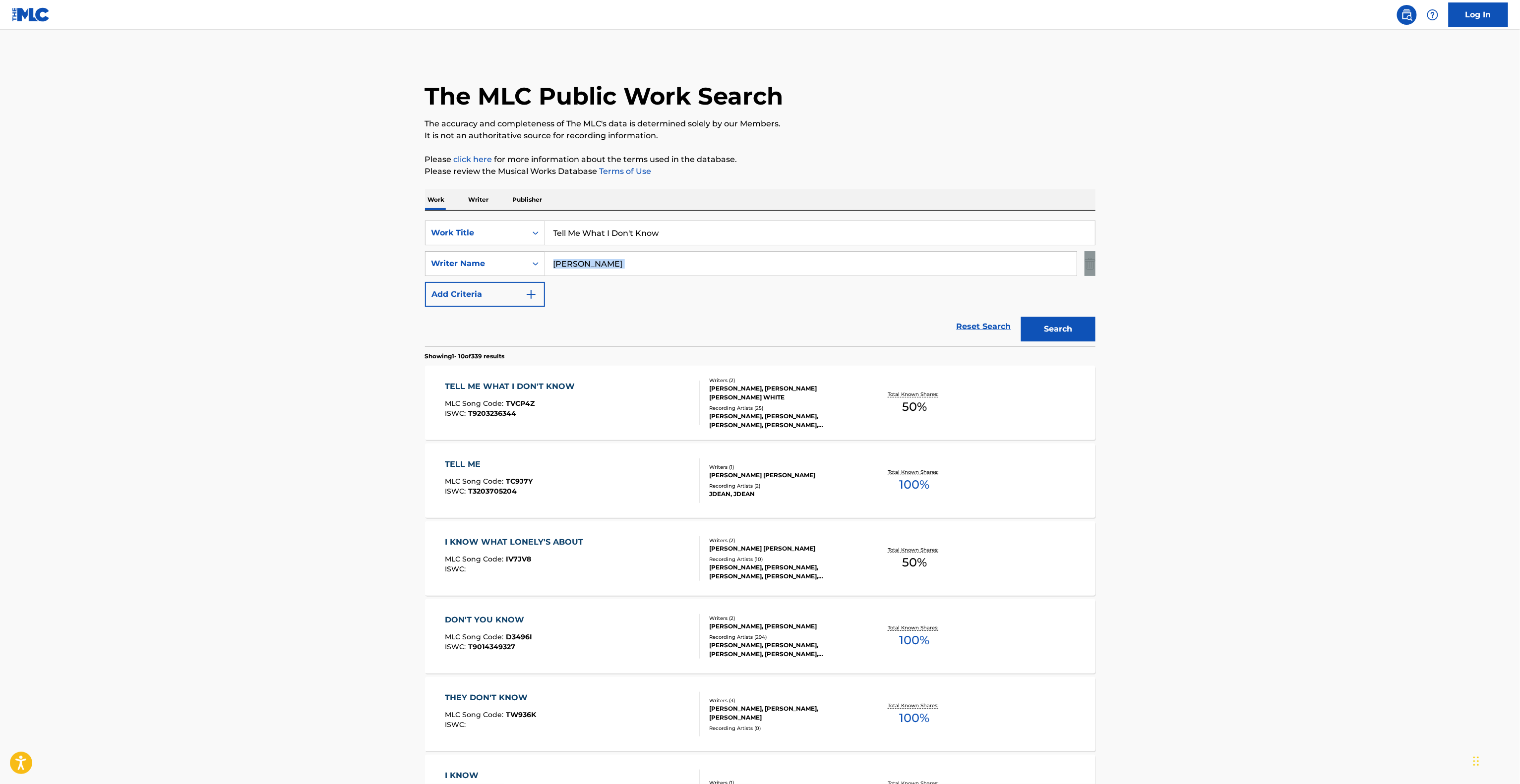
click at [1311, 253] on main "The MLC Public Work Search The accuracy and completeness of The MLC's data is d…" at bounding box center [760, 613] width 1520 height 1167
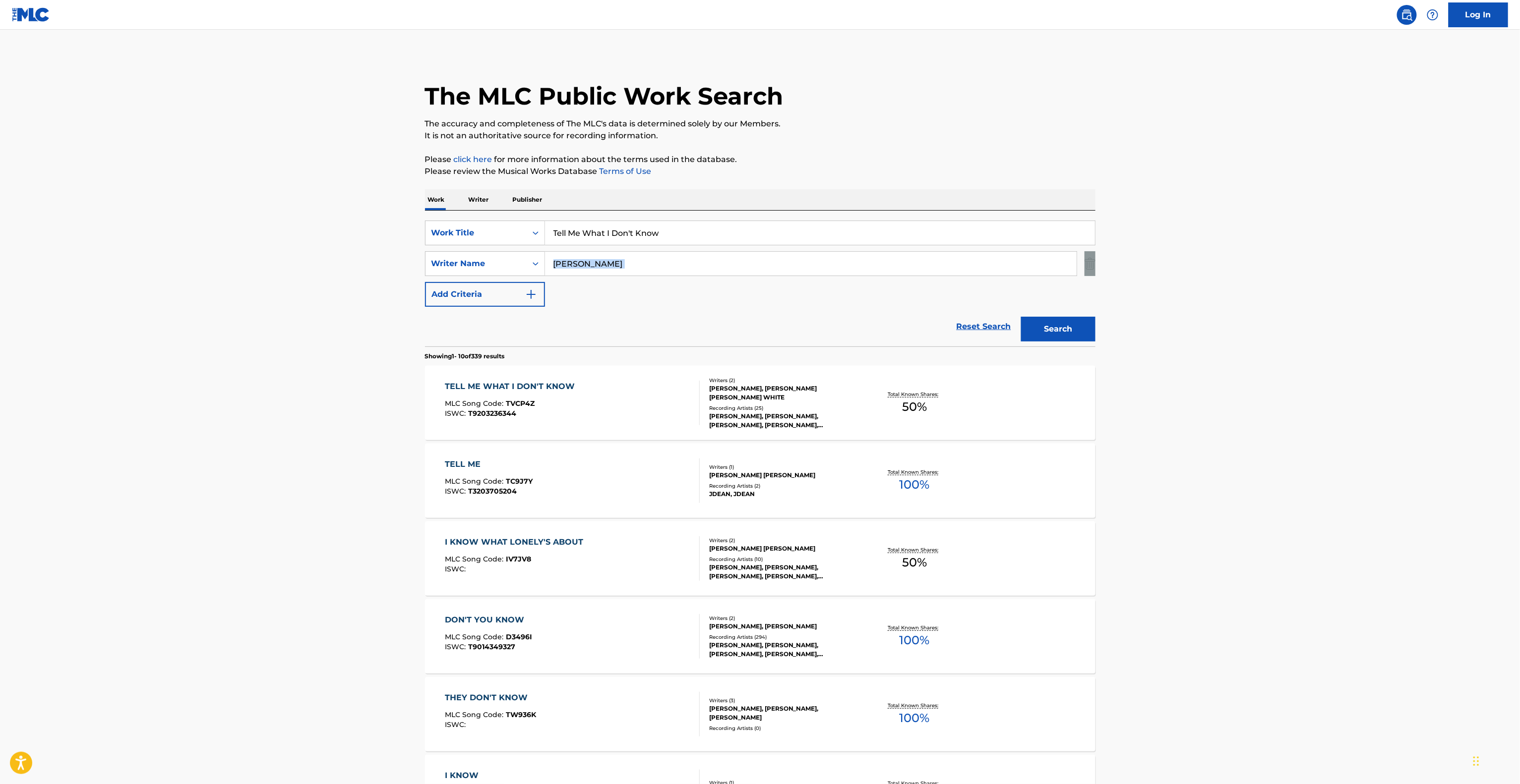
click at [1311, 253] on main "The MLC Public Work Search The accuracy and completeness of The MLC's data is d…" at bounding box center [760, 613] width 1520 height 1167
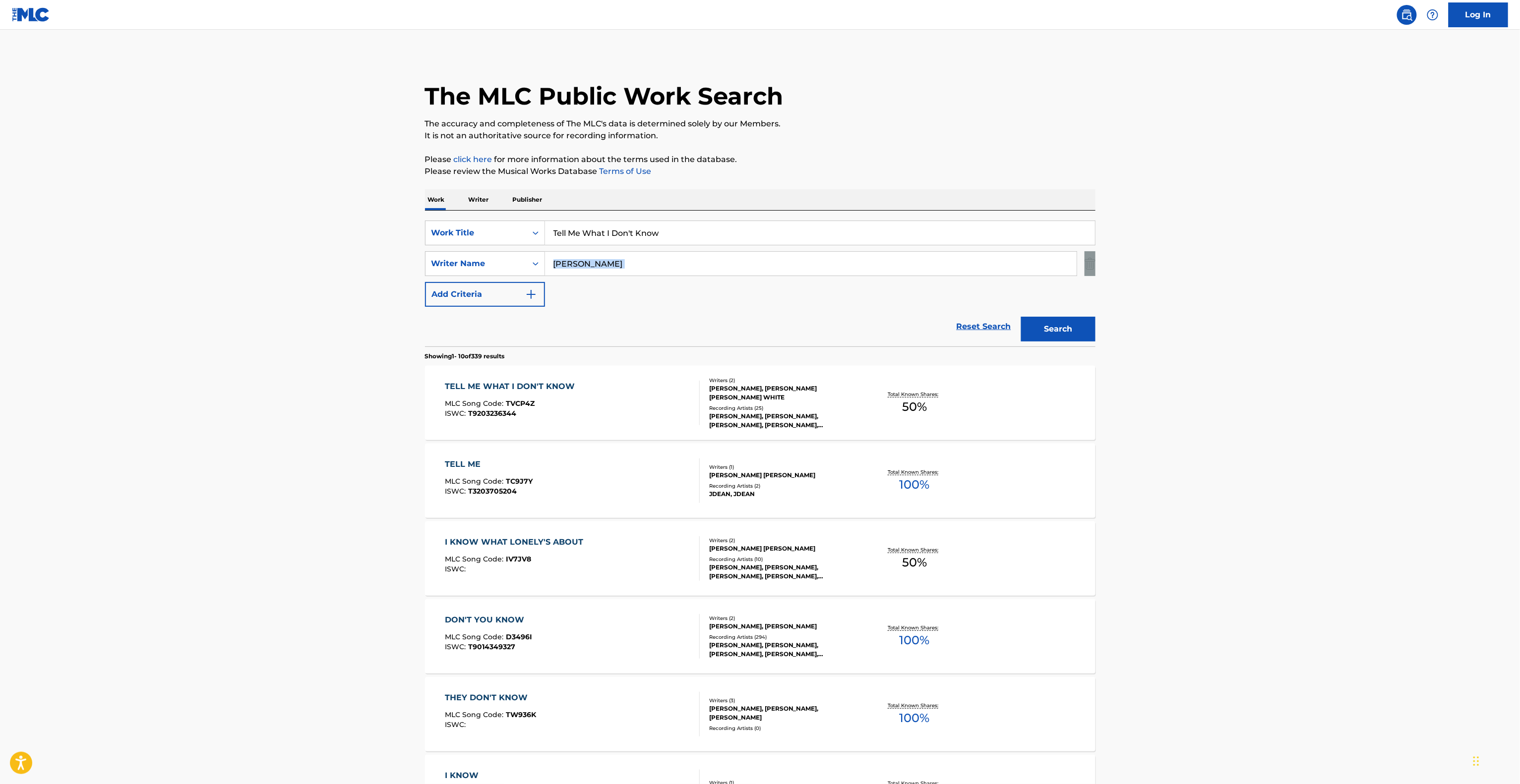
click at [1311, 253] on main "The MLC Public Work Search The accuracy and completeness of The MLC's data is d…" at bounding box center [760, 613] width 1520 height 1167
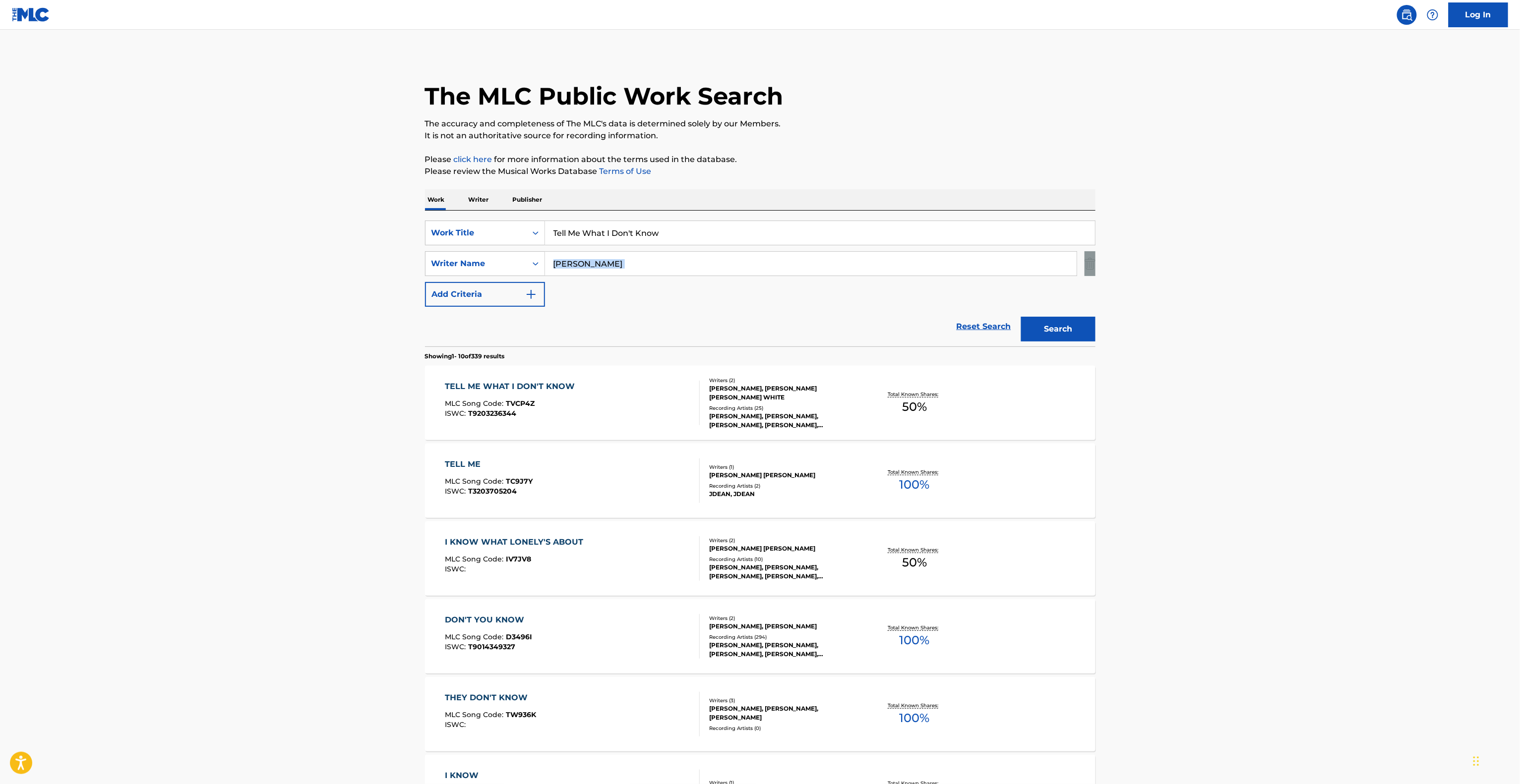
click at [1311, 253] on main "The MLC Public Work Search The accuracy and completeness of The MLC's data is d…" at bounding box center [760, 613] width 1520 height 1167
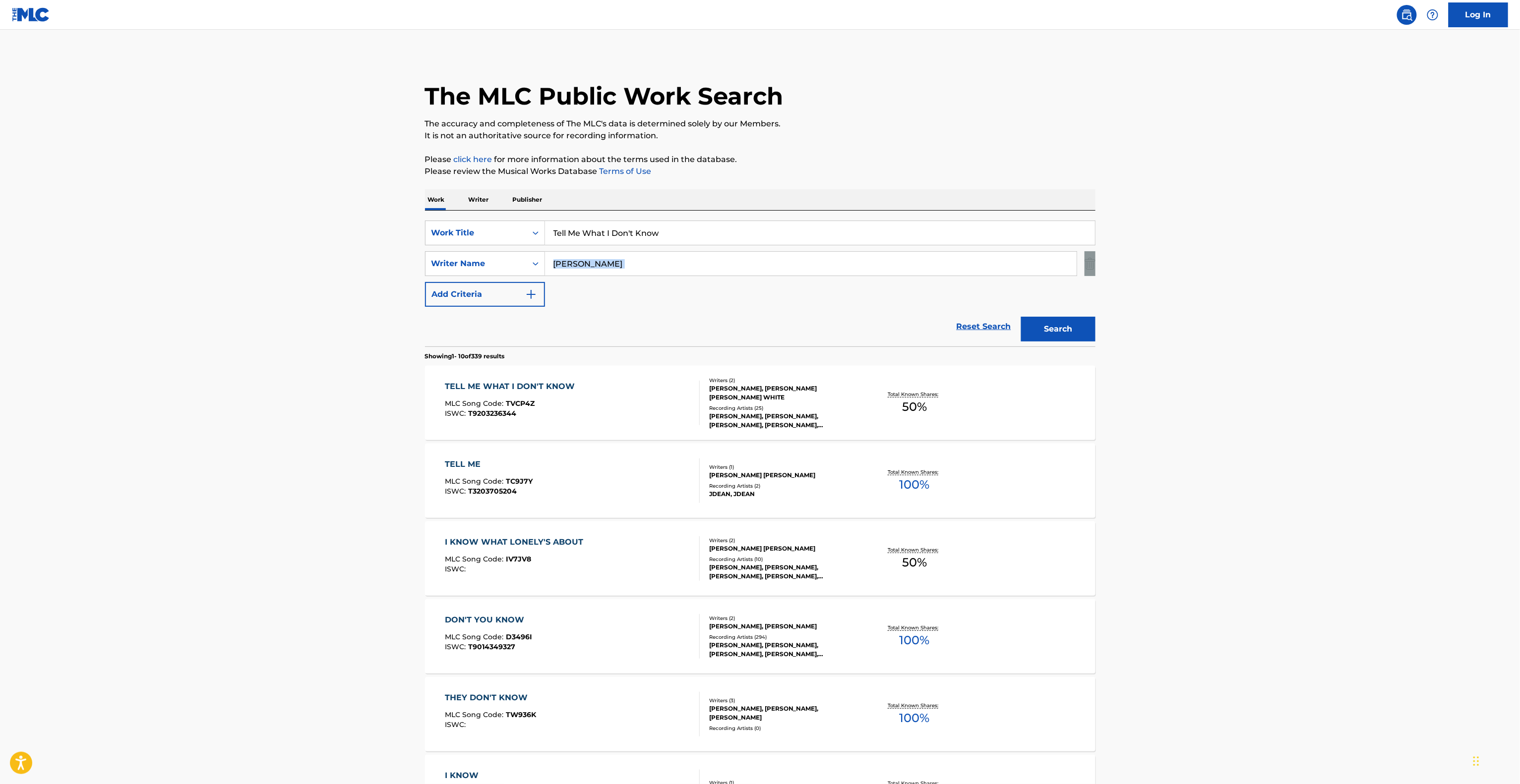
click at [1311, 253] on main "The MLC Public Work Search The accuracy and completeness of The MLC's data is d…" at bounding box center [760, 613] width 1520 height 1167
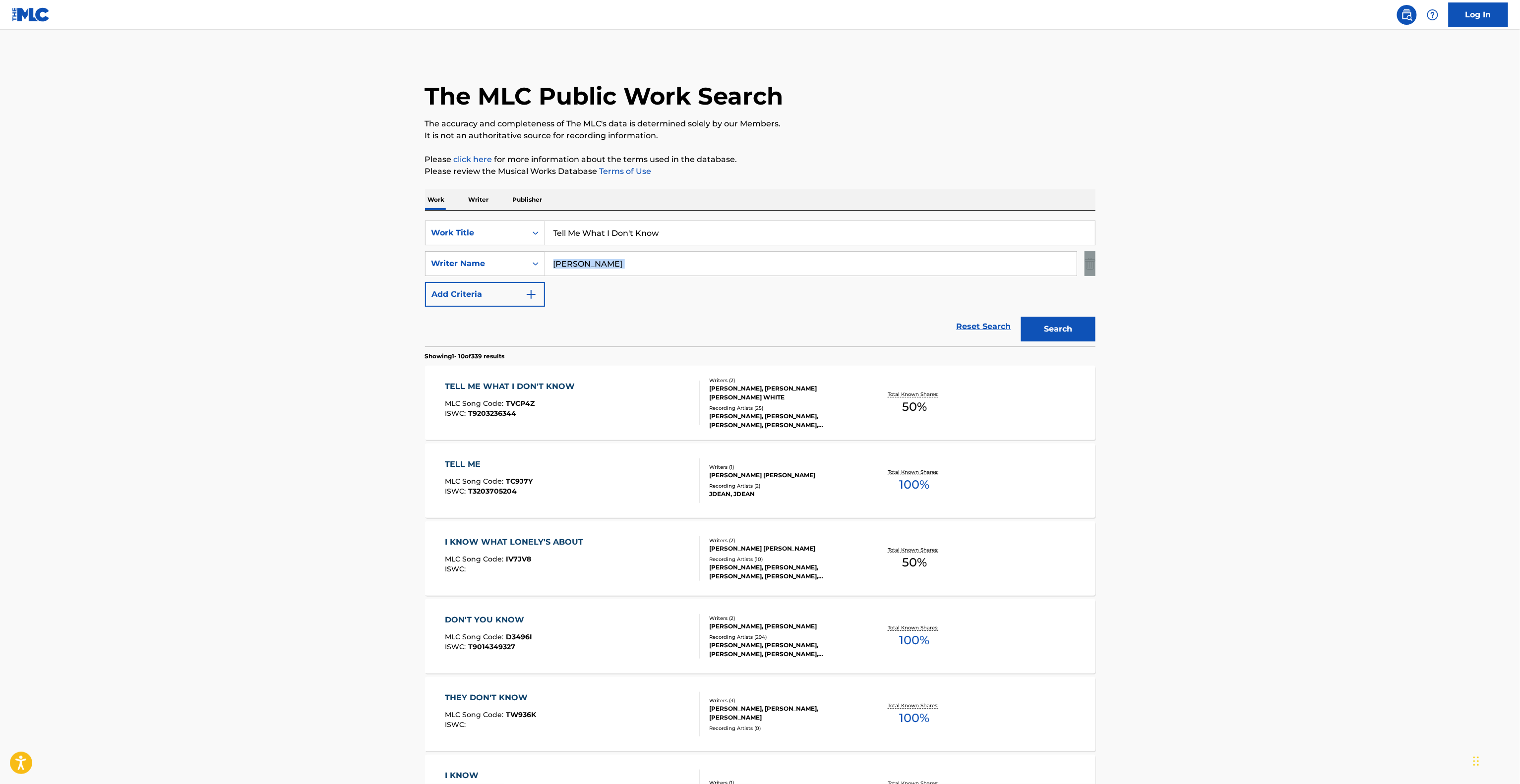
click at [1311, 253] on main "The MLC Public Work Search The accuracy and completeness of The MLC's data is d…" at bounding box center [760, 613] width 1520 height 1167
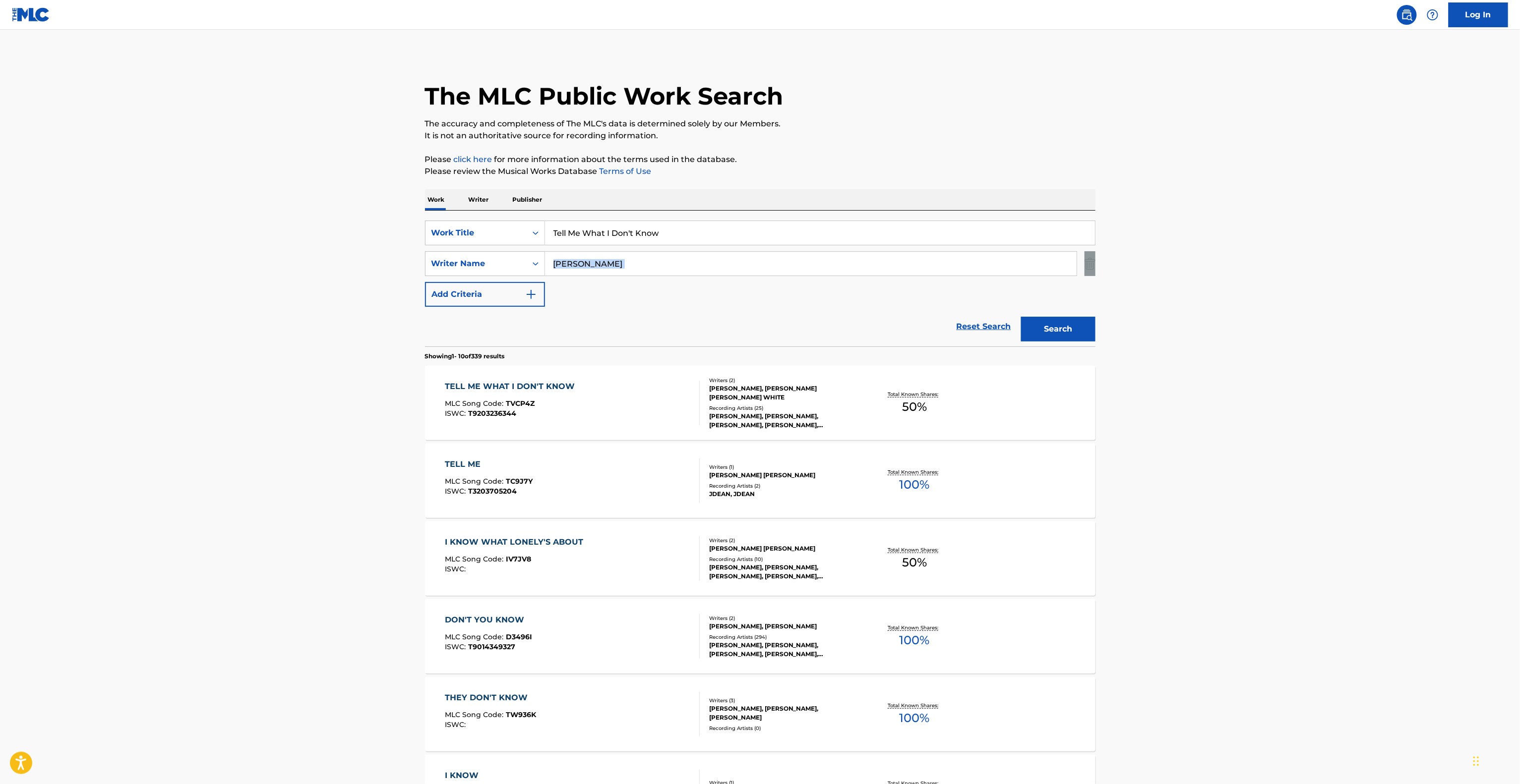
click at [1311, 253] on main "The MLC Public Work Search The accuracy and completeness of The MLC's data is d…" at bounding box center [760, 613] width 1520 height 1167
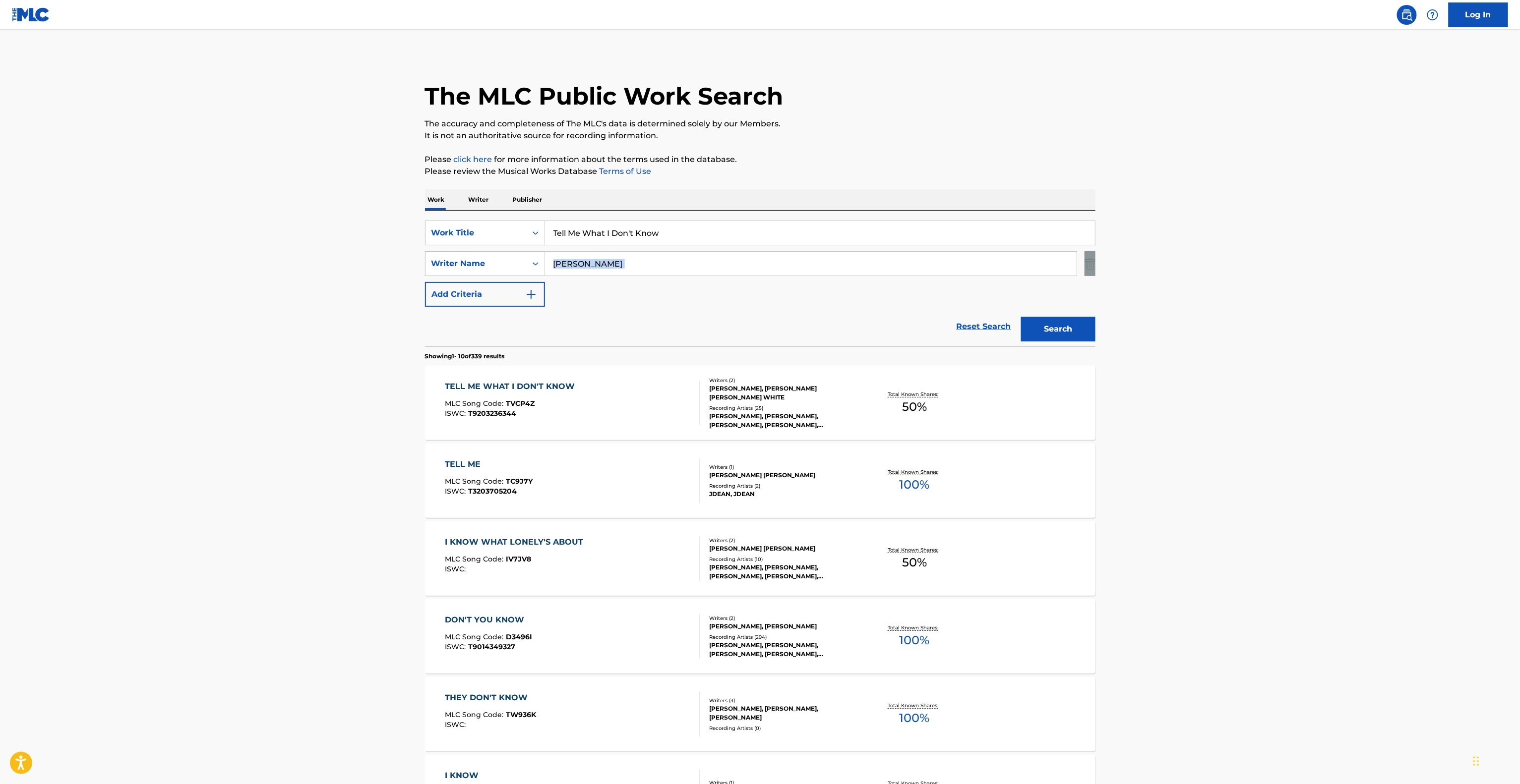
click at [1311, 253] on main "The MLC Public Work Search The accuracy and completeness of The MLC's data is d…" at bounding box center [760, 613] width 1520 height 1167
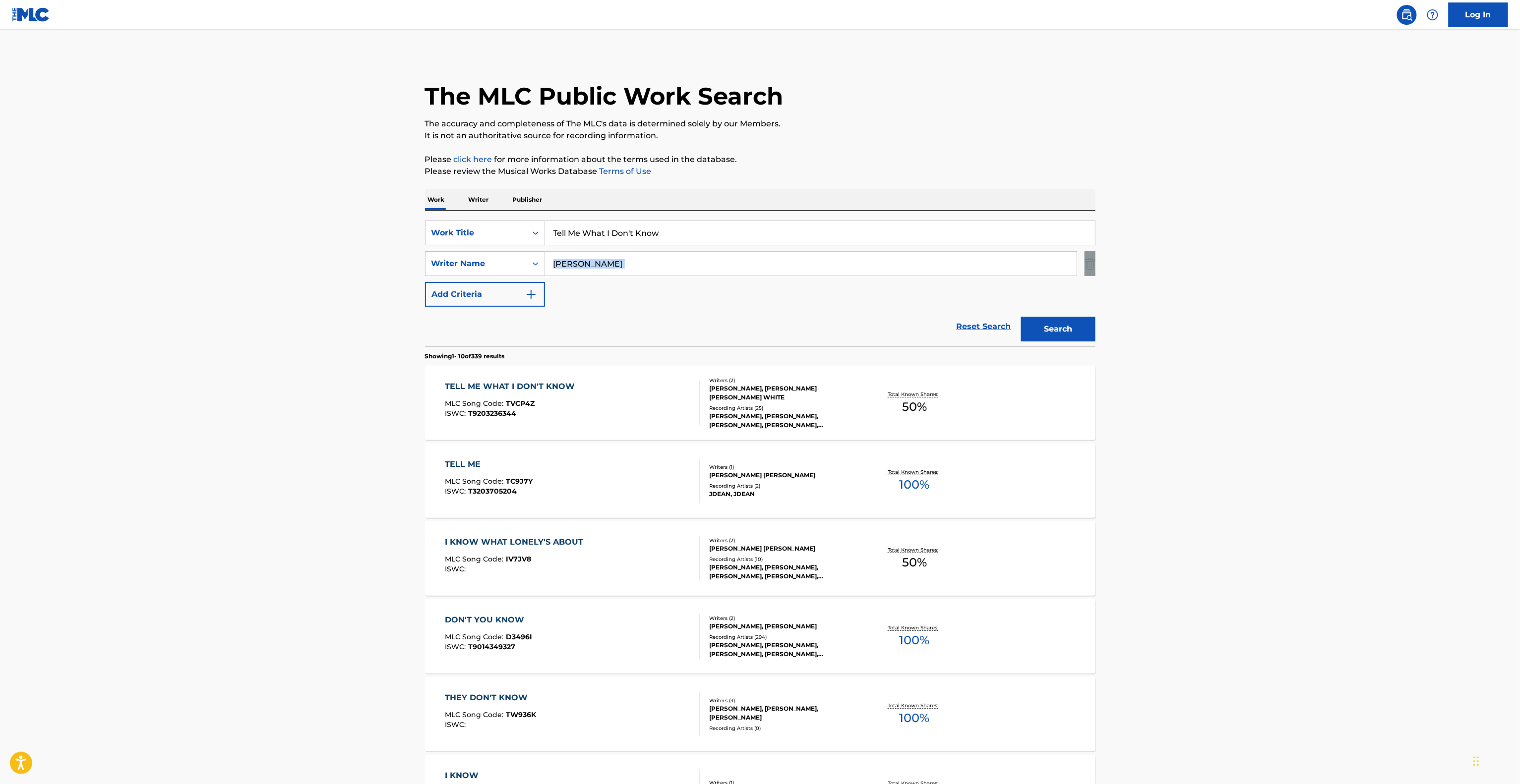
click at [1311, 253] on main "The MLC Public Work Search The accuracy and completeness of The MLC's data is d…" at bounding box center [760, 613] width 1520 height 1167
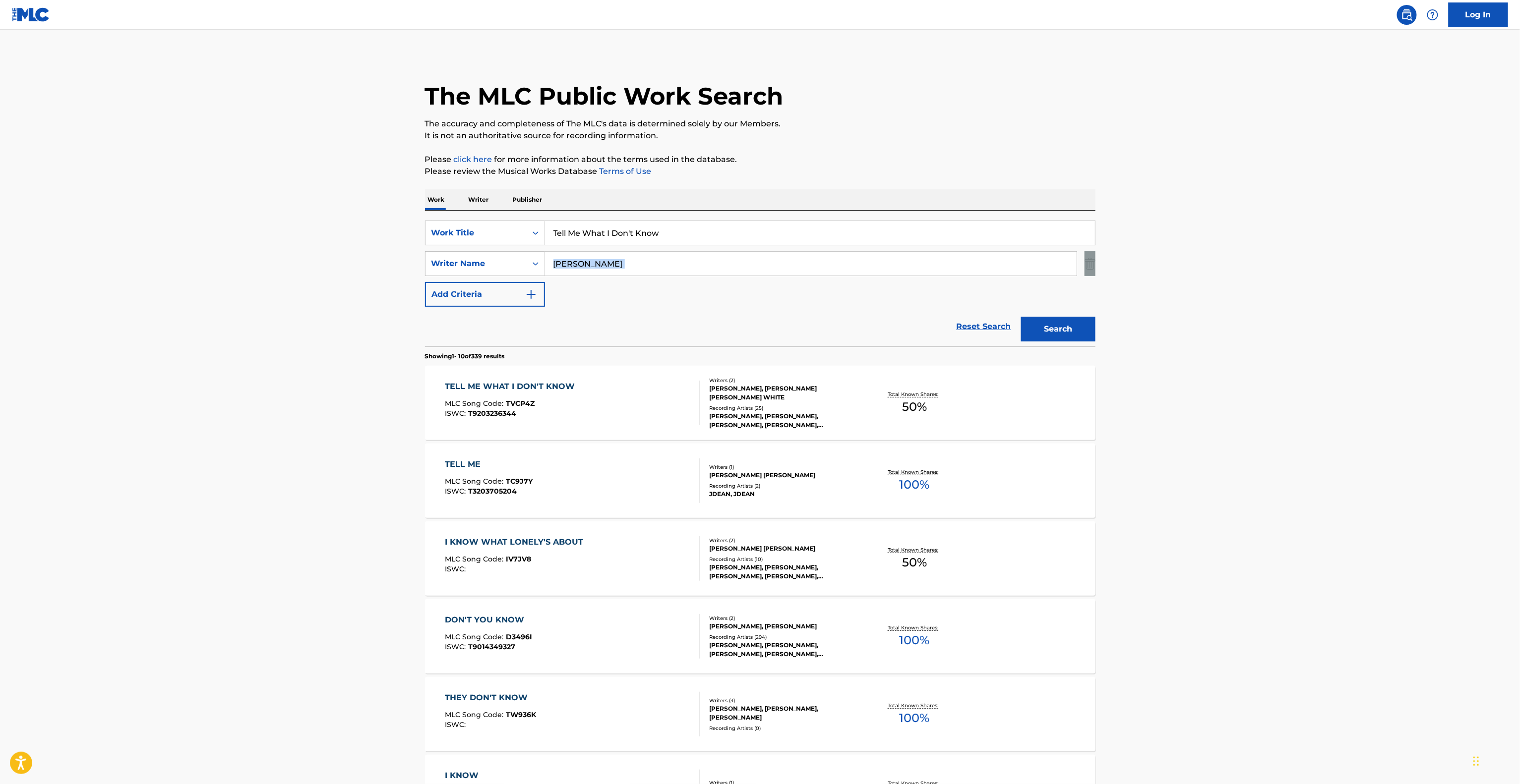
click at [1311, 253] on main "The MLC Public Work Search The accuracy and completeness of The MLC's data is d…" at bounding box center [760, 613] width 1520 height 1167
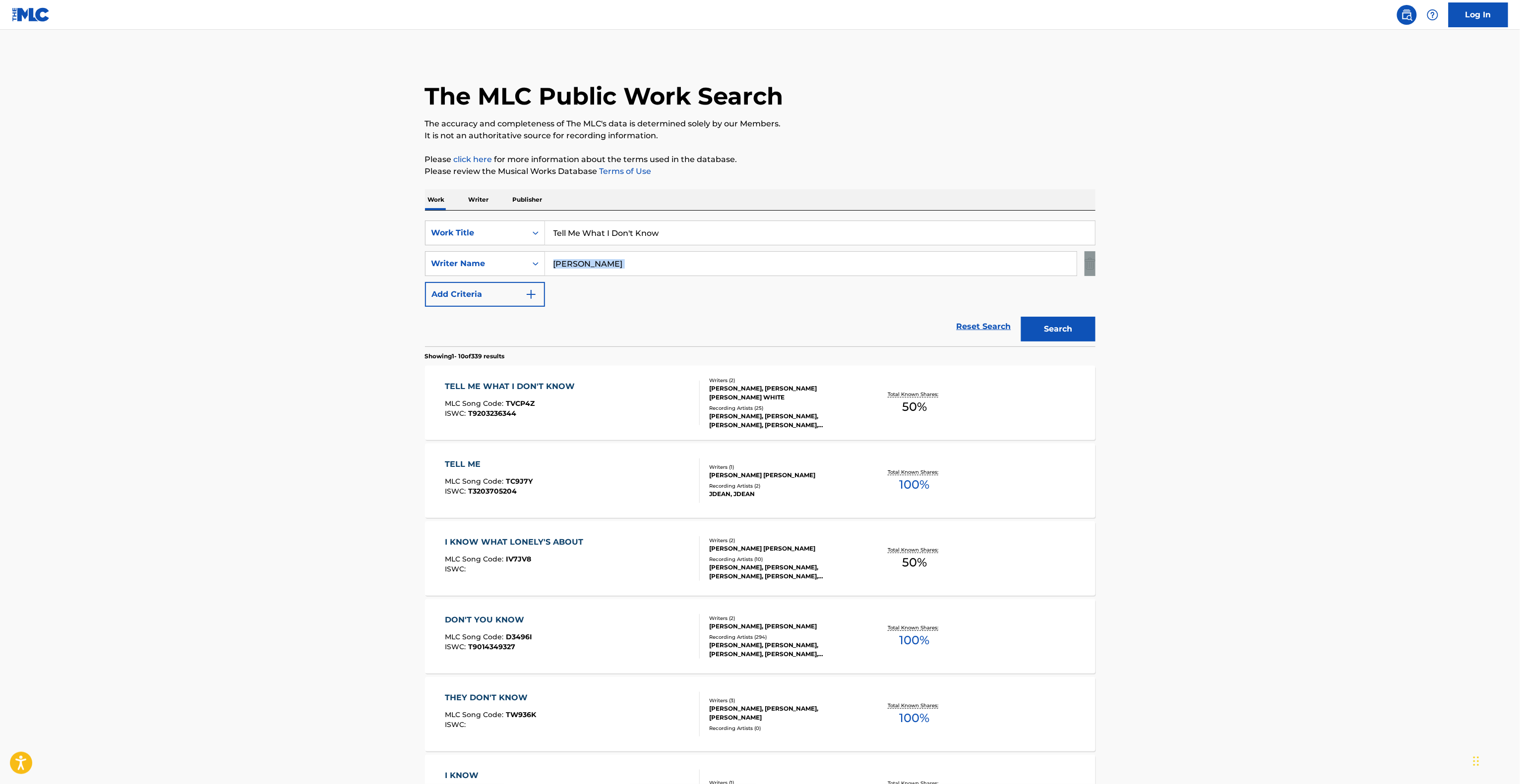
click at [1311, 253] on main "The MLC Public Work Search The accuracy and completeness of The MLC's data is d…" at bounding box center [760, 613] width 1520 height 1167
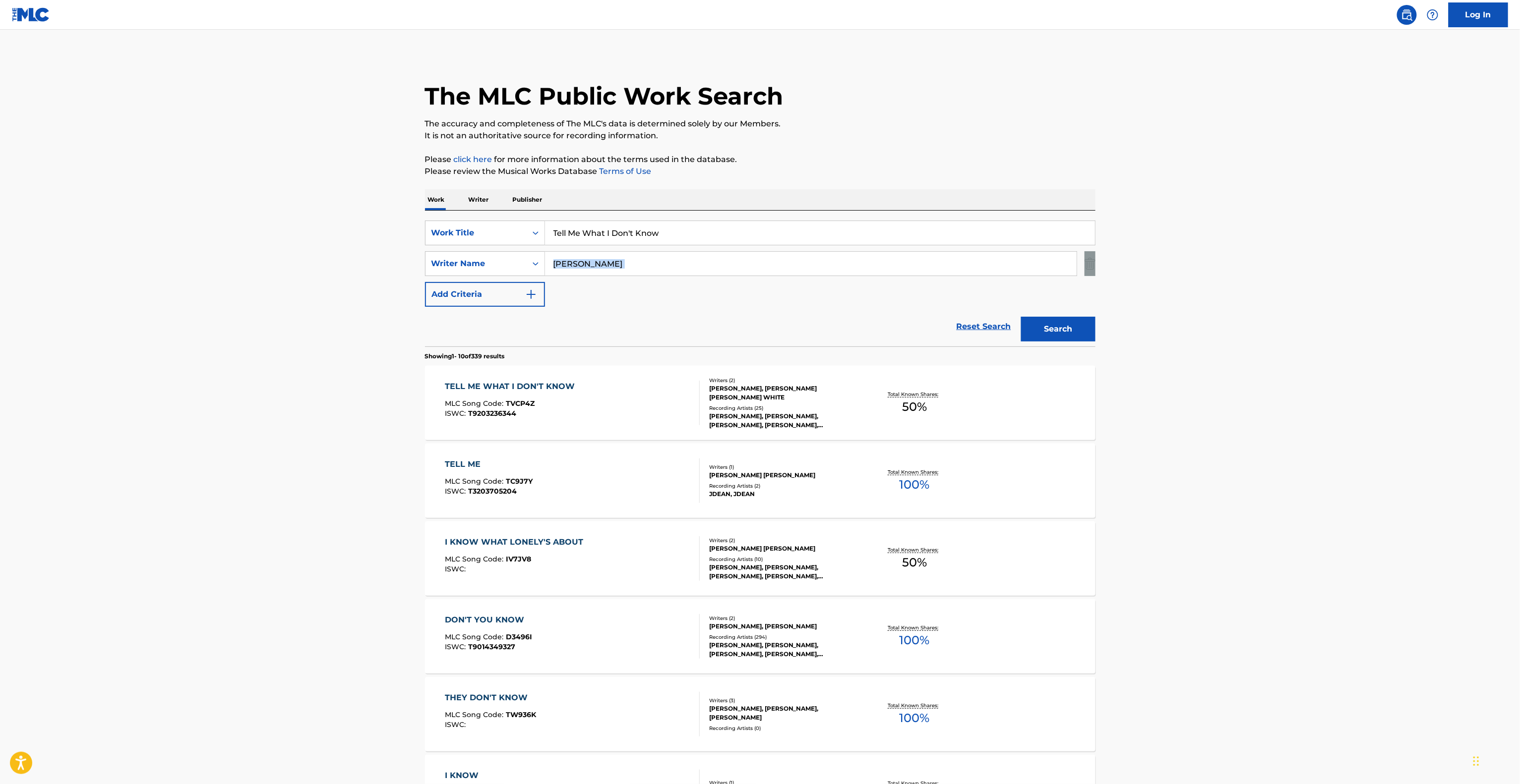
click at [1311, 253] on main "The MLC Public Work Search The accuracy and completeness of The MLC's data is d…" at bounding box center [760, 613] width 1520 height 1167
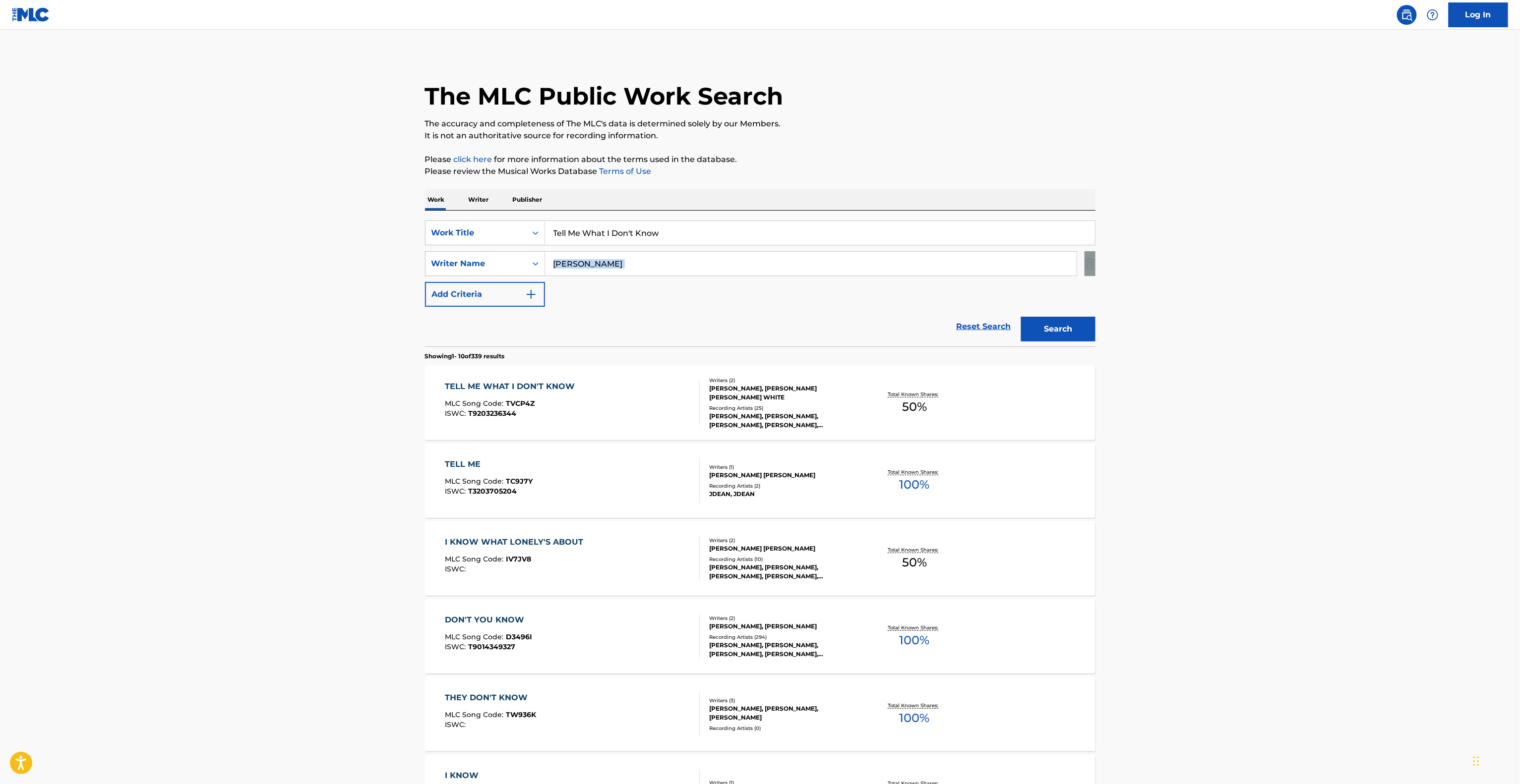
click at [1311, 253] on main "The MLC Public Work Search The accuracy and completeness of The MLC's data is d…" at bounding box center [760, 613] width 1520 height 1167
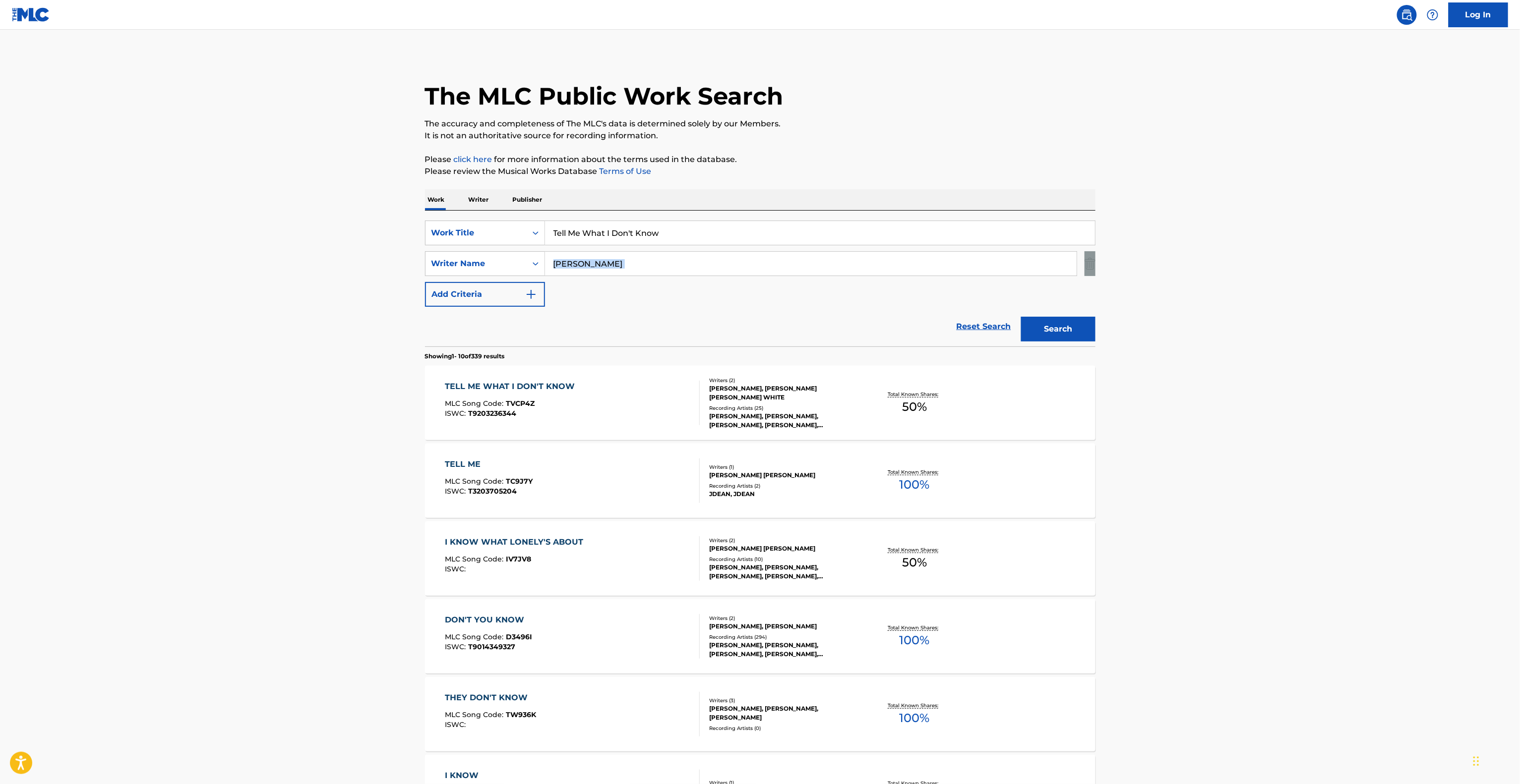
click at [1311, 253] on main "The MLC Public Work Search The accuracy and completeness of The MLC's data is d…" at bounding box center [760, 613] width 1520 height 1167
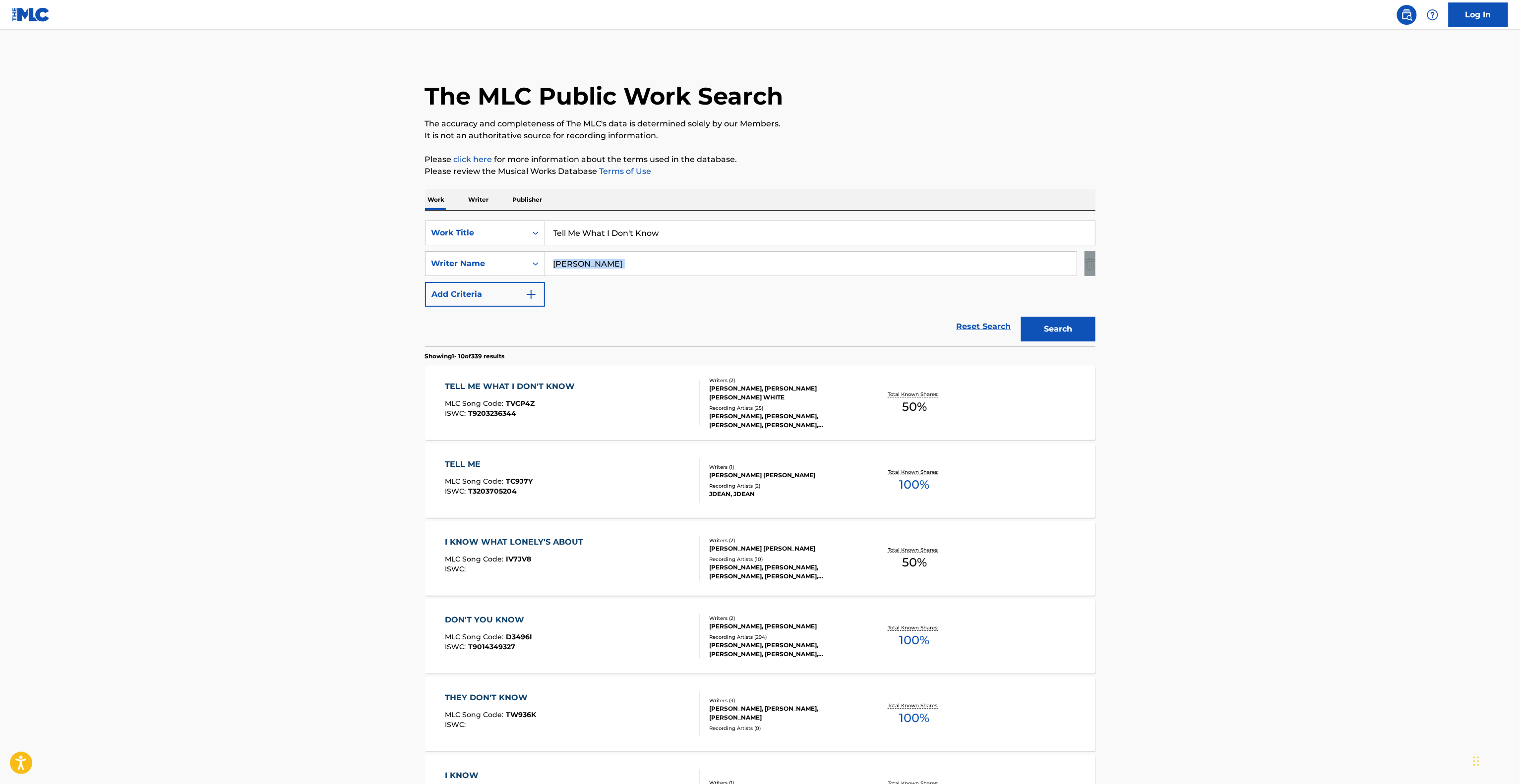
click at [1311, 253] on main "The MLC Public Work Search The accuracy and completeness of The MLC's data is d…" at bounding box center [760, 613] width 1520 height 1167
click at [1310, 254] on main "The MLC Public Work Search The accuracy and completeness of The MLC's data is d…" at bounding box center [760, 613] width 1520 height 1167
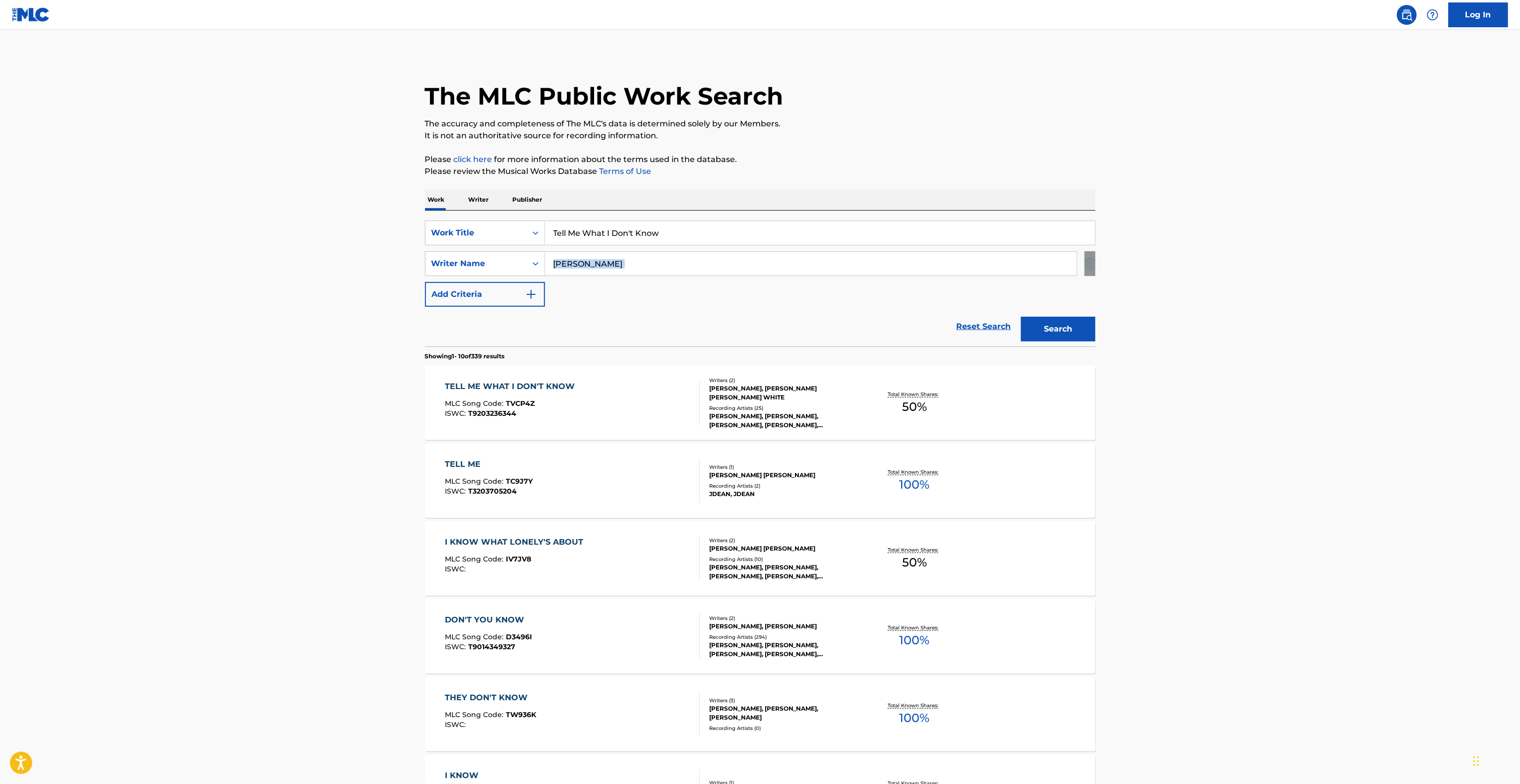
click at [1310, 254] on main "The MLC Public Work Search The accuracy and completeness of The MLC's data is d…" at bounding box center [760, 613] width 1520 height 1167
click at [1309, 256] on main "The MLC Public Work Search The accuracy and completeness of The MLC's data is d…" at bounding box center [760, 613] width 1520 height 1167
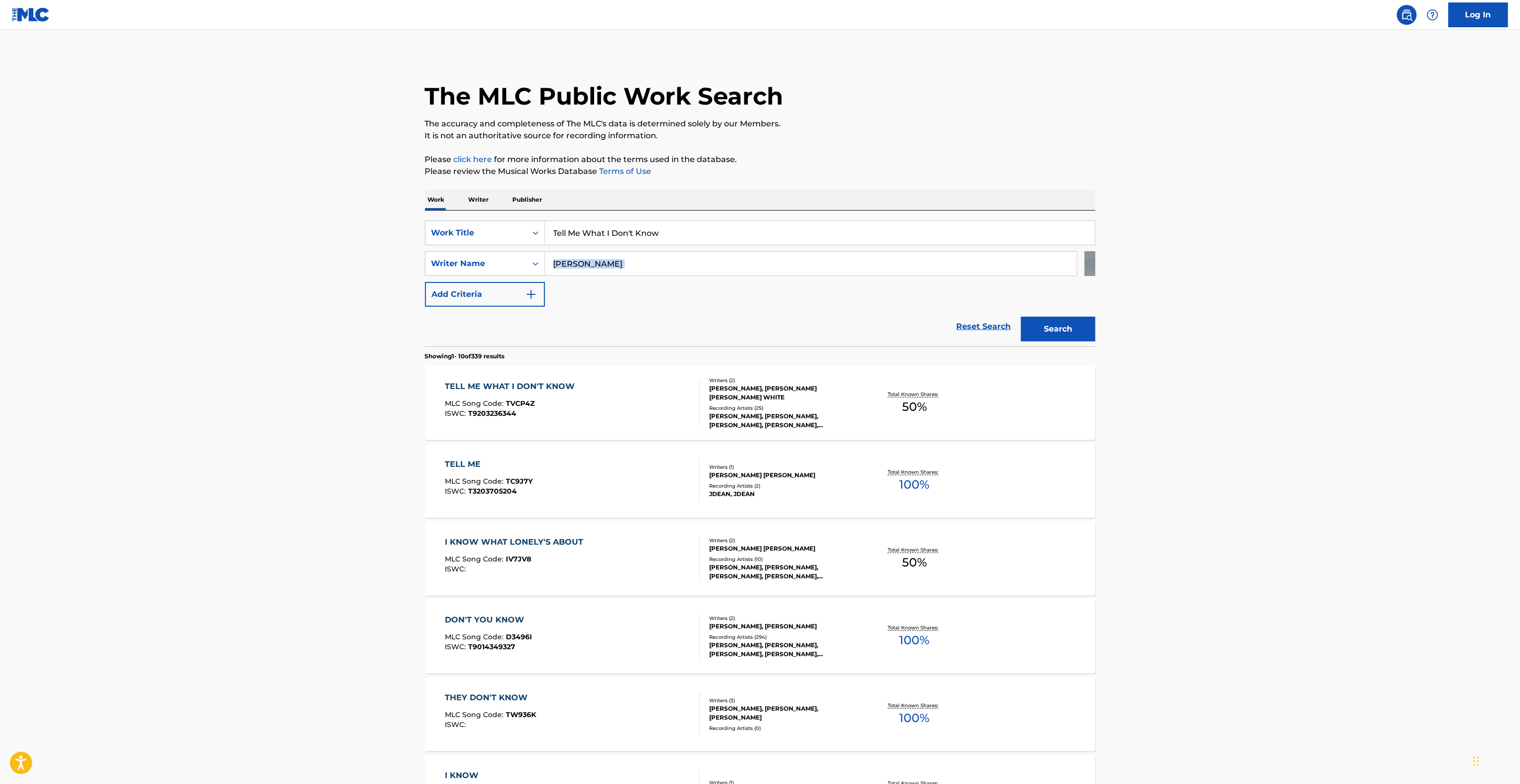
click at [1305, 256] on main "The MLC Public Work Search The accuracy and completeness of The MLC's data is d…" at bounding box center [760, 613] width 1520 height 1167
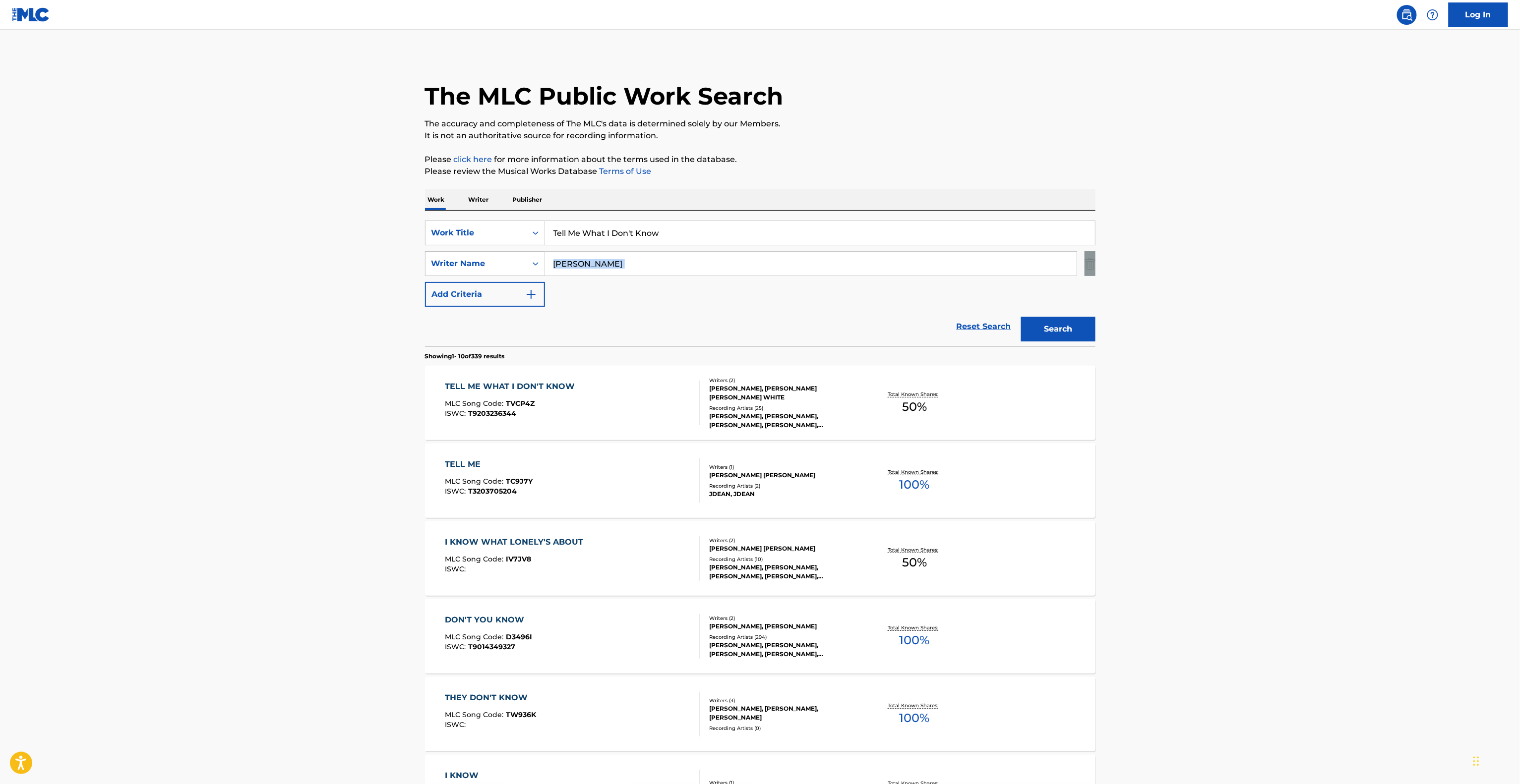
click at [1305, 256] on main "The MLC Public Work Search The accuracy and completeness of The MLC's data is d…" at bounding box center [760, 613] width 1520 height 1167
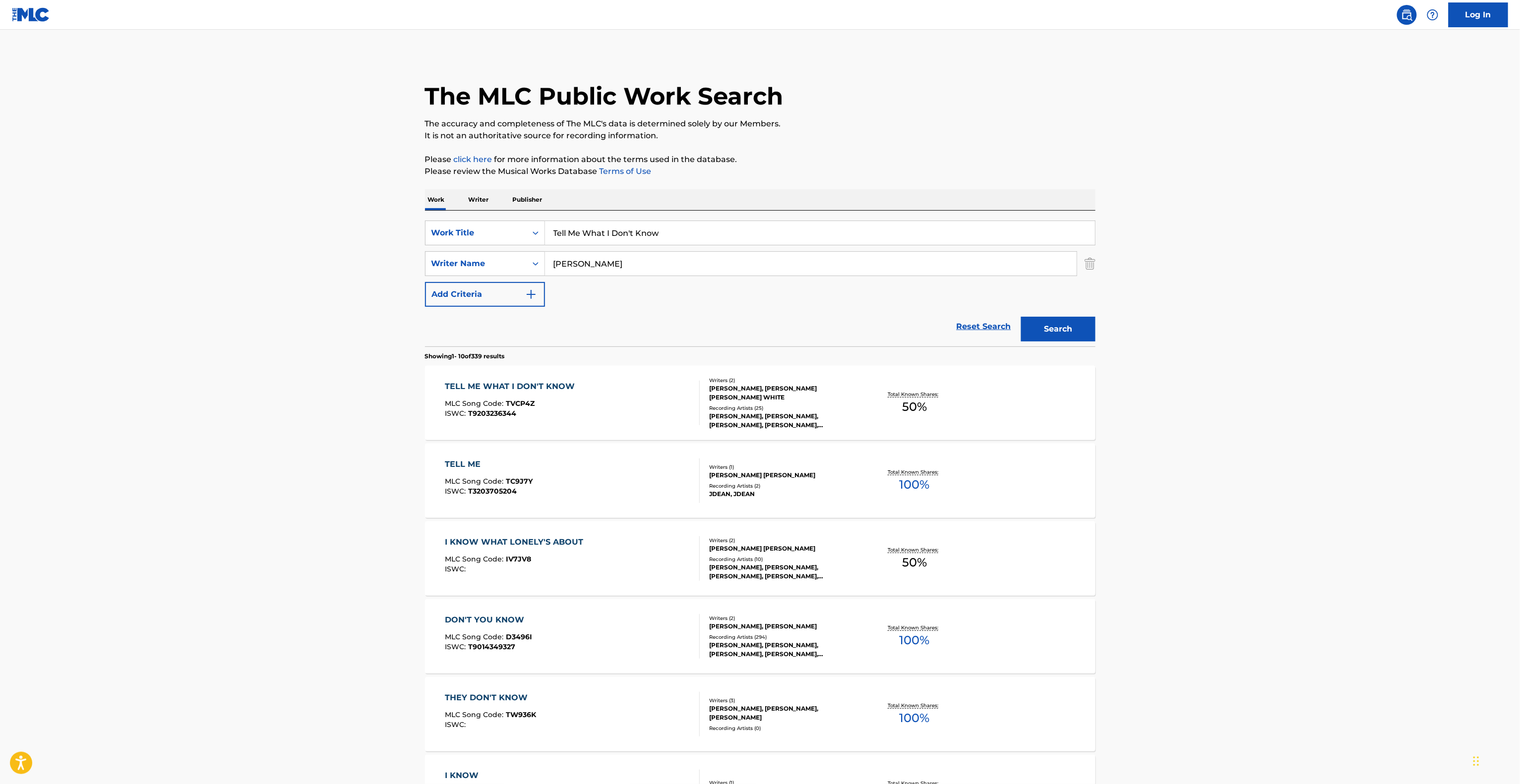
click at [1305, 256] on main "The MLC Public Work Search The accuracy and completeness of The MLC's data is d…" at bounding box center [760, 613] width 1520 height 1167
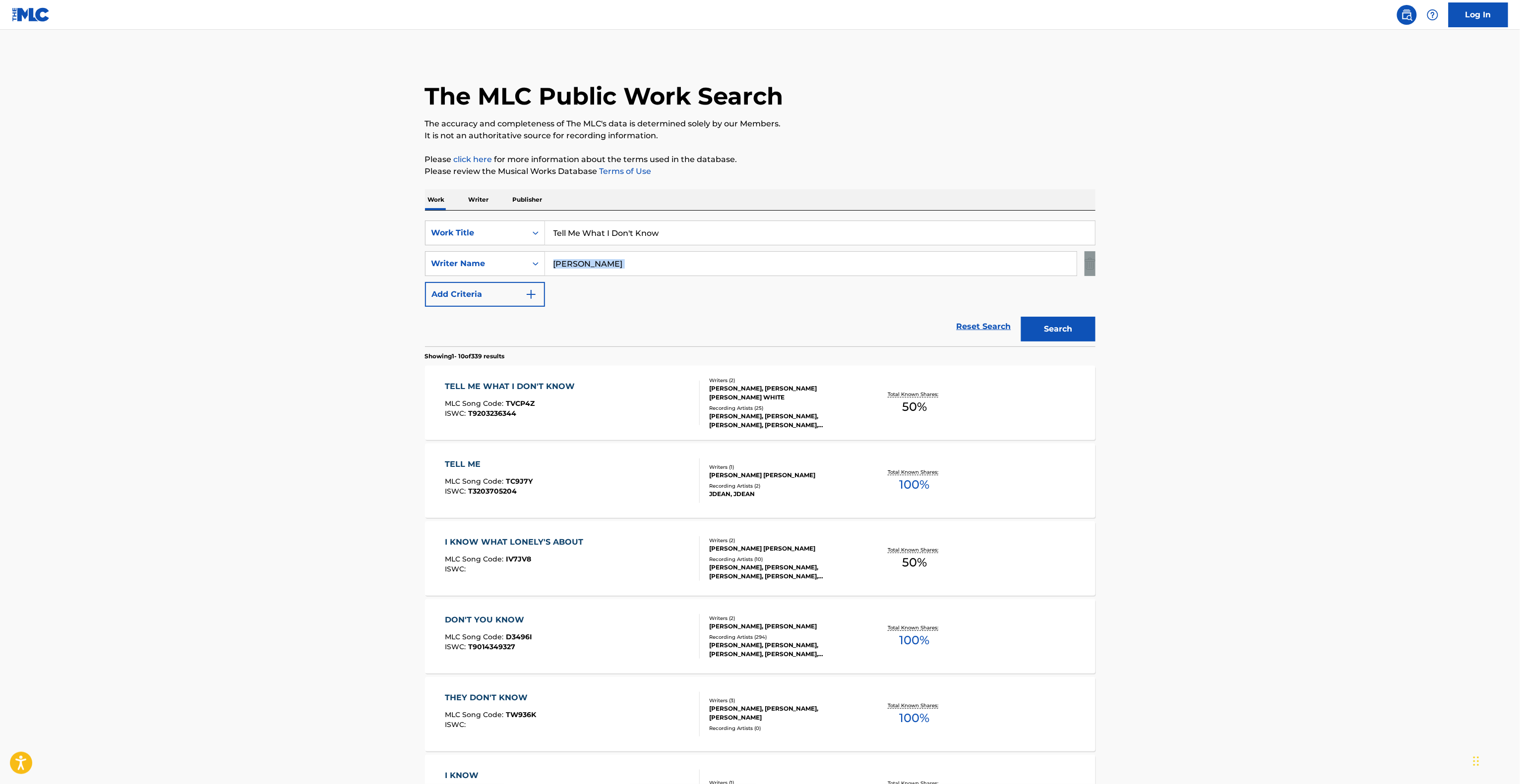
click at [1305, 256] on main "The MLC Public Work Search The accuracy and completeness of The MLC's data is d…" at bounding box center [760, 613] width 1520 height 1167
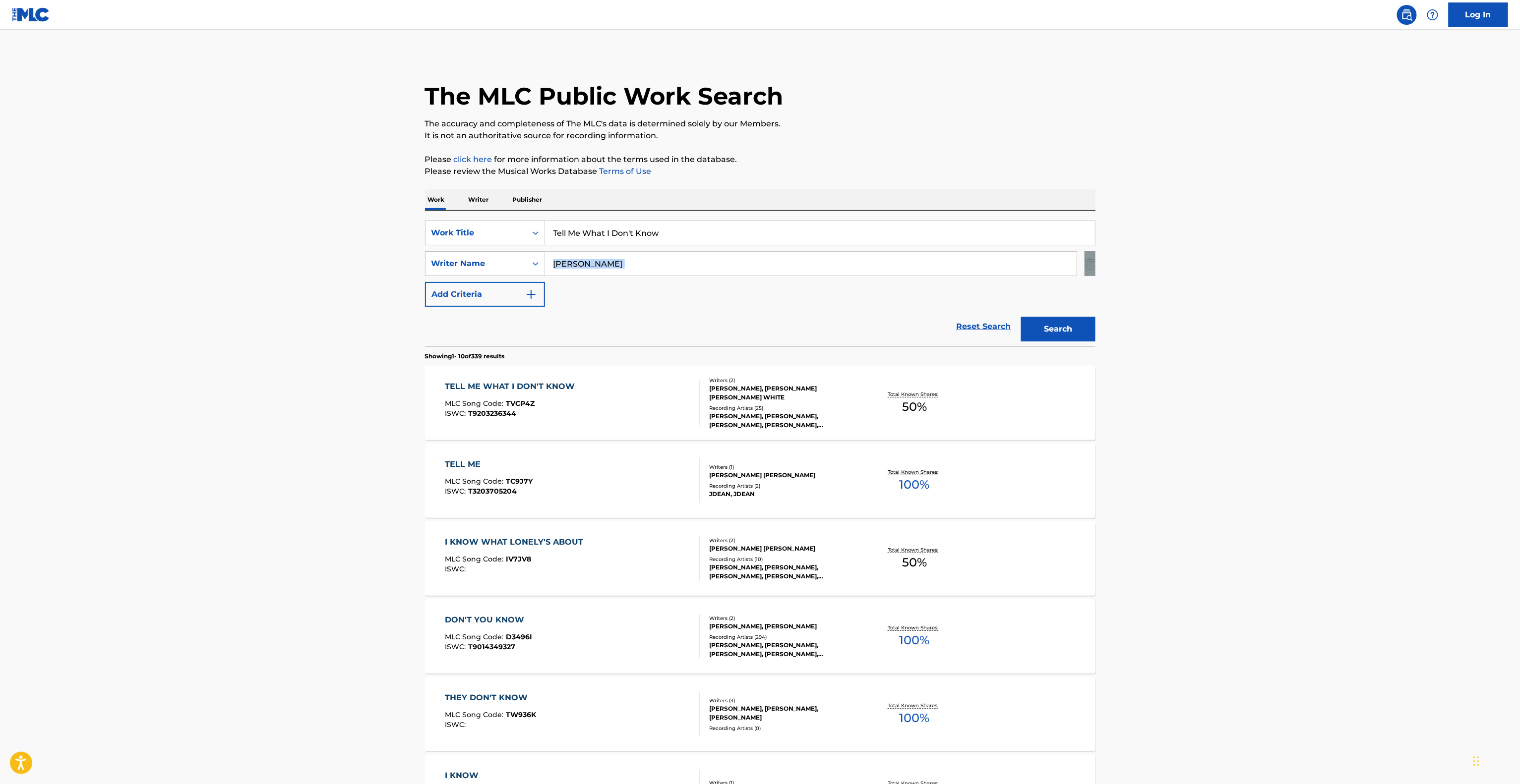
click at [1305, 256] on main "The MLC Public Work Search The accuracy and completeness of The MLC's data is d…" at bounding box center [760, 613] width 1520 height 1167
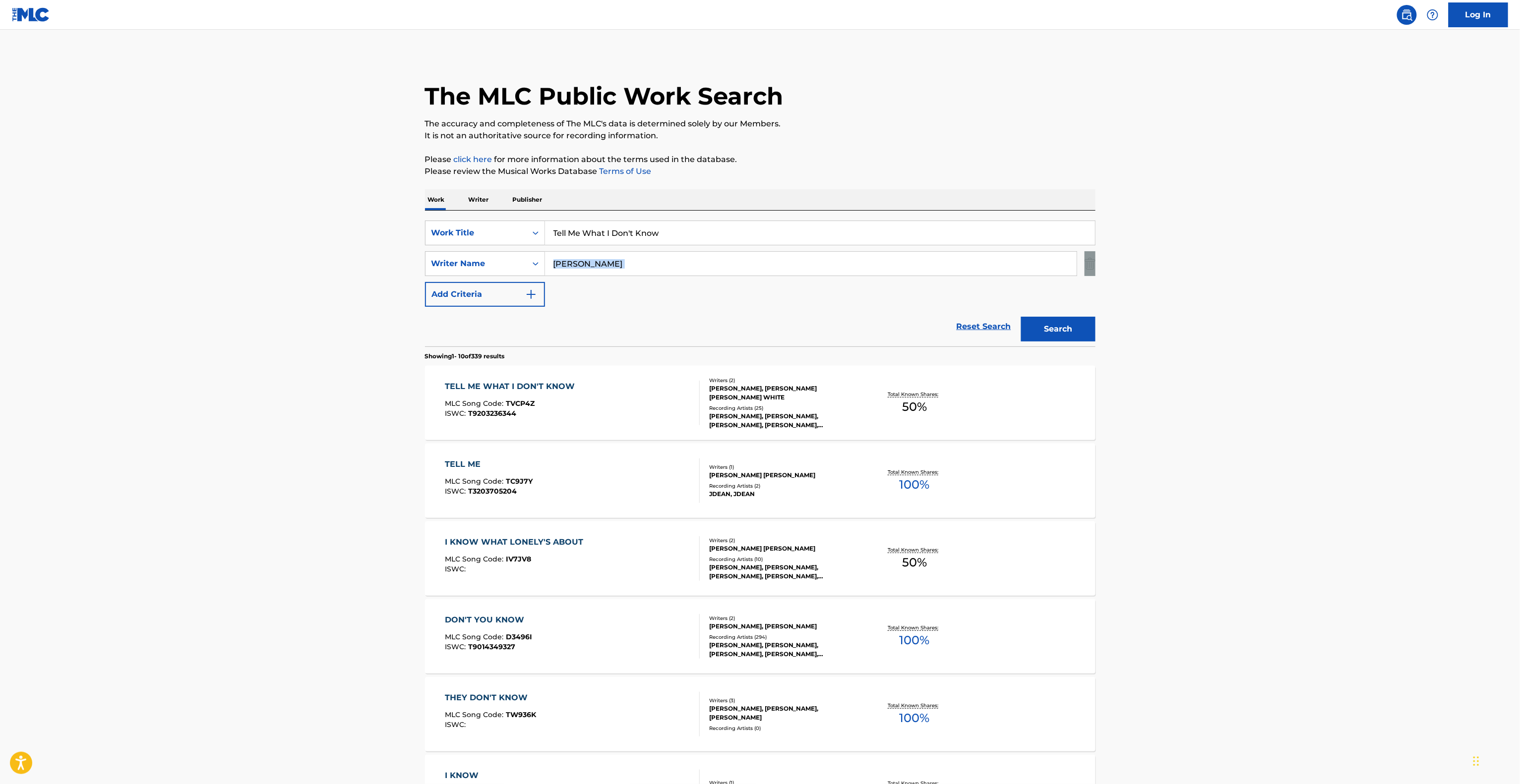
click at [1305, 256] on main "The MLC Public Work Search The accuracy and completeness of The MLC's data is d…" at bounding box center [760, 613] width 1520 height 1167
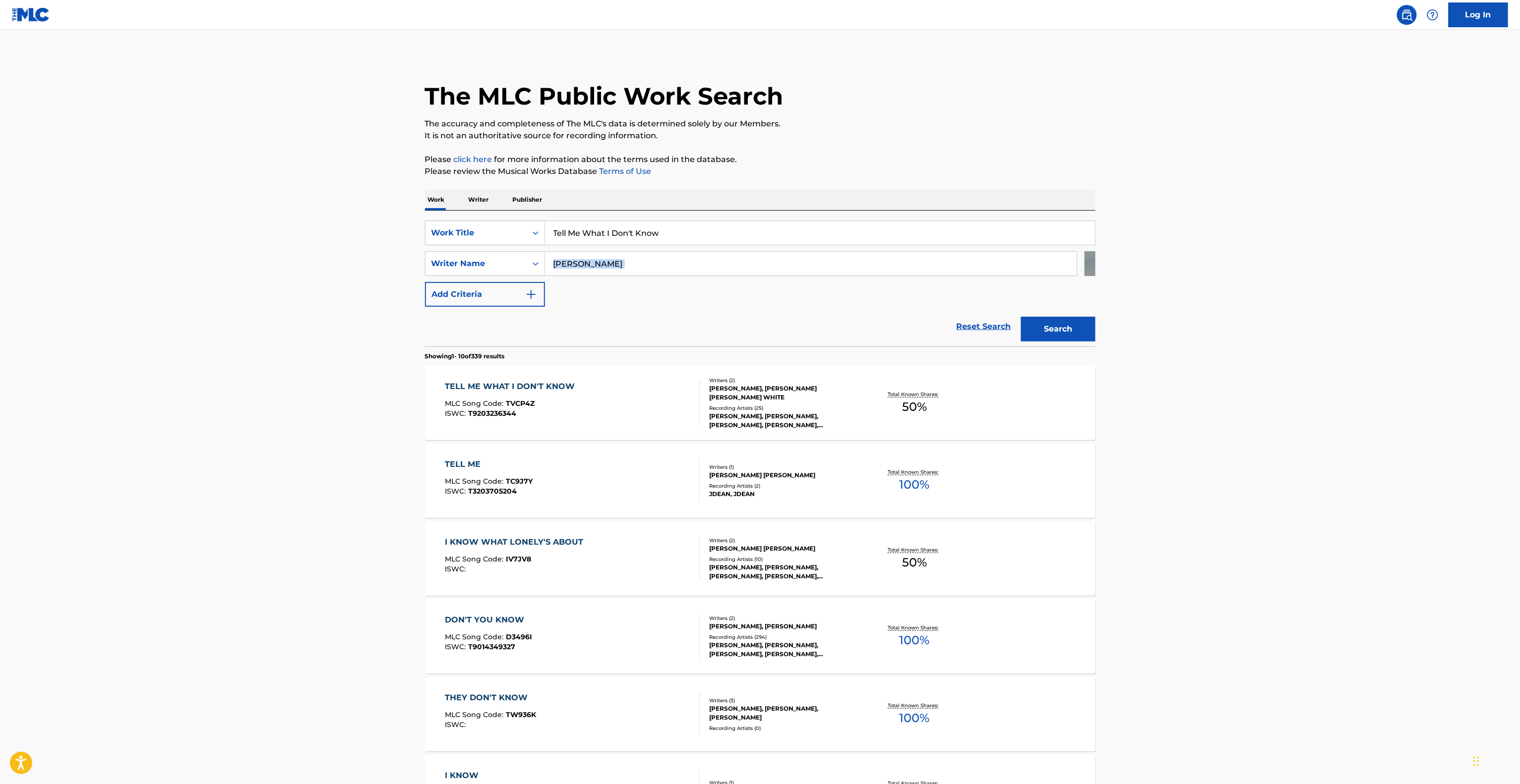
click at [1305, 256] on main "The MLC Public Work Search The accuracy and completeness of The MLC's data is d…" at bounding box center [760, 613] width 1520 height 1167
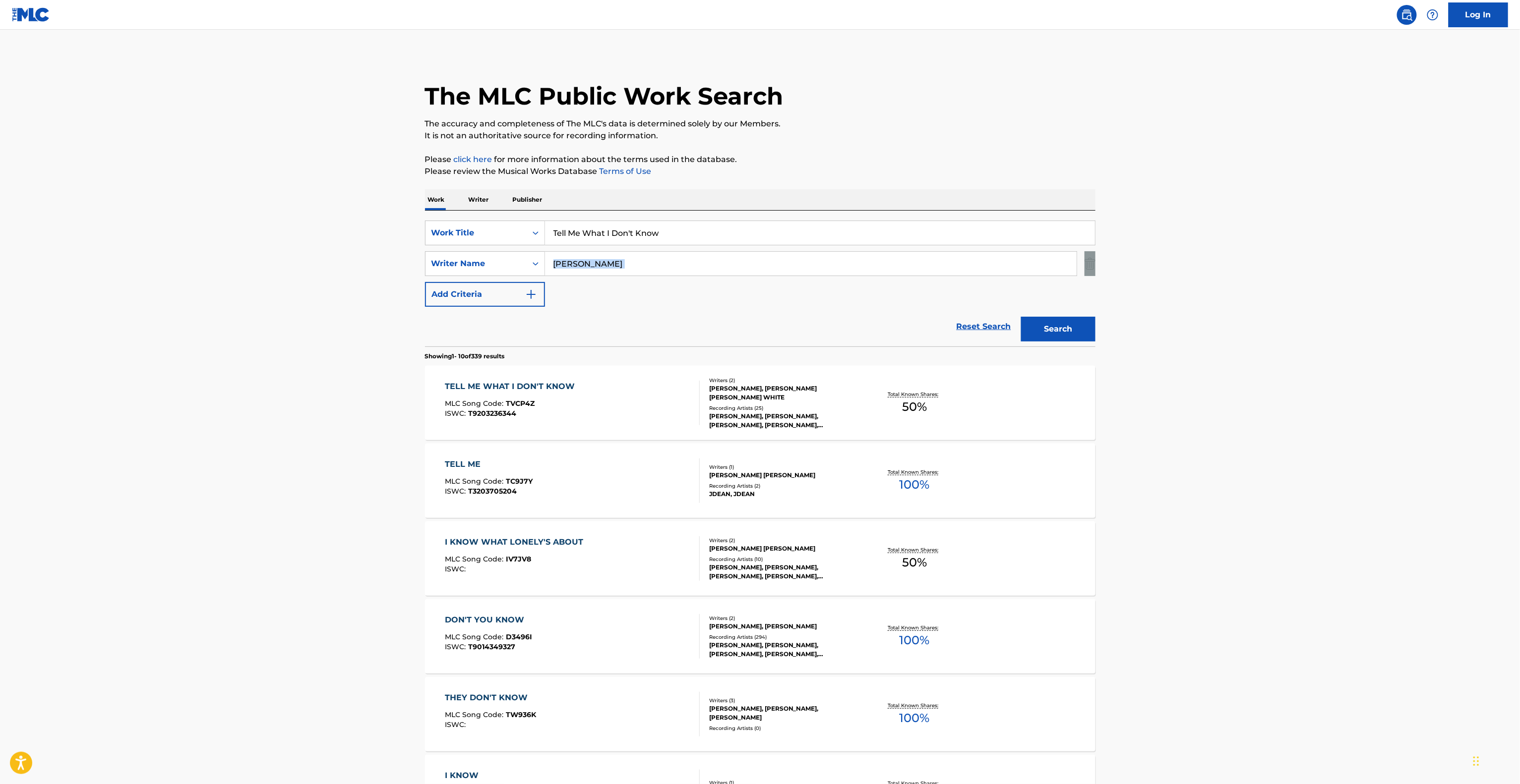
click at [1305, 256] on main "The MLC Public Work Search The accuracy and completeness of The MLC's data is d…" at bounding box center [760, 613] width 1520 height 1167
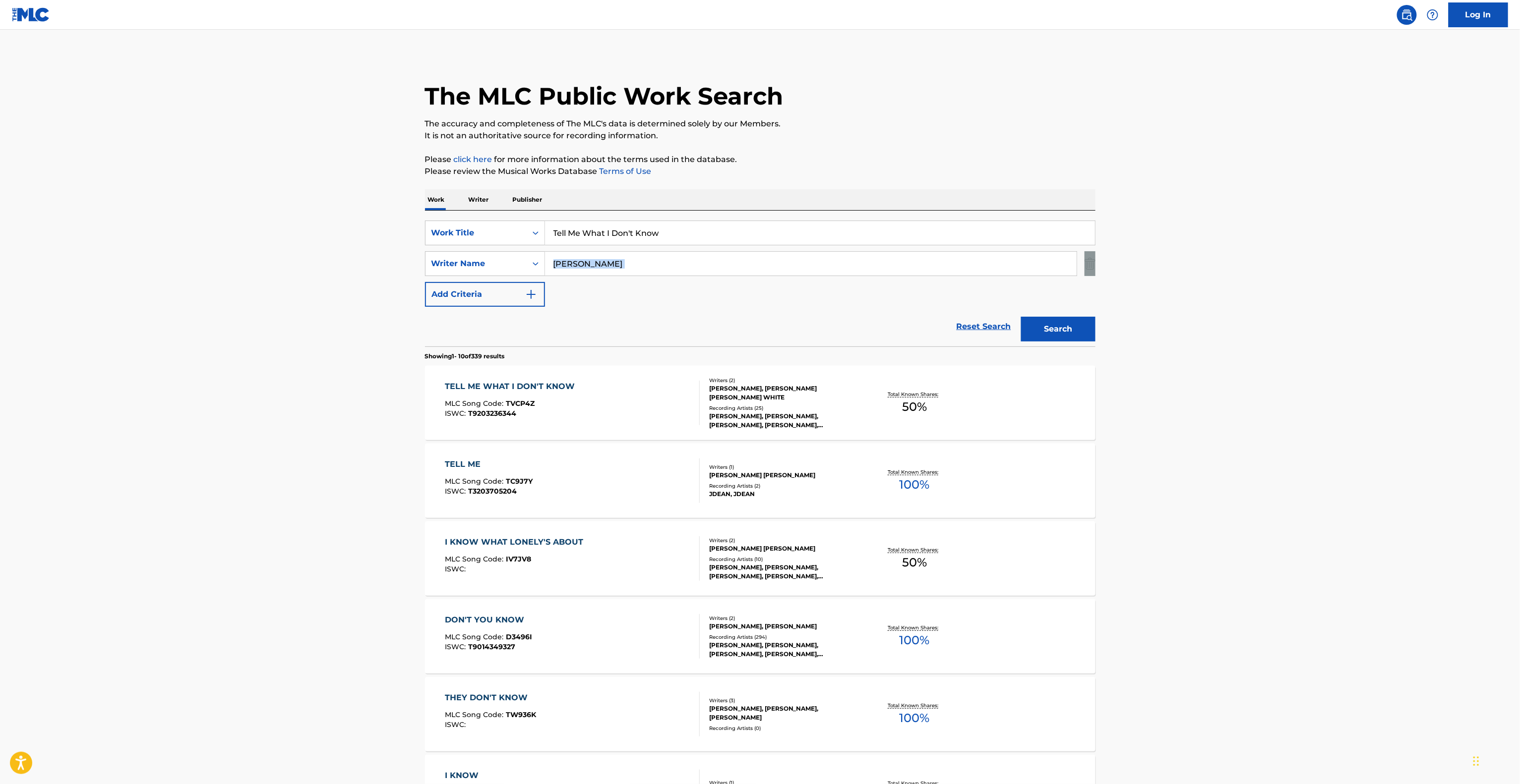
click at [1305, 256] on main "The MLC Public Work Search The accuracy and completeness of The MLC's data is d…" at bounding box center [760, 613] width 1520 height 1167
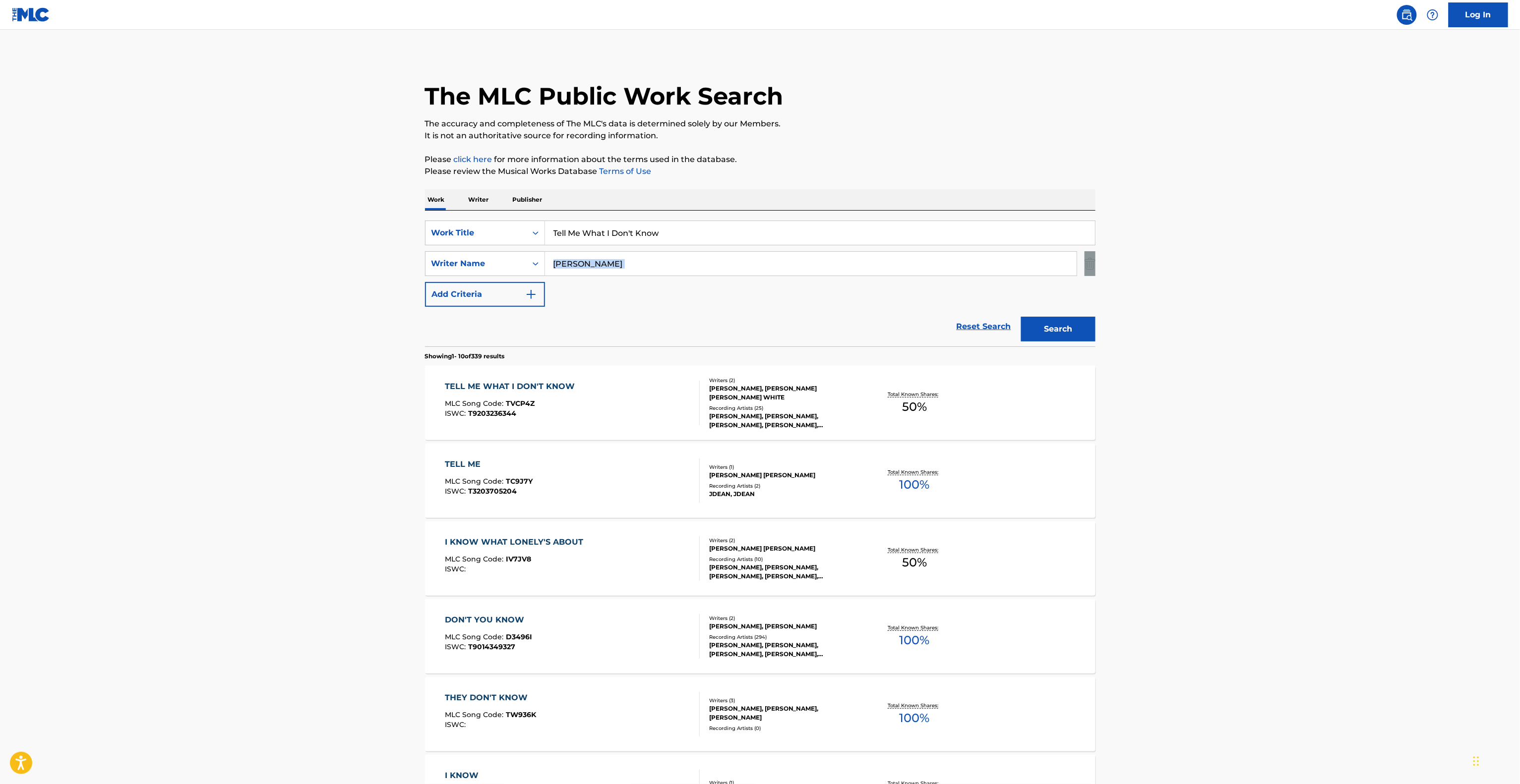
click at [1305, 256] on main "The MLC Public Work Search The accuracy and completeness of The MLC's data is d…" at bounding box center [760, 613] width 1520 height 1167
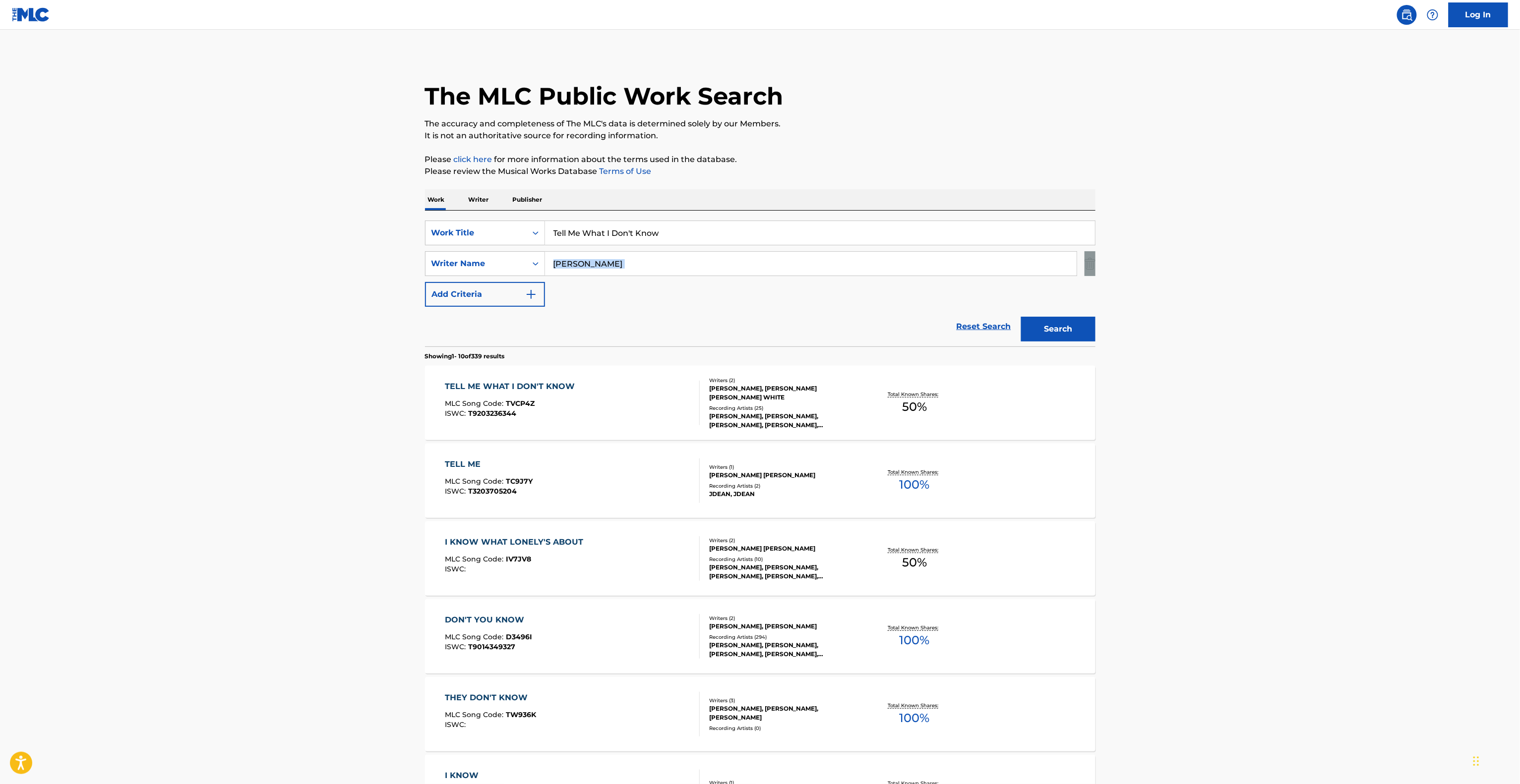
click at [1305, 256] on main "The MLC Public Work Search The accuracy and completeness of The MLC's data is d…" at bounding box center [760, 613] width 1520 height 1167
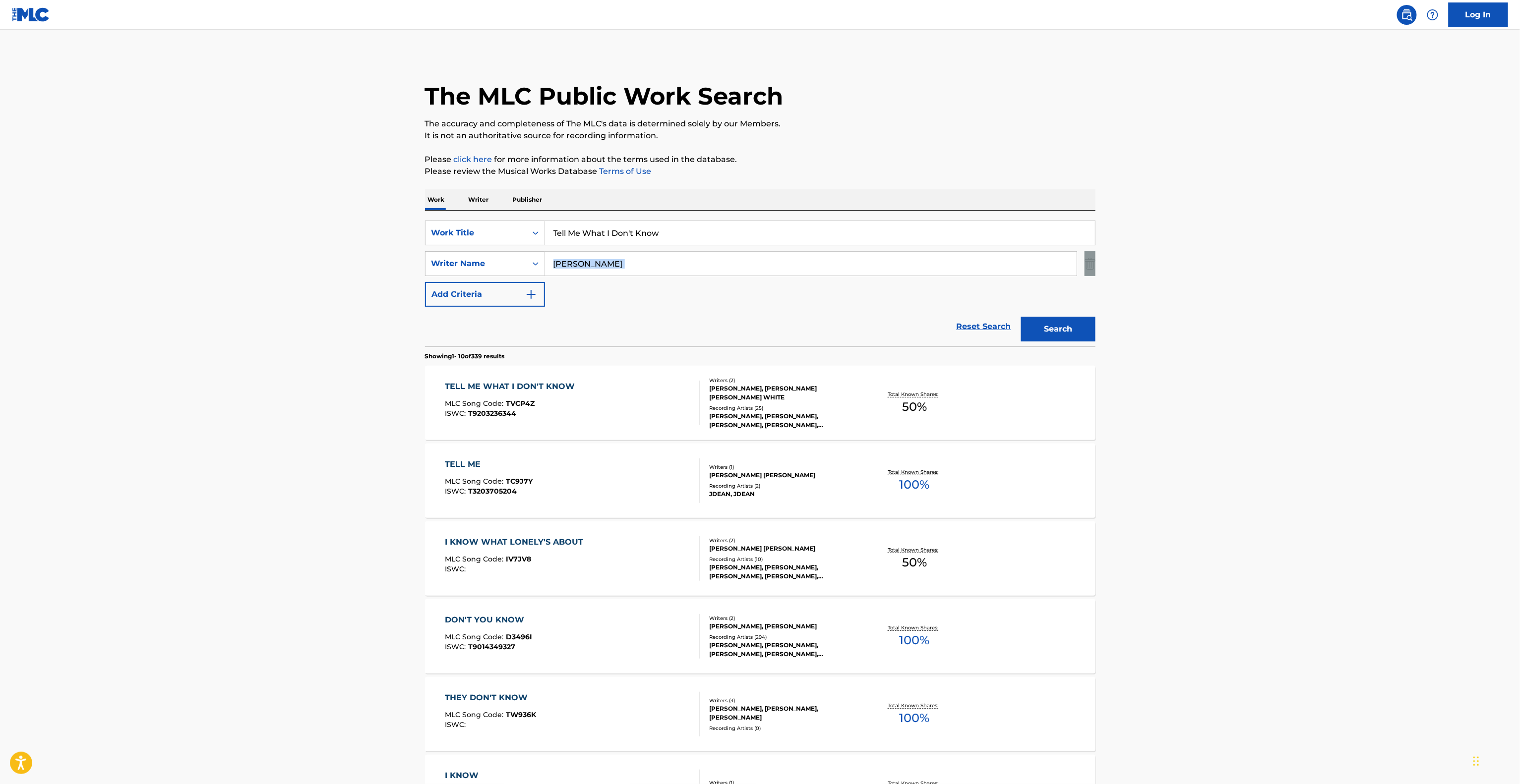
click at [1305, 256] on main "The MLC Public Work Search The accuracy and completeness of The MLC's data is d…" at bounding box center [760, 613] width 1520 height 1167
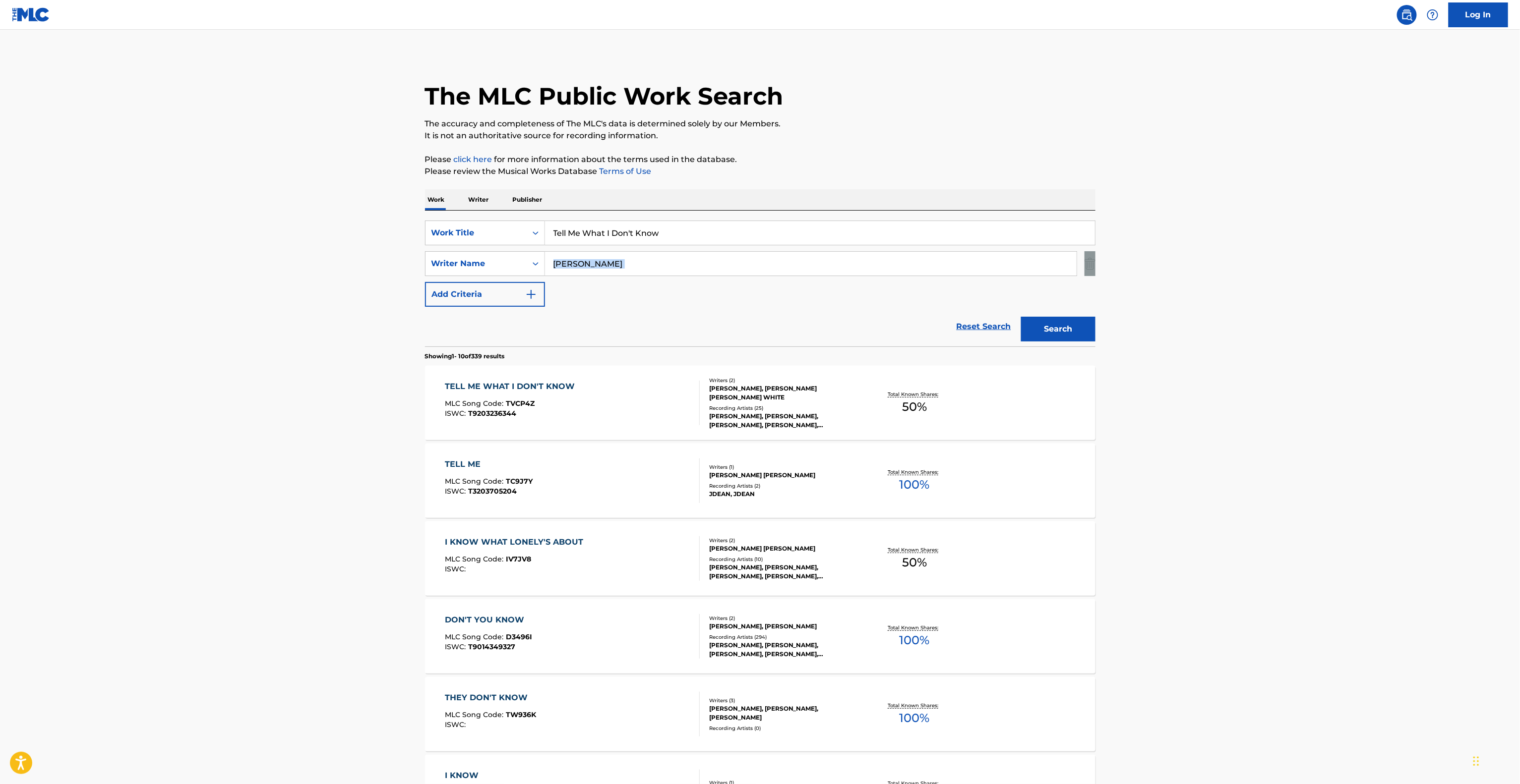
click at [1305, 256] on main "The MLC Public Work Search The accuracy and completeness of The MLC's data is d…" at bounding box center [760, 613] width 1520 height 1167
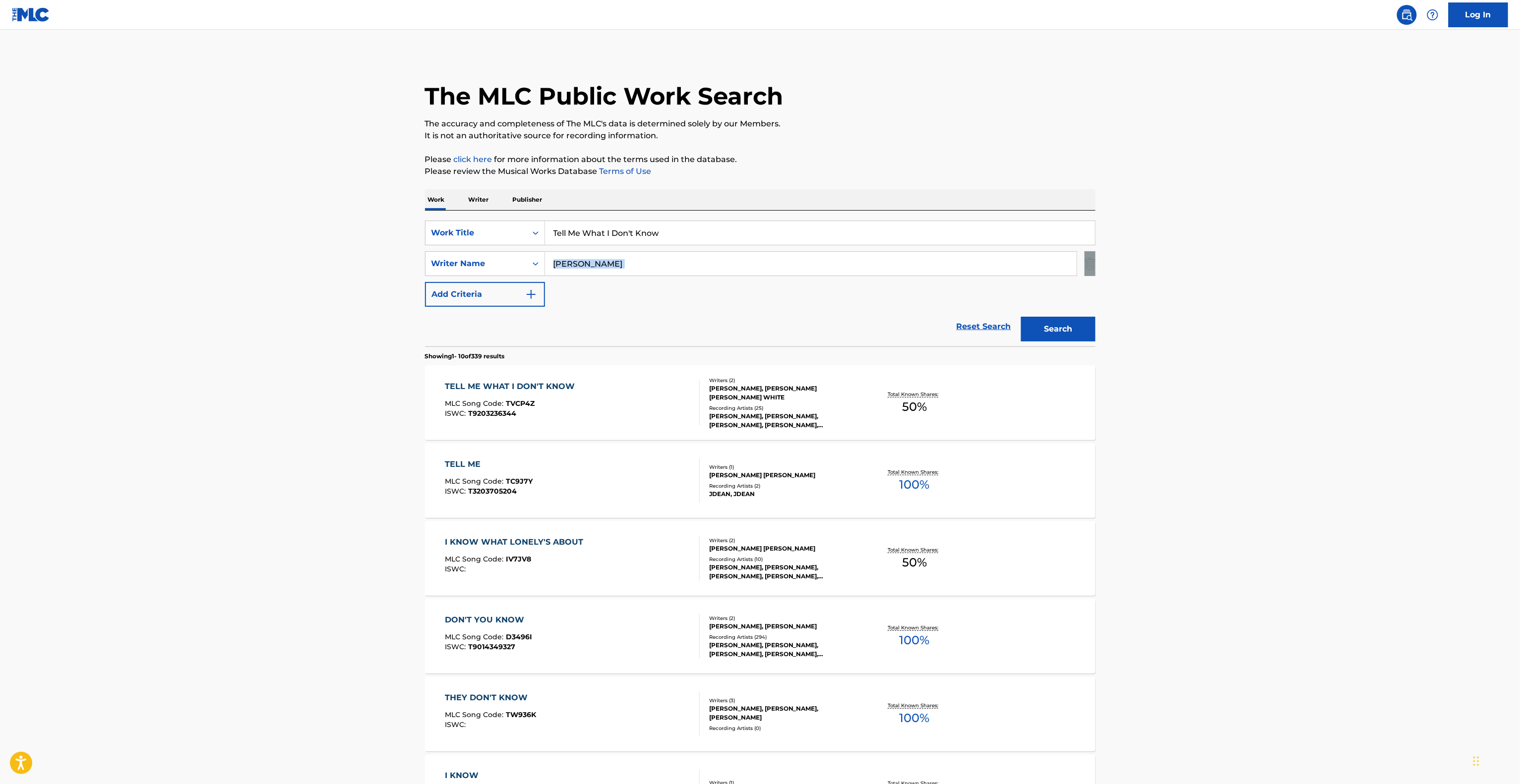
click at [1305, 256] on main "The MLC Public Work Search The accuracy and completeness of The MLC's data is d…" at bounding box center [760, 613] width 1520 height 1167
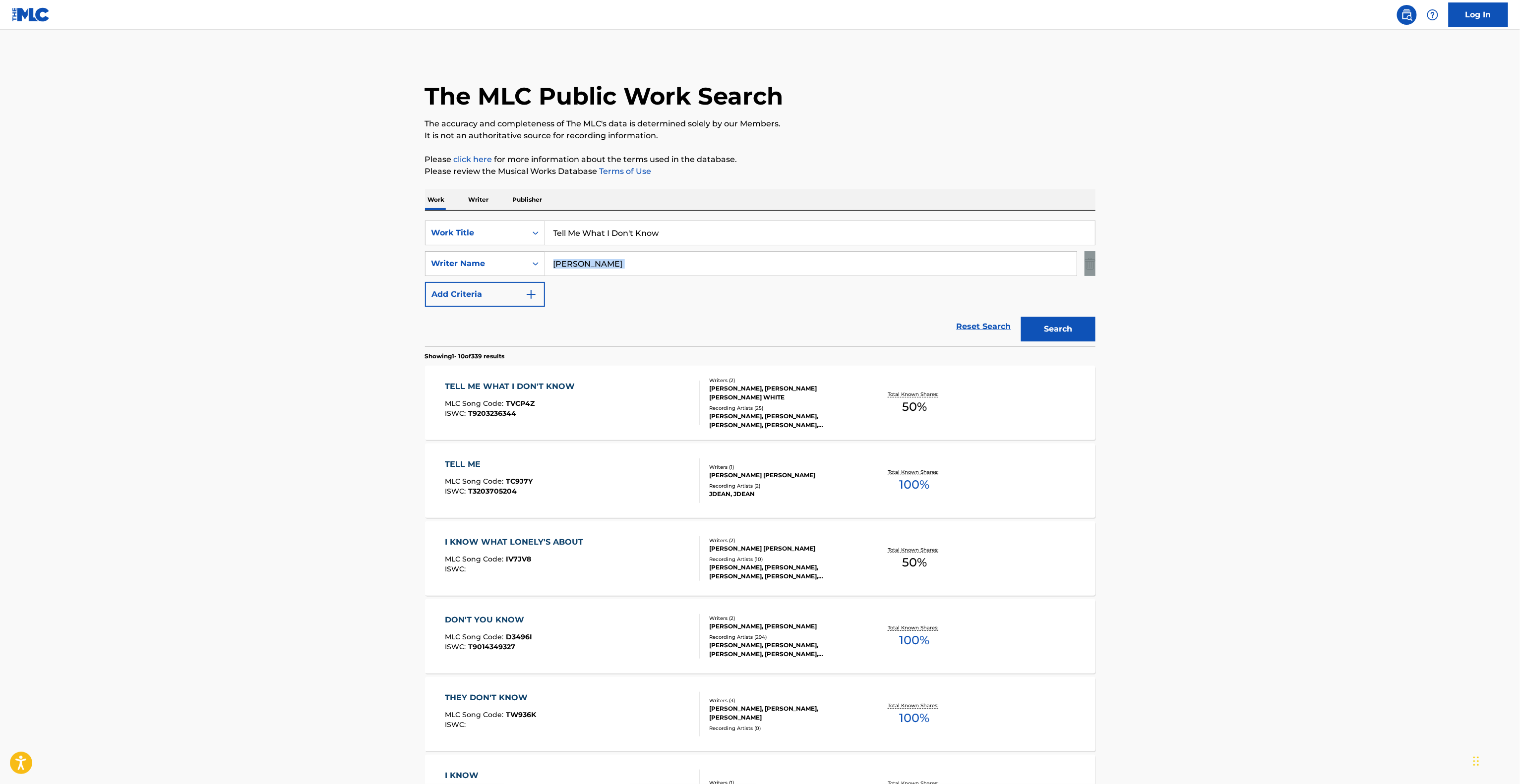
click at [1305, 256] on main "The MLC Public Work Search The accuracy and completeness of The MLC's data is d…" at bounding box center [760, 613] width 1520 height 1167
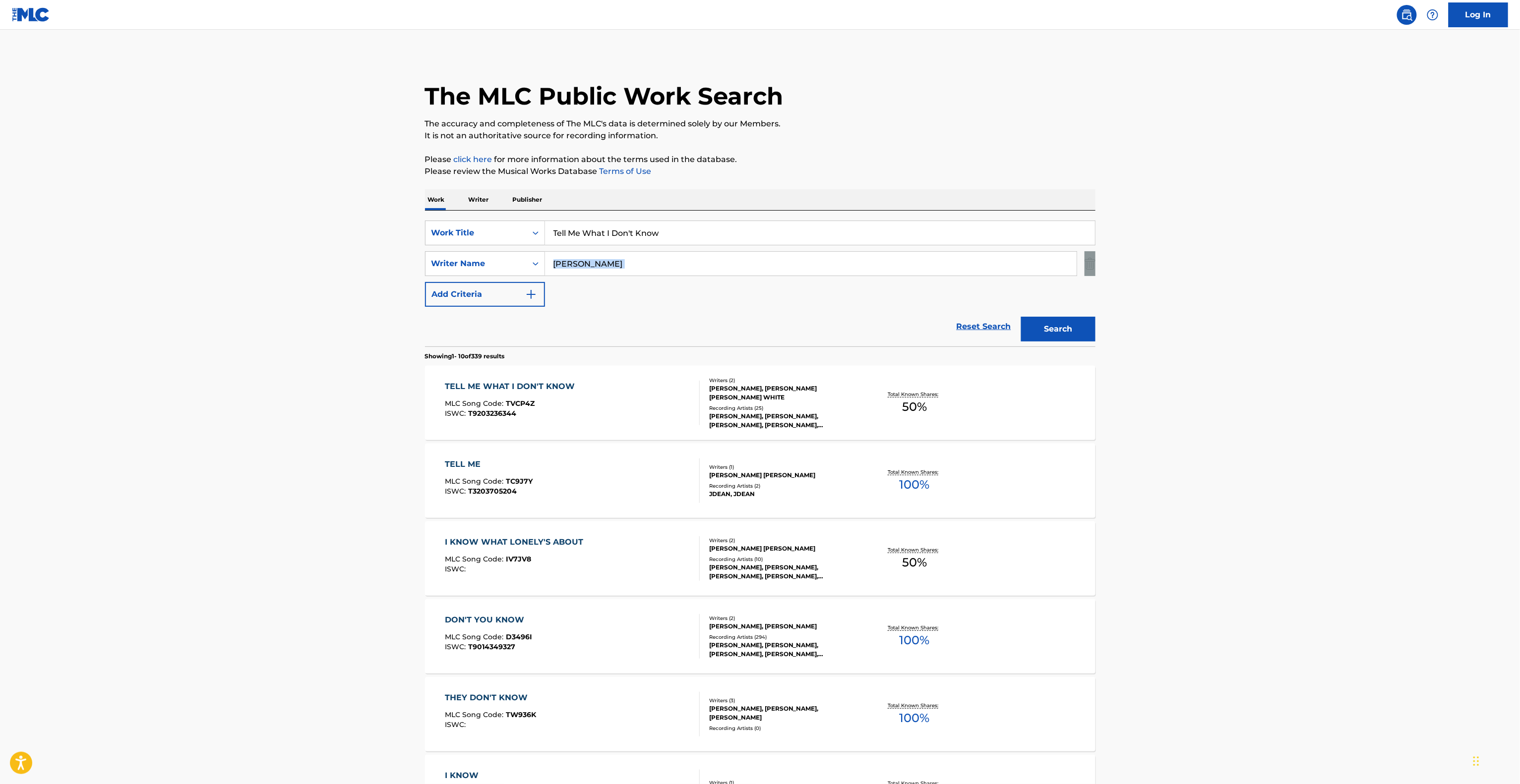
click at [1305, 256] on main "The MLC Public Work Search The accuracy and completeness of The MLC's data is d…" at bounding box center [760, 613] width 1520 height 1167
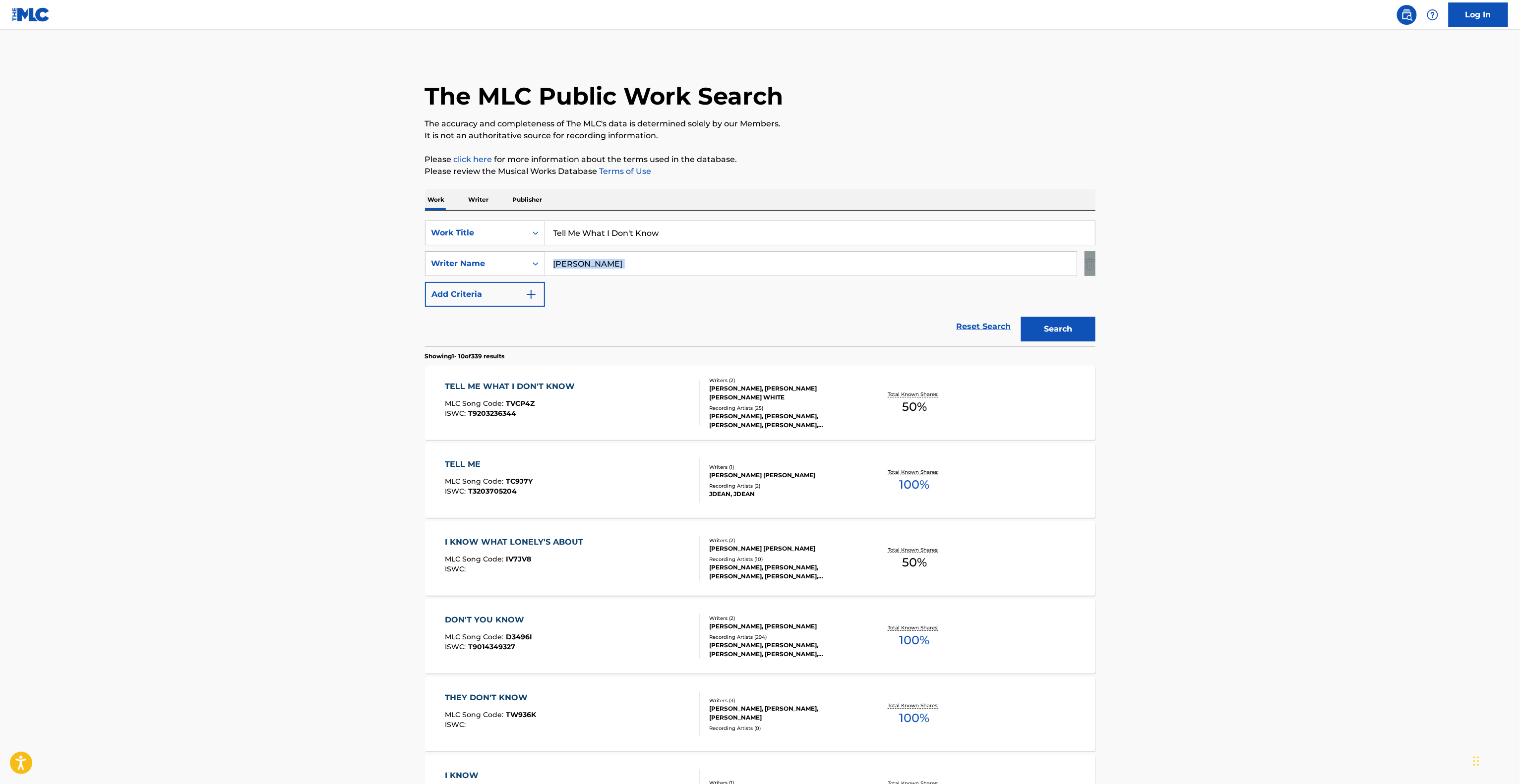
click
drag, startPoint x: 1302, startPoint y: 258, endPoint x: 1294, endPoint y: 261, distance: 8.5
drag, startPoint x: 674, startPoint y: 229, endPoint x: 442, endPoint y: 199, distance: 233.9
paste input "Drunk In Love"
type input "Drunk In Love"
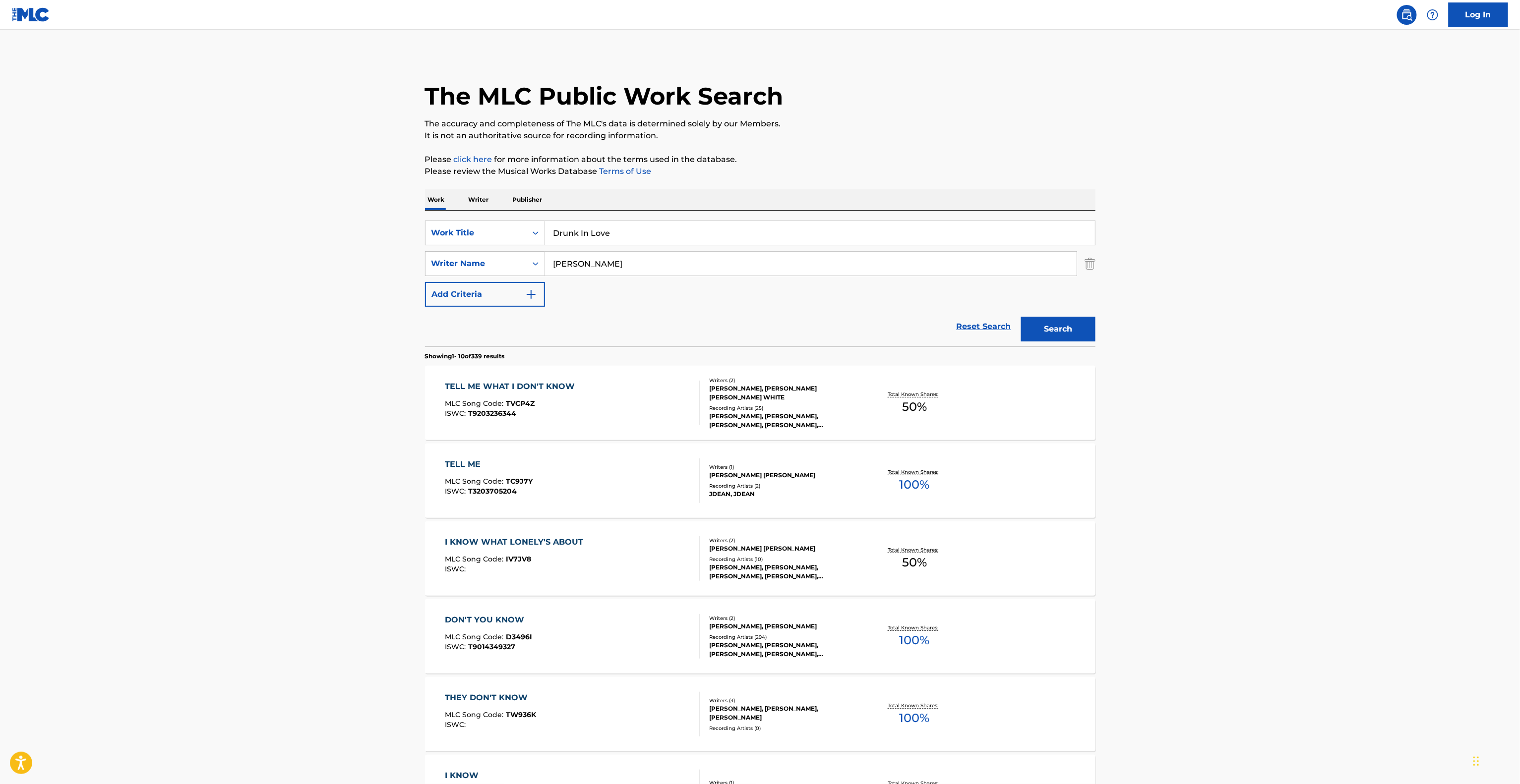
drag, startPoint x: 598, startPoint y: 265, endPoint x: 486, endPoint y: 250, distance: 113.0
paste input "[PERSON_NAME]"
type input "[PERSON_NAME]"
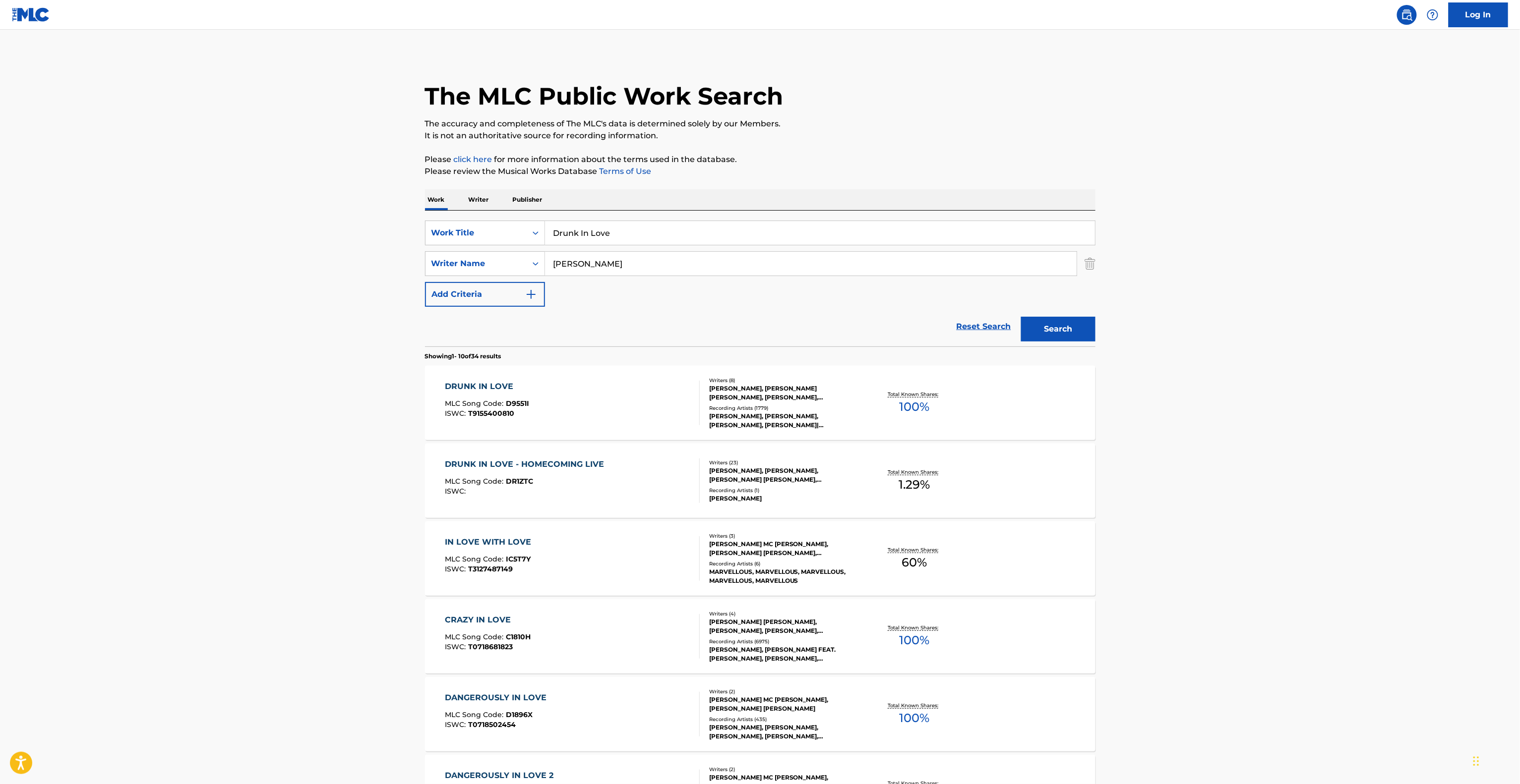
paste input "Keishaun"
type input "Keishaun"
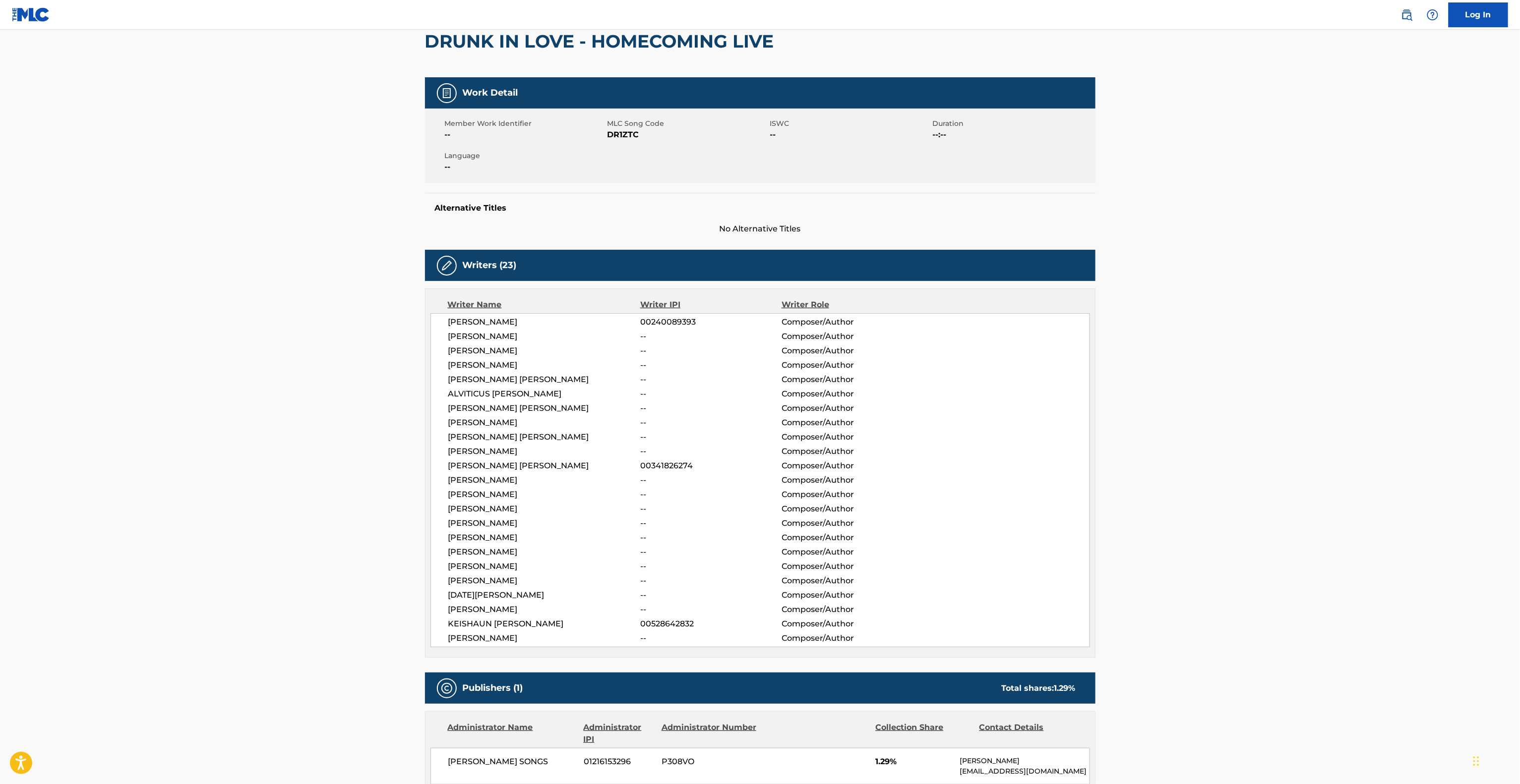
drag, startPoint x: 1370, startPoint y: 395, endPoint x: 1365, endPoint y: 400, distance: 7.1
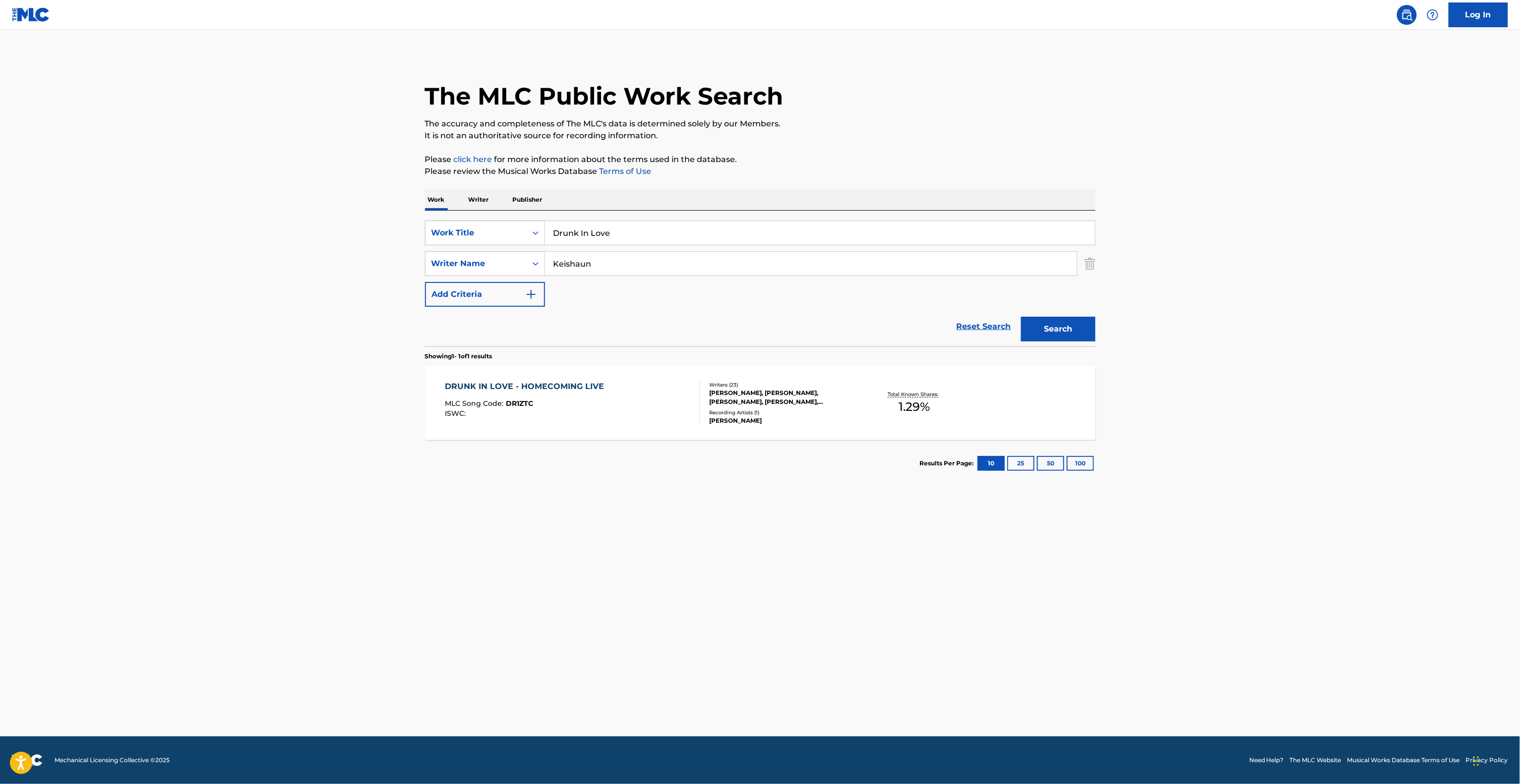
drag, startPoint x: 576, startPoint y: 232, endPoint x: 543, endPoint y: 236, distance: 33.2
click at [450, 207] on div "Work Writer Publisher SearchWithCriteriad10de453-6df3-4c77-ae08-29fa0d87738f Wo…" at bounding box center [760, 337] width 670 height 297
paste input "별처럼 빛나는 사랑 (Inst.)"
type input "별처럼 빛나는 사랑 (Inst.)"
drag, startPoint x: 607, startPoint y: 266, endPoint x: 621, endPoint y: 277, distance: 17.8
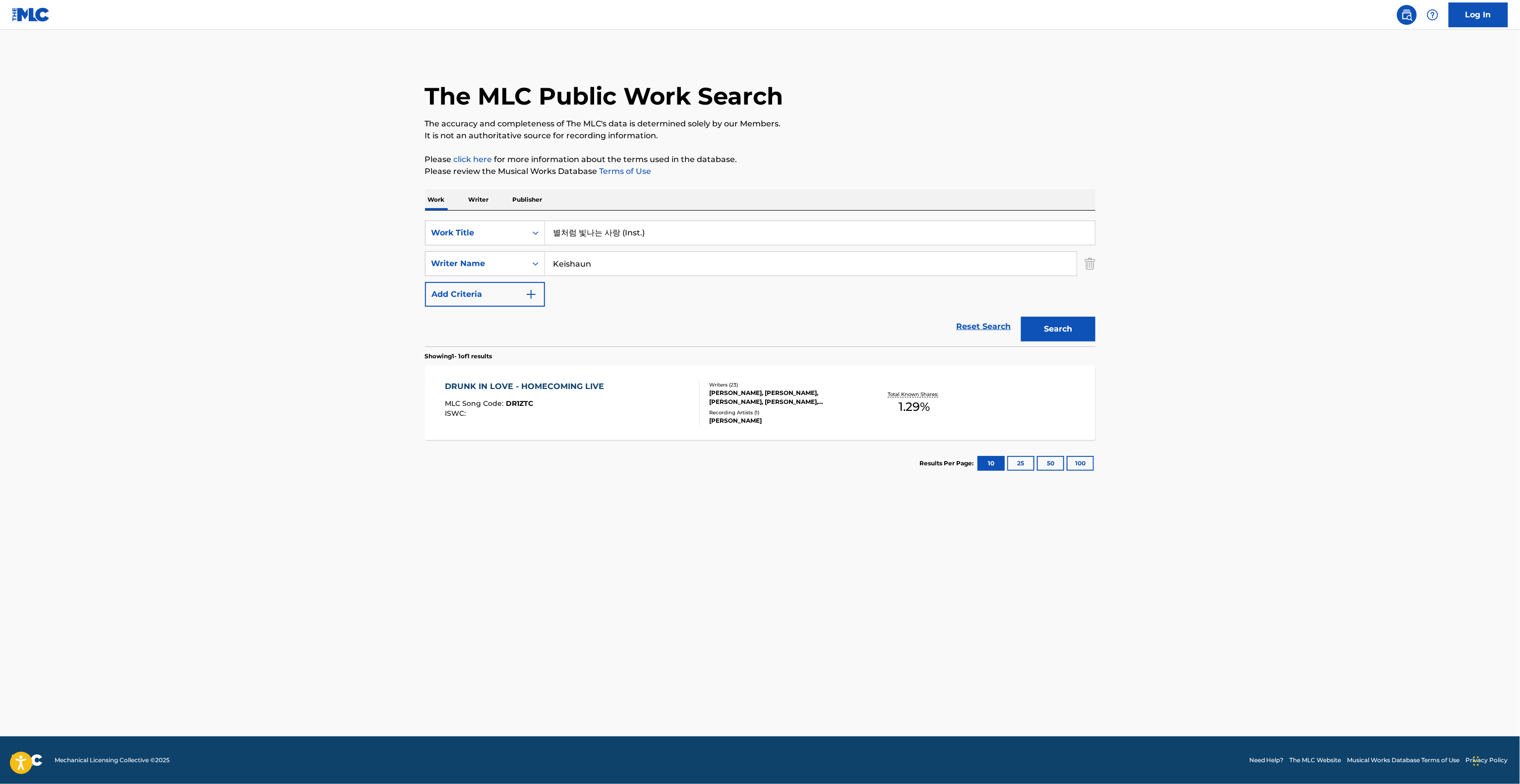
click at [498, 251] on div "SearchWithCriteria98ae5b9f-8f39-4aca-9081-fc352bed70ca Writer Name [PERSON_NAME]" at bounding box center [760, 263] width 670 height 25
click at [1054, 326] on button "Search" at bounding box center [1058, 329] width 74 height 25
drag, startPoint x: 623, startPoint y: 230, endPoint x: 679, endPoint y: 227, distance: 56.1
click at [679, 227] on input "별처럼 빛나는 사랑 (Inst.)" at bounding box center [820, 233] width 550 height 24
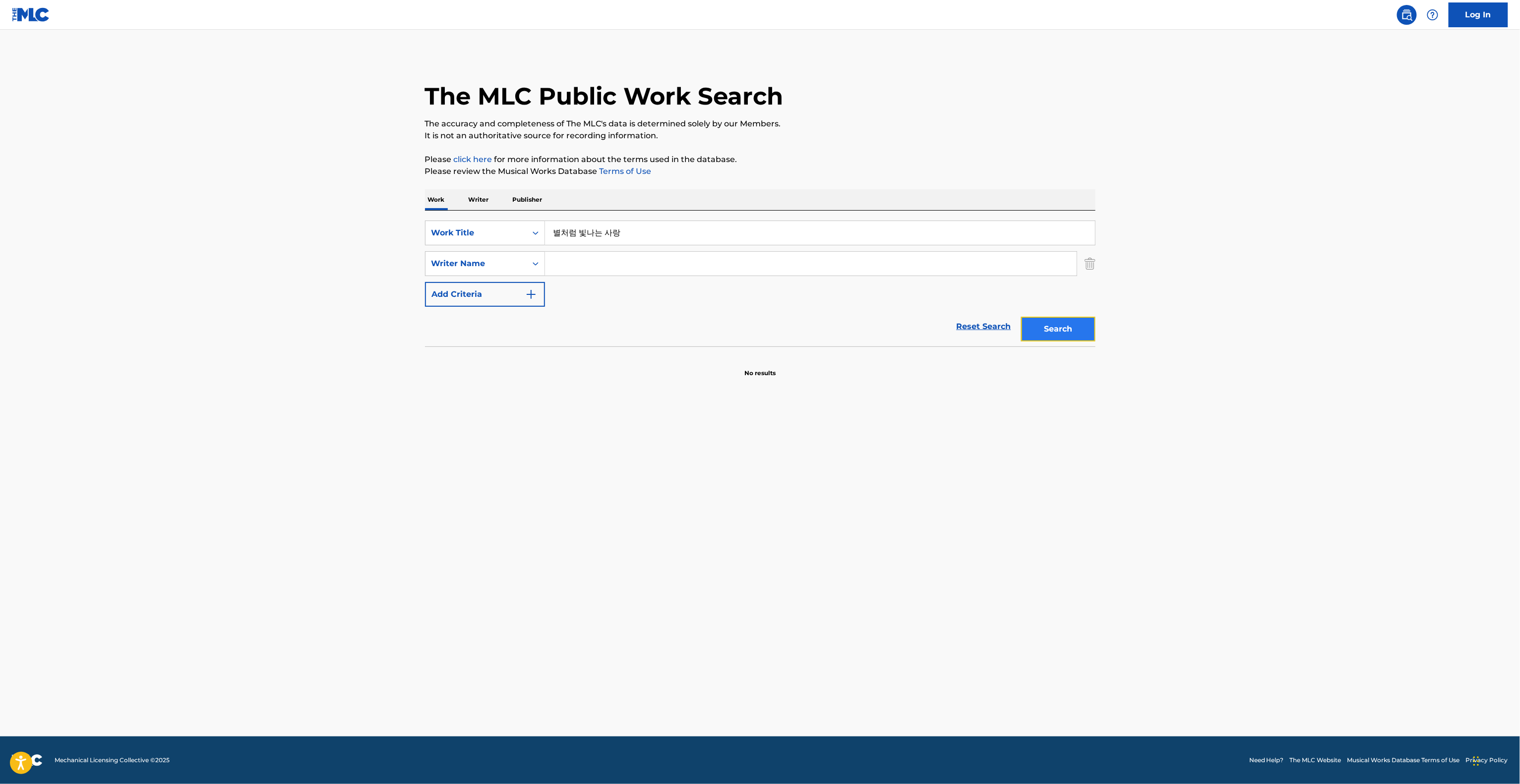
click at [1048, 330] on button "Search" at bounding box center [1058, 329] width 74 height 25
drag, startPoint x: 635, startPoint y: 237, endPoint x: 424, endPoint y: 211, distance: 212.6
click at [425, 211] on div "SearchWithCriteriad10de453-6df3-4c77-ae08-29fa0d87738f Work Title 별처럼 빛나는 사랑 Se…" at bounding box center [760, 278] width 670 height 136
paste input "Love Shining Like a Star"
type input "Love Shining Like a Star"
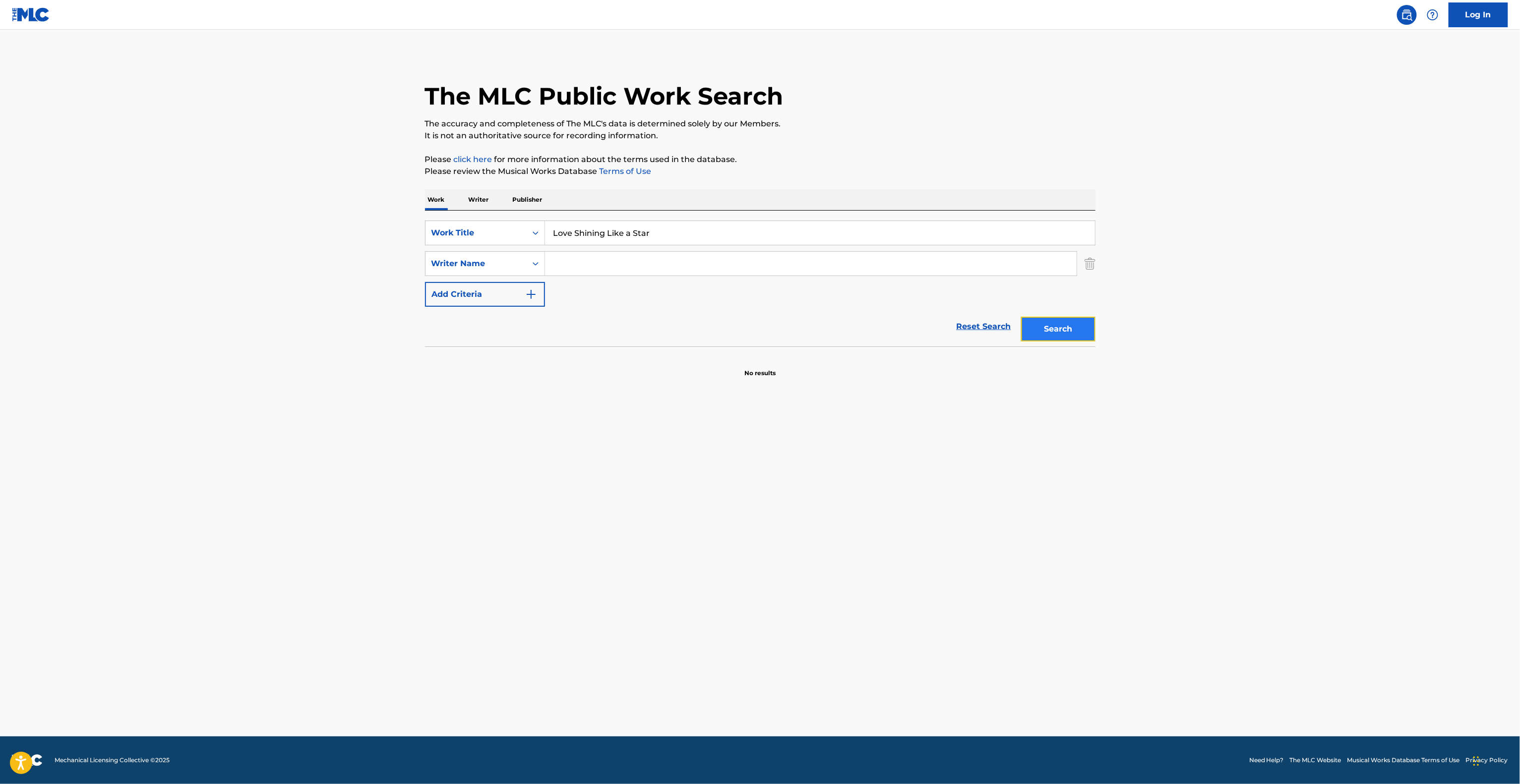
click at [1041, 326] on button "Search" at bounding box center [1058, 329] width 74 height 25
click at [1041, 326] on div "Search" at bounding box center [1056, 327] width 80 height 40
